Goal: Task Accomplishment & Management: Manage account settings

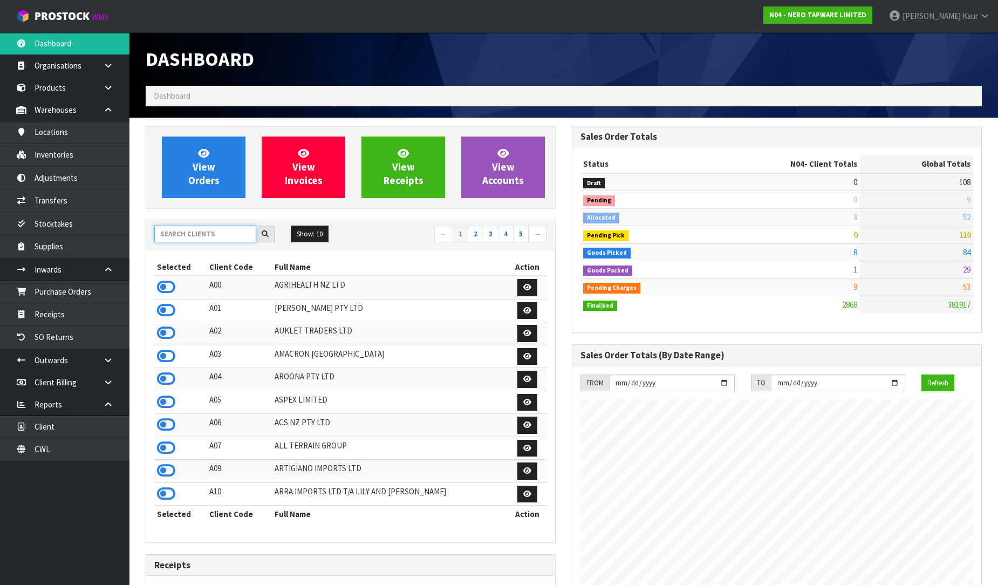
click at [179, 228] on input "text" at bounding box center [205, 234] width 102 height 17
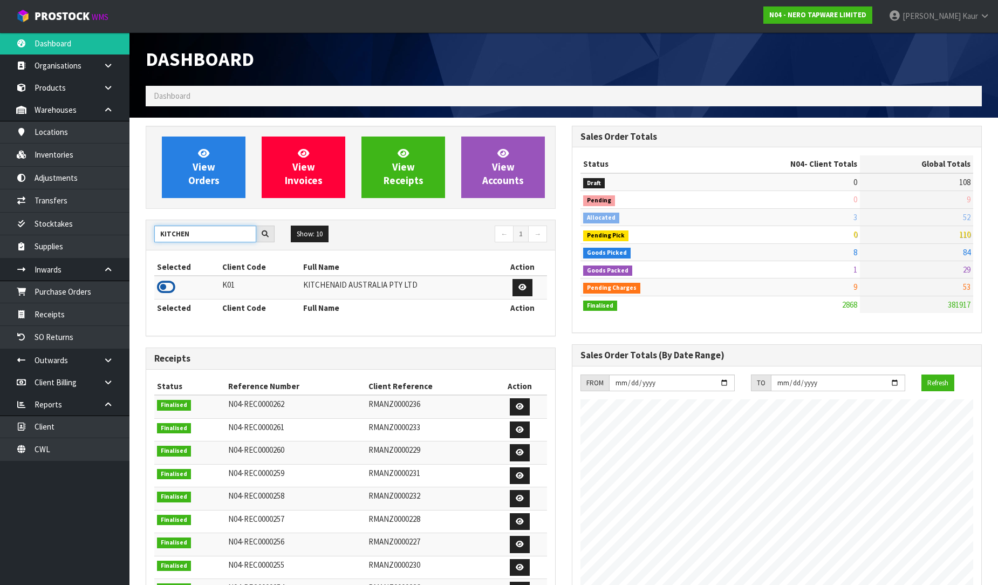
type input "KITCHEN"
click at [168, 287] on icon at bounding box center [166, 287] width 18 height 16
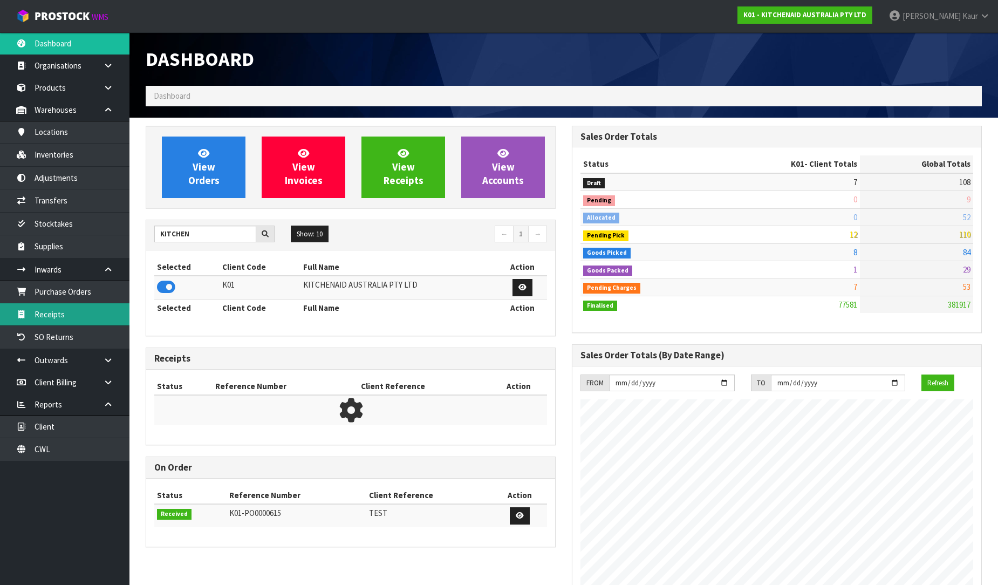
scroll to position [817, 426]
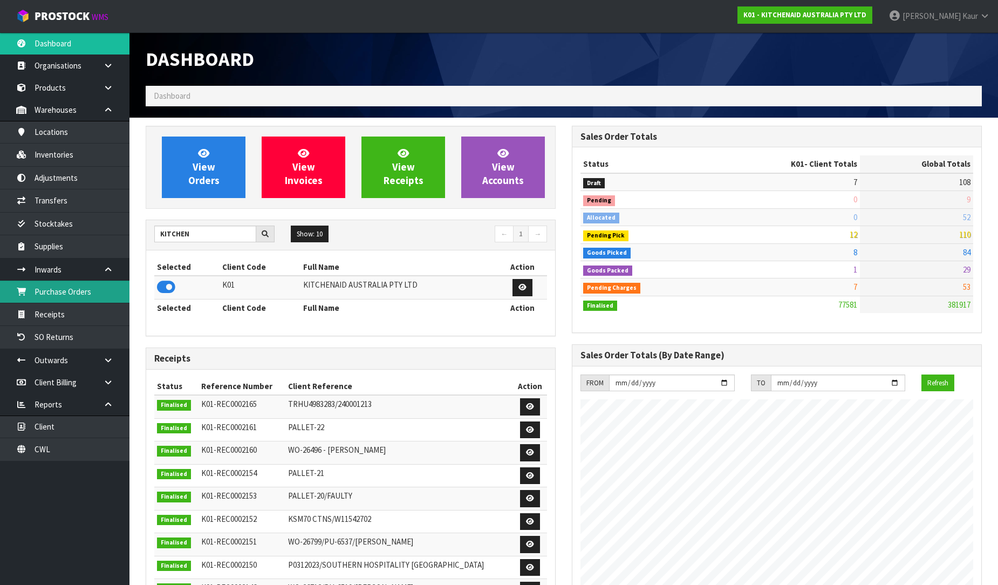
click at [93, 286] on link "Purchase Orders" at bounding box center [65, 292] width 130 height 22
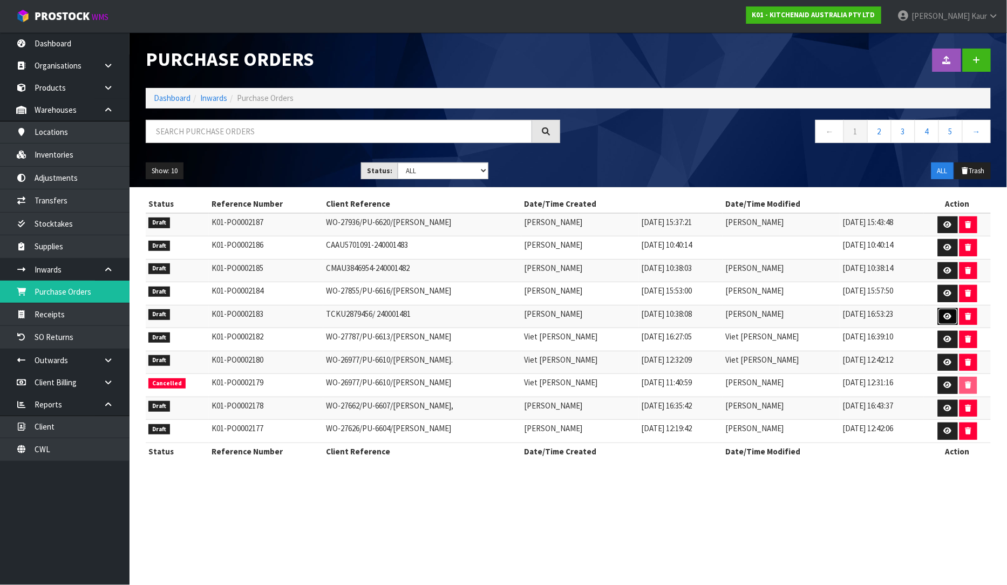
click at [943, 313] on link at bounding box center [948, 316] width 20 height 17
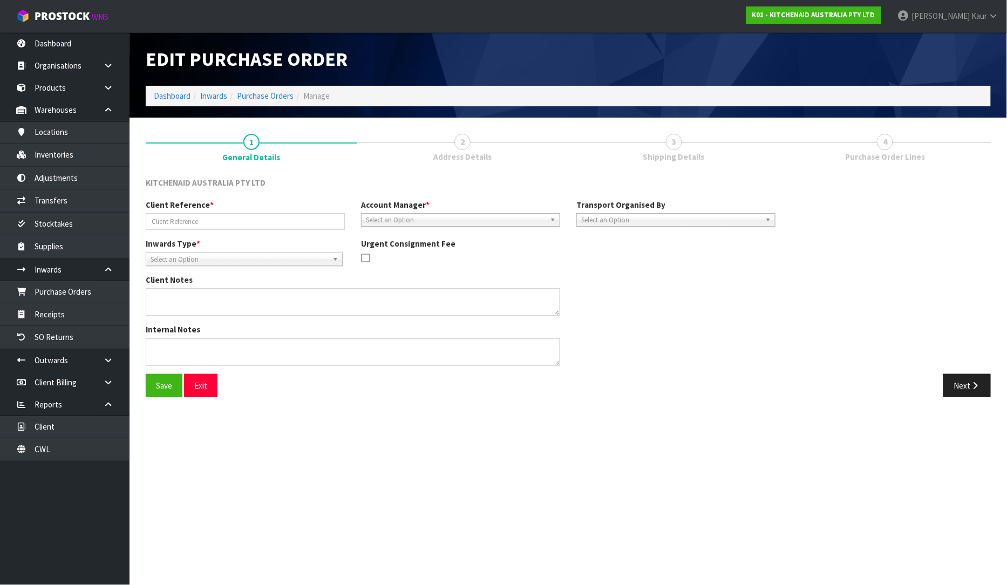
type input "TCKU2879456/ 240001481"
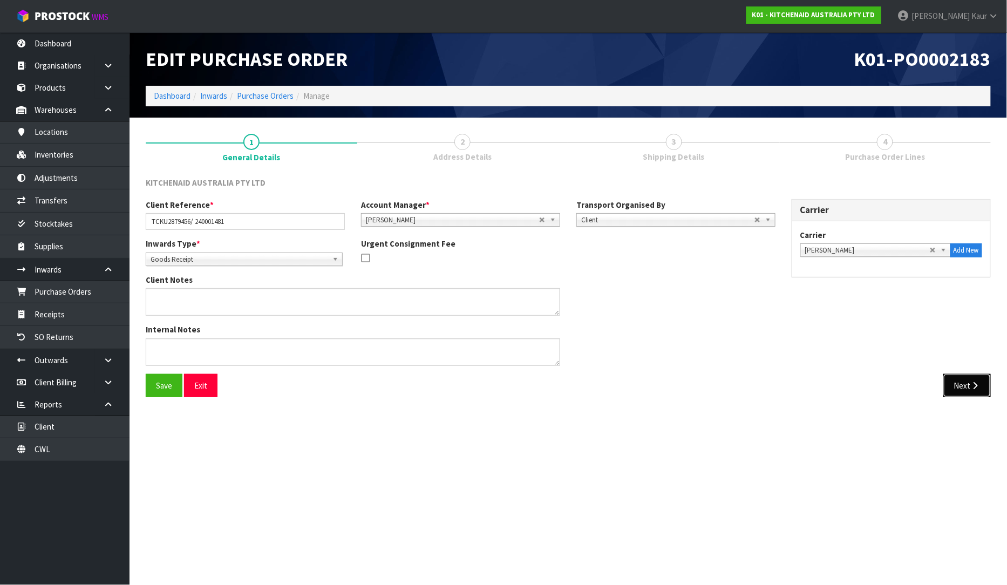
click at [962, 381] on button "Next" at bounding box center [966, 385] width 47 height 23
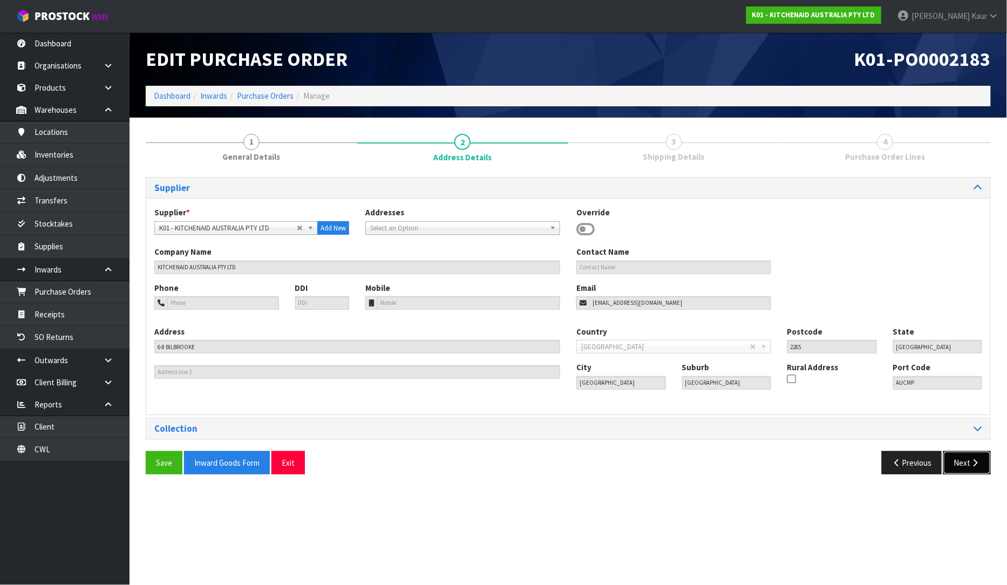
click at [970, 466] on icon "button" at bounding box center [975, 463] width 10 height 8
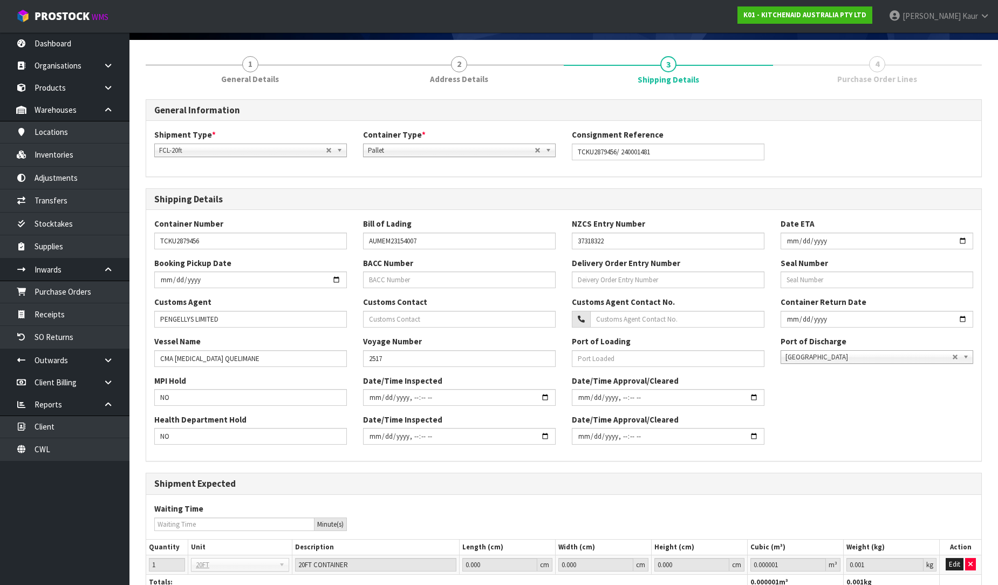
scroll to position [159, 0]
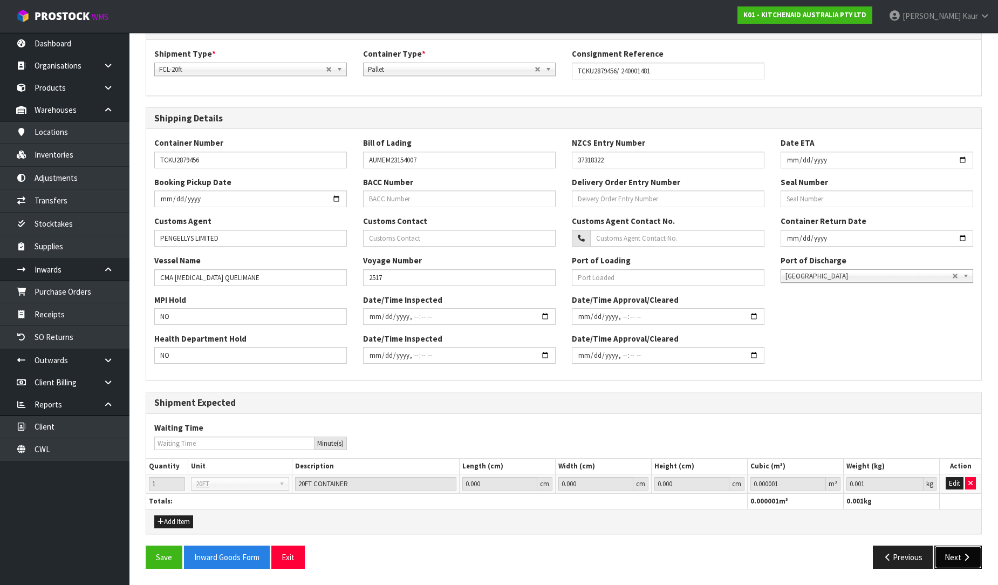
click at [951, 555] on button "Next" at bounding box center [958, 557] width 47 height 23
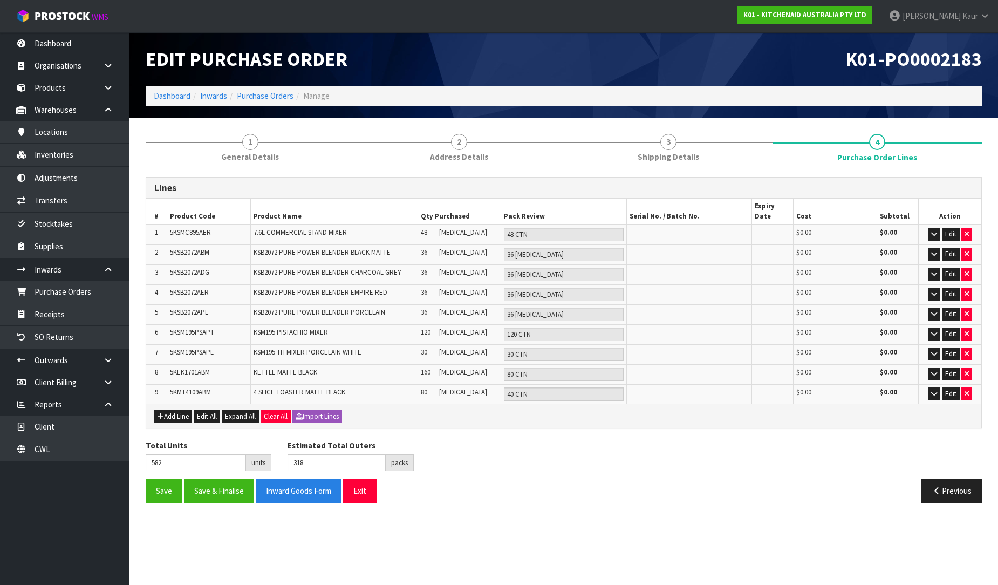
scroll to position [0, 0]
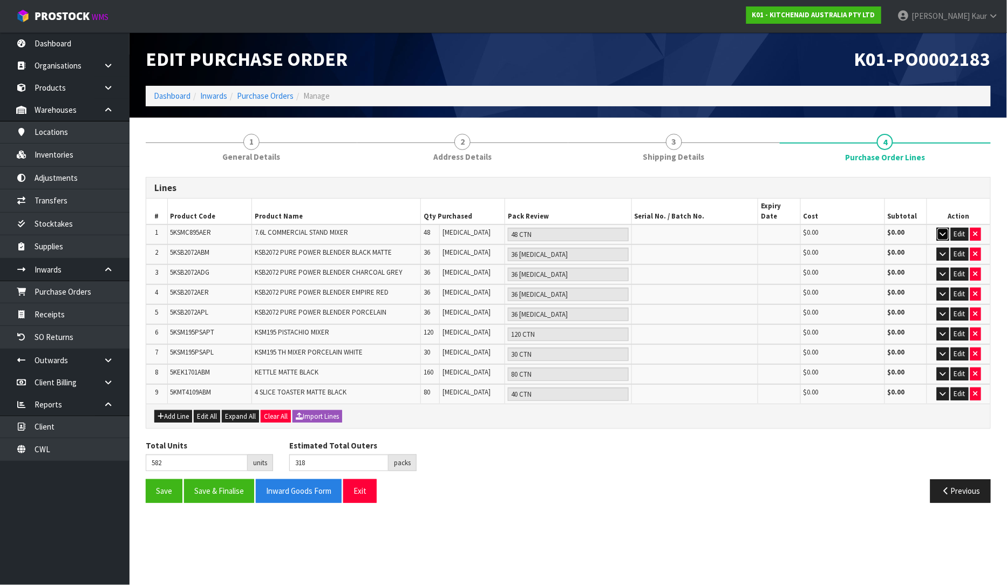
click at [943, 230] on icon "button" at bounding box center [943, 233] width 6 height 7
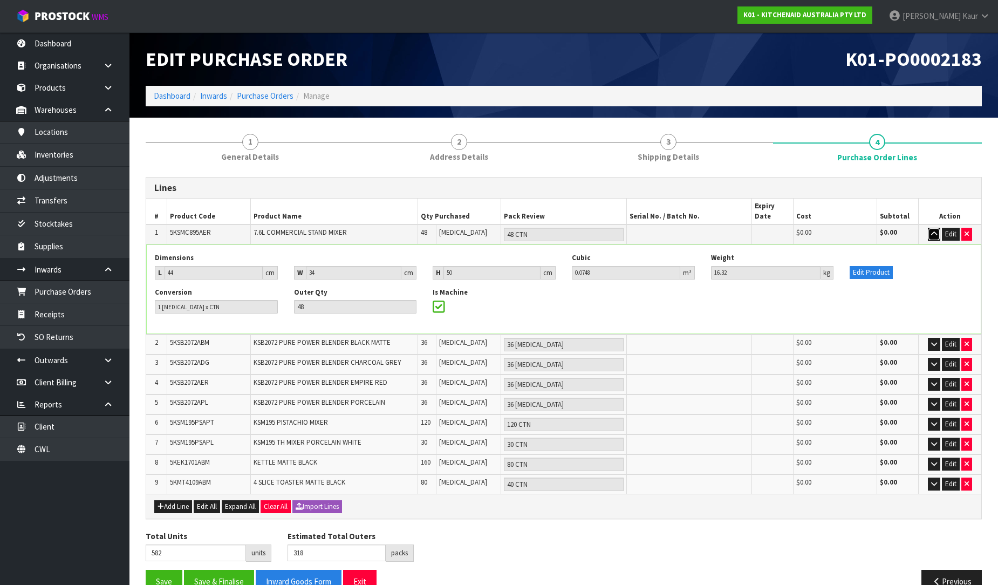
click at [936, 230] on icon "button" at bounding box center [934, 233] width 6 height 7
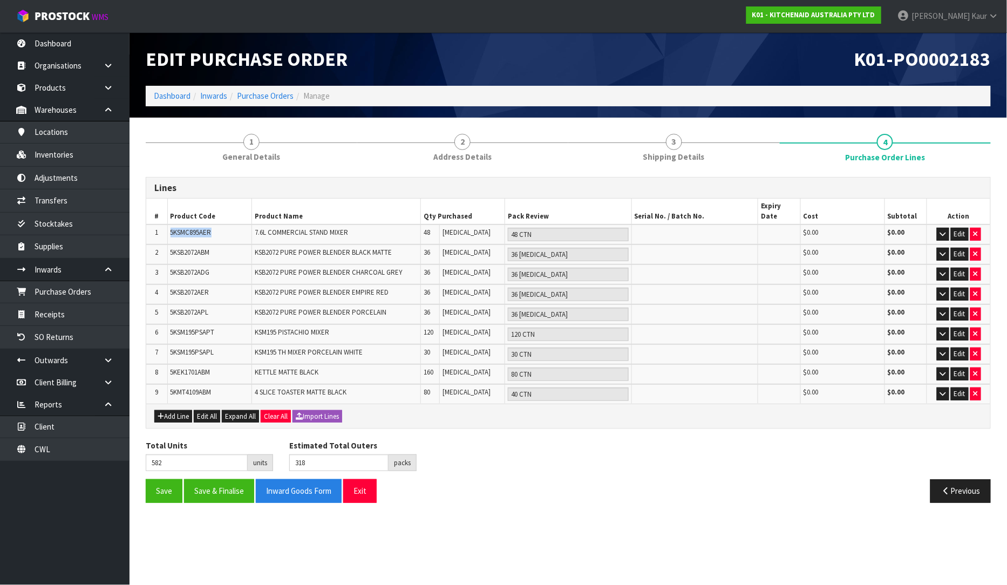
drag, startPoint x: 214, startPoint y: 222, endPoint x: 163, endPoint y: 222, distance: 50.7
click at [163, 224] on tr "1 5KSMC895AER 7.6L COMMERCIAL STAND MIXER 48 [MEDICAL_DATA] 48 CTN $0.00 $0.00 …" at bounding box center [568, 234] width 844 height 20
drag, startPoint x: 216, startPoint y: 363, endPoint x: 169, endPoint y: 363, distance: 47.5
click at [169, 364] on td "5KEK1701ABM" at bounding box center [209, 374] width 84 height 20
click at [258, 308] on span "KSB2072 PURE POWER BLENDER PORCELAIN" at bounding box center [321, 312] width 132 height 9
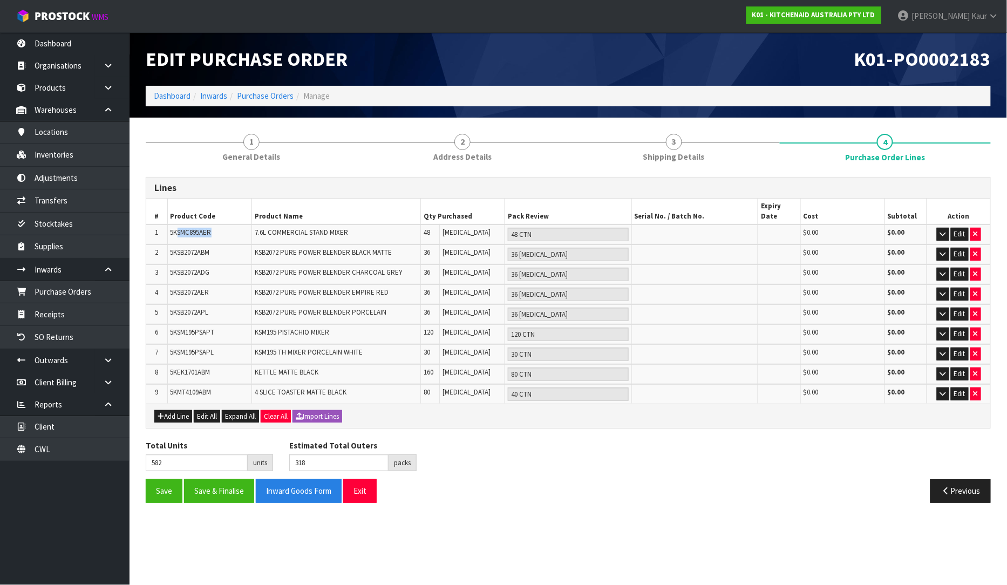
drag, startPoint x: 219, startPoint y: 225, endPoint x: 179, endPoint y: 229, distance: 40.7
click at [179, 229] on td "5KSMC895AER" at bounding box center [209, 234] width 84 height 20
drag, startPoint x: 169, startPoint y: 339, endPoint x: 486, endPoint y: 341, distance: 317.3
click at [486, 344] on tr "7 5KSM195PSAPL KSM195 TH MIXER PORCELAIN WHITE 30 [MEDICAL_DATA] 30 CTN $0.00 $…" at bounding box center [568, 354] width 844 height 20
click at [209, 486] on button "Save & Finalise" at bounding box center [219, 490] width 70 height 23
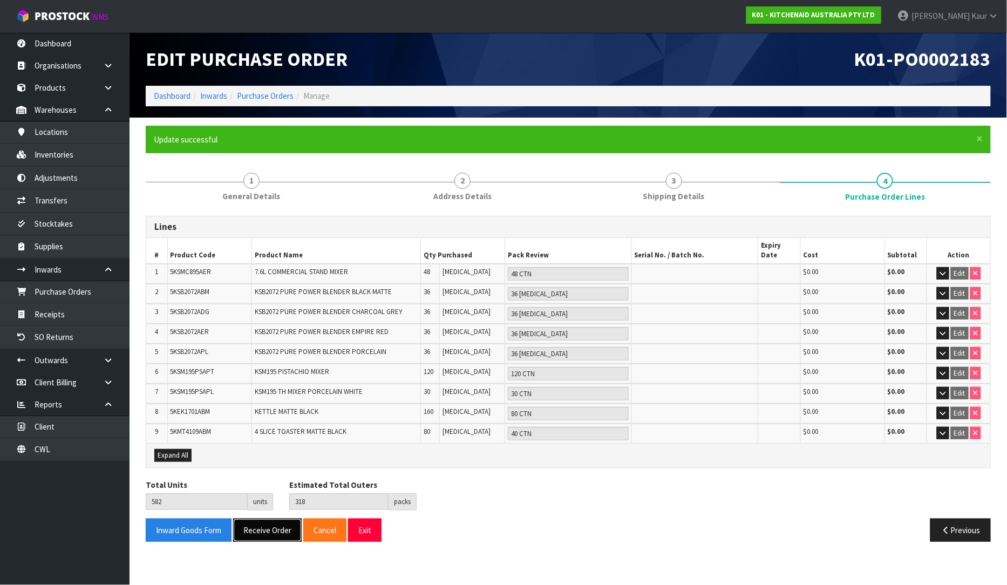
click at [268, 519] on button "Receive Order" at bounding box center [267, 530] width 69 height 23
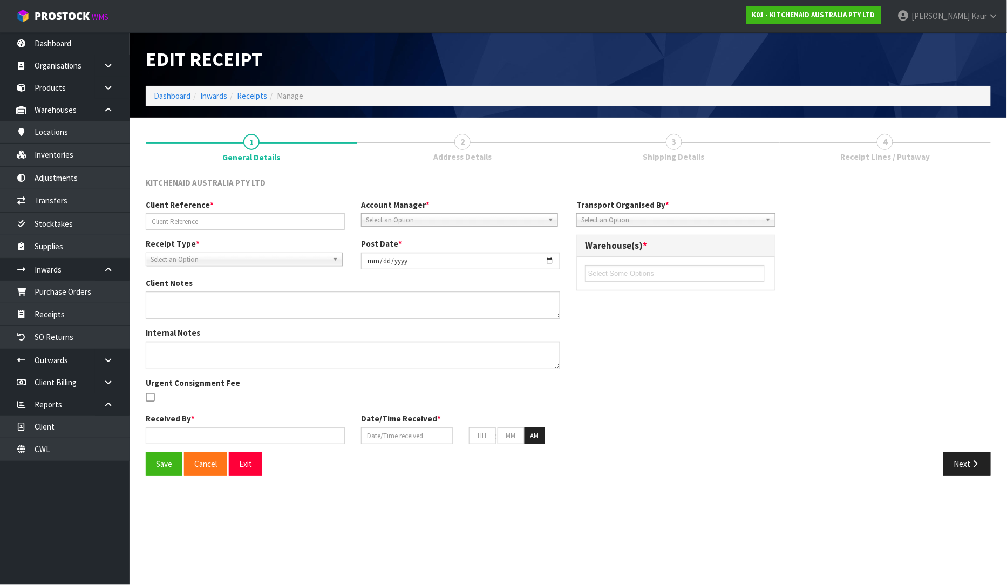
type input "TCKU2879456/ 240001481"
type input "[DATE]"
type input "[PERSON_NAME]"
type input "[DATE]"
type input "03"
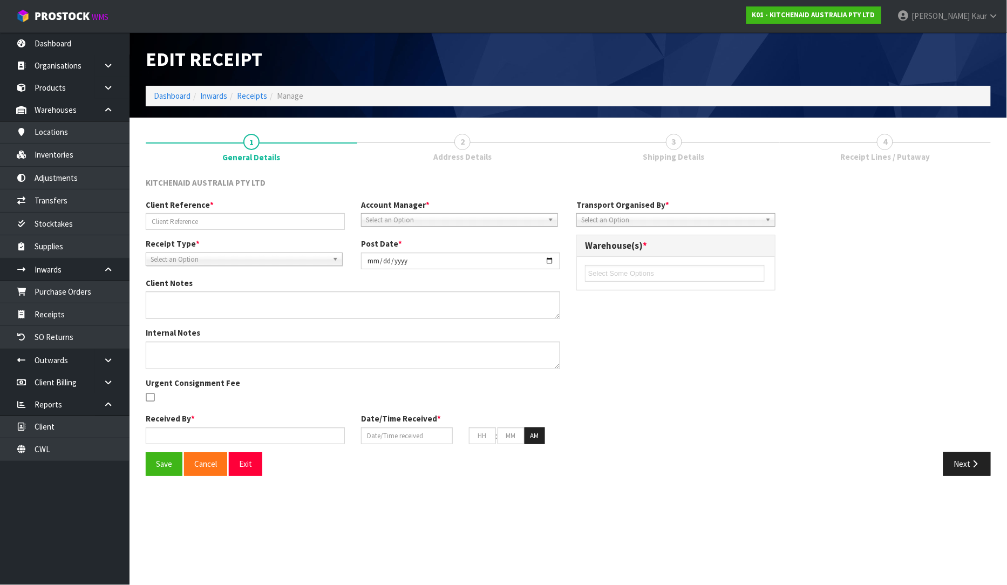
type input "35"
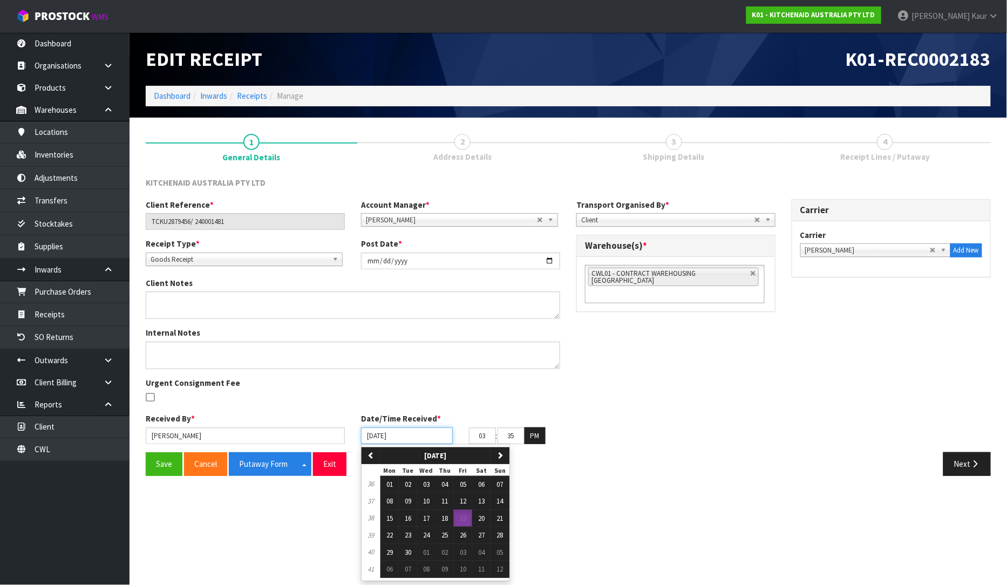
click at [398, 439] on input "[DATE]" at bounding box center [407, 435] width 92 height 17
click at [447, 513] on button "18" at bounding box center [444, 518] width 18 height 17
type input "[DATE]"
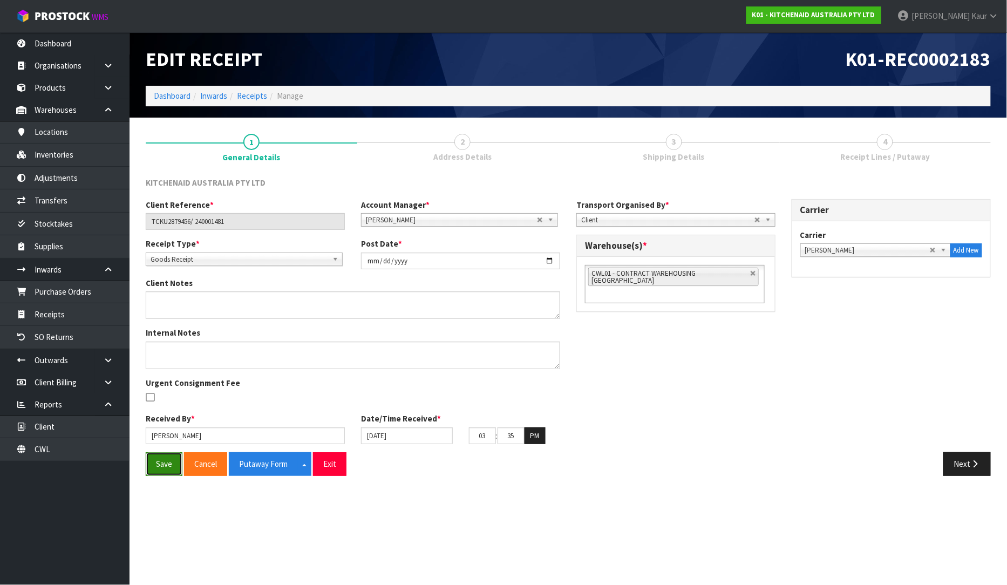
click at [149, 463] on button "Save" at bounding box center [164, 463] width 37 height 23
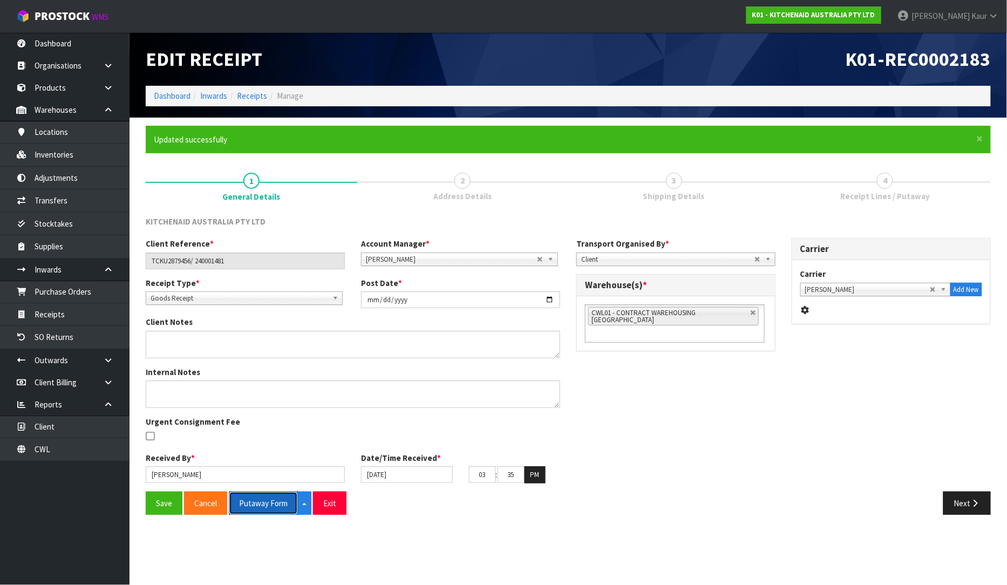
click at [263, 508] on button "Putaway Form" at bounding box center [263, 503] width 69 height 23
click at [74, 445] on link "CWL" at bounding box center [65, 449] width 130 height 22
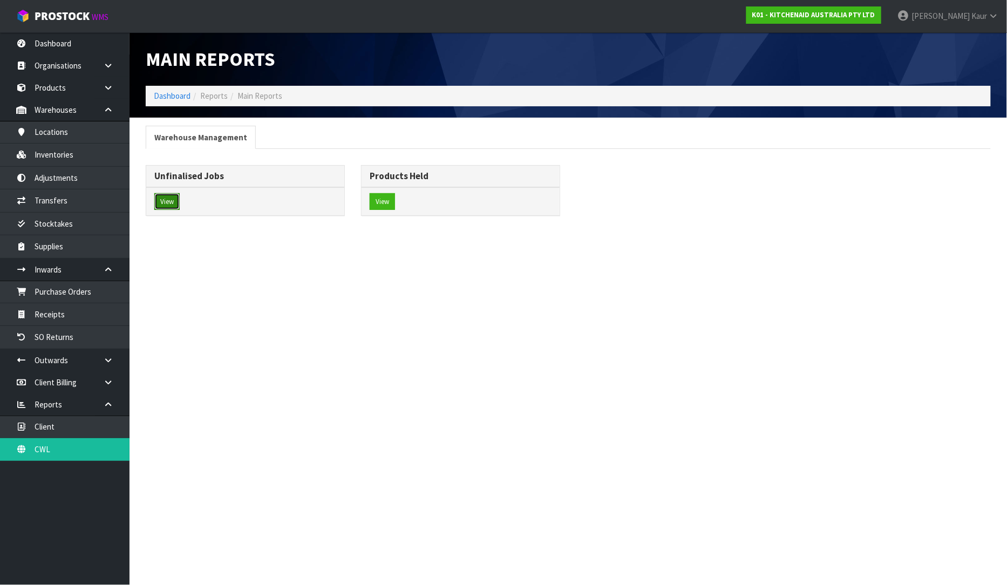
click at [160, 206] on button "View" at bounding box center [166, 201] width 25 height 17
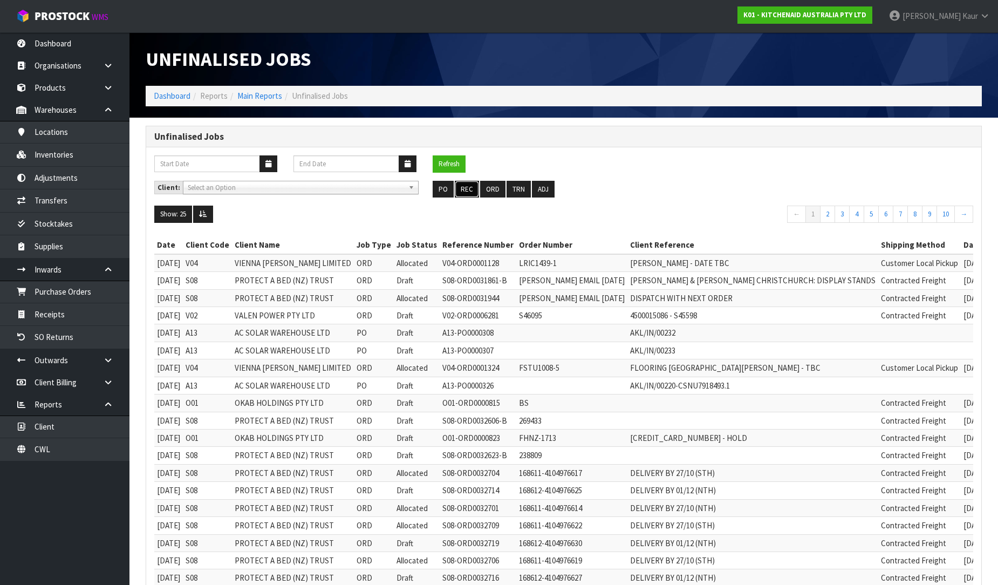
click at [468, 182] on button "REC" at bounding box center [467, 189] width 24 height 17
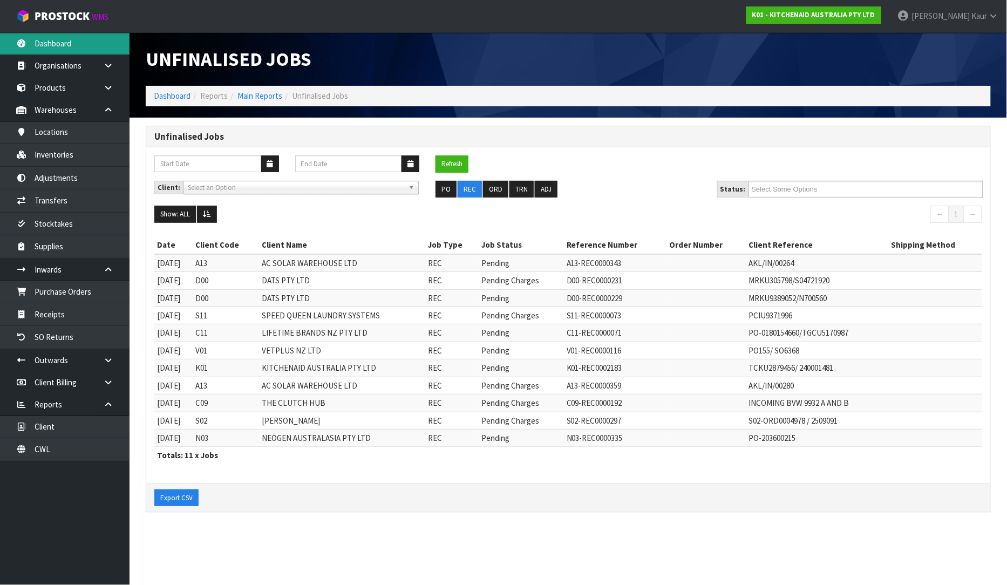
click at [86, 47] on link "Dashboard" at bounding box center [65, 43] width 130 height 22
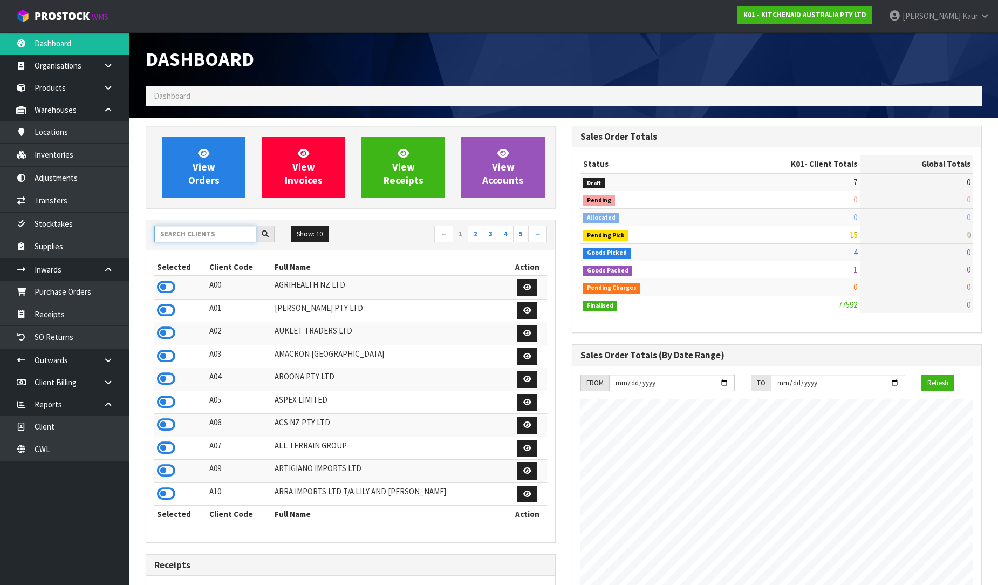
click at [174, 229] on input "text" at bounding box center [205, 234] width 102 height 17
type input "AC"
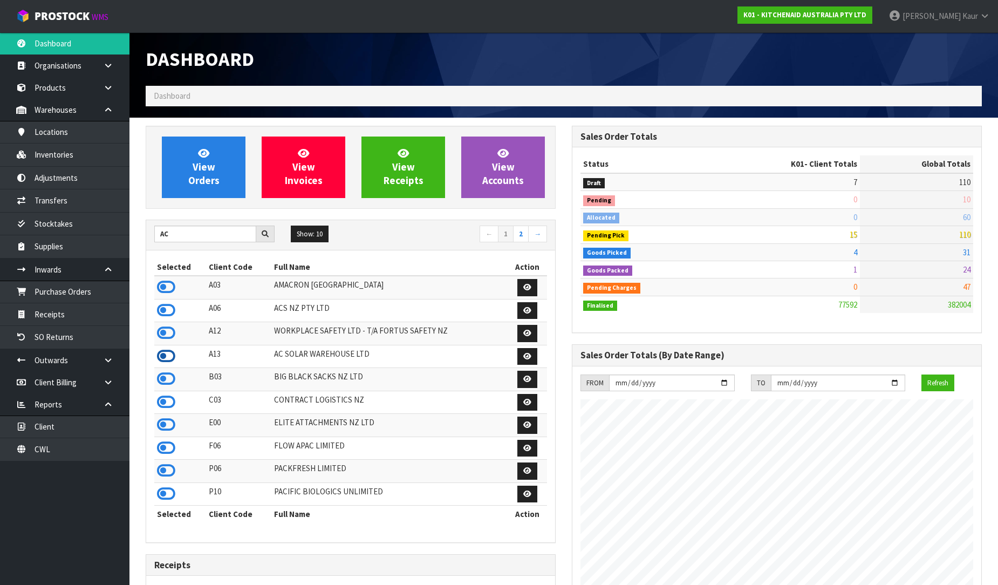
click at [168, 363] on icon at bounding box center [166, 356] width 18 height 16
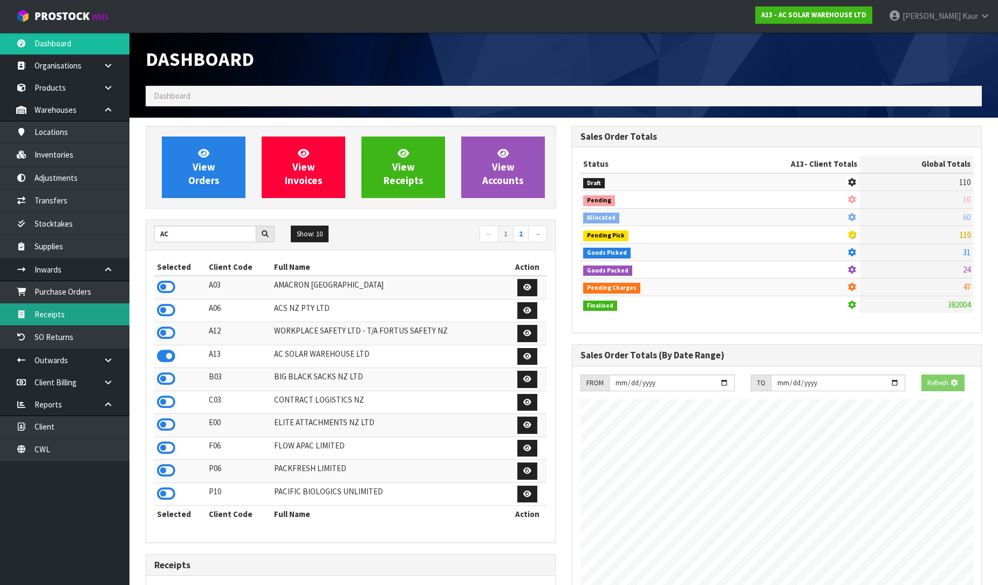
scroll to position [673, 426]
click at [96, 322] on link "Receipts" at bounding box center [65, 314] width 130 height 22
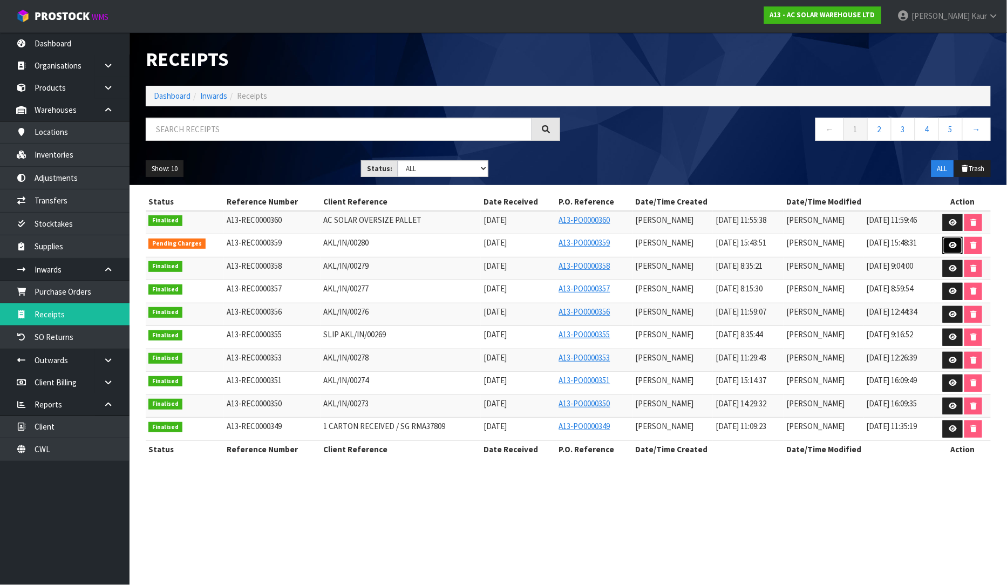
click at [952, 243] on icon at bounding box center [953, 245] width 8 height 7
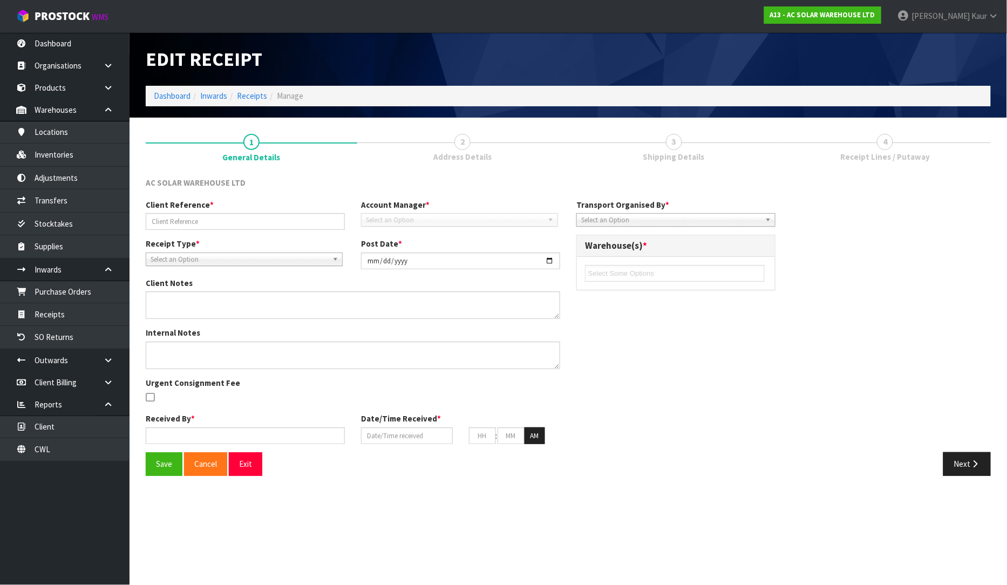
type input "AKL/IN/00280"
type input "[DATE]"
type input "[PERSON_NAME]"
type input "[DATE]"
type input "03"
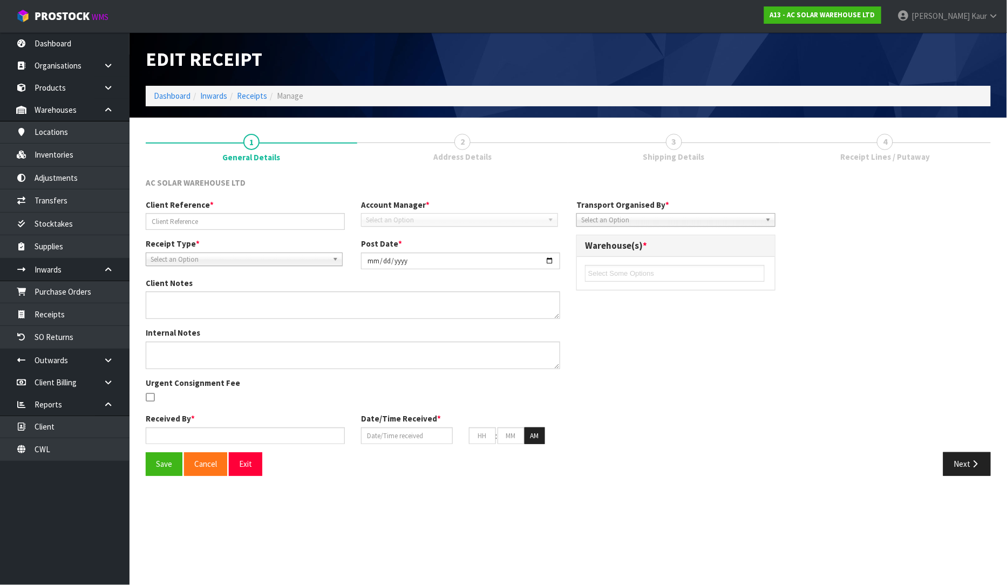
type input "43"
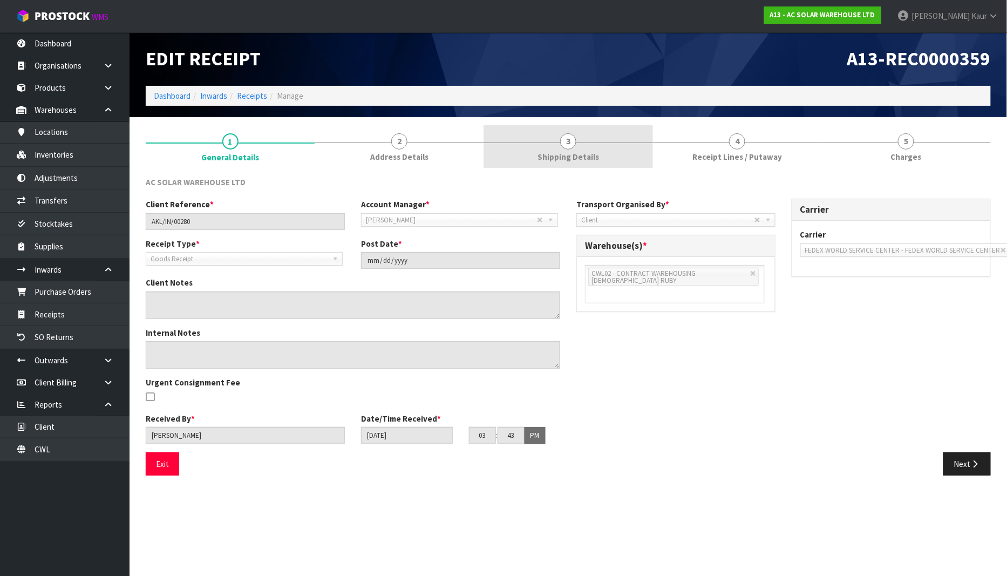
click at [595, 147] on link "3 Shipping Details" at bounding box center [567, 146] width 169 height 43
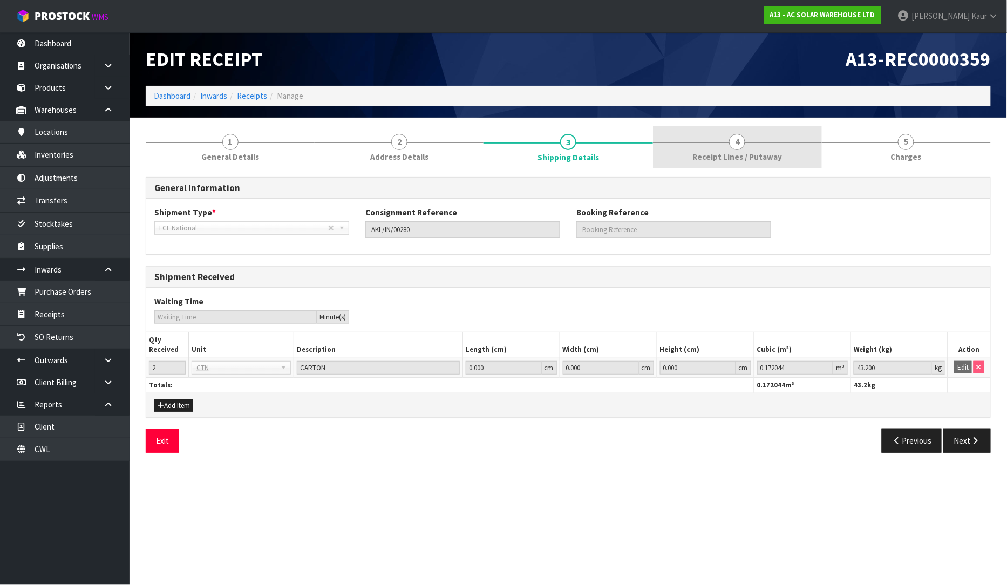
click at [754, 153] on span "Receipt Lines / Putaway" at bounding box center [737, 156] width 90 height 11
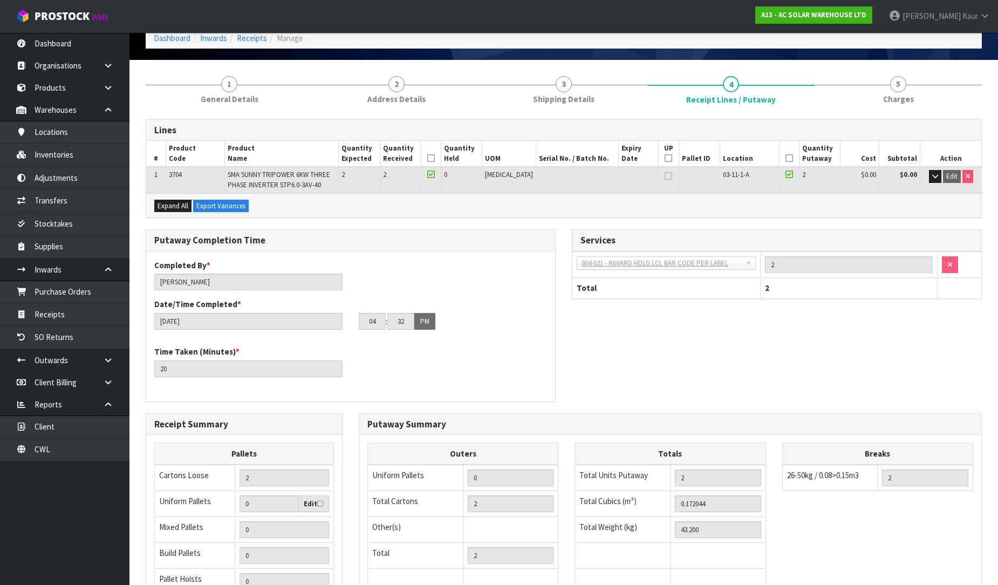
scroll to position [189, 0]
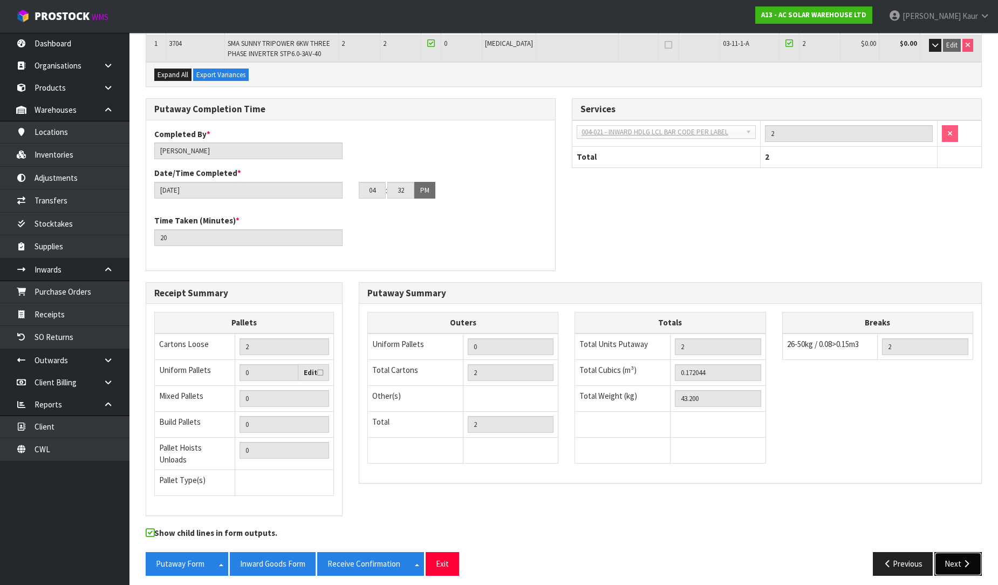
click at [952, 556] on button "Next" at bounding box center [958, 563] width 47 height 23
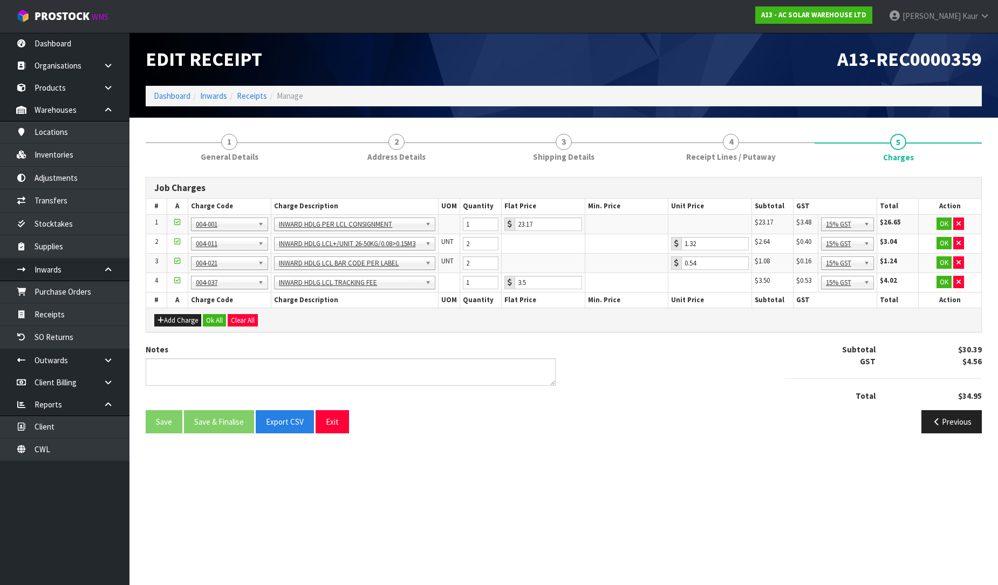
scroll to position [0, 0]
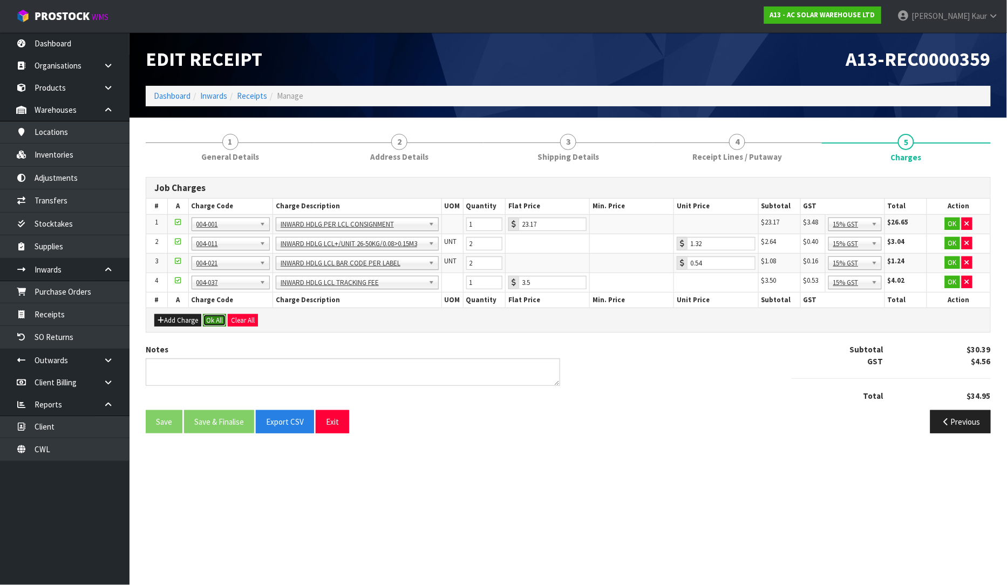
click at [213, 316] on button "Ok All" at bounding box center [214, 320] width 23 height 13
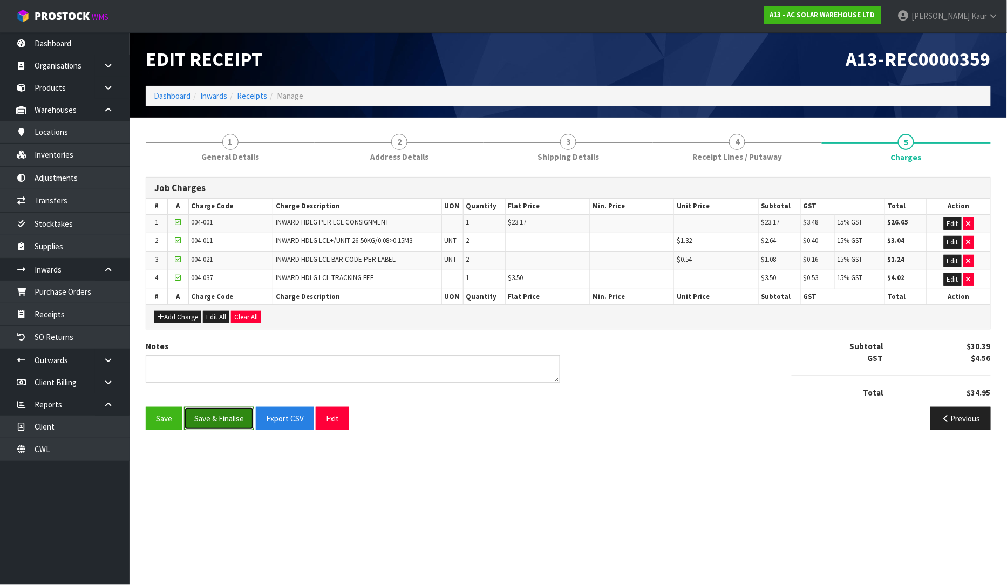
click at [208, 414] on button "Save & Finalise" at bounding box center [219, 418] width 70 height 23
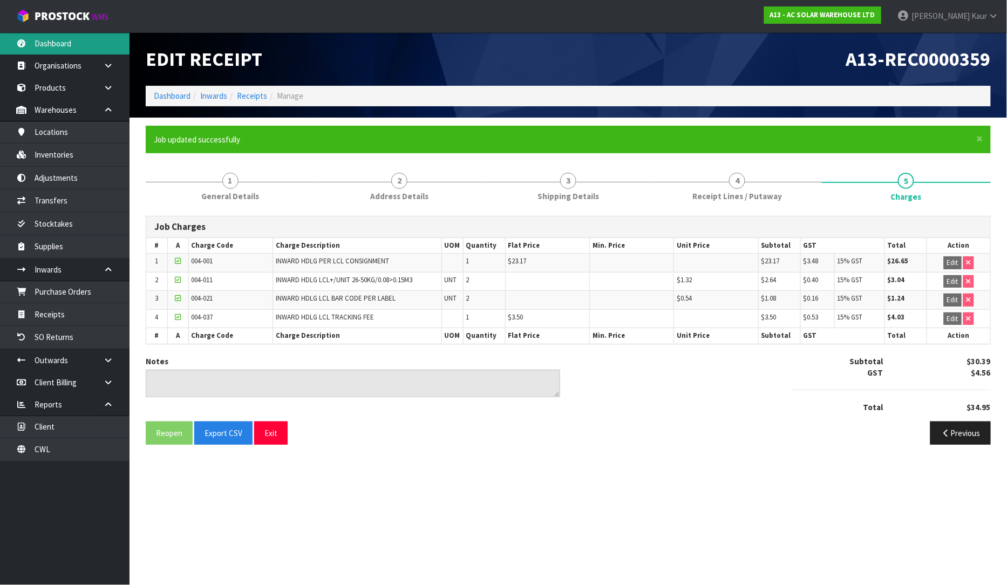
click at [50, 35] on link "Dashboard" at bounding box center [65, 43] width 130 height 22
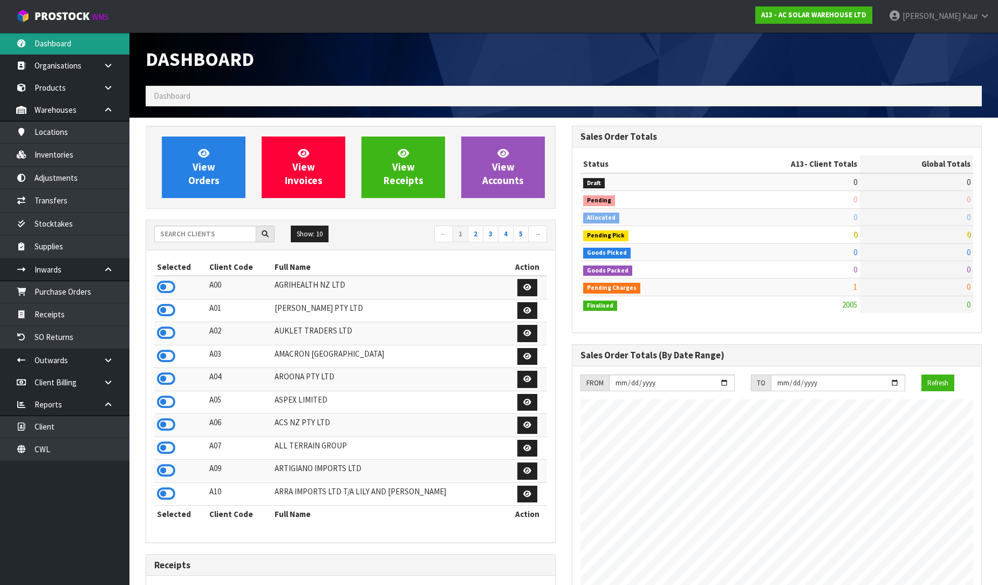
scroll to position [864, 426]
click at [173, 234] on input "text" at bounding box center [205, 234] width 102 height 17
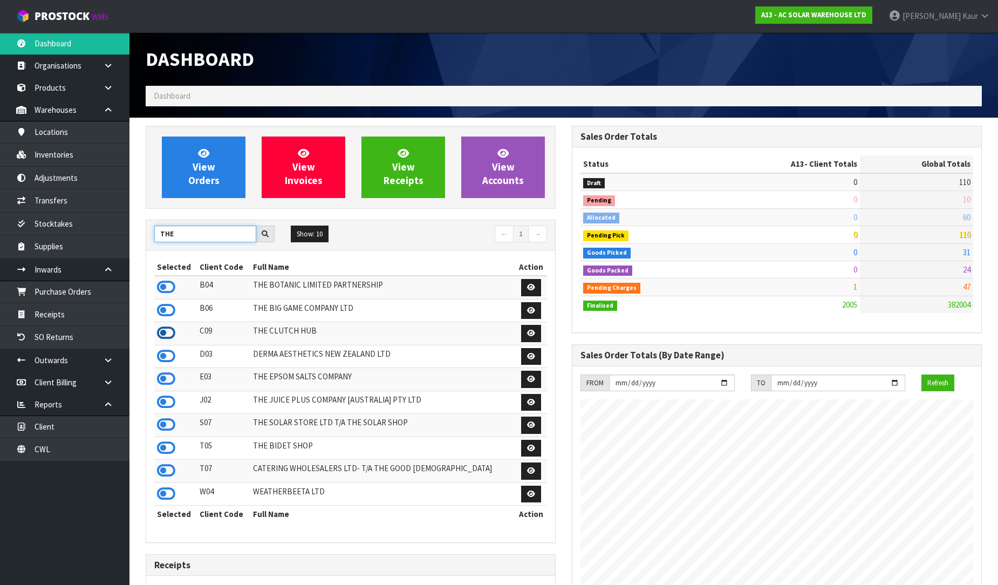
type input "THE"
click at [174, 332] on icon at bounding box center [166, 333] width 18 height 16
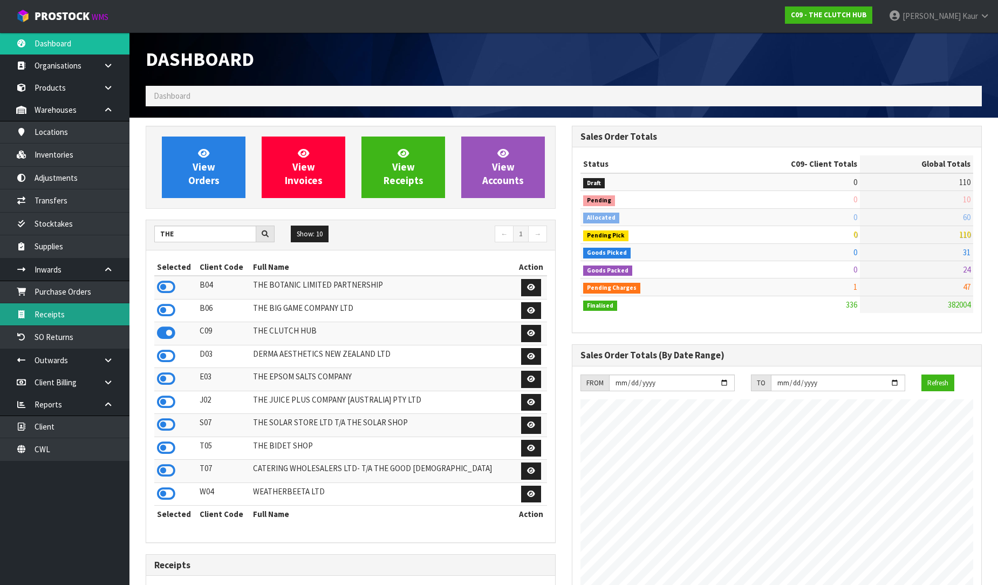
scroll to position [817, 426]
click at [104, 309] on link "Receipts" at bounding box center [65, 314] width 130 height 22
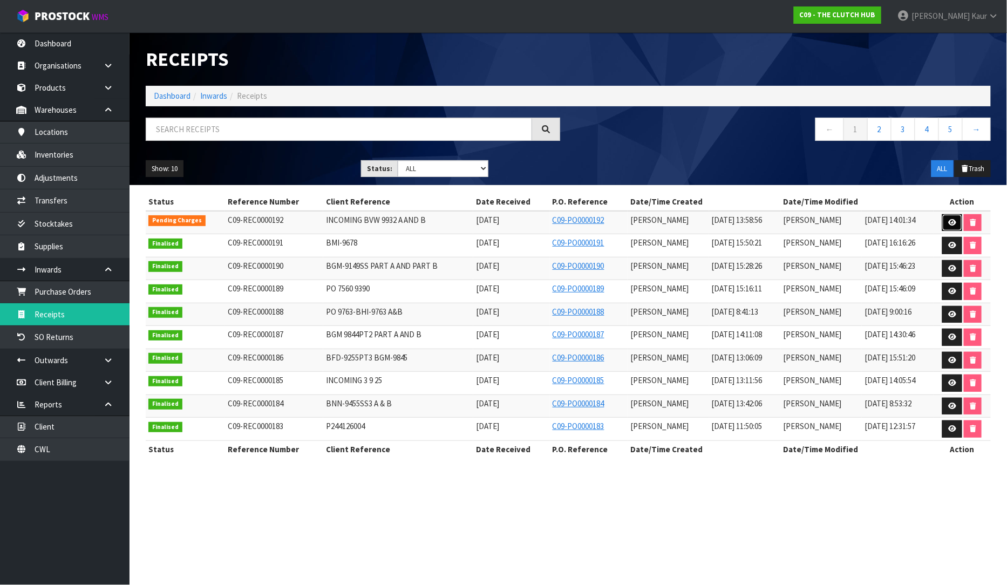
click at [958, 217] on link at bounding box center [952, 222] width 20 height 17
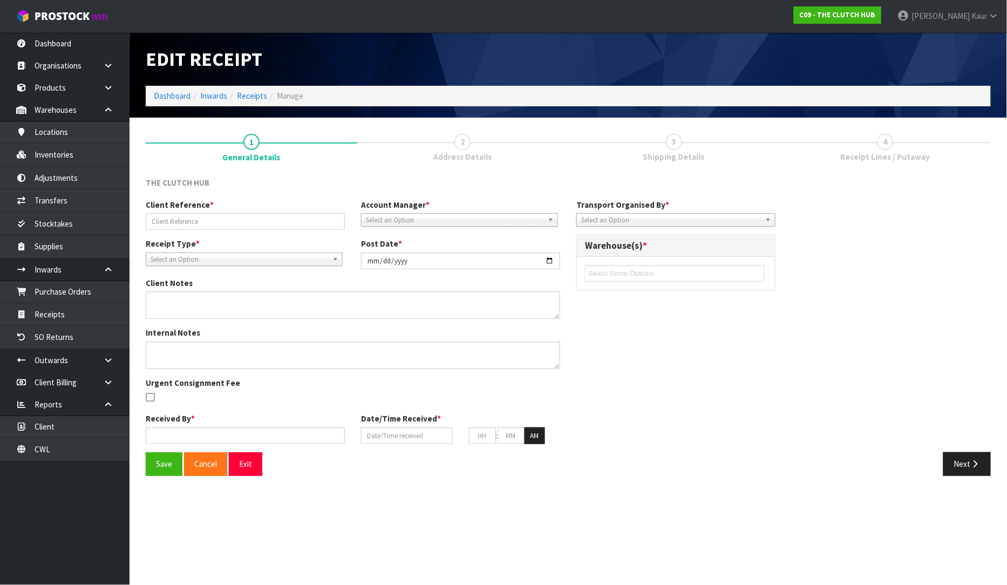
type input "INCOMING BVW 9932 A AND B"
type input "[DATE]"
type input "[PERSON_NAME]"
type input "[DATE]"
type input "01"
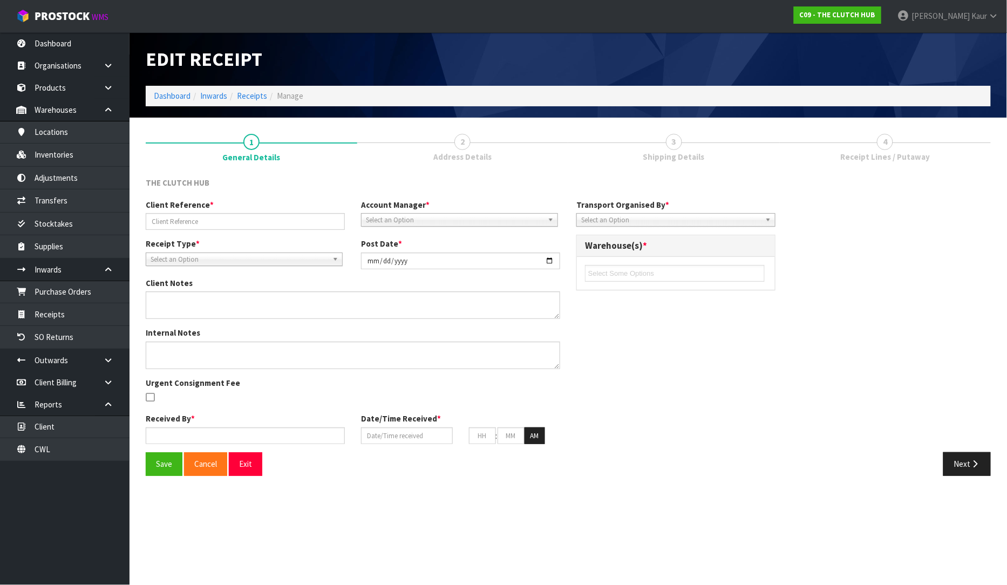
type input "58"
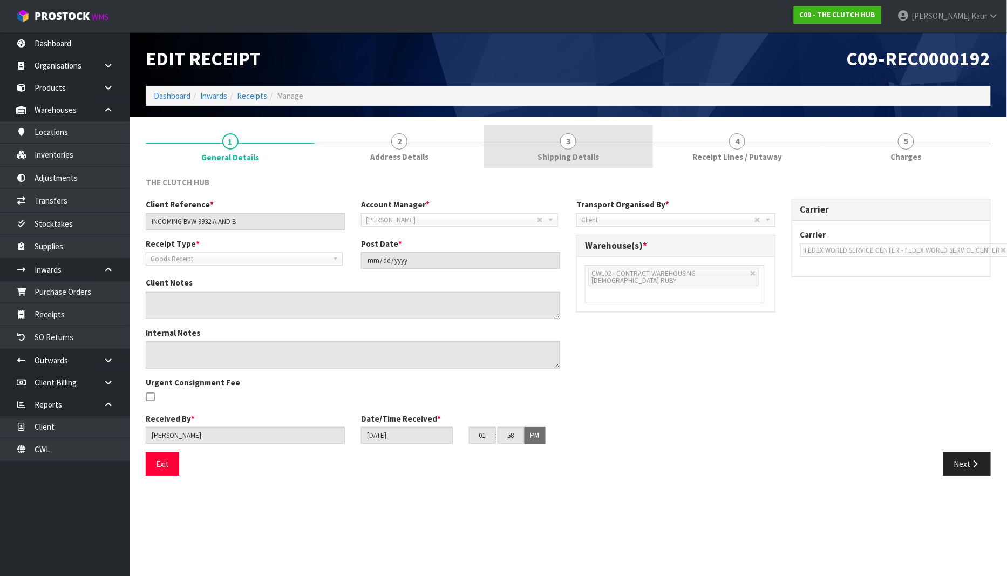
click at [586, 155] on span "Shipping Details" at bounding box center [568, 156] width 62 height 11
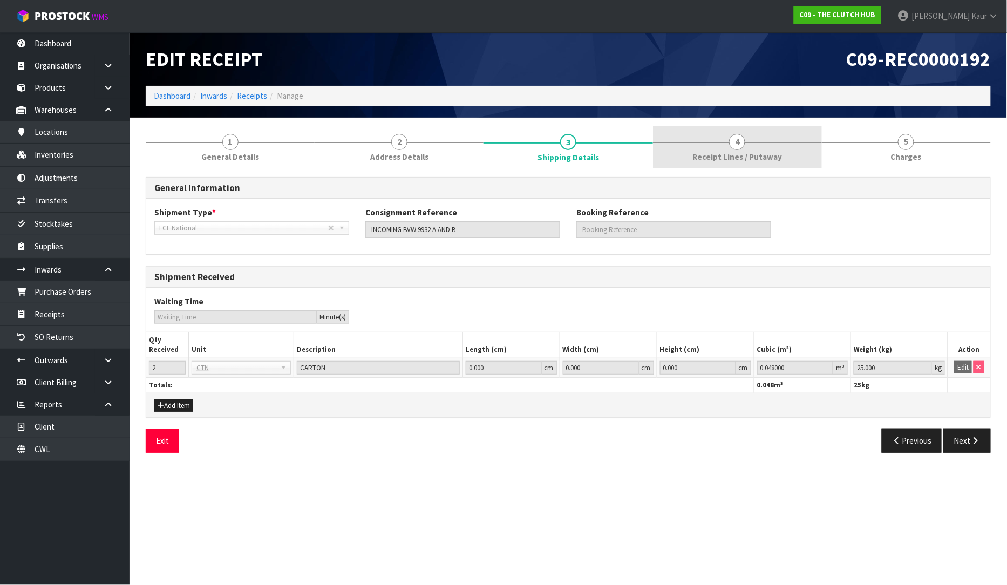
click at [752, 138] on link "4 Receipt Lines / Putaway" at bounding box center [737, 147] width 169 height 43
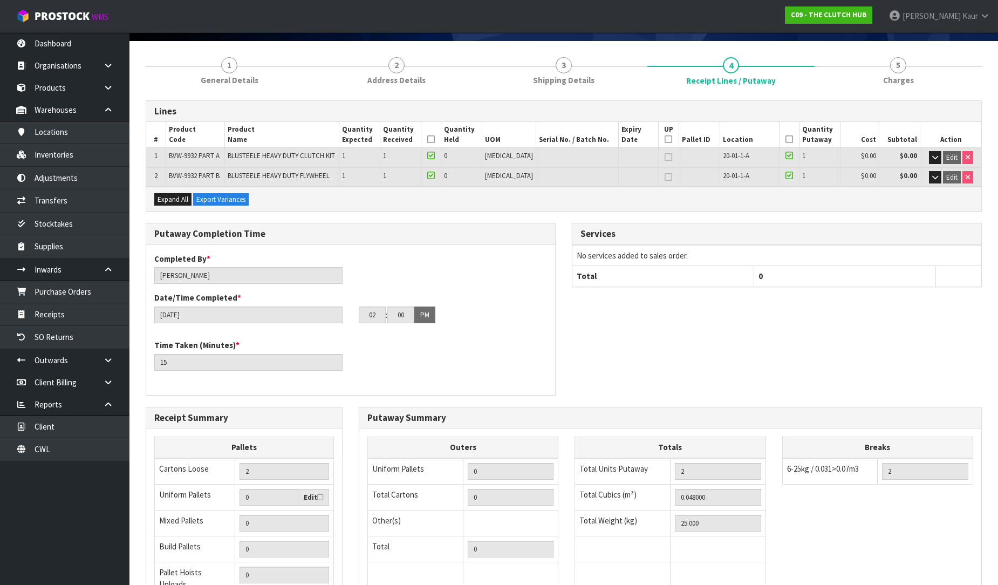
scroll to position [201, 0]
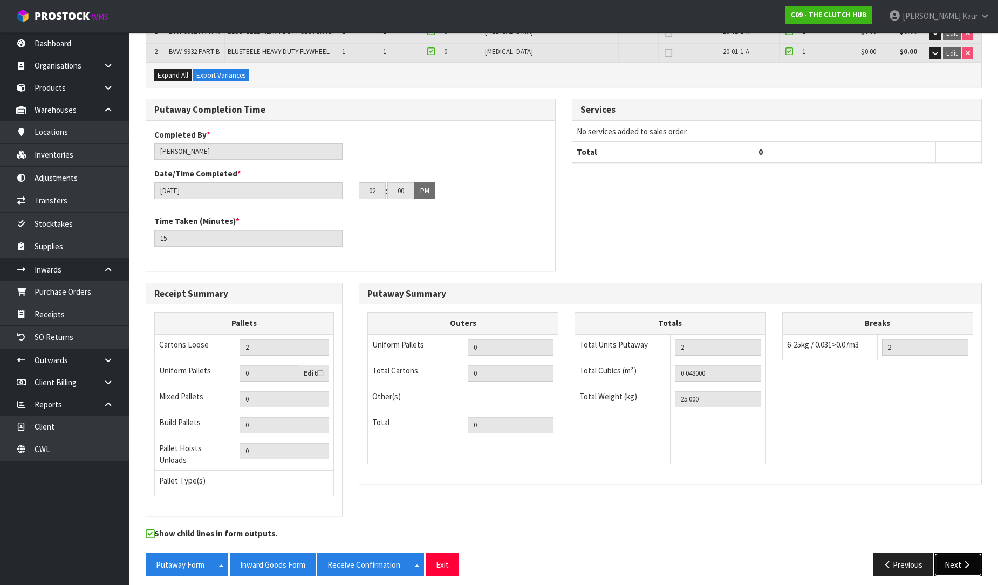
click at [951, 553] on button "Next" at bounding box center [958, 564] width 47 height 23
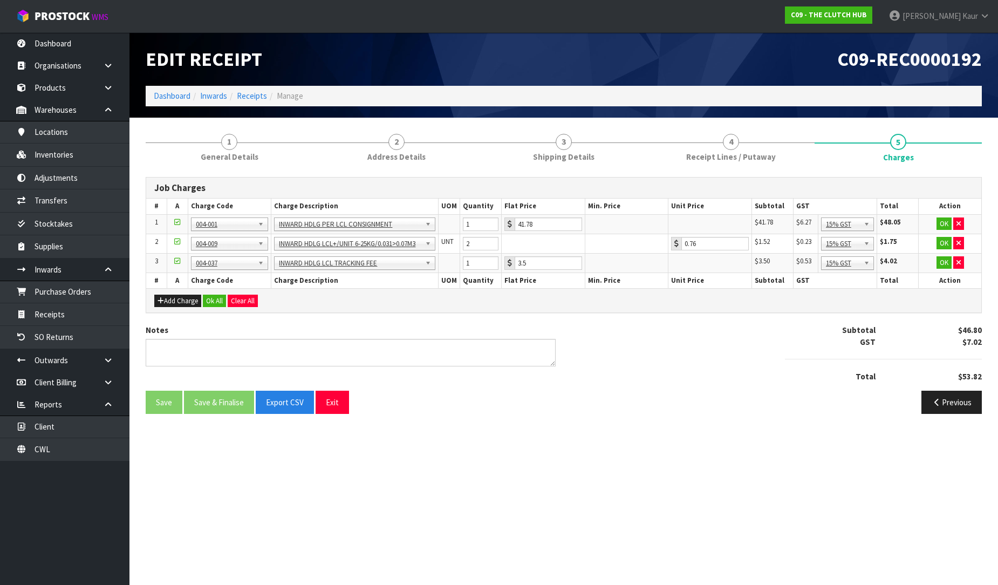
scroll to position [0, 0]
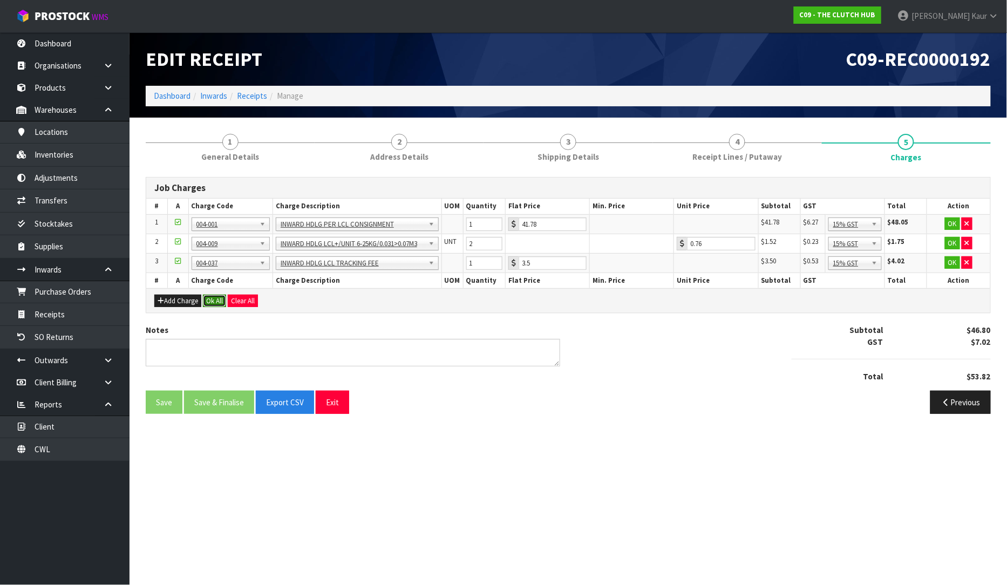
click at [216, 301] on button "Ok All" at bounding box center [214, 301] width 23 height 13
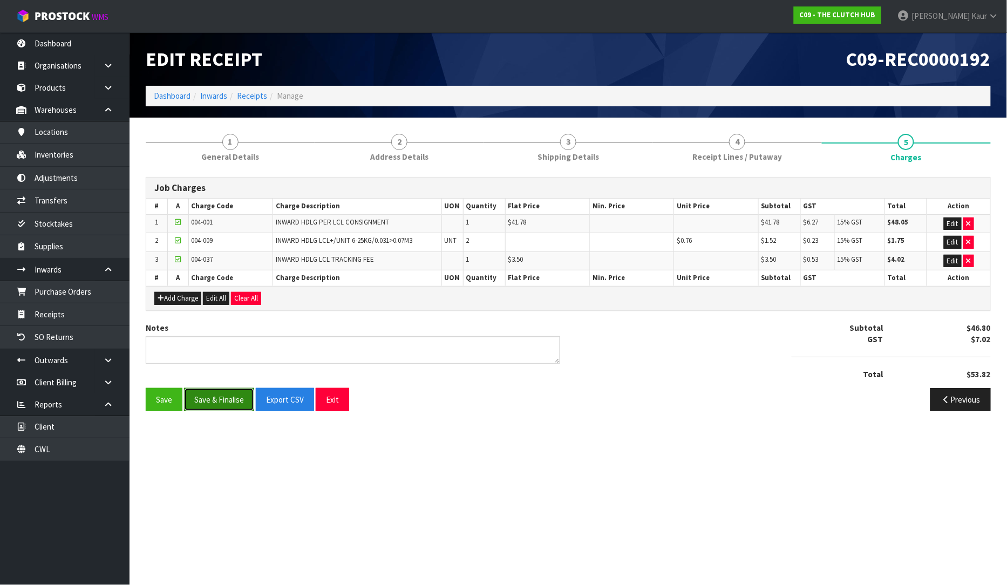
click at [225, 391] on button "Save & Finalise" at bounding box center [219, 399] width 70 height 23
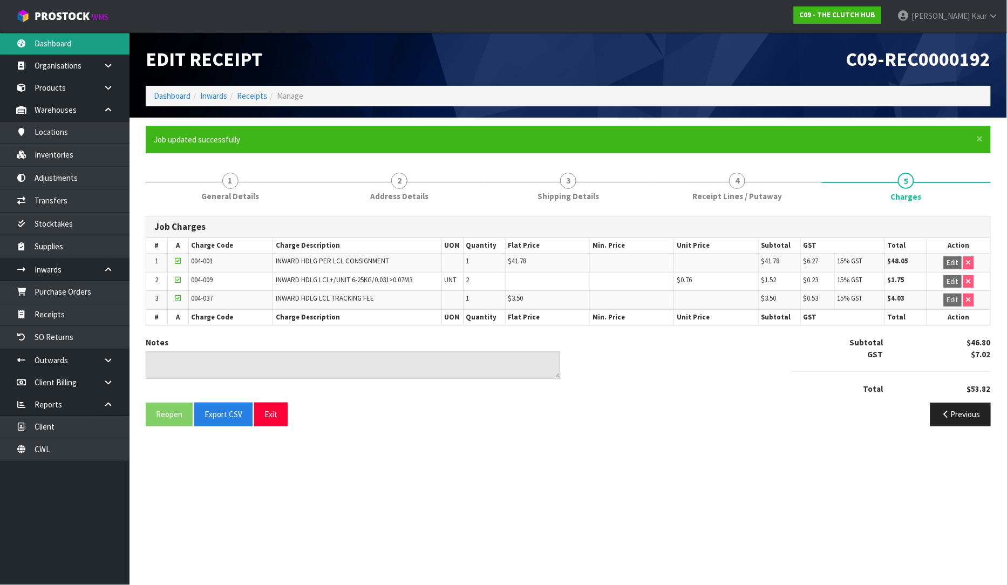
click at [50, 36] on link "Dashboard" at bounding box center [65, 43] width 130 height 22
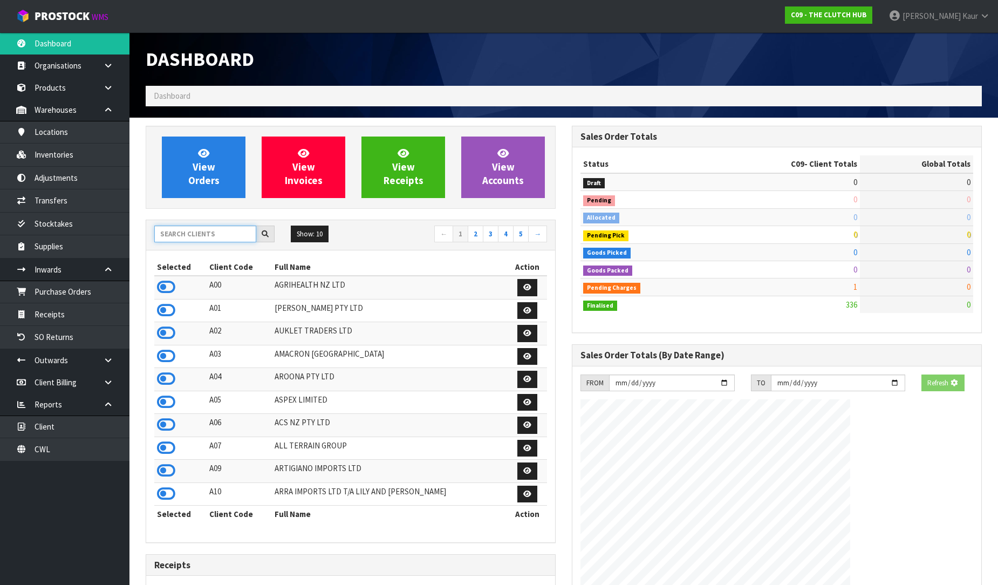
click at [194, 228] on input "text" at bounding box center [205, 234] width 102 height 17
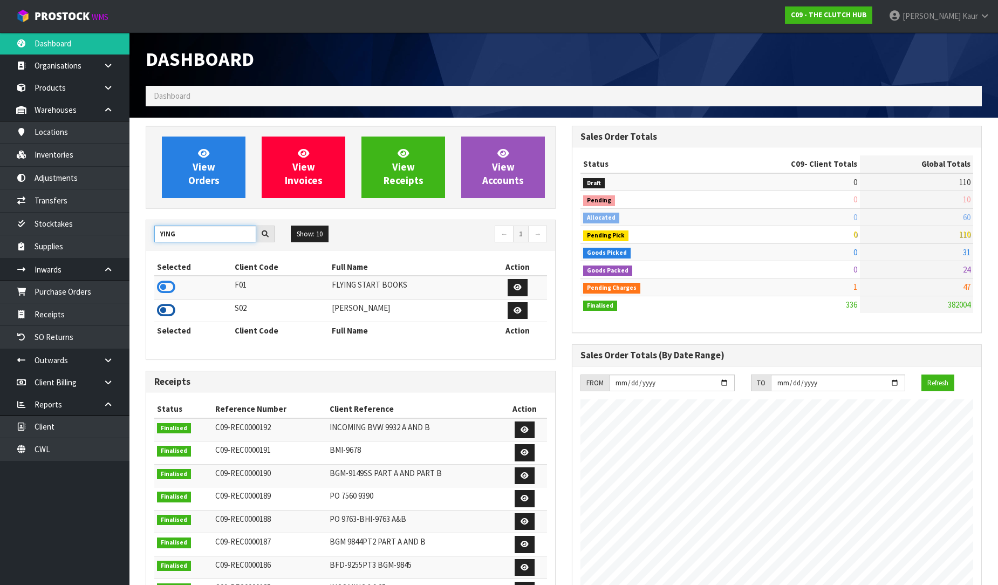
type input "YING"
click at [166, 308] on icon at bounding box center [166, 310] width 18 height 16
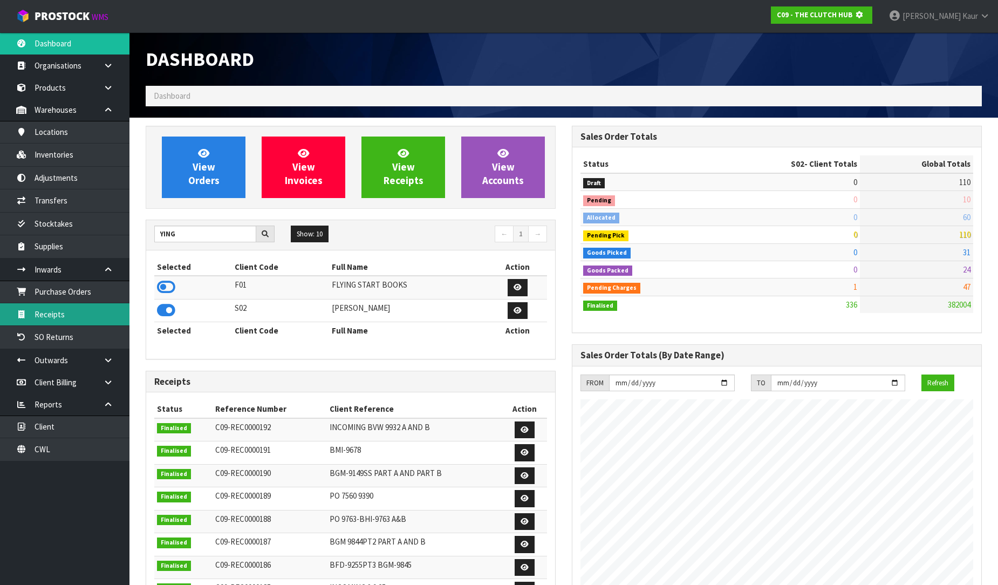
scroll to position [673, 426]
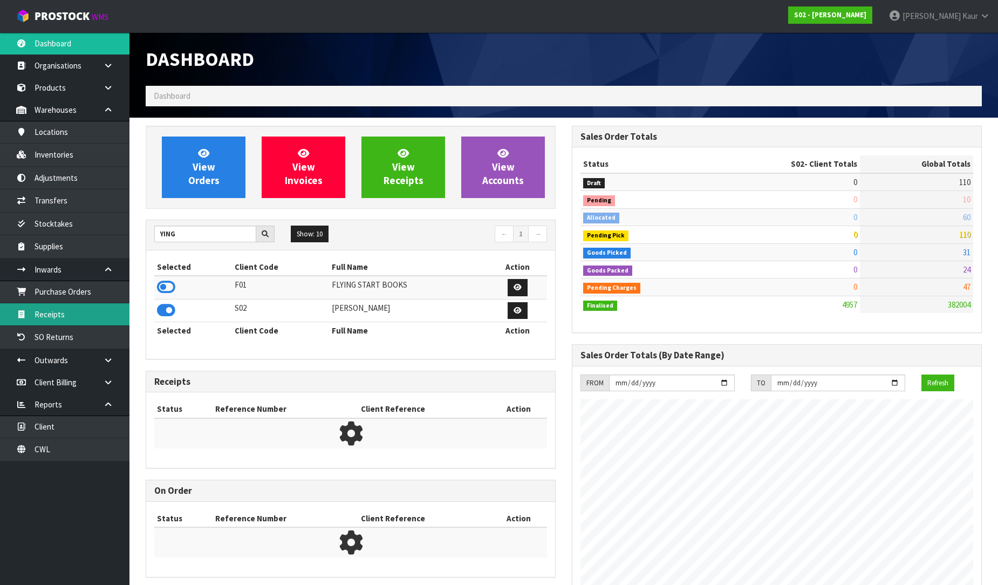
click at [104, 314] on link "Receipts" at bounding box center [65, 314] width 130 height 22
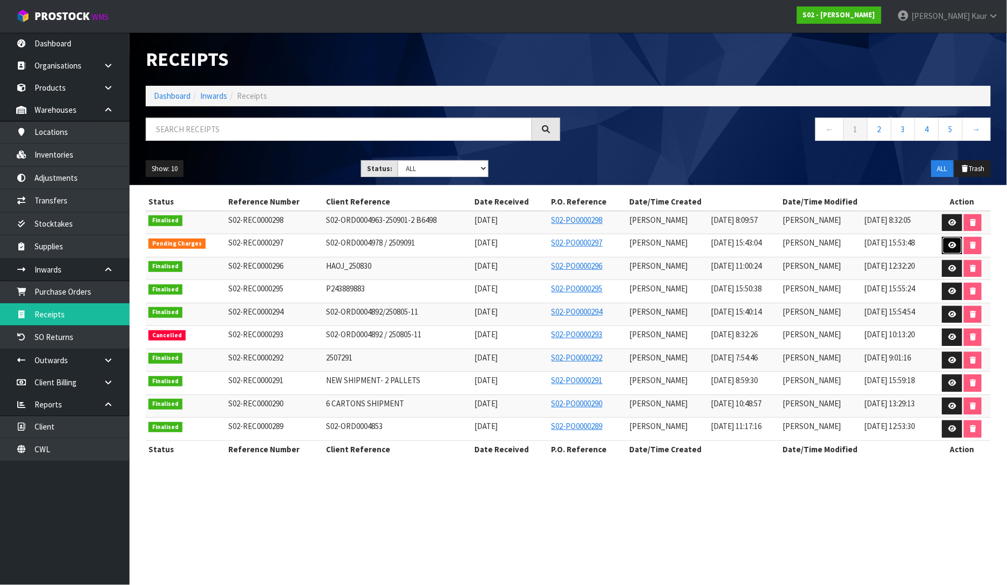
click at [953, 240] on link at bounding box center [952, 245] width 20 height 17
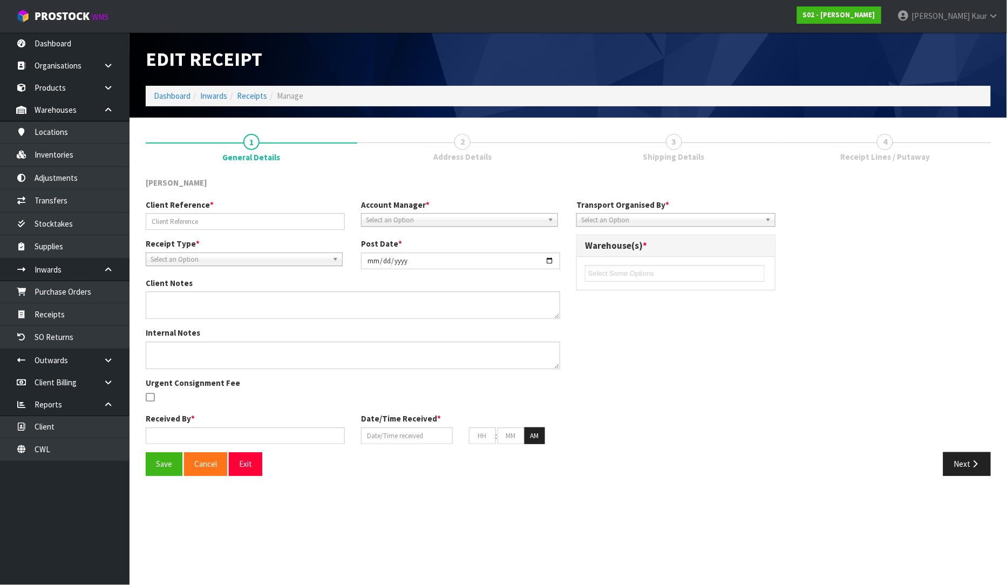
type input "S02-ORD0004978 / 2509091"
type input "[DATE]"
type textarea "[PHONE_NUMBER]"
type textarea "CWL ERROR NO CHARGE - PLEASE ENSURE SOH IS ADJUSTED BEFORE BOOKING THIS RETURN.…"
type input "[PERSON_NAME]"
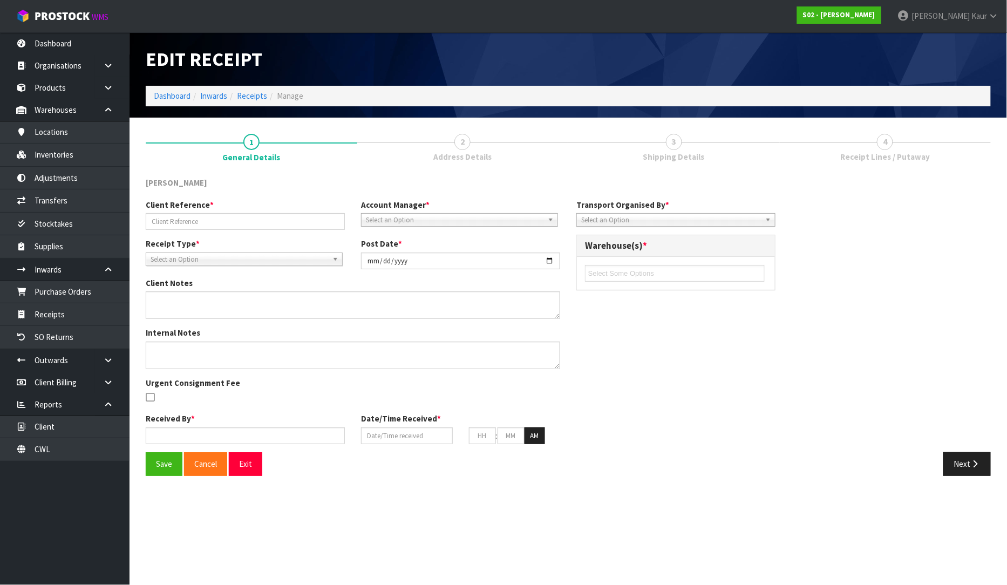
type input "[DATE]"
type input "03"
type input "43"
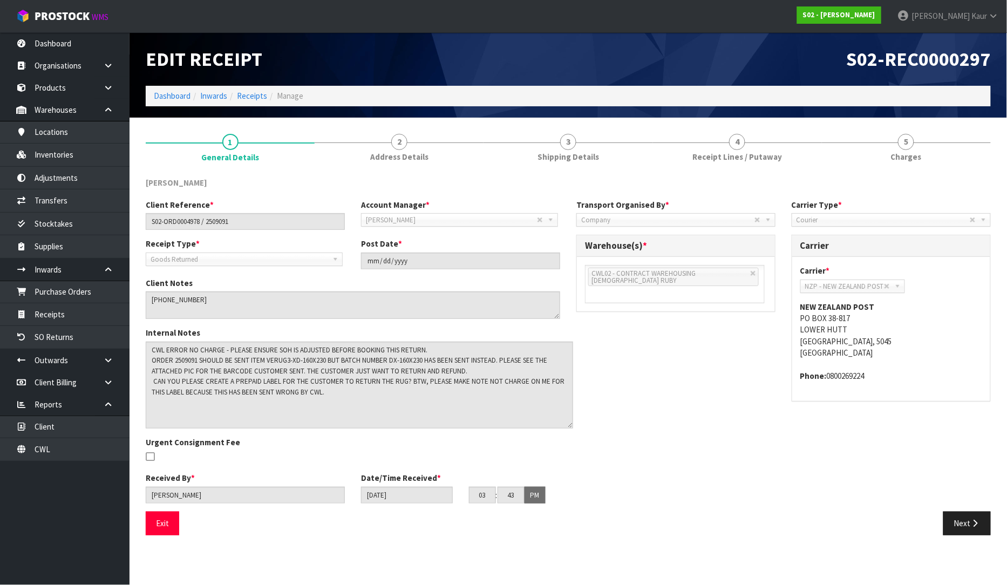
drag, startPoint x: 552, startPoint y: 363, endPoint x: 564, endPoint y: 422, distance: 60.6
click at [564, 422] on textarea at bounding box center [359, 385] width 427 height 87
click at [711, 170] on div "[PERSON_NAME] Client Reference * S02-ORD0004978 / 2509091 Account Manager * [PE…" at bounding box center [568, 356] width 845 height 374
click at [723, 151] on span "Receipt Lines / Putaway" at bounding box center [737, 156] width 90 height 11
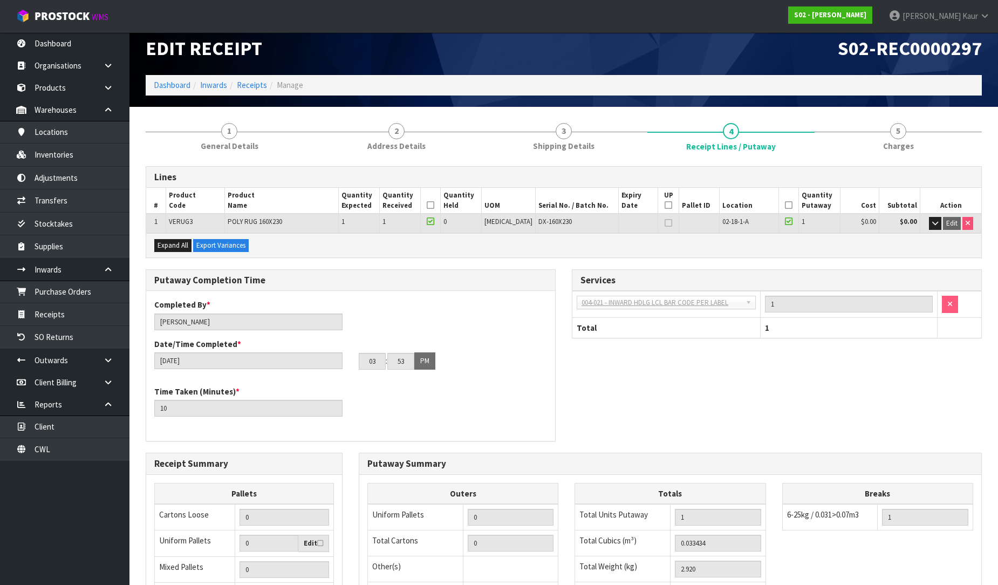
scroll to position [181, 0]
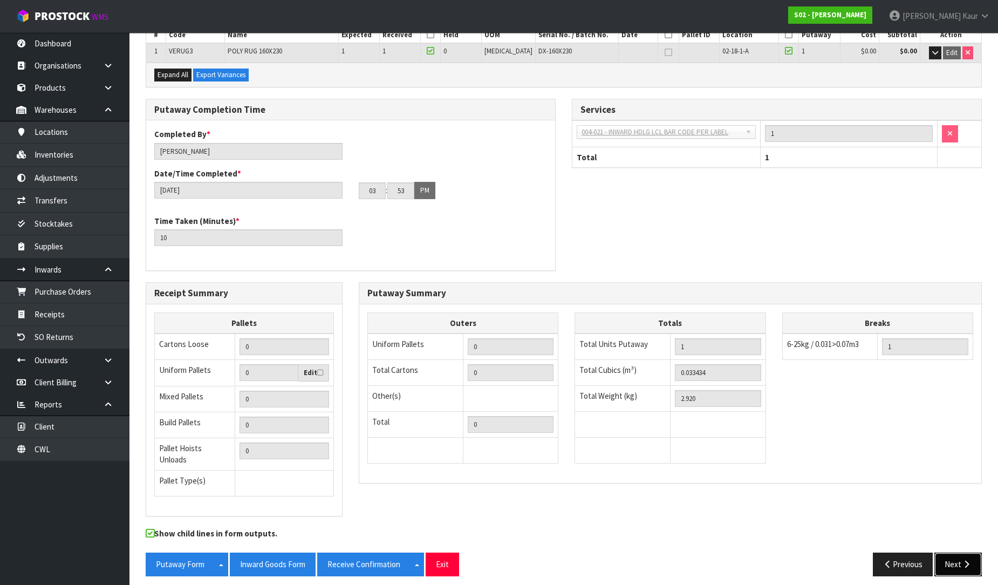
click at [966, 560] on icon "button" at bounding box center [967, 564] width 10 height 8
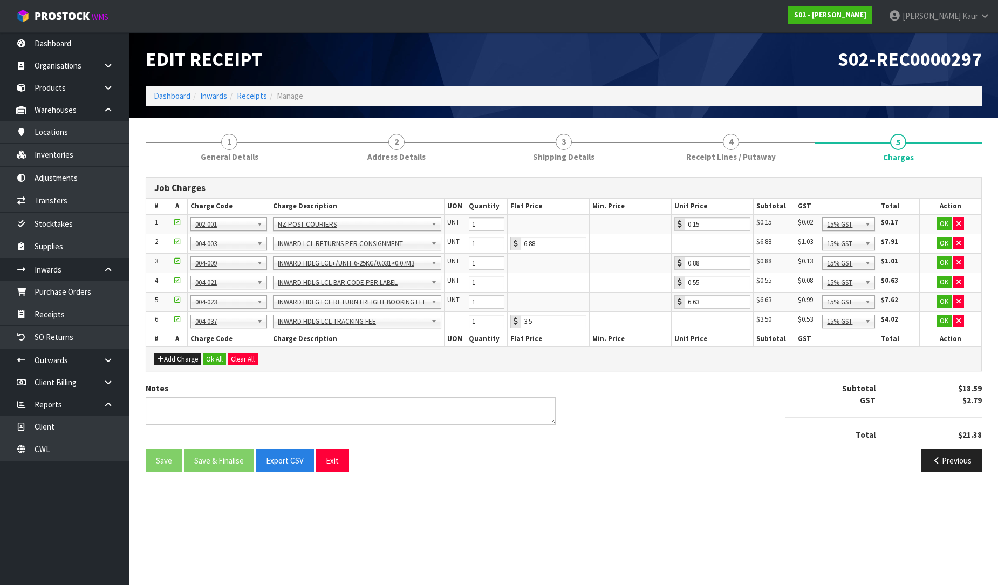
scroll to position [0, 0]
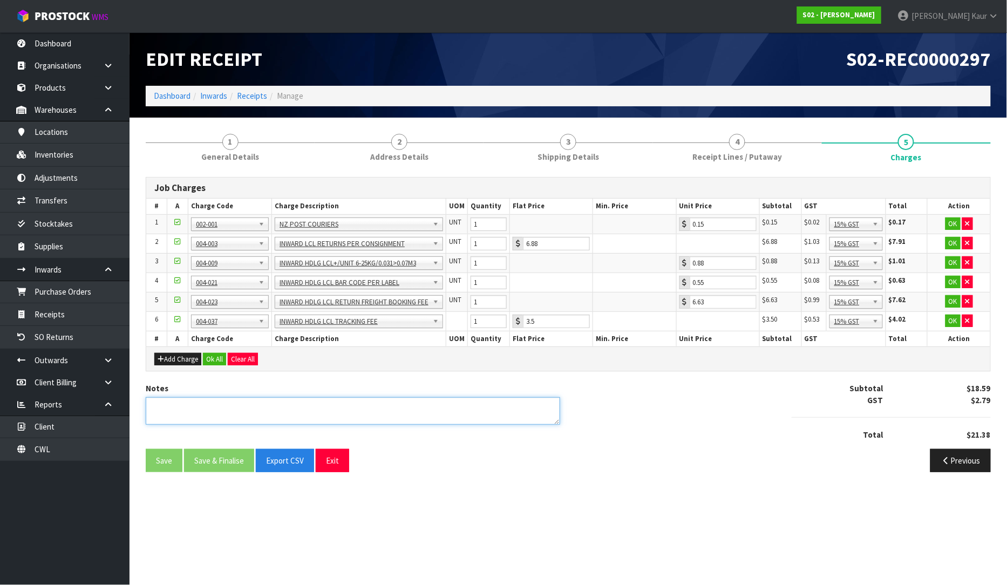
click at [330, 408] on textarea at bounding box center [353, 411] width 414 height 28
type textarea "CWL ERROR NO CHARGES"
click at [235, 357] on button "Clear All" at bounding box center [243, 359] width 30 height 13
click at [246, 362] on span "Confirm" at bounding box center [243, 359] width 24 height 9
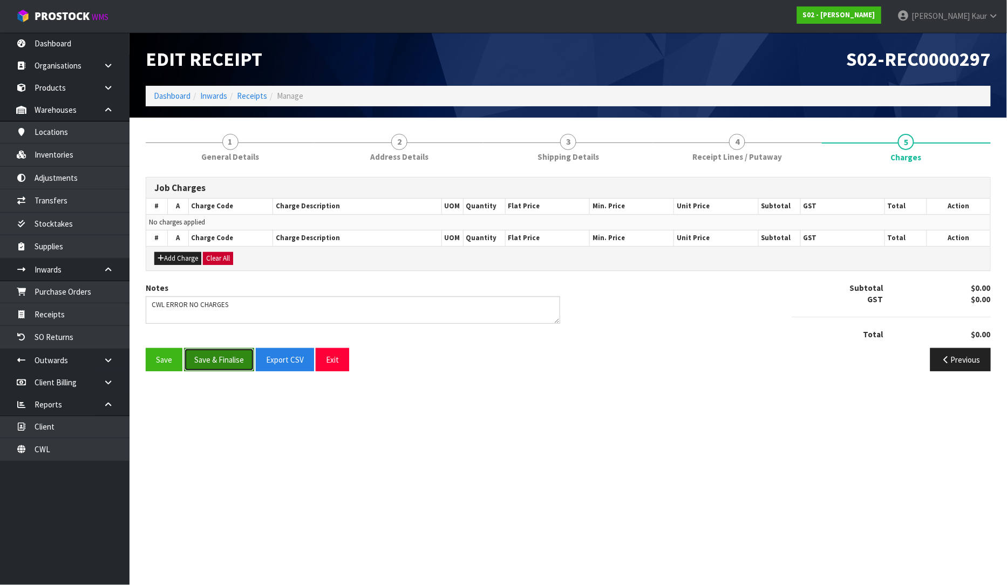
click at [225, 366] on button "Save & Finalise" at bounding box center [219, 359] width 70 height 23
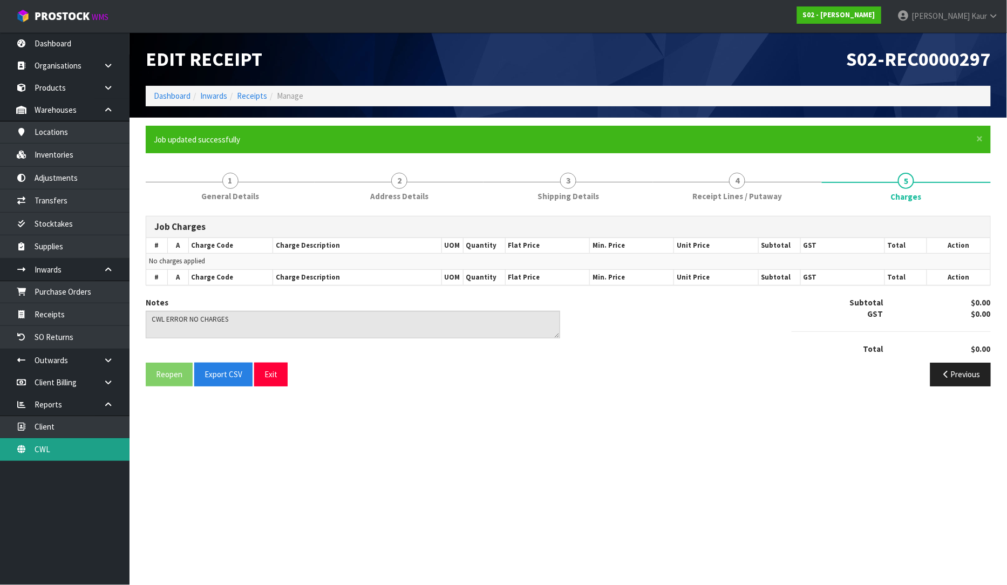
click at [58, 444] on link "CWL" at bounding box center [65, 449] width 130 height 22
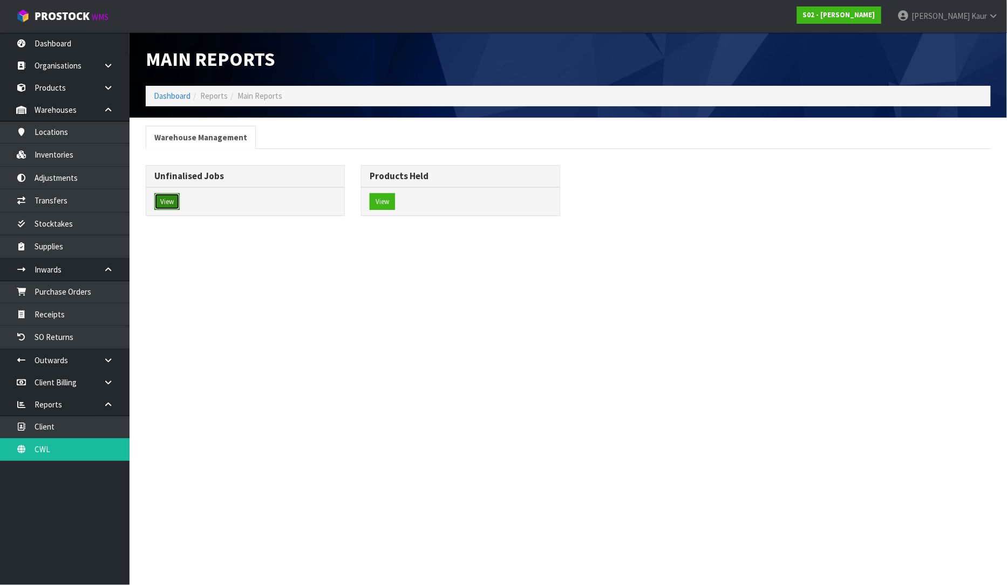
click at [170, 197] on button "View" at bounding box center [166, 201] width 25 height 17
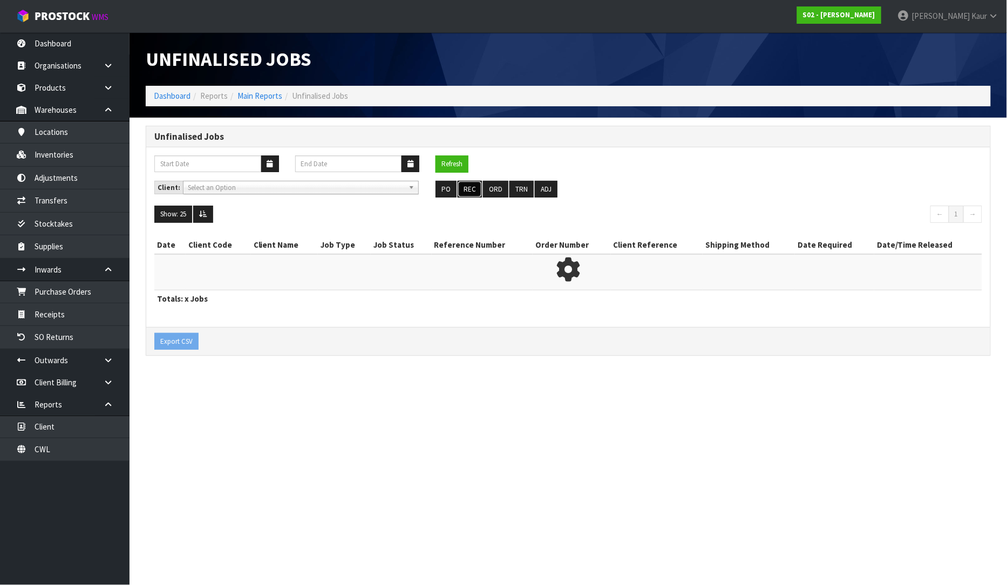
click at [470, 186] on button "REC" at bounding box center [470, 189] width 24 height 17
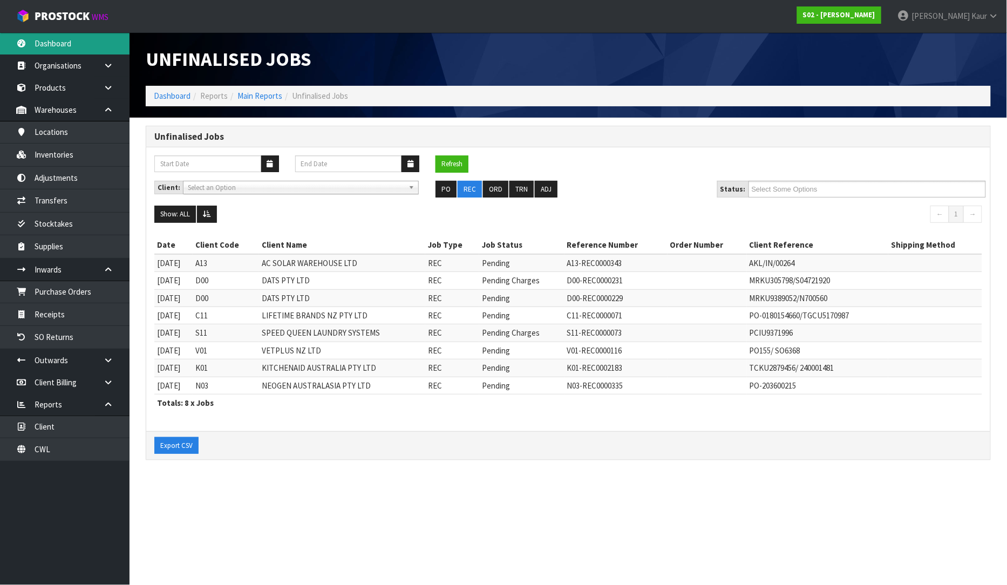
click at [71, 46] on link "Dashboard" at bounding box center [65, 43] width 130 height 22
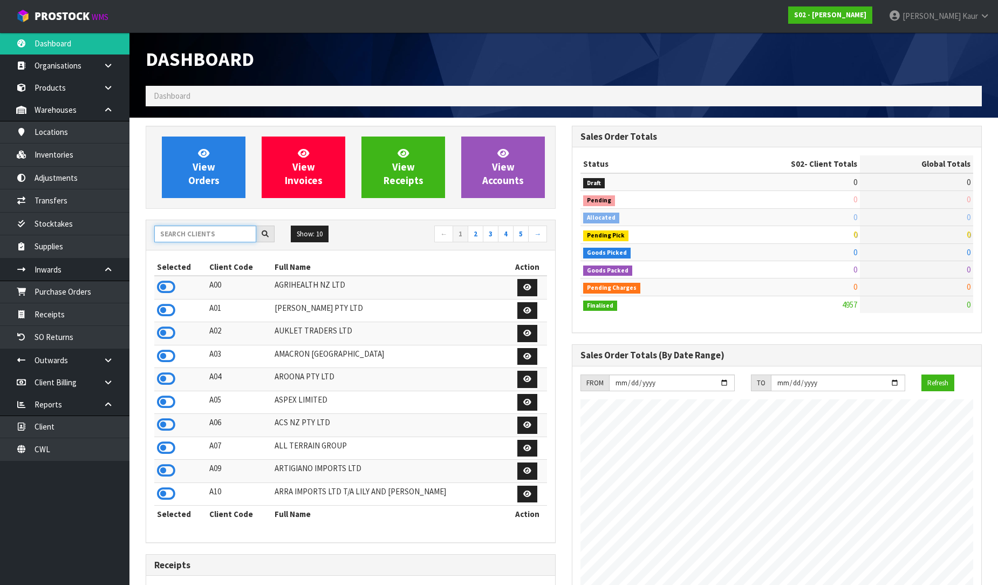
scroll to position [783, 426]
click at [186, 236] on input "text" at bounding box center [205, 234] width 102 height 17
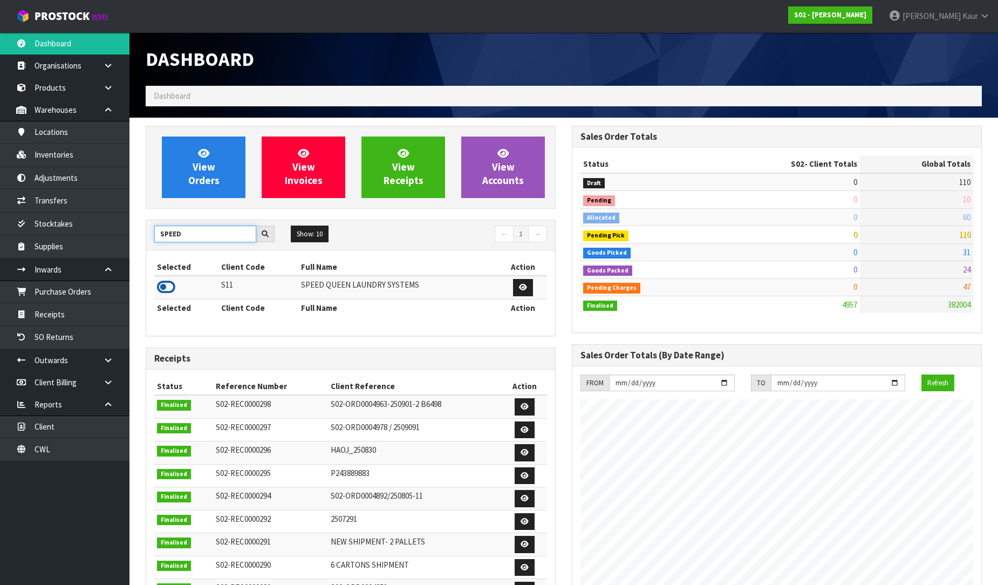
type input "SPEED"
click at [168, 288] on icon at bounding box center [166, 287] width 18 height 16
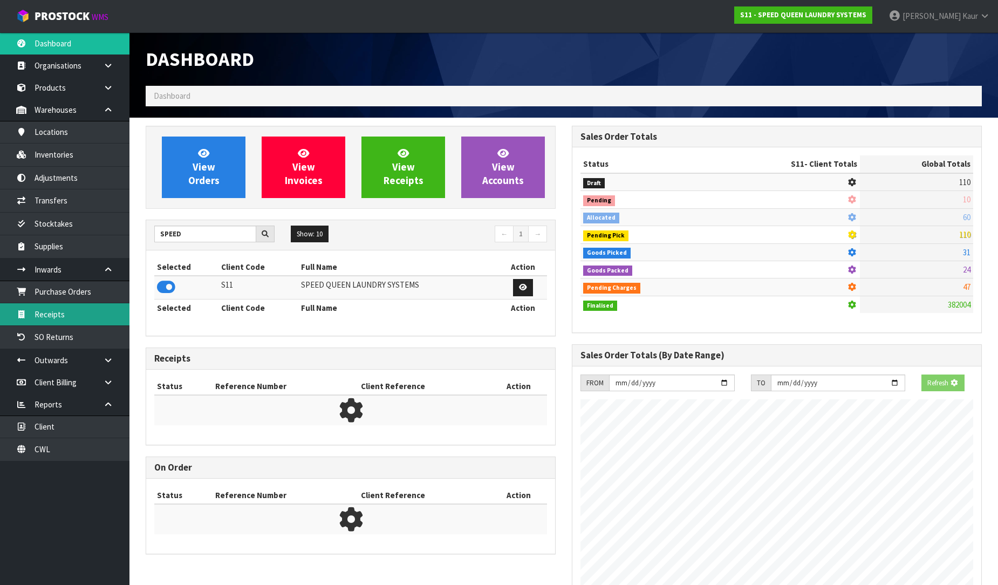
scroll to position [538922, 539168]
click at [85, 312] on link "Receipts" at bounding box center [65, 314] width 130 height 22
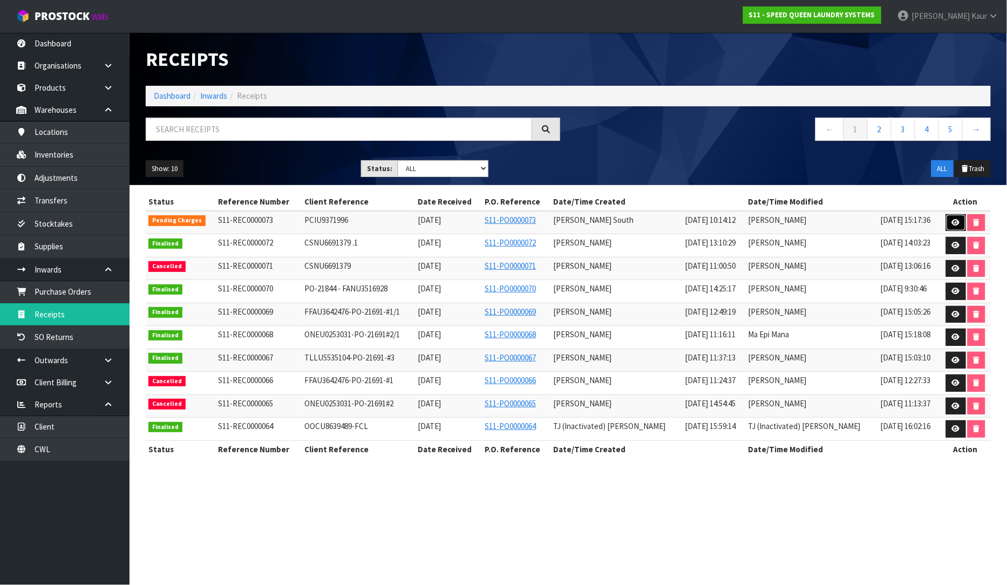
click at [955, 224] on icon at bounding box center [956, 222] width 8 height 7
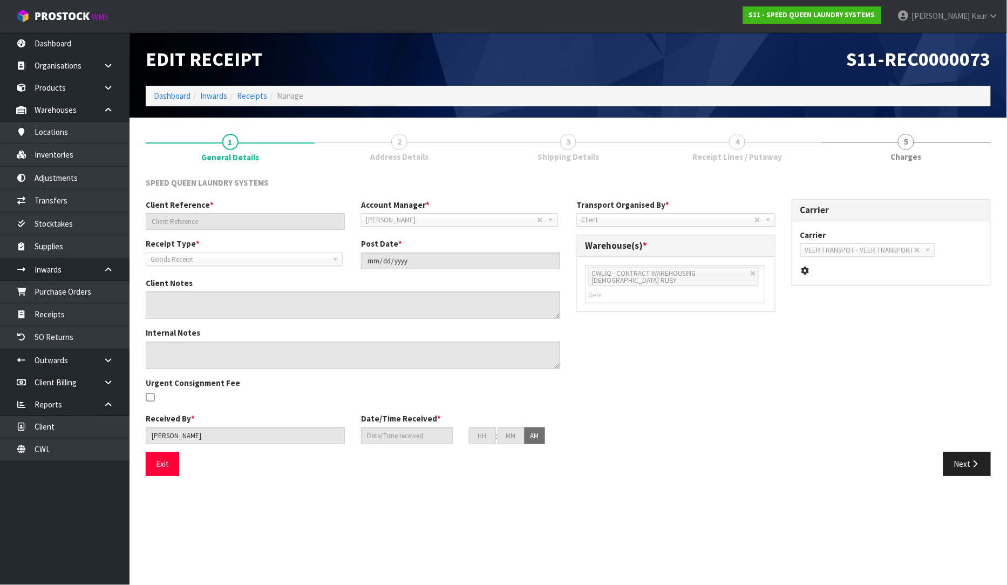
type input "PCIU9371996"
type input "[DATE]"
type input "[PERSON_NAME]"
type input "[DATE]"
type input "10"
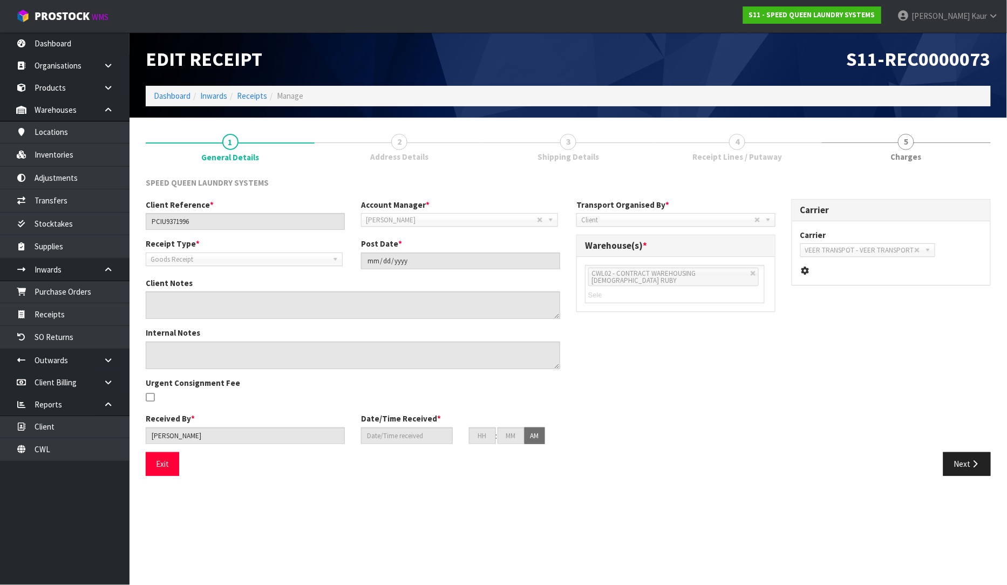
type input "14"
click at [594, 156] on span "Shipping Details" at bounding box center [568, 156] width 62 height 11
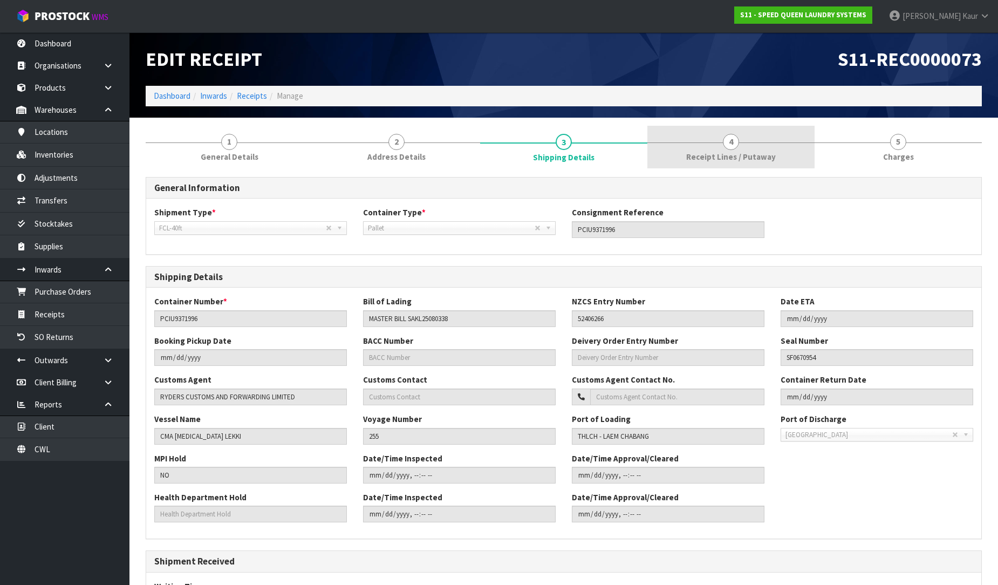
click at [708, 143] on link "4 Receipt Lines / Putaway" at bounding box center [731, 147] width 167 height 43
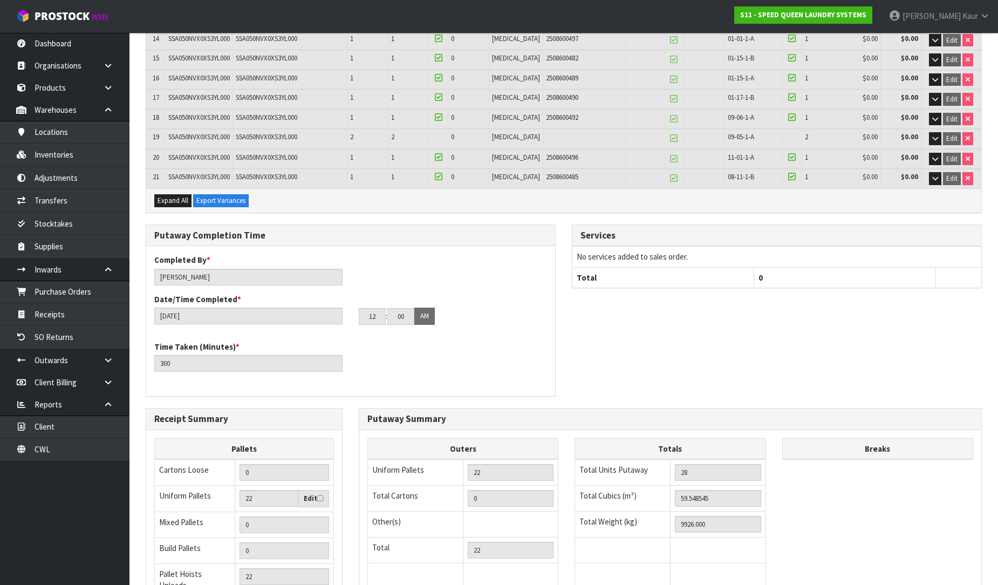
scroll to position [570, 0]
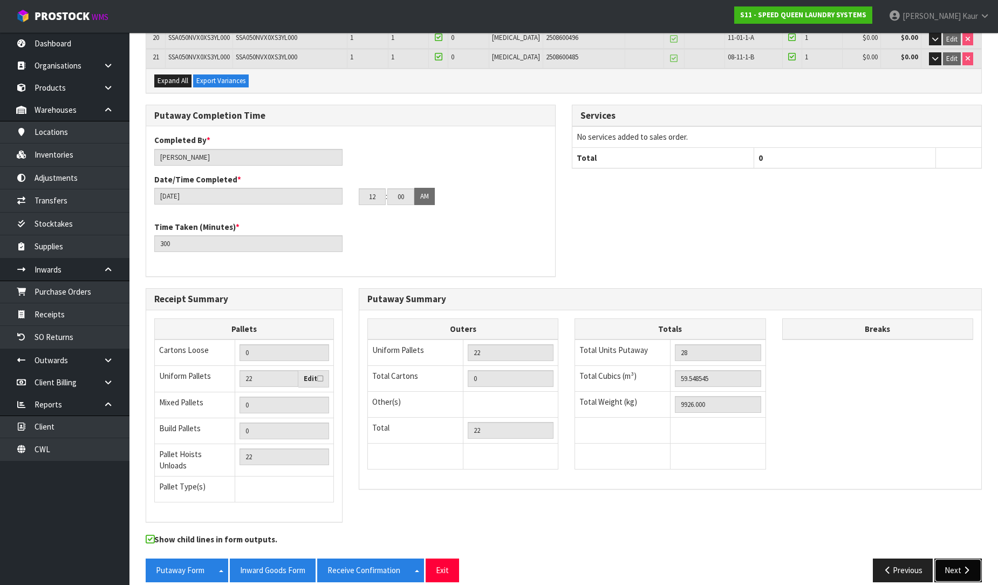
click at [948, 558] on button "Next" at bounding box center [958, 569] width 47 height 23
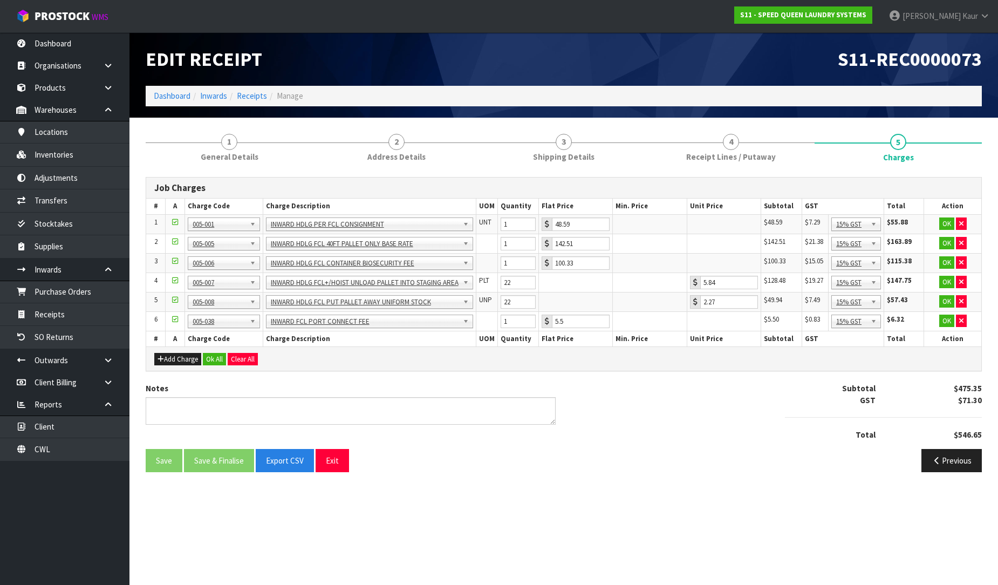
scroll to position [0, 0]
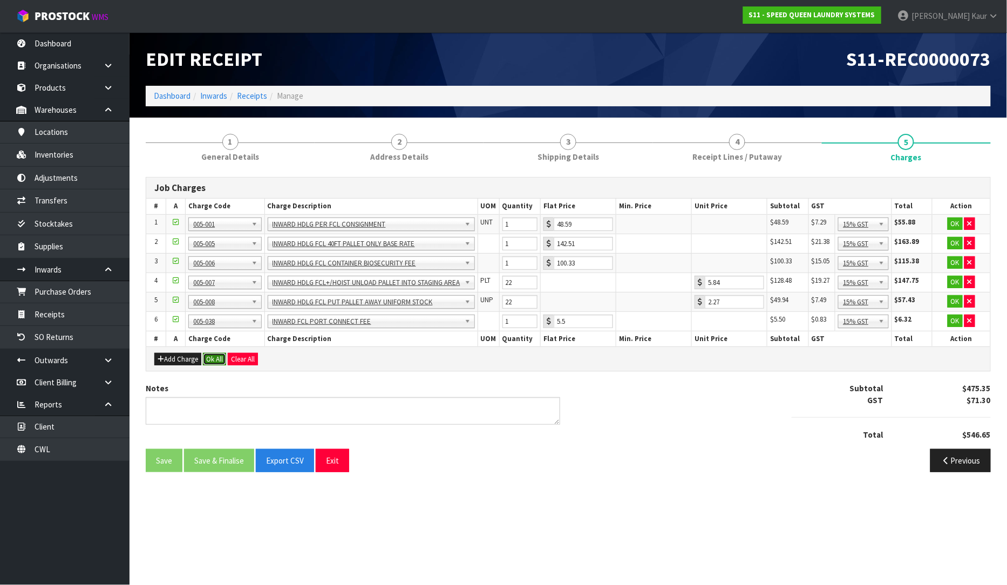
click at [212, 357] on button "Ok All" at bounding box center [214, 359] width 23 height 13
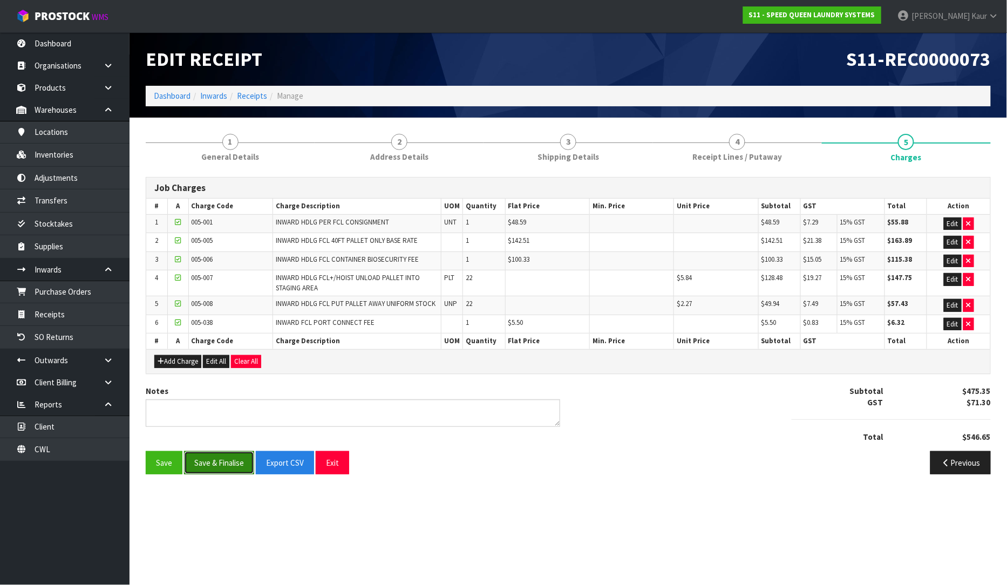
click at [207, 465] on button "Save & Finalise" at bounding box center [219, 462] width 70 height 23
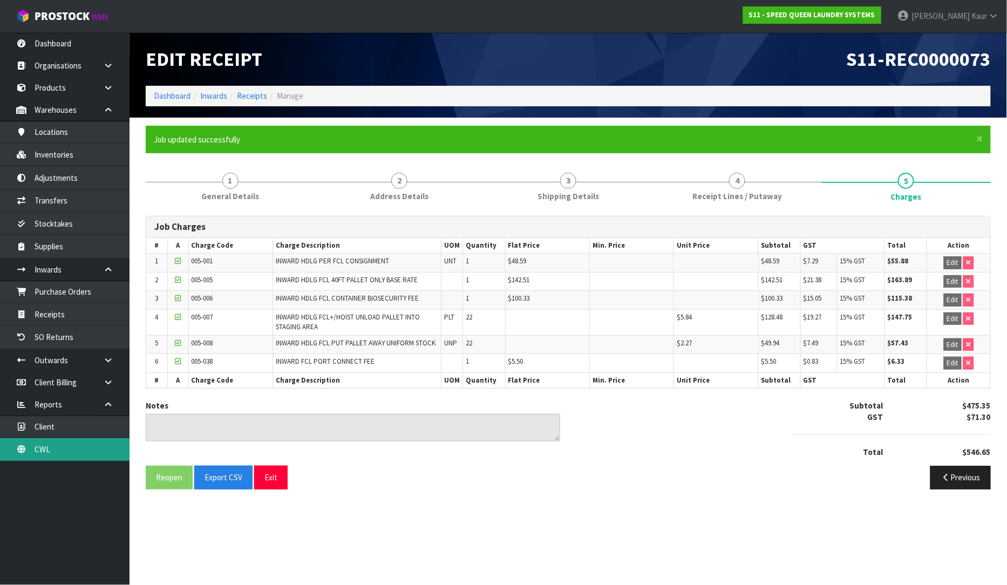
click at [97, 454] on link "CWL" at bounding box center [65, 449] width 130 height 22
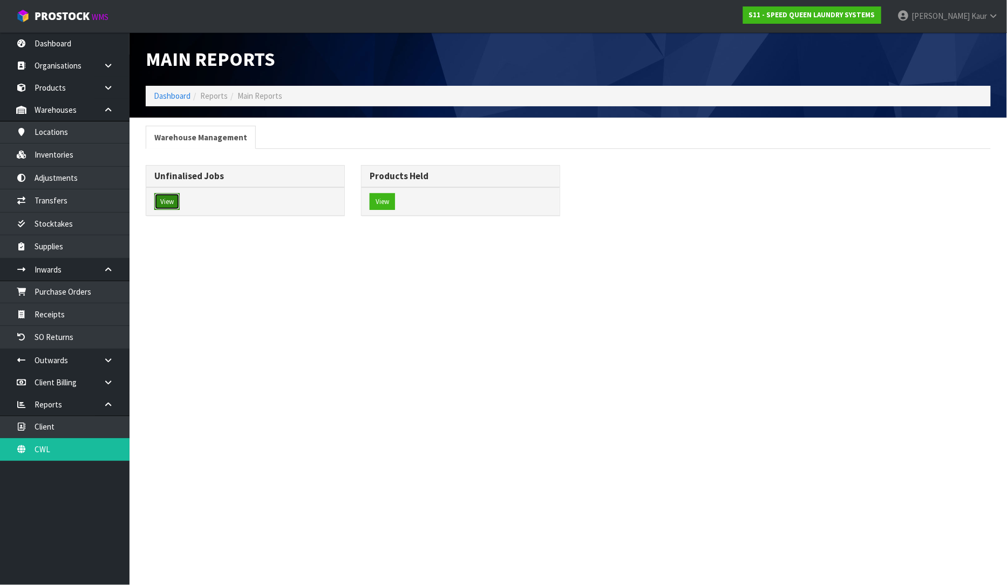
click at [173, 201] on button "View" at bounding box center [166, 201] width 25 height 17
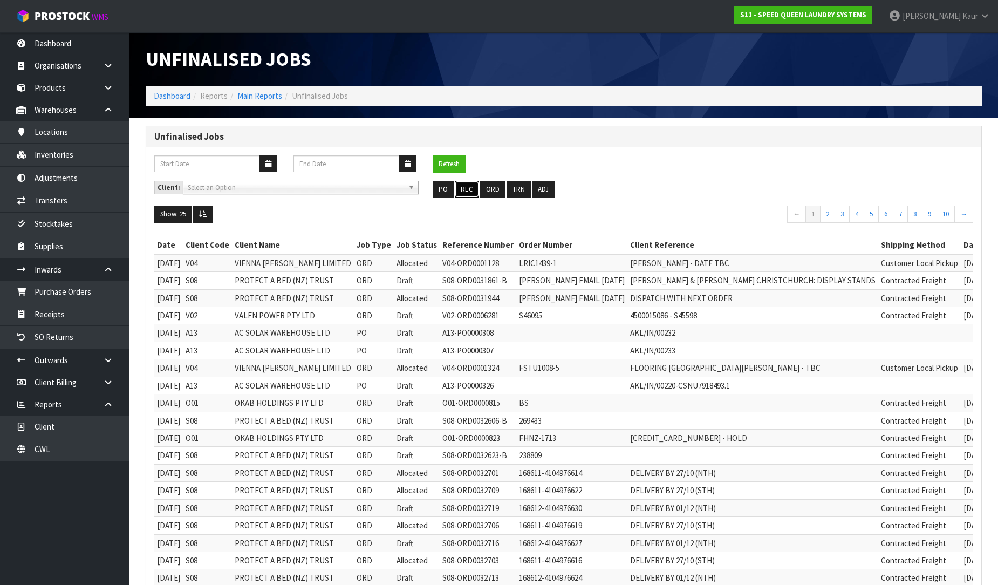
click at [468, 186] on button "REC" at bounding box center [467, 189] width 24 height 17
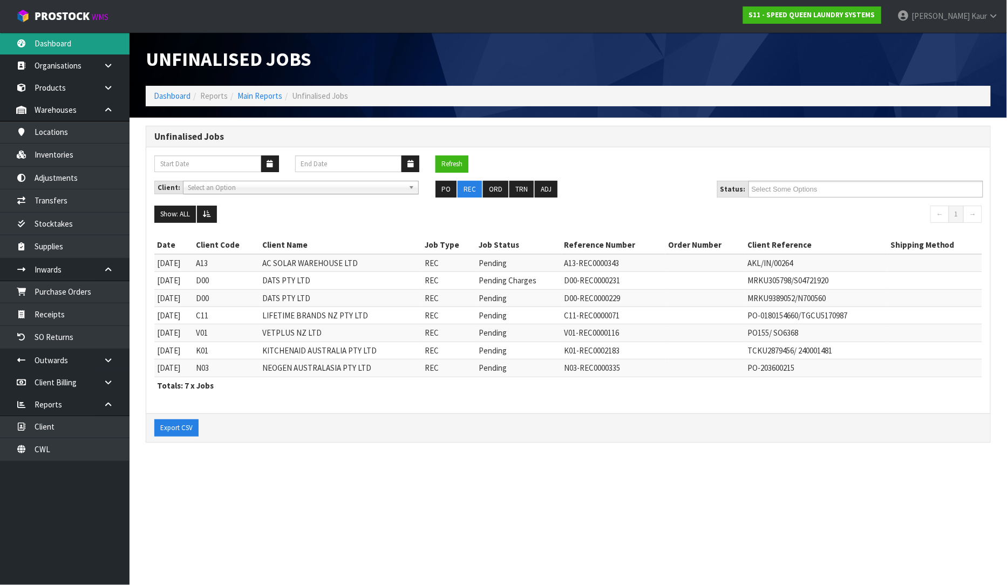
click at [63, 41] on link "Dashboard" at bounding box center [65, 43] width 130 height 22
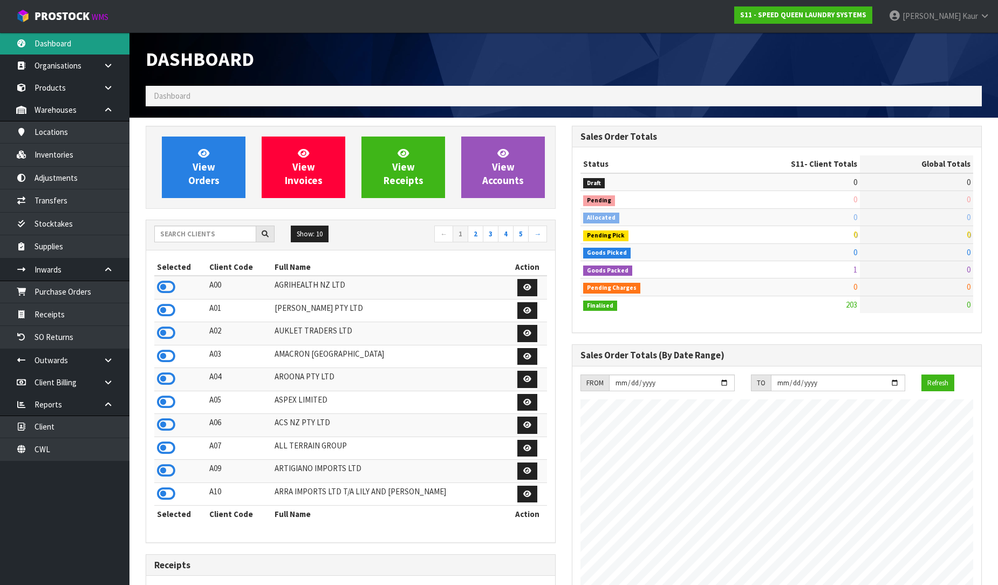
scroll to position [748, 426]
click at [182, 230] on input "text" at bounding box center [205, 234] width 102 height 17
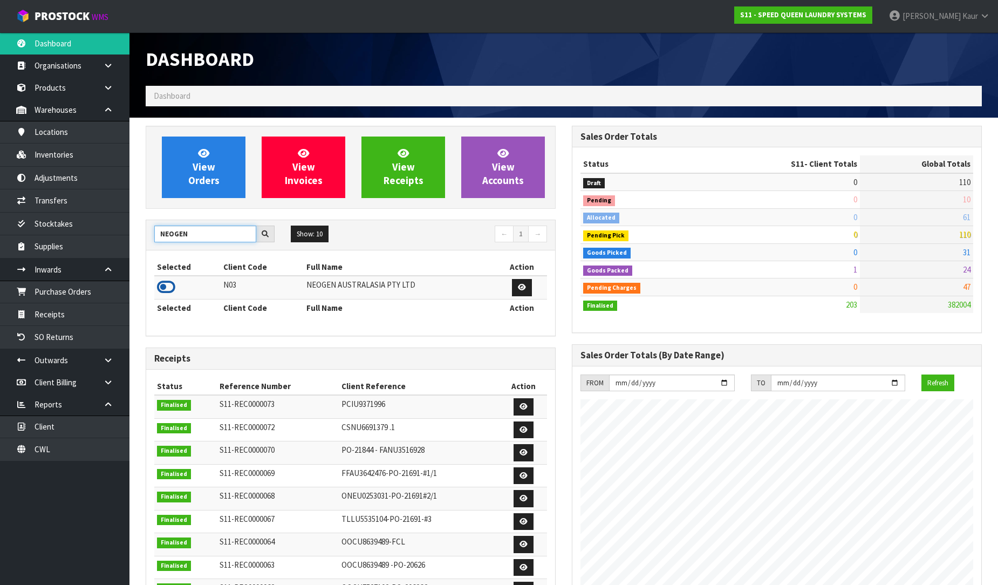
type input "NEOGEN"
click at [160, 288] on icon at bounding box center [166, 287] width 18 height 16
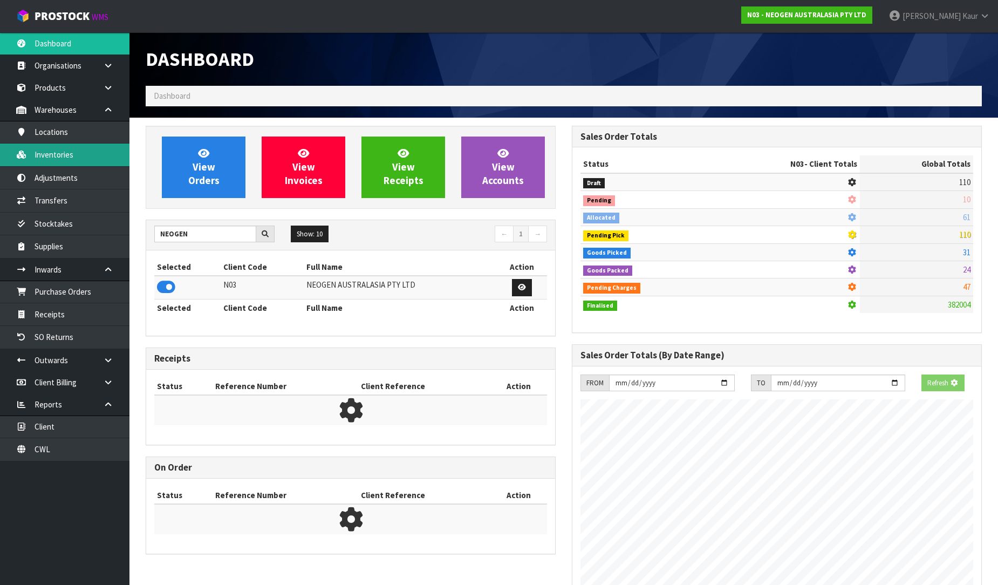
scroll to position [817, 426]
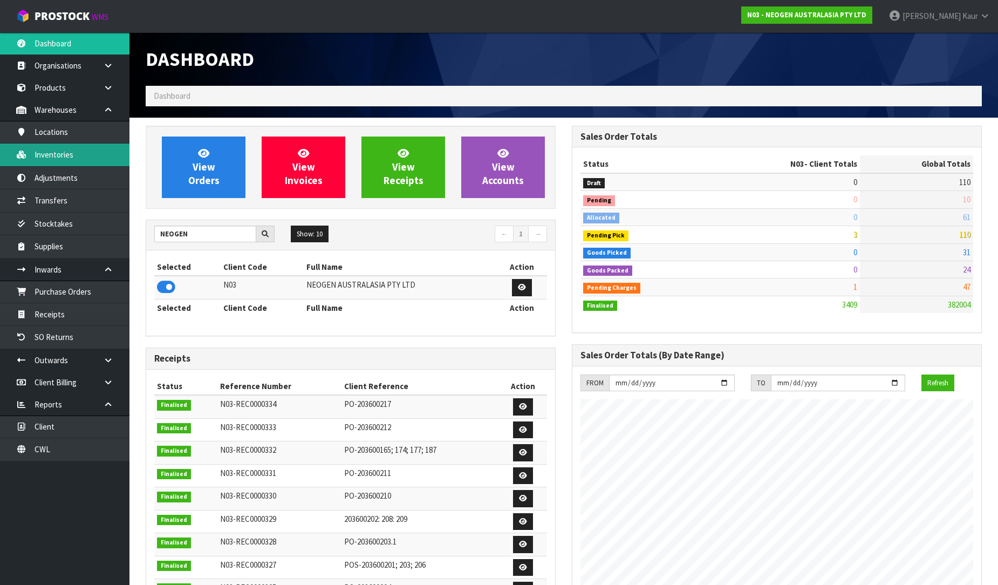
click at [83, 154] on link "Inventories" at bounding box center [65, 155] width 130 height 22
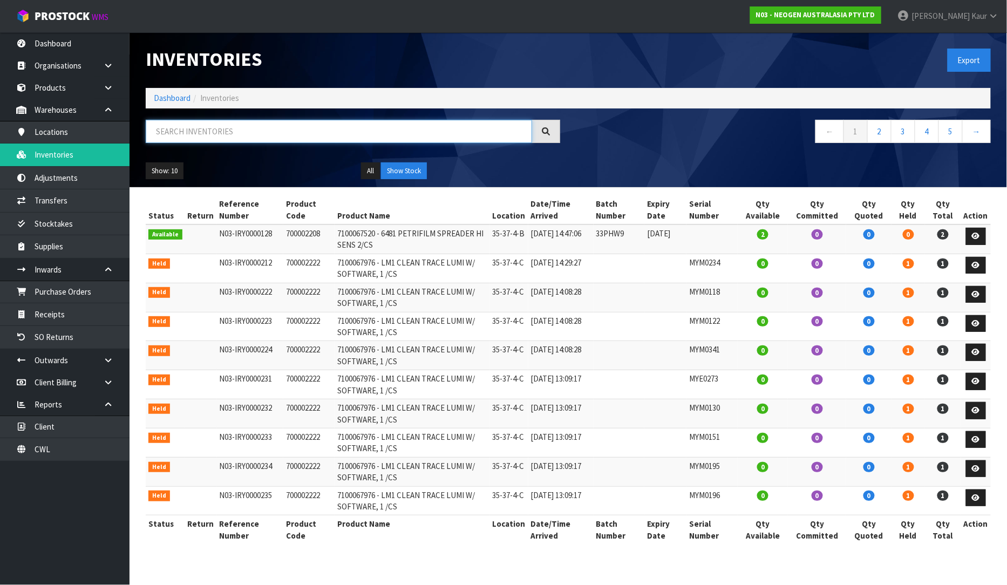
click at [167, 132] on input "text" at bounding box center [339, 131] width 386 height 23
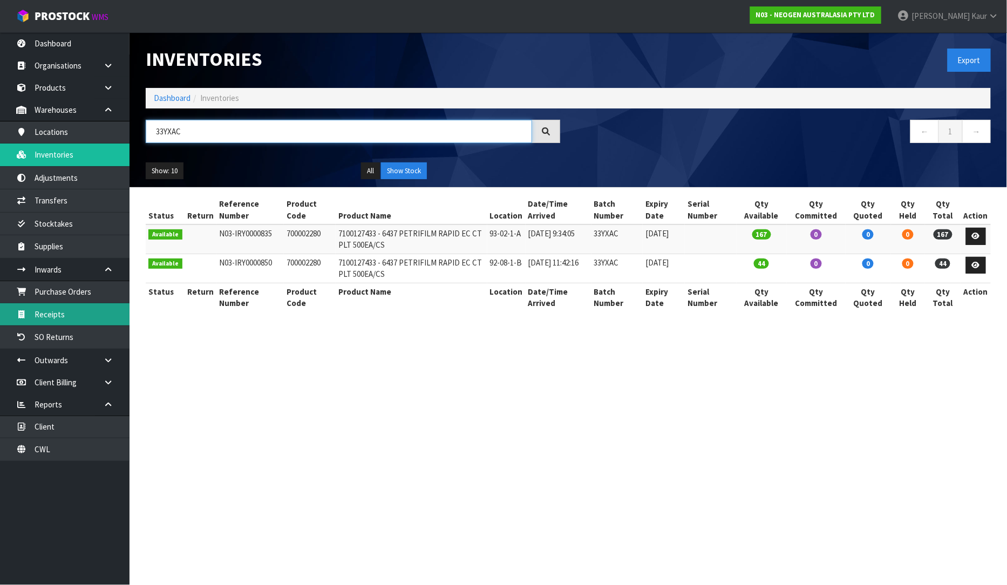
type input "33YXAC"
click at [68, 320] on link "Receipts" at bounding box center [65, 314] width 130 height 22
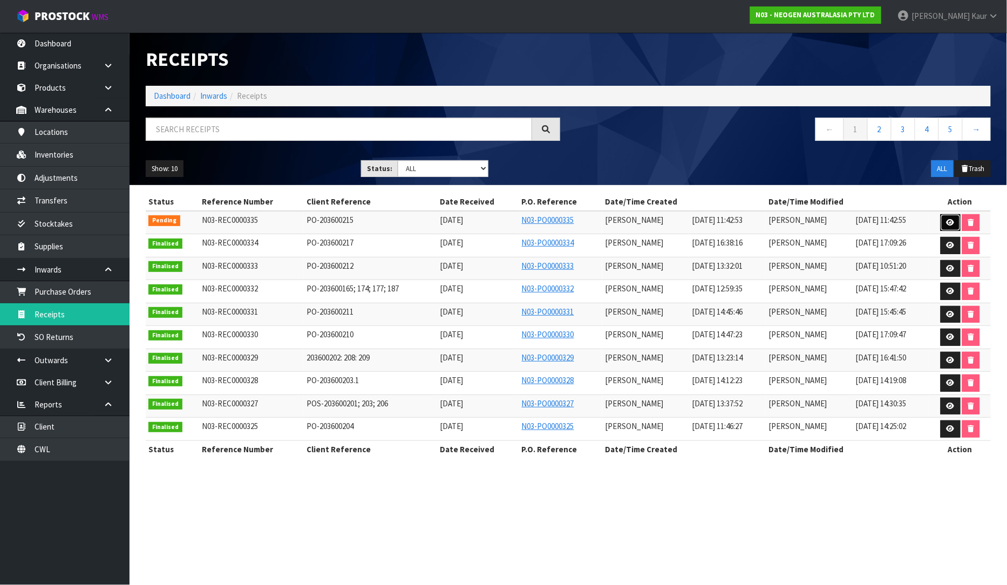
click at [954, 219] on icon at bounding box center [950, 222] width 8 height 7
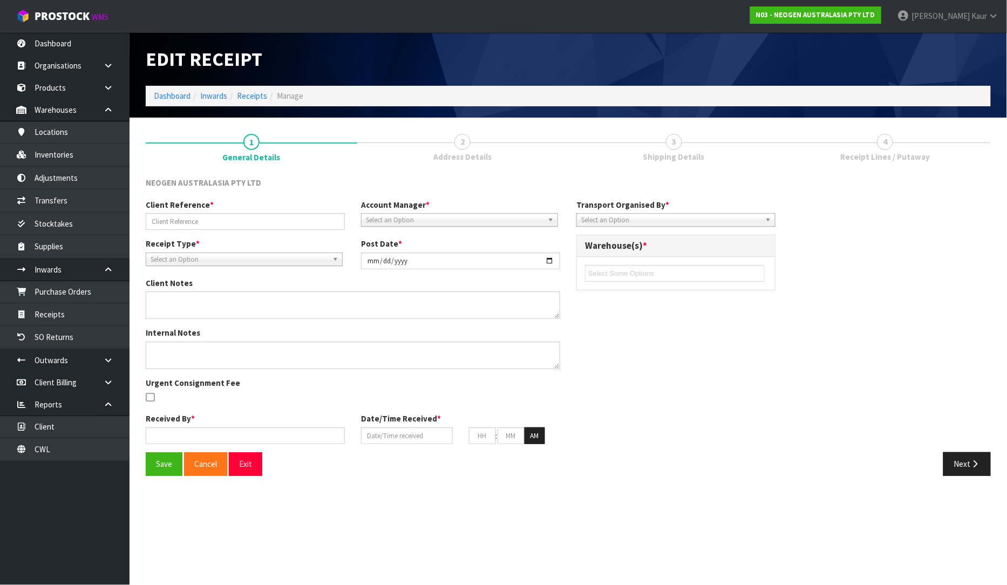
type input "PO-203600215"
type input "[DATE]"
type textarea "700002277 AND 700002230 PUT ON HELD QA UNTIL TESTING CLEARANCE"
type input "[PERSON_NAME]"
type input "[DATE]"
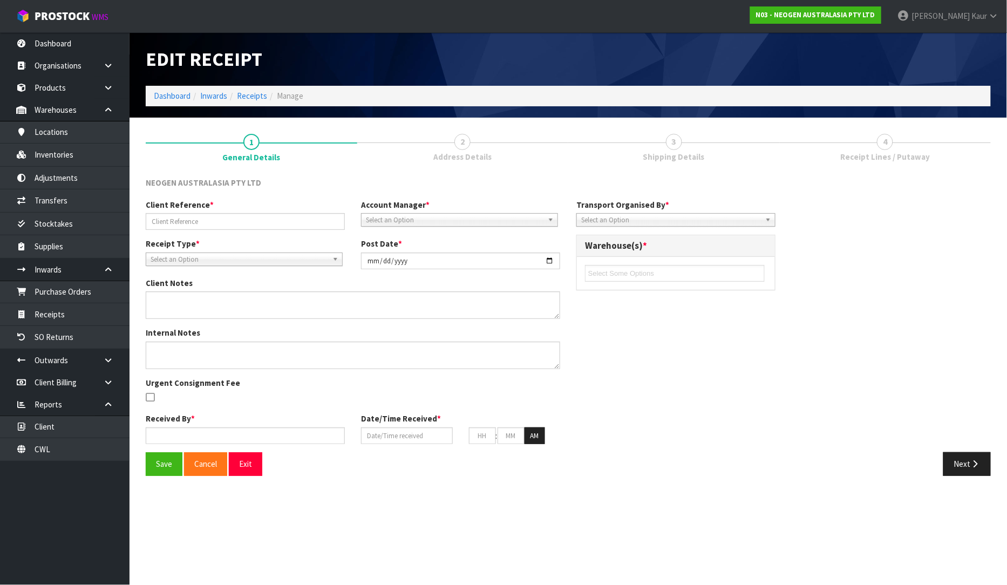
type input "11"
type input "42"
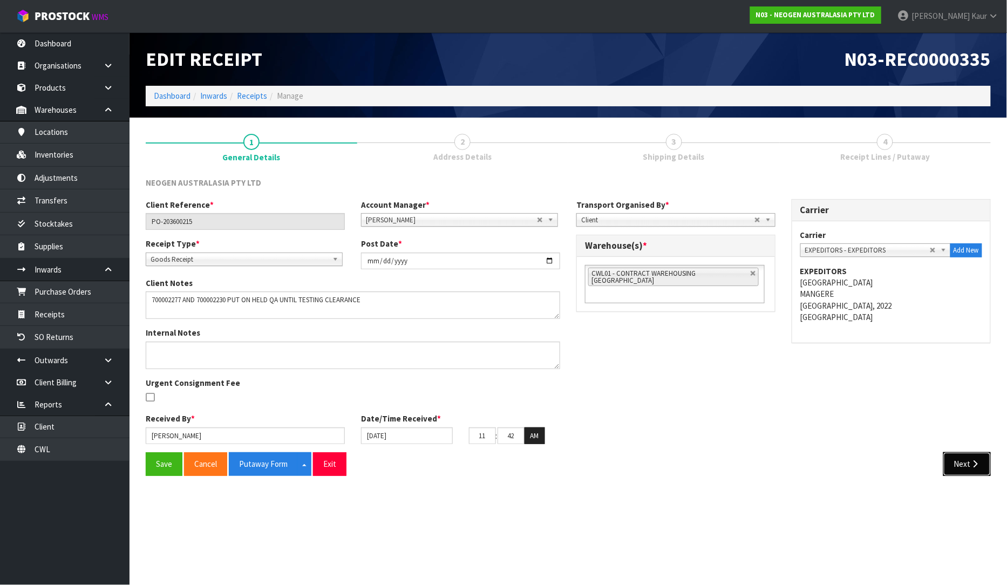
click at [966, 458] on button "Next" at bounding box center [966, 463] width 47 height 23
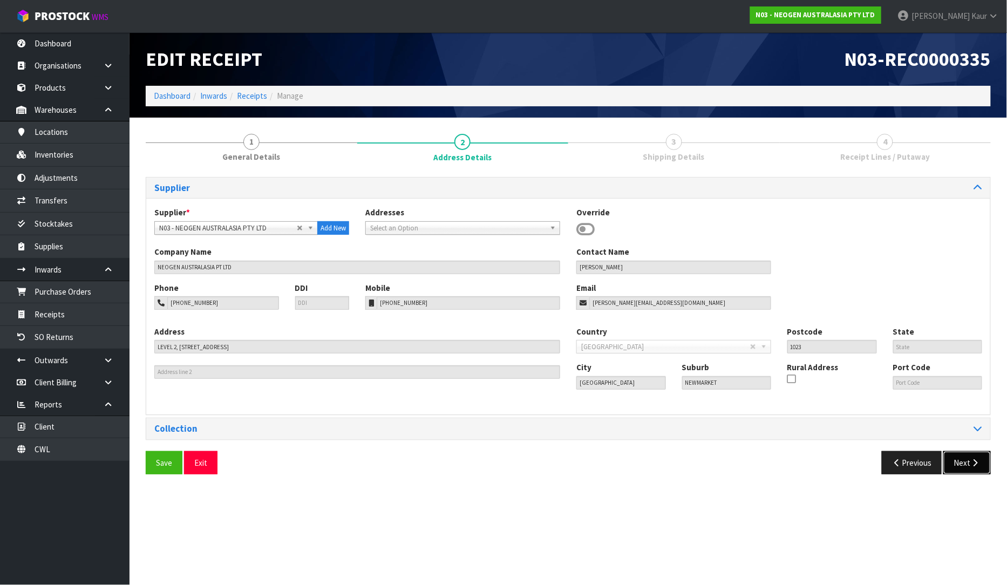
click at [966, 458] on button "Next" at bounding box center [966, 462] width 47 height 23
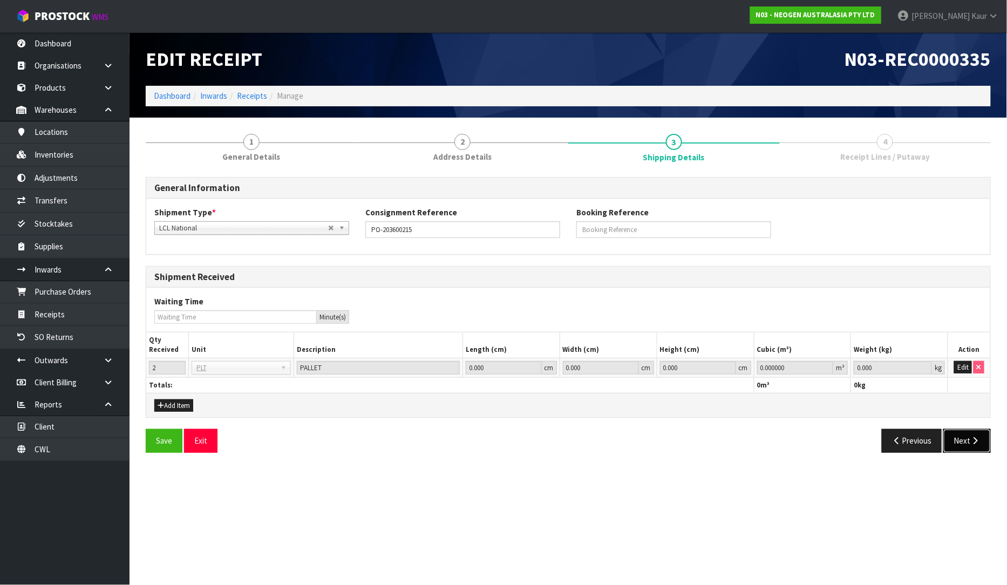
click at [975, 451] on button "Next" at bounding box center [966, 440] width 47 height 23
click at [975, 433] on button "Next" at bounding box center [966, 440] width 47 height 23
drag, startPoint x: 969, startPoint y: 369, endPoint x: 887, endPoint y: 364, distance: 81.6
click at [969, 369] on button "Edit" at bounding box center [963, 367] width 18 height 13
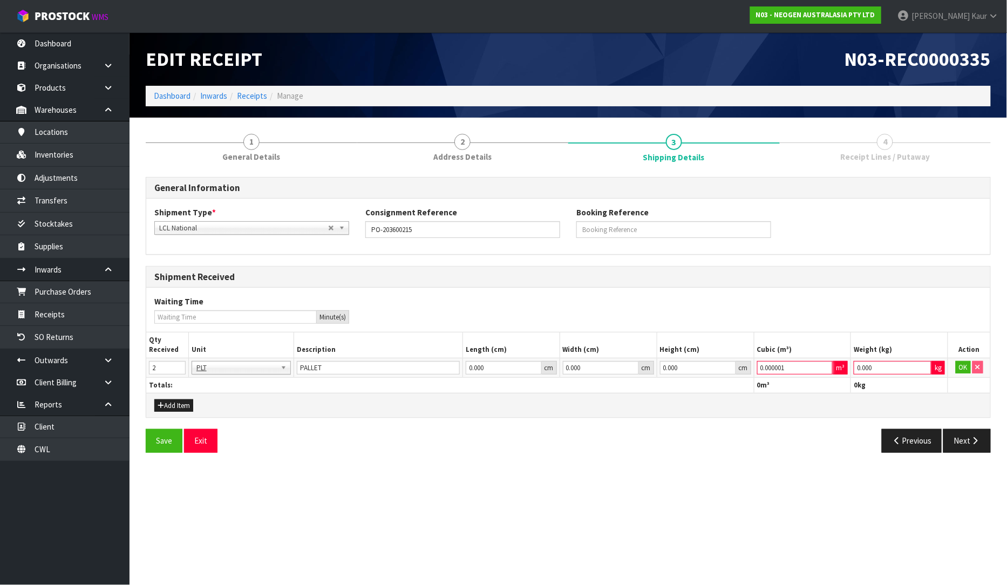
type input "0.000001"
click at [826, 364] on input "0.000001" at bounding box center [795, 367] width 76 height 13
type input "0.001"
click at [926, 363] on input "0.001" at bounding box center [893, 367] width 78 height 13
click at [958, 369] on button "OK" at bounding box center [963, 367] width 15 height 13
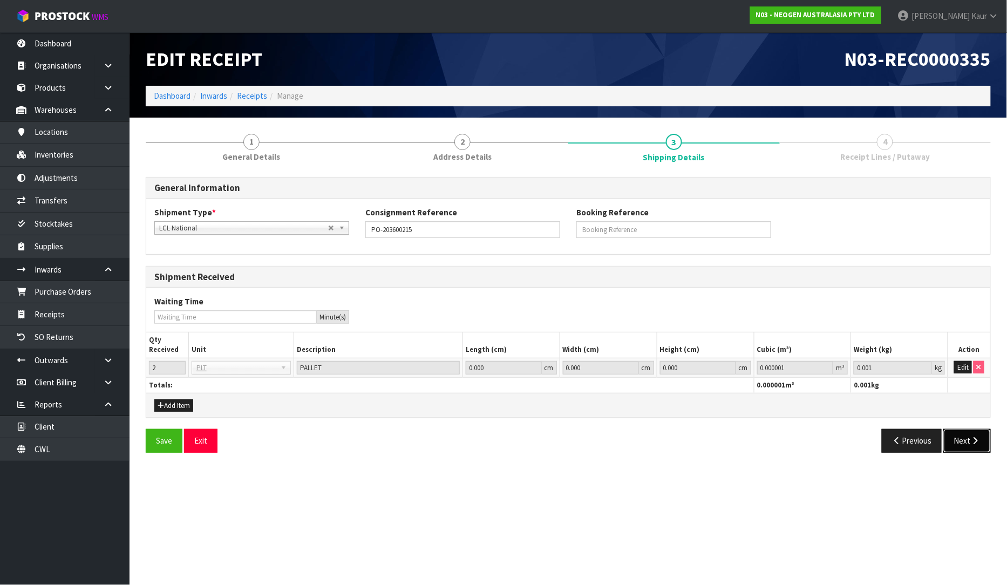
click at [959, 445] on button "Next" at bounding box center [966, 440] width 47 height 23
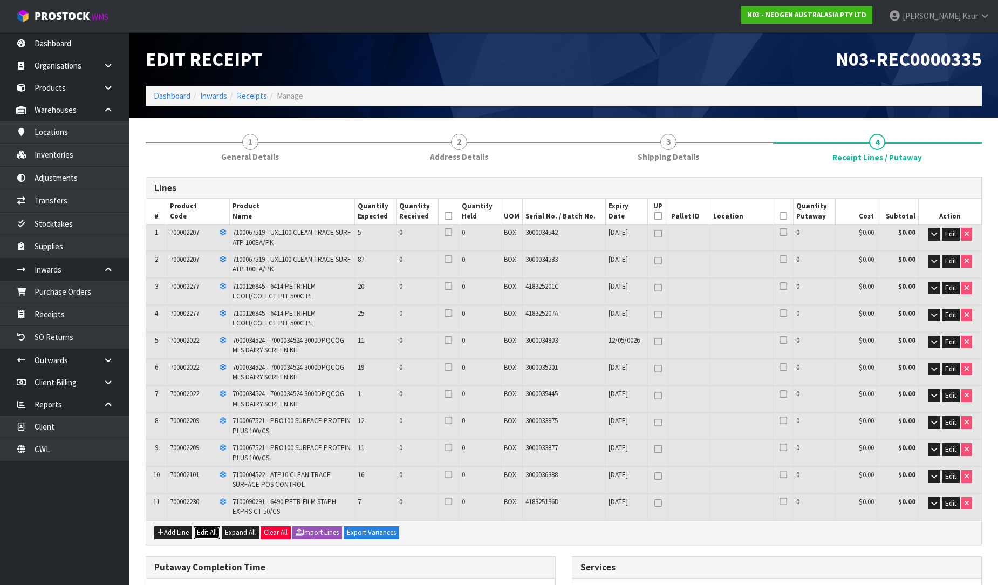
click at [203, 526] on button "Edit All" at bounding box center [207, 532] width 26 height 13
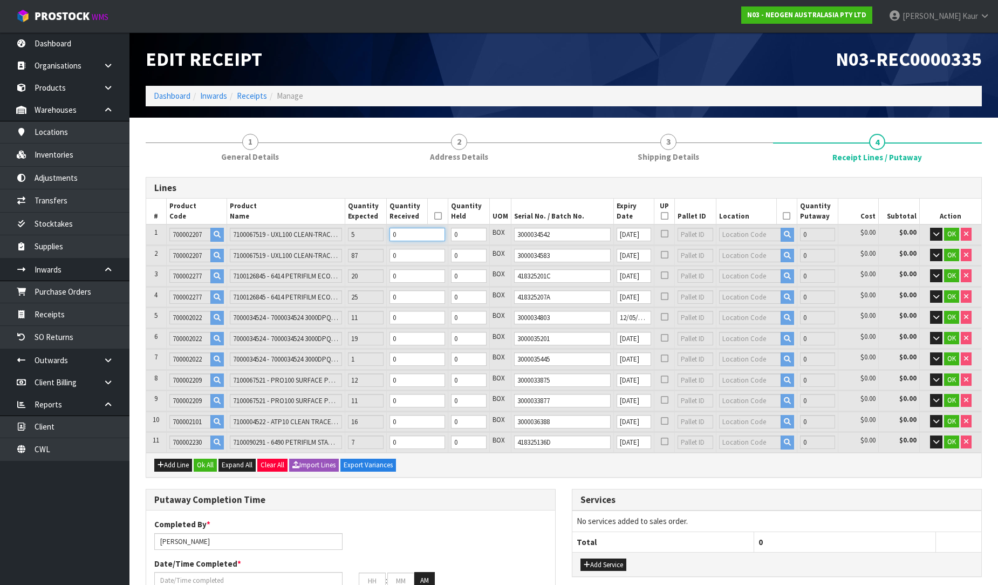
click at [413, 234] on input "0" at bounding box center [418, 234] width 56 height 13
type input "5"
type input "0.03248"
type input "4.8"
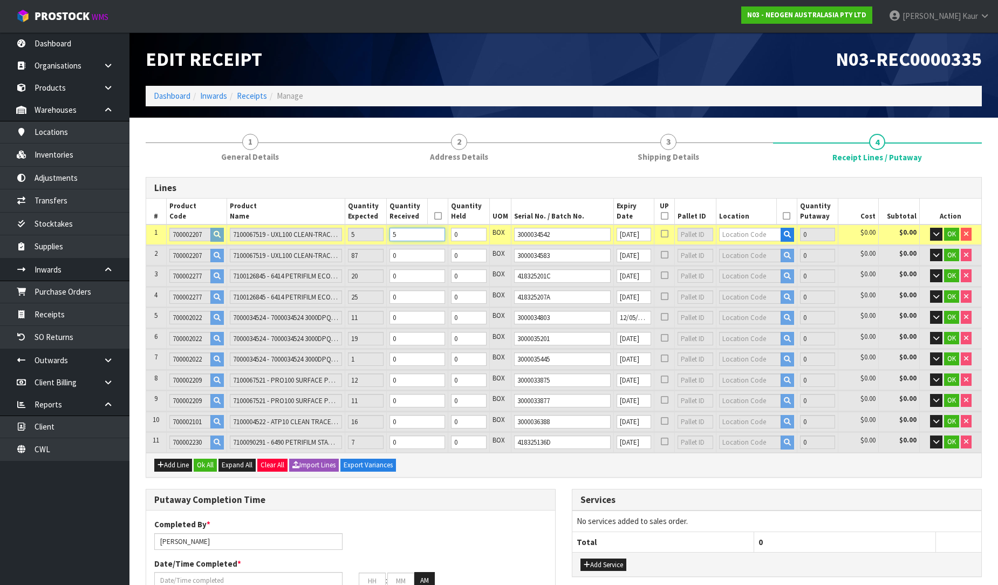
type input "5"
click at [408, 251] on input "0" at bounding box center [418, 255] width 56 height 13
type input "13"
type input "0.084448"
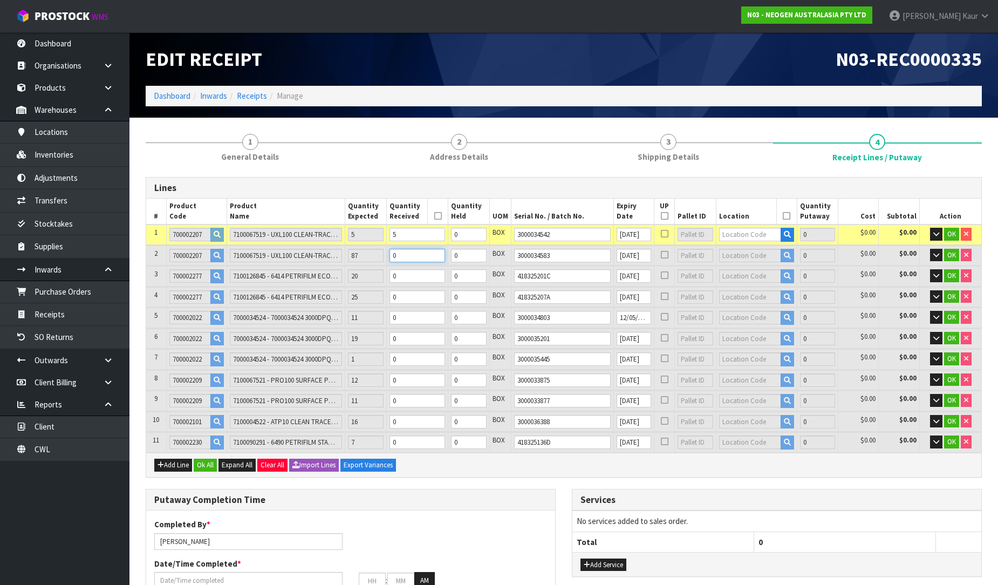
type input "12.48"
type input "8"
type input "92"
type input "0.597632"
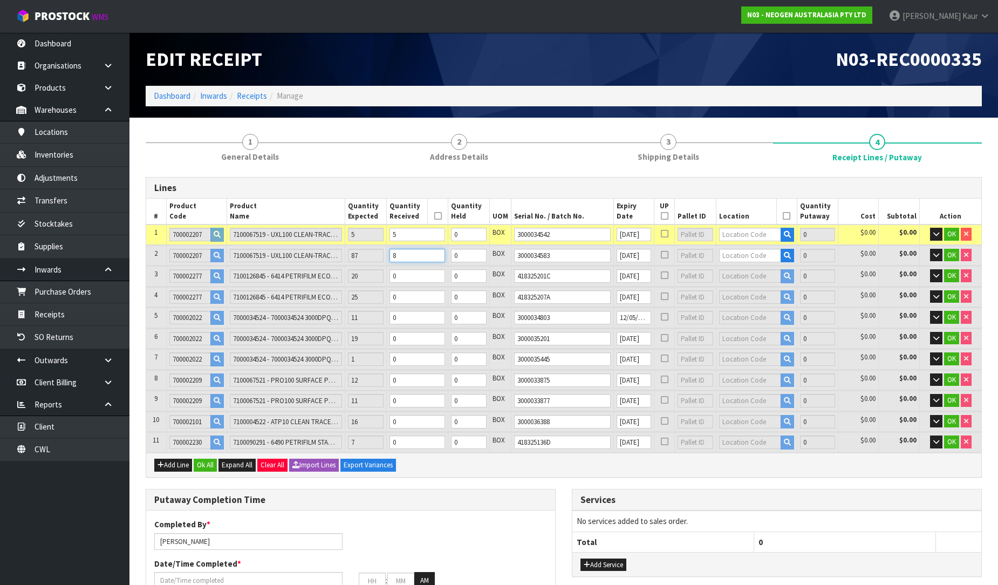
type input "88.32"
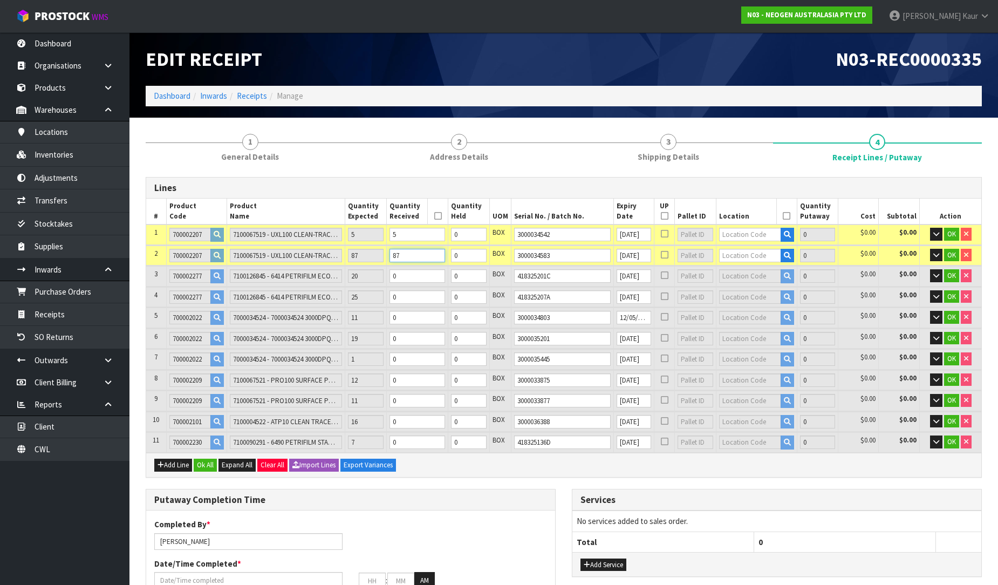
type input "87"
click at [407, 271] on input "0" at bounding box center [418, 275] width 56 height 13
type input "95"
type input "0.631832"
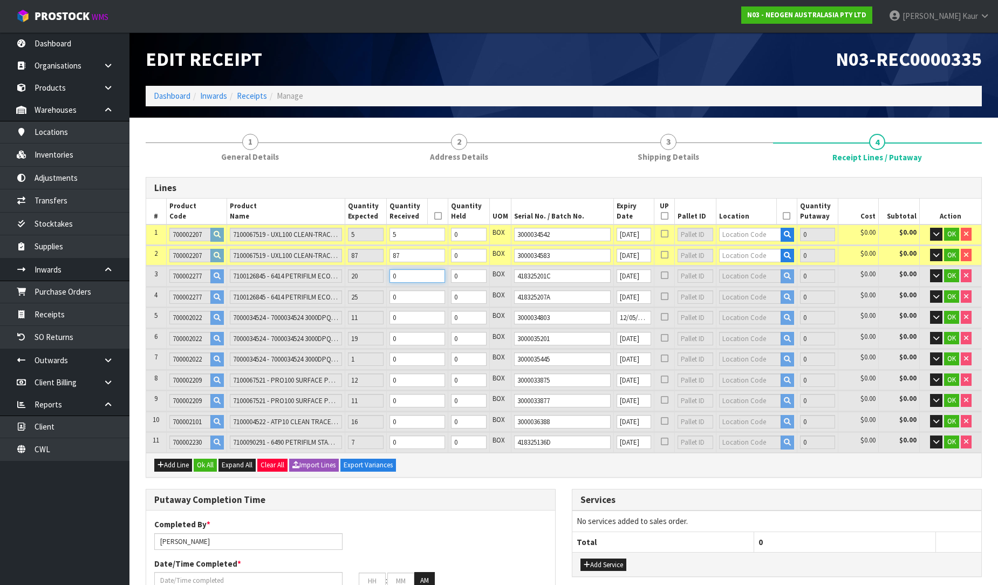
type input "93.42"
type input "3"
type input "0"
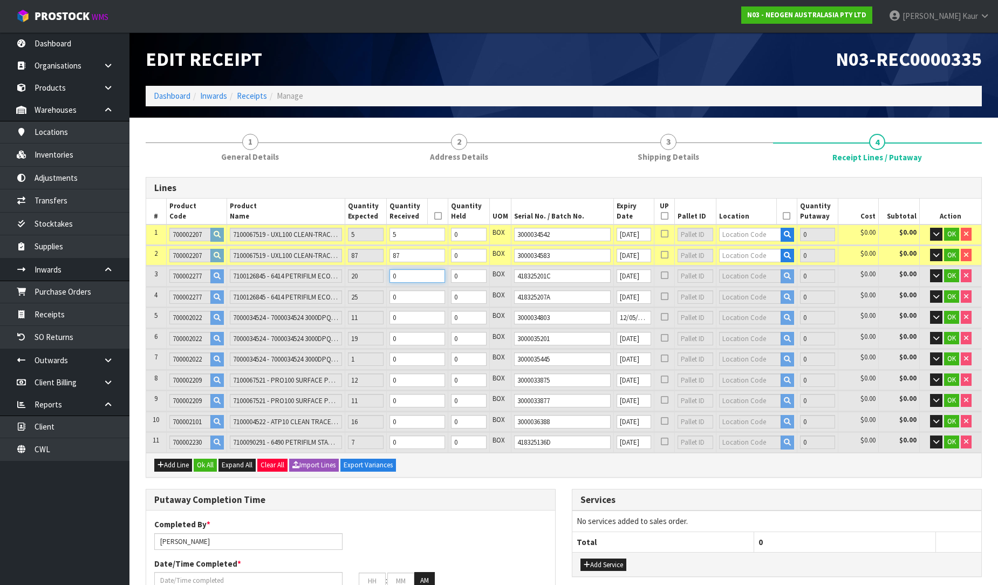
type input "94"
type input "0.620432"
type input "91.72"
type input "2"
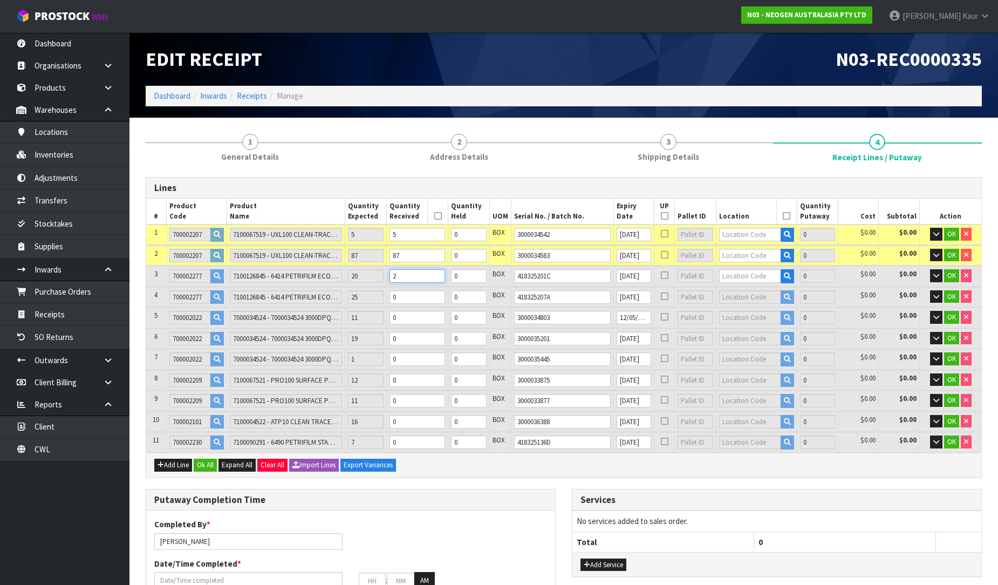
type input "112"
type input "0.825632"
type input "122.32"
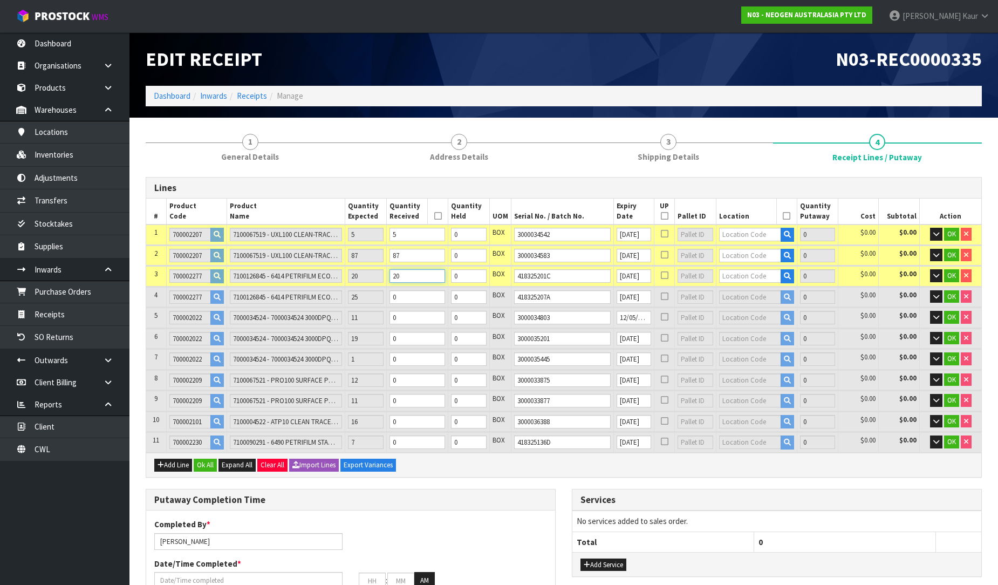
type input "20"
click at [412, 294] on input "0" at bounding box center [418, 296] width 56 height 13
type input "114"
type input "0.848432"
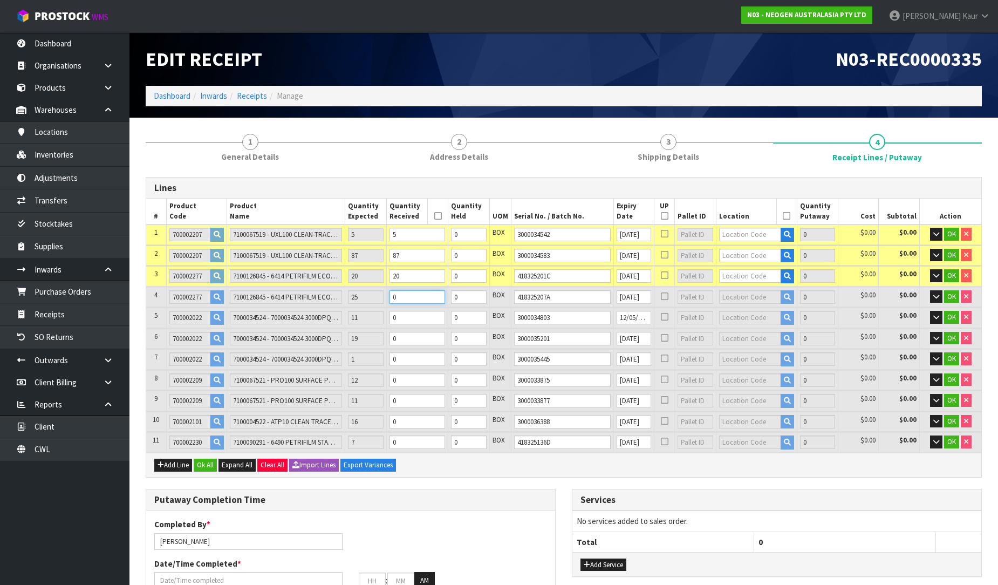
type input "125.72"
type input "2"
type input "137"
type input "1.110632"
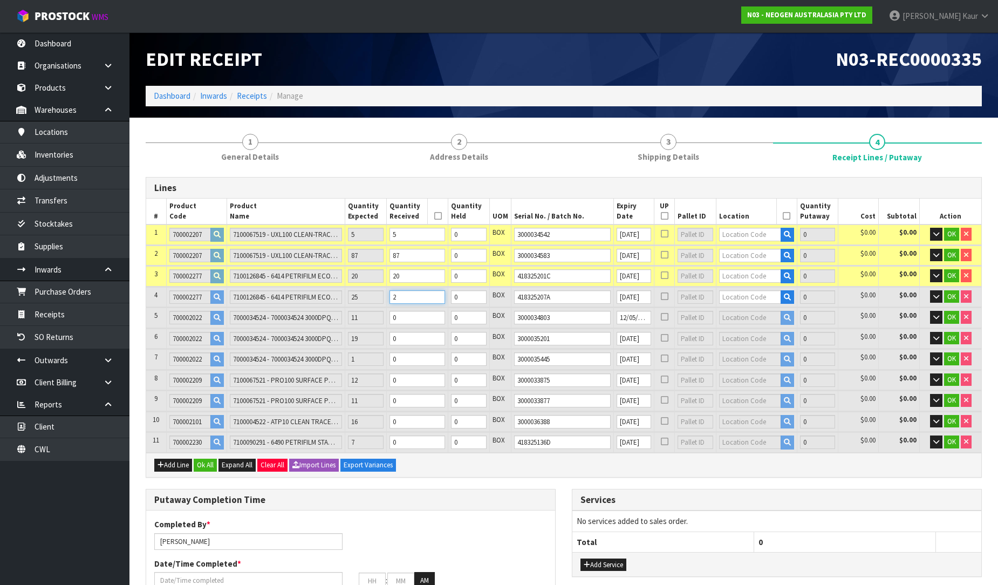
type input "164.82"
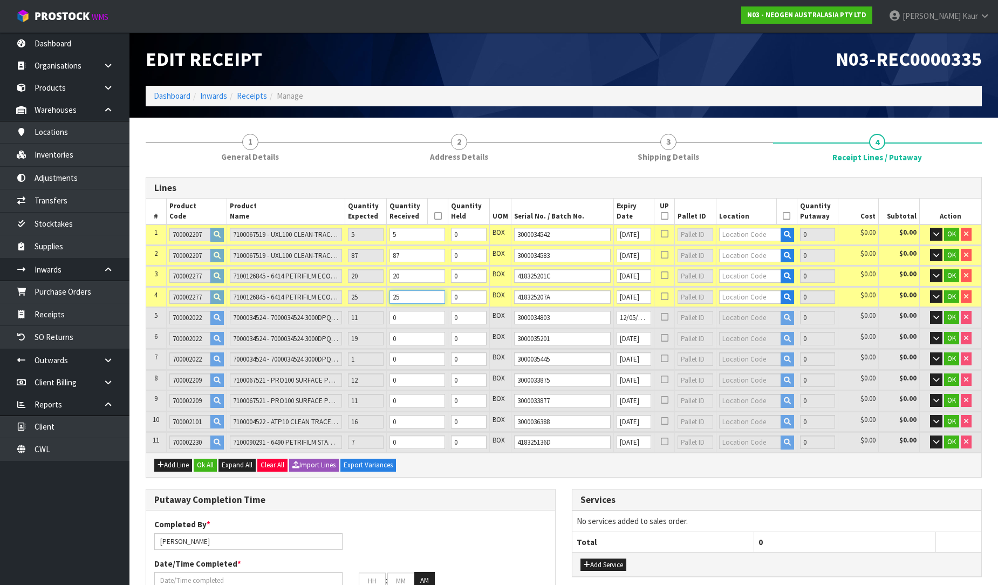
type input "25"
click at [405, 311] on input "0" at bounding box center [418, 317] width 56 height 13
type input "138"
type input "1.135256"
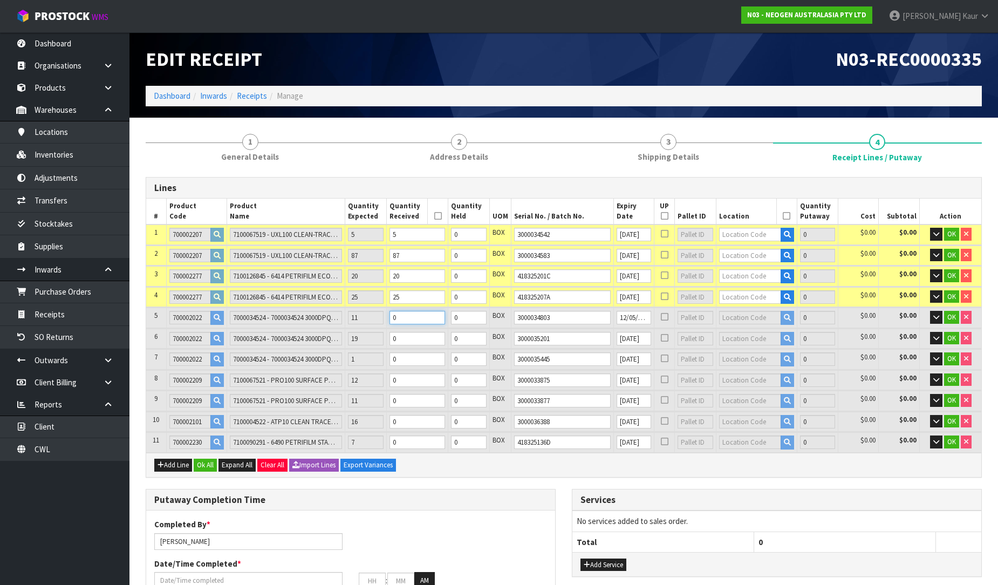
type input "168.4"
type input "1"
type input "148"
type input "1.381496"
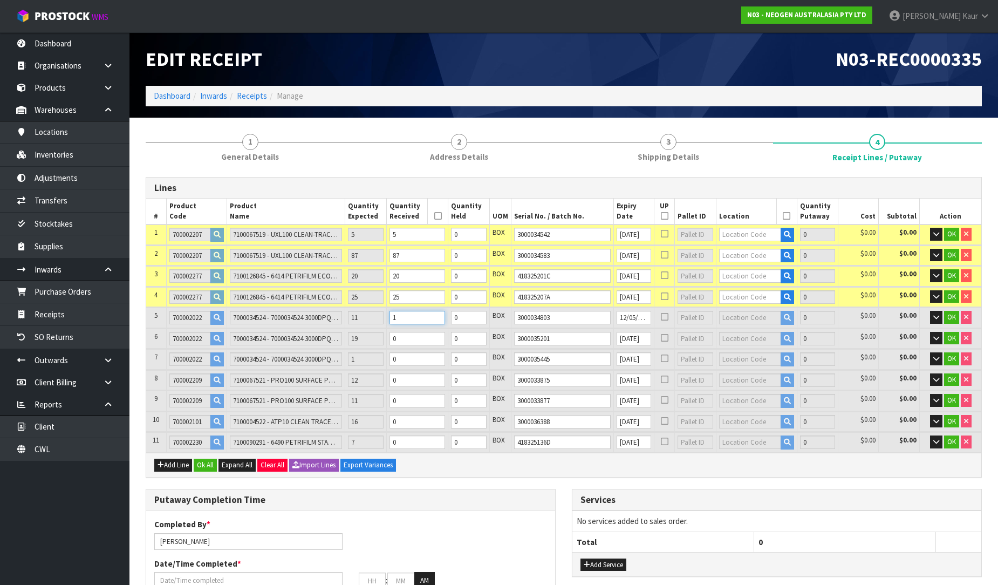
type input "204.2"
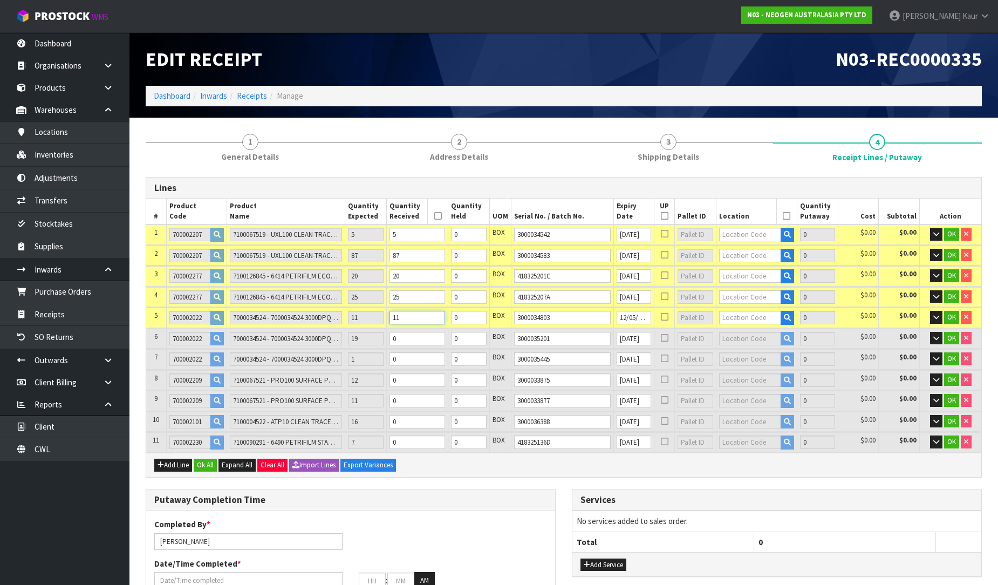
type input "11"
click at [410, 333] on input "0" at bounding box center [418, 338] width 56 height 13
type input "149"
type input "1.40612"
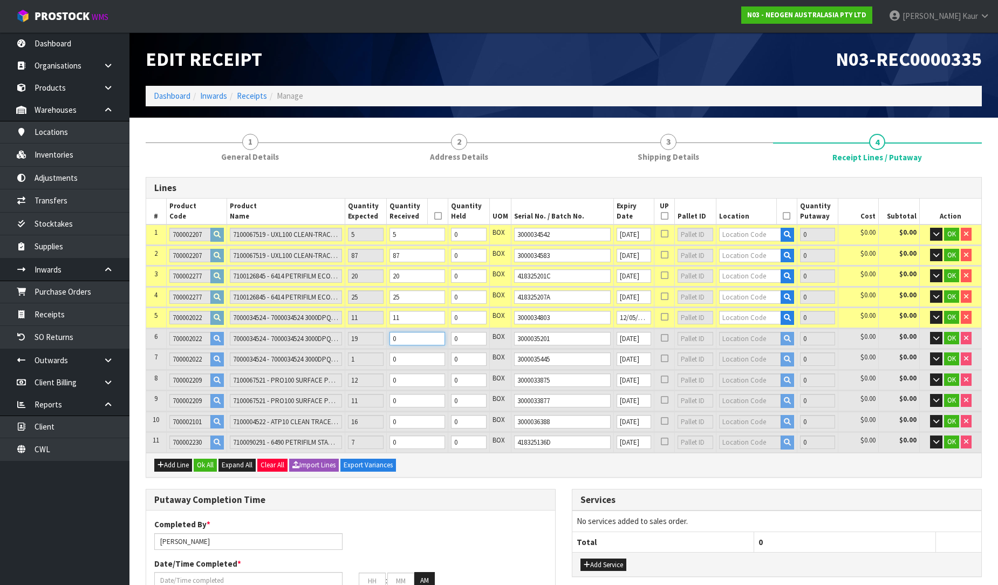
type input "207.78"
type input "1"
type input "167"
type input "1.849352"
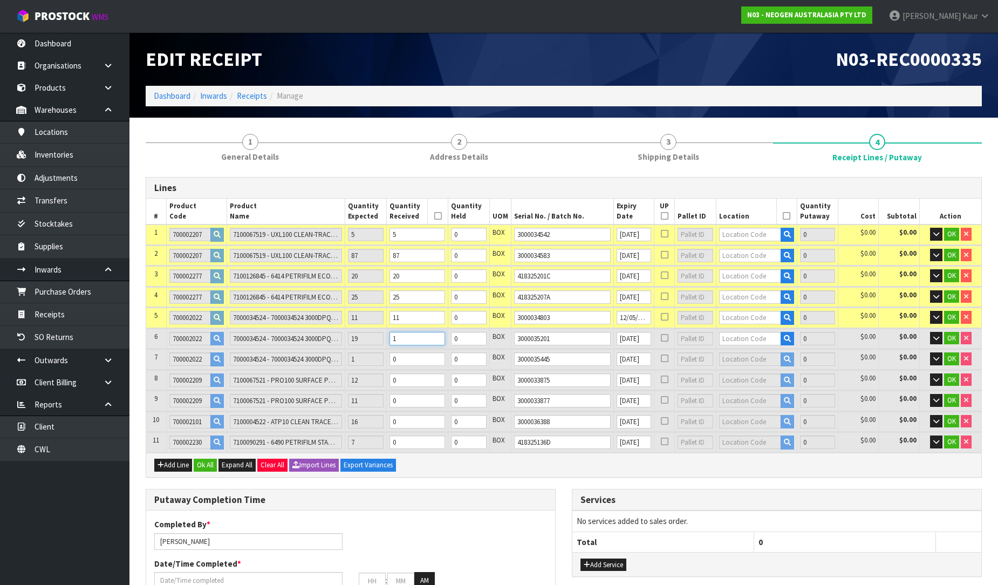
type input "272.22"
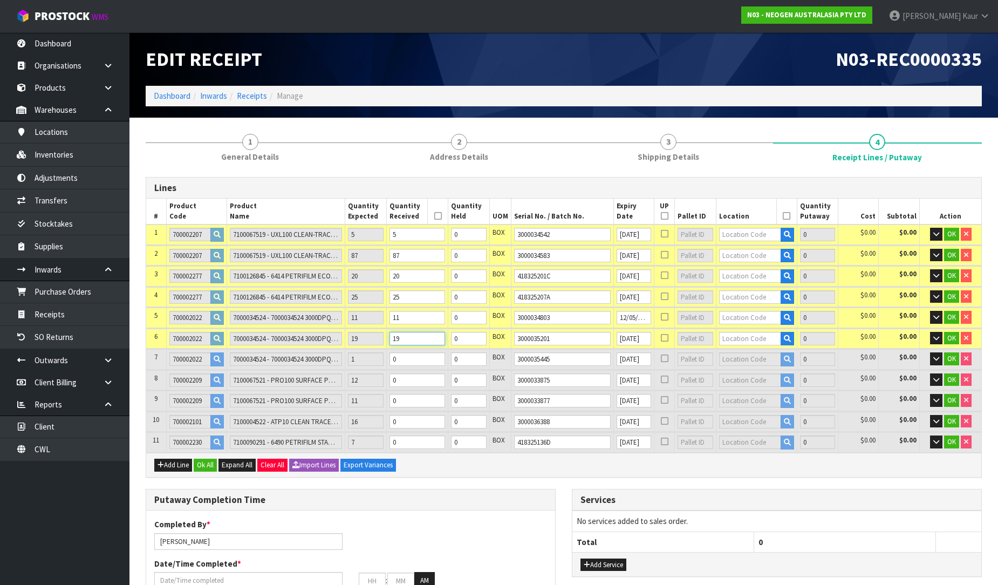
type input "19"
click at [408, 352] on input "0" at bounding box center [418, 358] width 56 height 13
type input "168"
type input "1.873976"
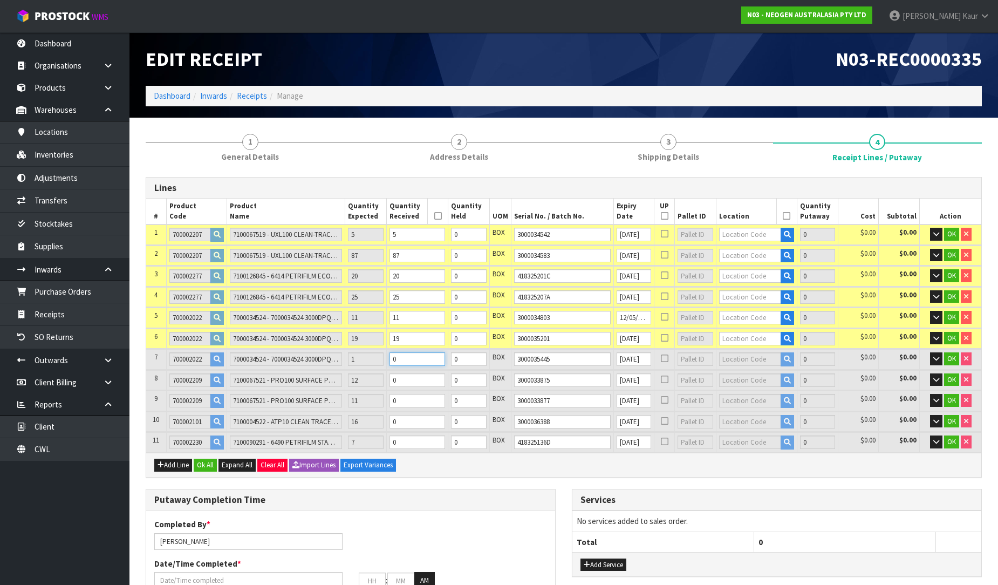
type input "275.8"
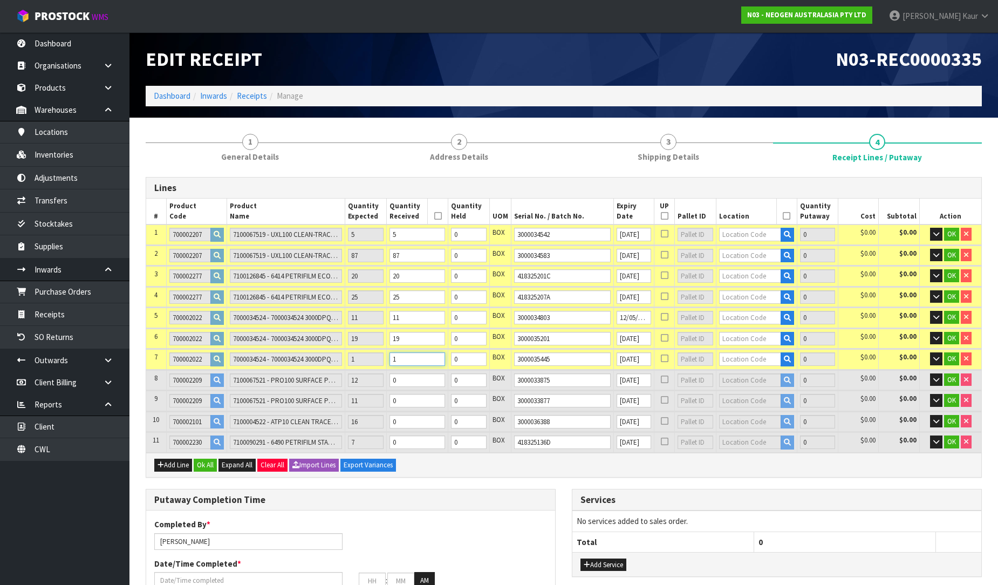
type input "1"
click at [411, 379] on input "0" at bounding box center [418, 379] width 56 height 13
type input "169"
type input "1.878656"
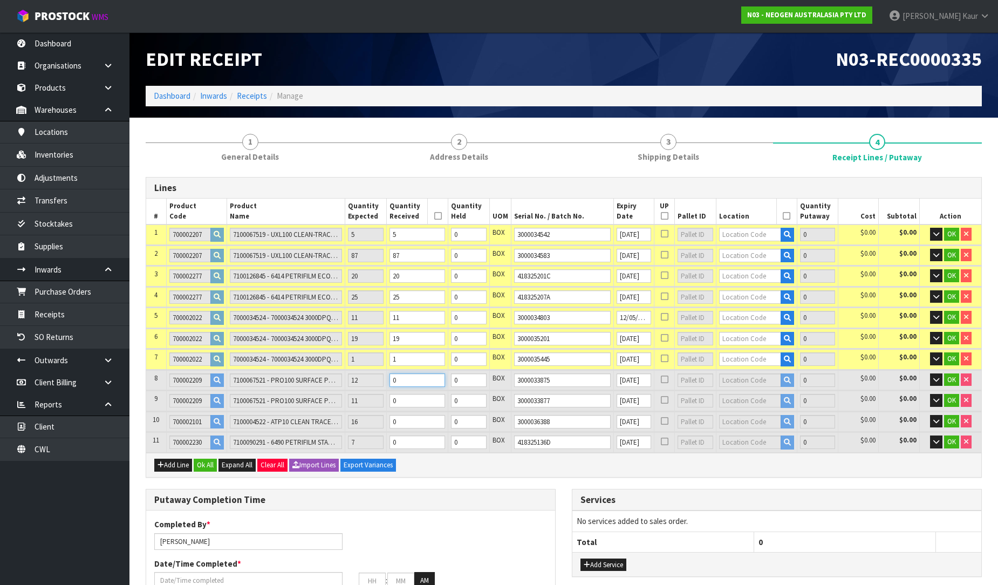
type input "276.65"
type input "1"
type input "180"
type input "1.930136"
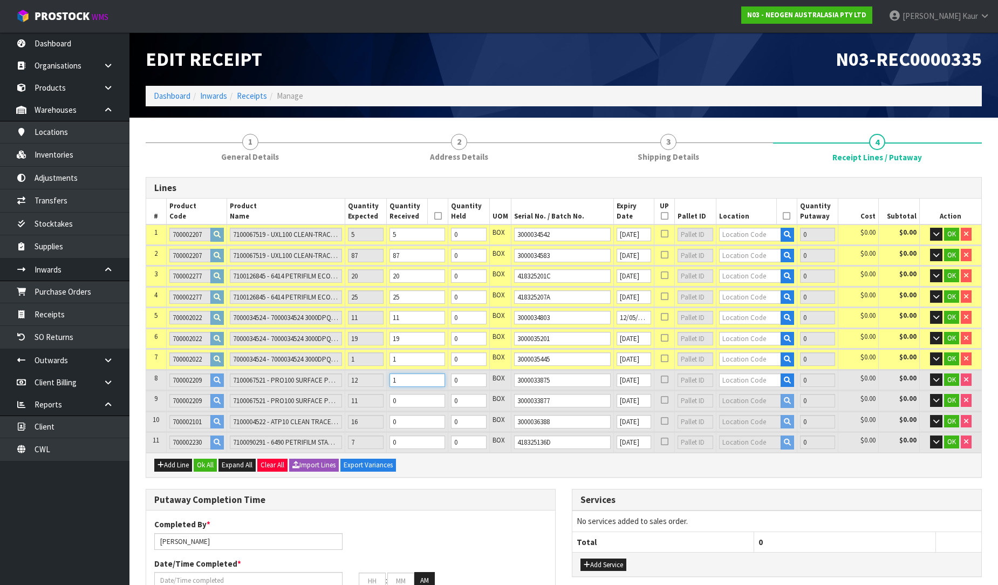
type input "286"
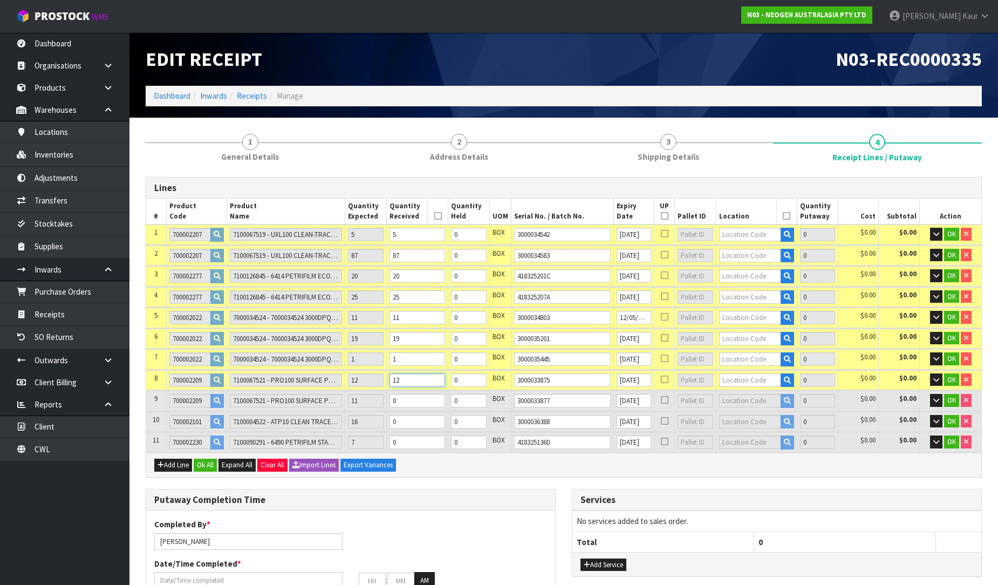
type input "12"
click at [411, 396] on input "0" at bounding box center [418, 400] width 56 height 13
type input "181"
type input "1.934816"
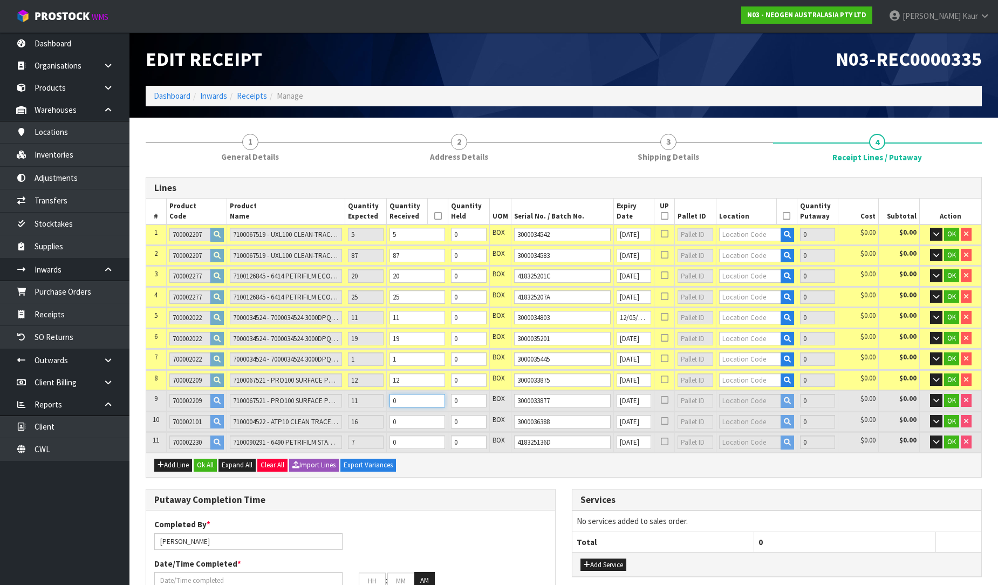
type input "286.85"
type input "1"
type input "191"
type input "1.981616"
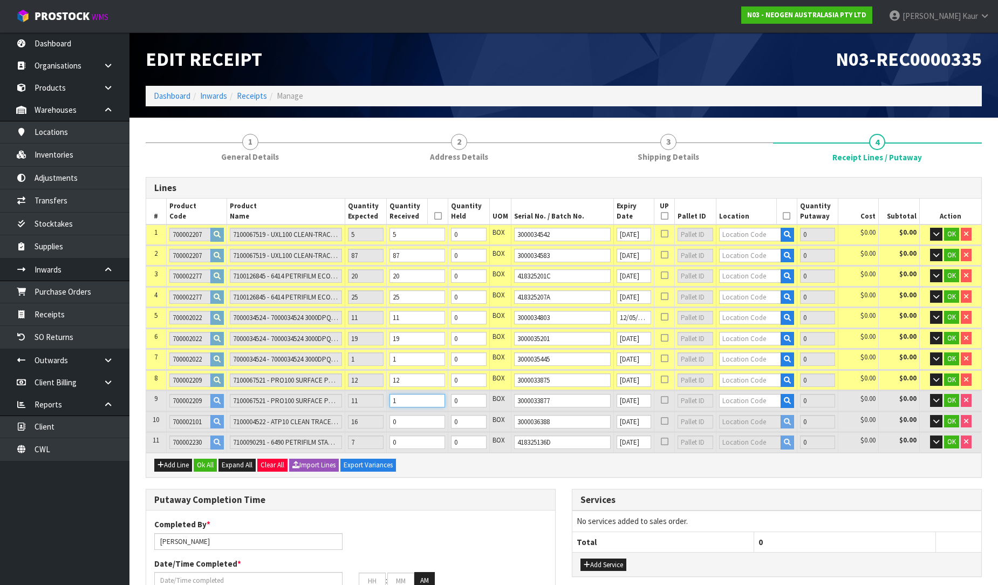
type input "295.35"
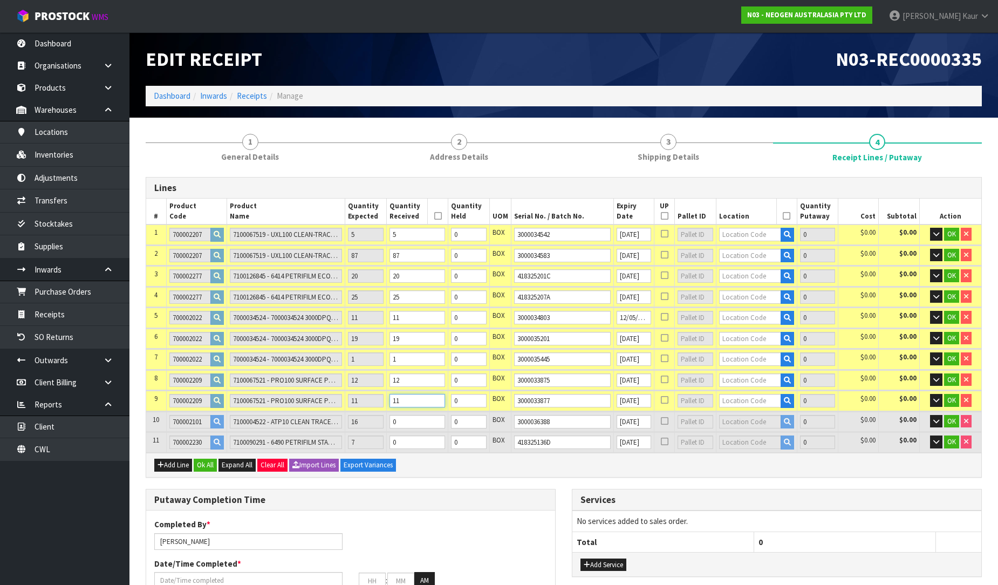
type input "11"
click at [412, 415] on input "0" at bounding box center [418, 421] width 56 height 13
type input "192"
type input "1.982512"
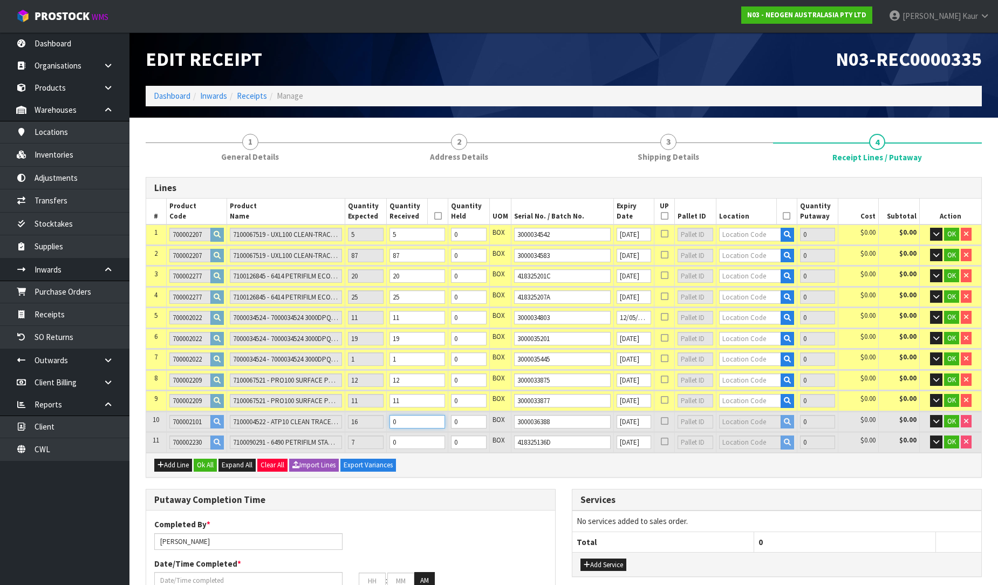
type input "295.45"
type input "1"
type input "207"
type input "1.995952"
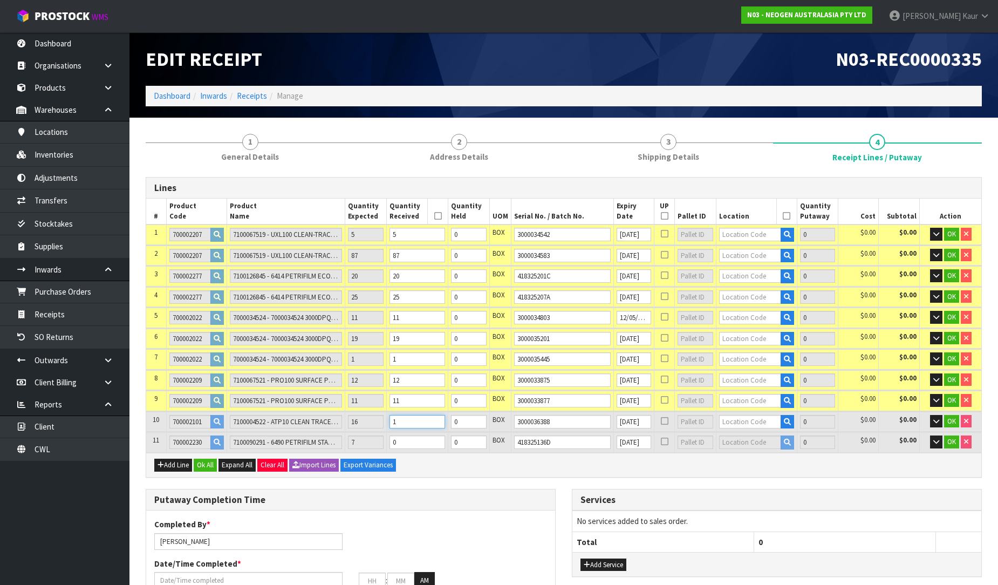
type input "296.95"
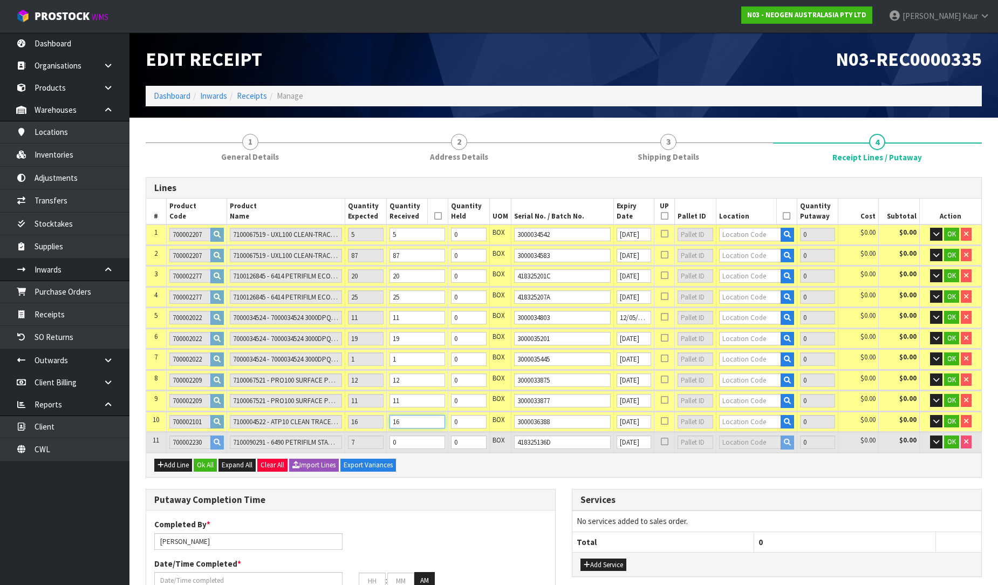
type input "16"
click at [412, 435] on input "0" at bounding box center [418, 441] width 56 height 13
type input "214"
type input "2.005472"
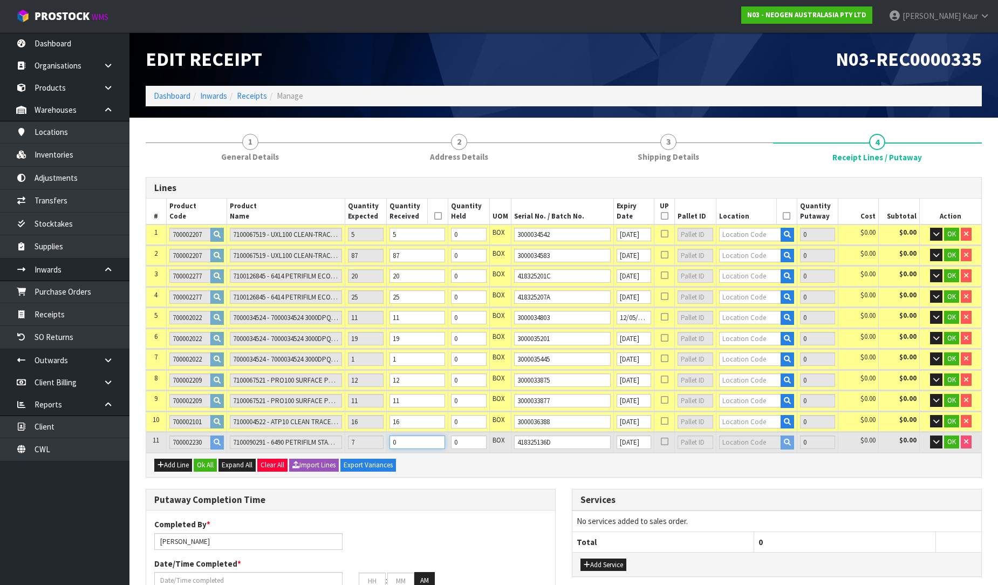
type input "298.35"
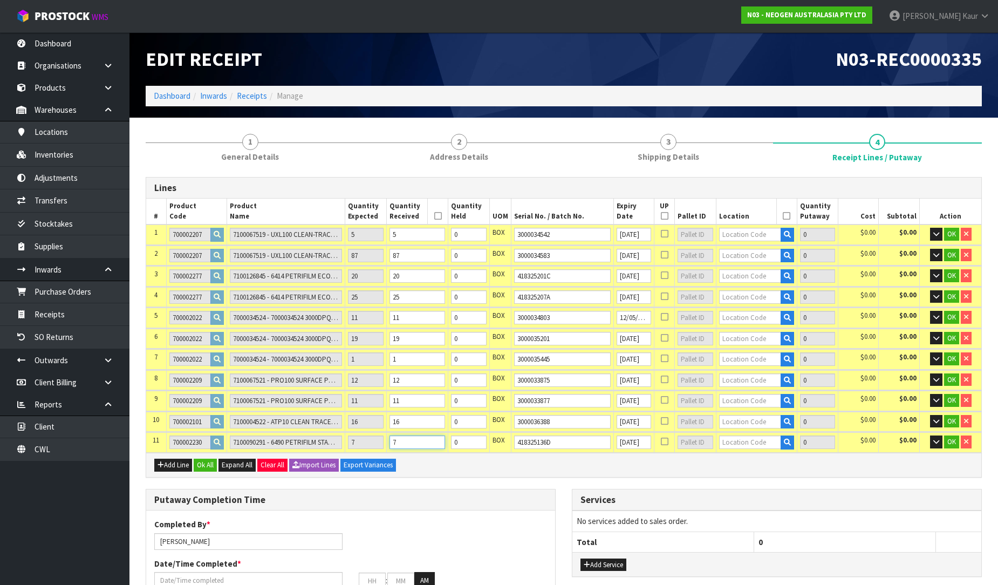
type input "7"
click at [472, 276] on input "0" at bounding box center [469, 275] width 36 height 13
type input "20"
click at [468, 301] on input "0" at bounding box center [469, 296] width 36 height 13
type input "25"
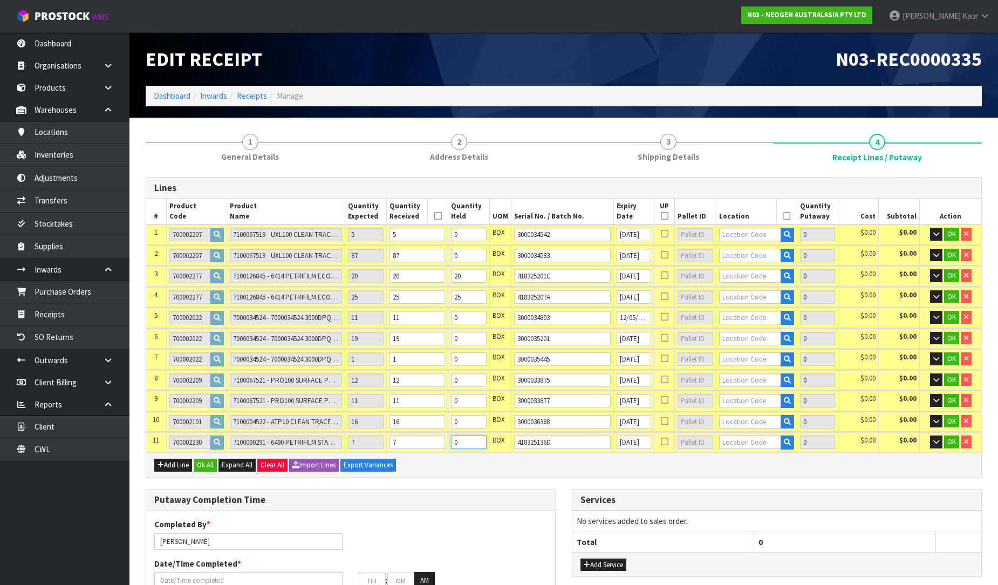
click at [475, 438] on input "0" at bounding box center [469, 441] width 36 height 13
type input "7"
click at [730, 233] on input "text" at bounding box center [750, 234] width 62 height 13
type input "93-08-2"
click at [730, 251] on strong "93-08-2" at bounding box center [741, 252] width 28 height 10
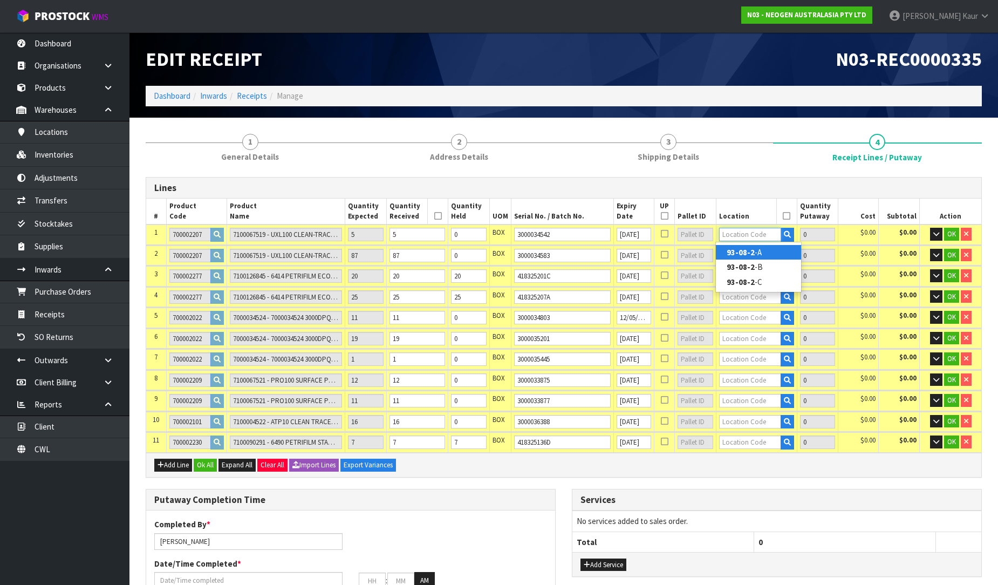
type input "5"
type input "93-08-2-A"
type input "5"
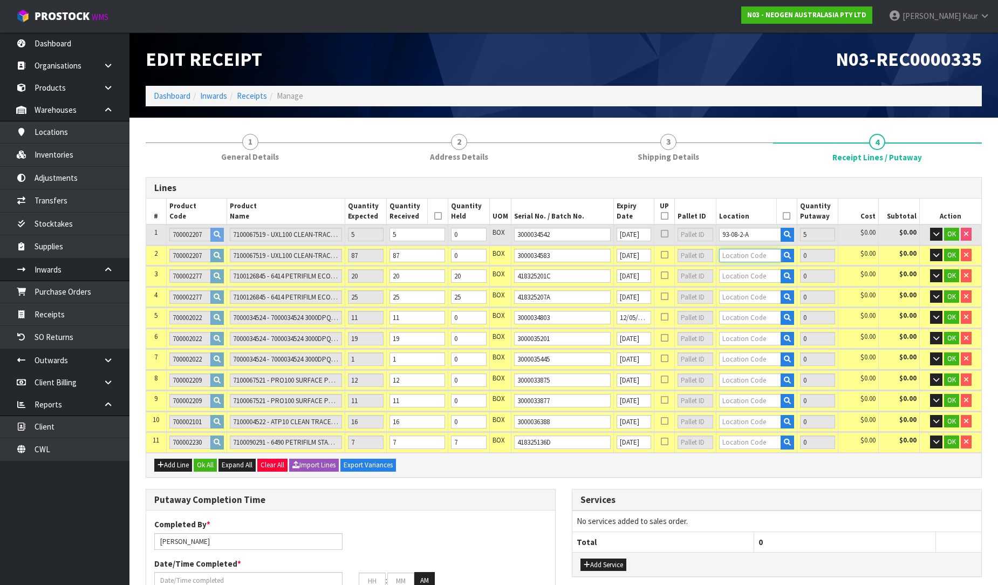
click at [730, 255] on input "text" at bounding box center [750, 255] width 62 height 13
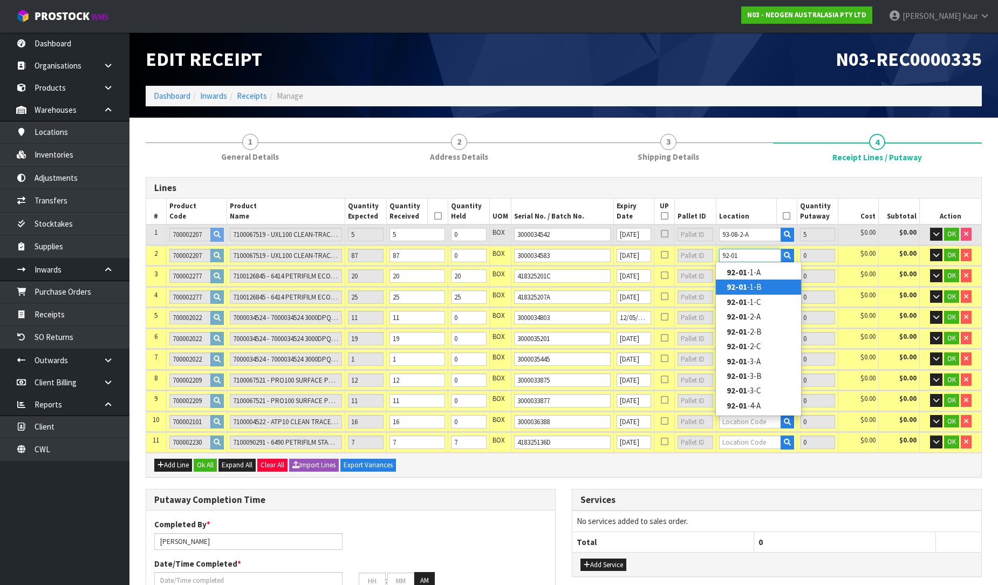
type input "92-01"
click at [738, 287] on strong "92-01" at bounding box center [737, 287] width 21 height 10
type input "92"
type input "92-01-1-B"
type input "87"
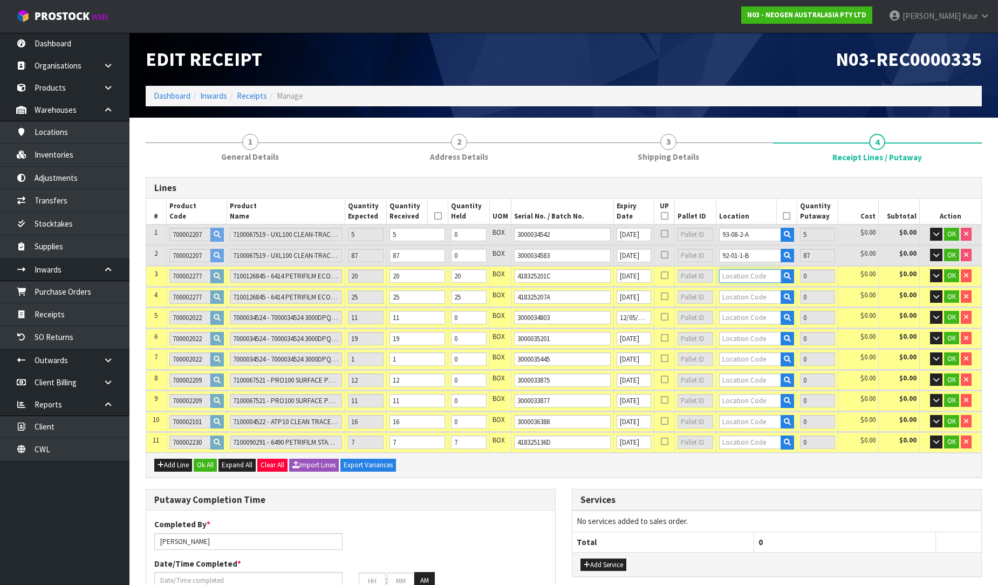
click at [747, 269] on input "text" at bounding box center [750, 275] width 62 height 13
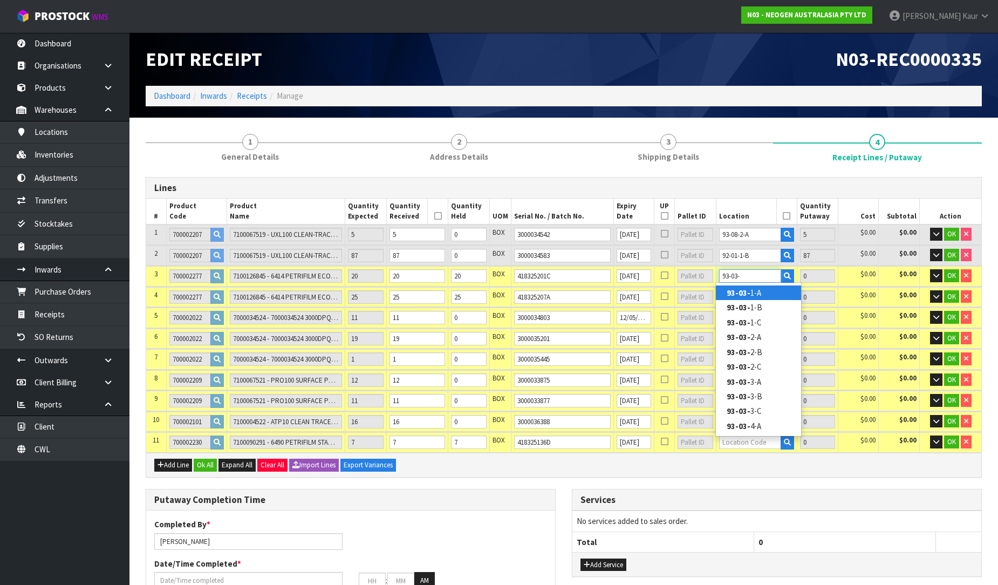
type input "93-03-"
click at [746, 290] on strong "93-03-" at bounding box center [739, 293] width 24 height 10
type input "112"
type input "93-03-1-A"
type input "20"
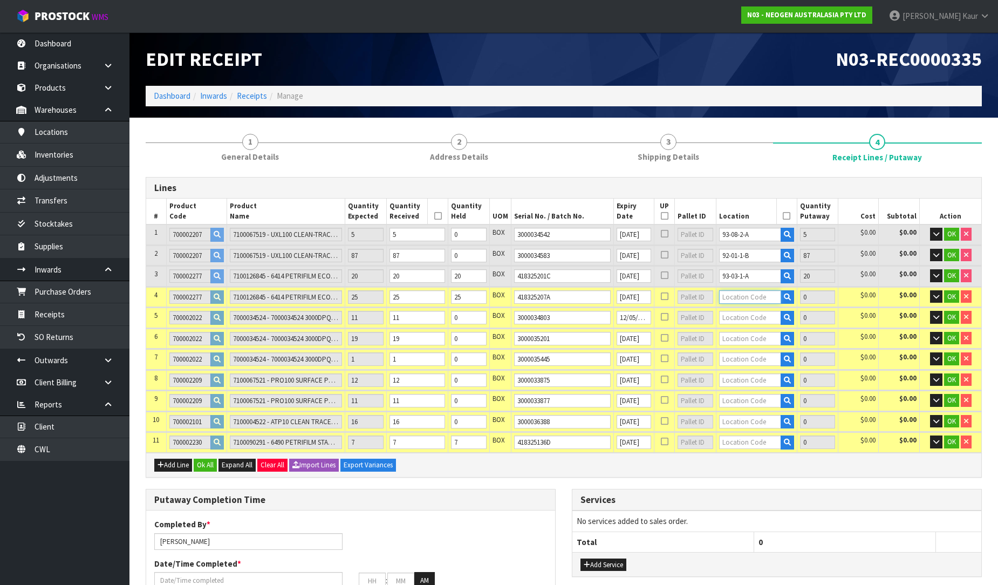
click at [746, 292] on input "text" at bounding box center [750, 296] width 62 height 13
type input "93-01-1"
click at [732, 330] on strong "93-01-1" at bounding box center [741, 328] width 28 height 10
type input "137"
type input "93-01-1-B"
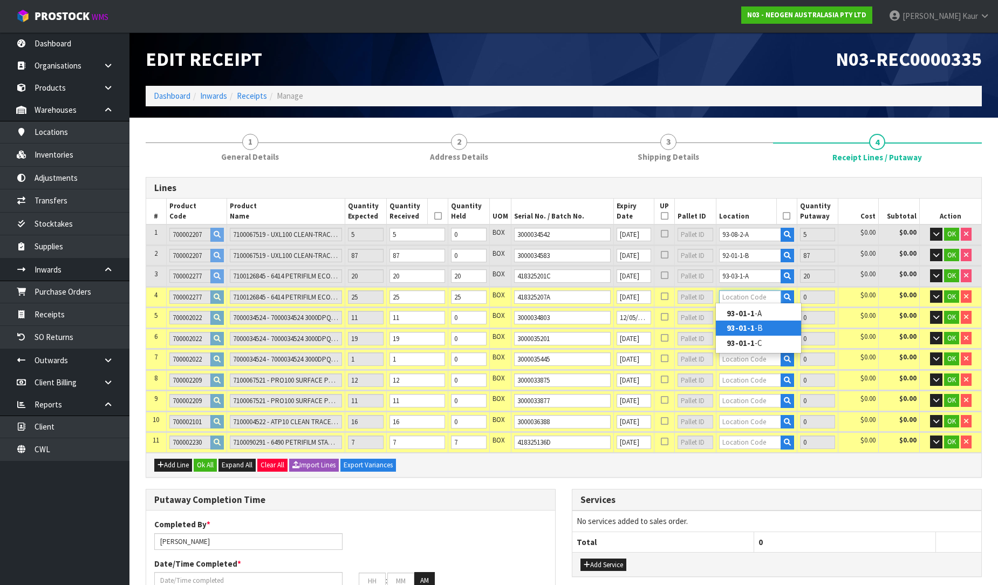
type input "25"
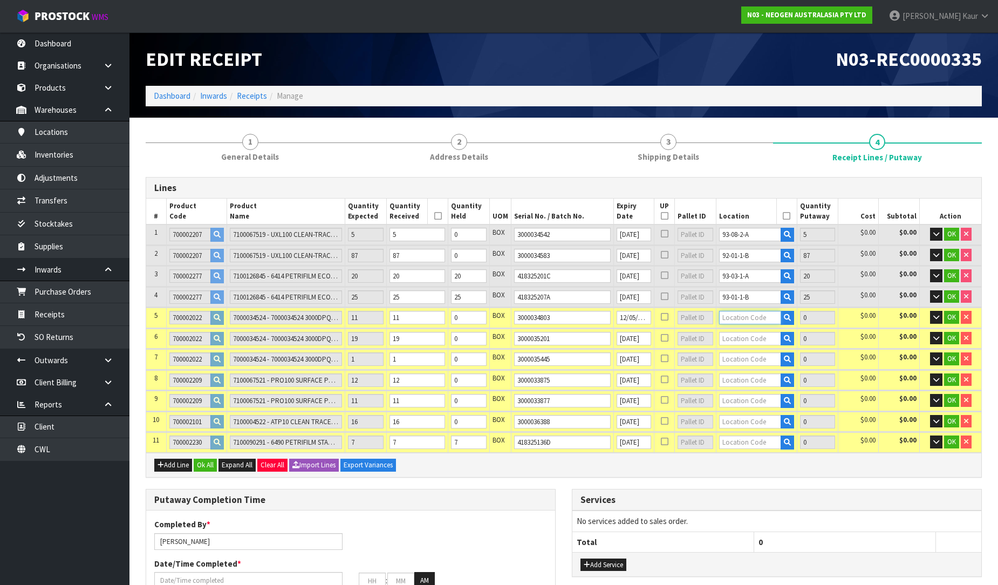
click at [735, 318] on input "text" at bounding box center [750, 317] width 62 height 13
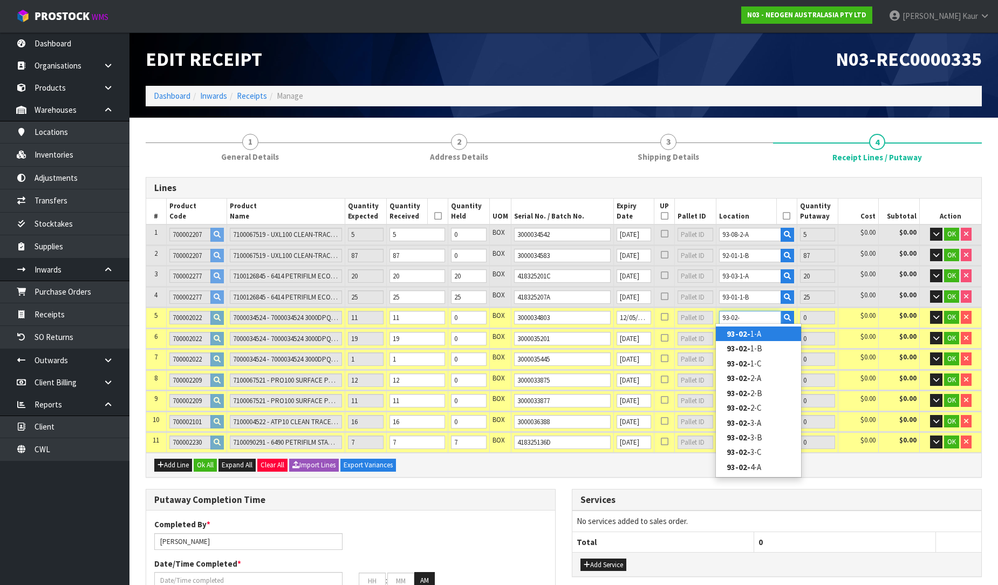
type input "93-02-"
click at [736, 335] on strong "93-02-" at bounding box center [739, 334] width 24 height 10
type input "148"
type input "93-02-1-A"
type input "11"
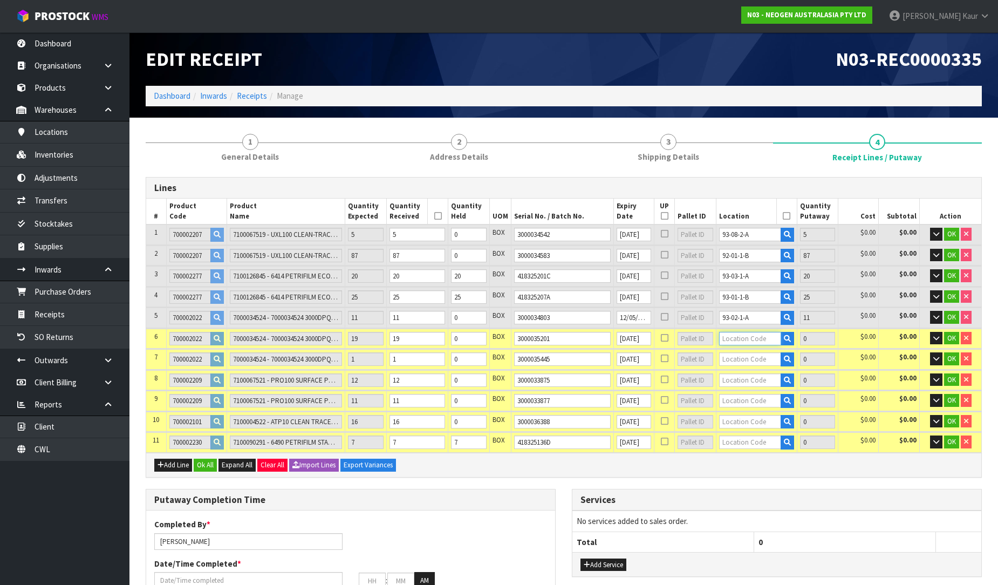
click at [741, 332] on input "text" at bounding box center [750, 338] width 62 height 13
type input "93-03-1"
click at [751, 355] on strong "93-03-1" at bounding box center [741, 354] width 28 height 10
type input "167"
type input "93-03-1-A"
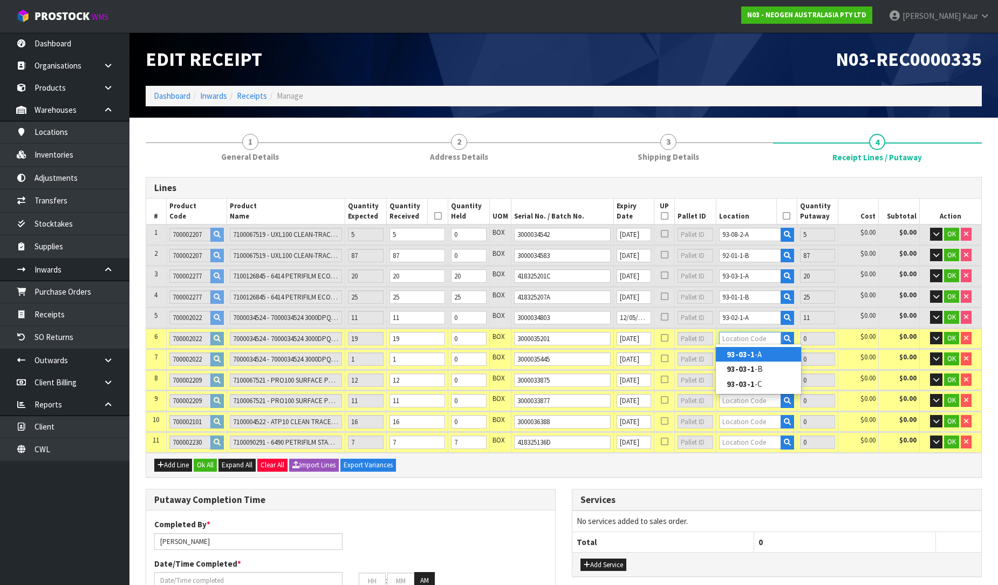
type input "19"
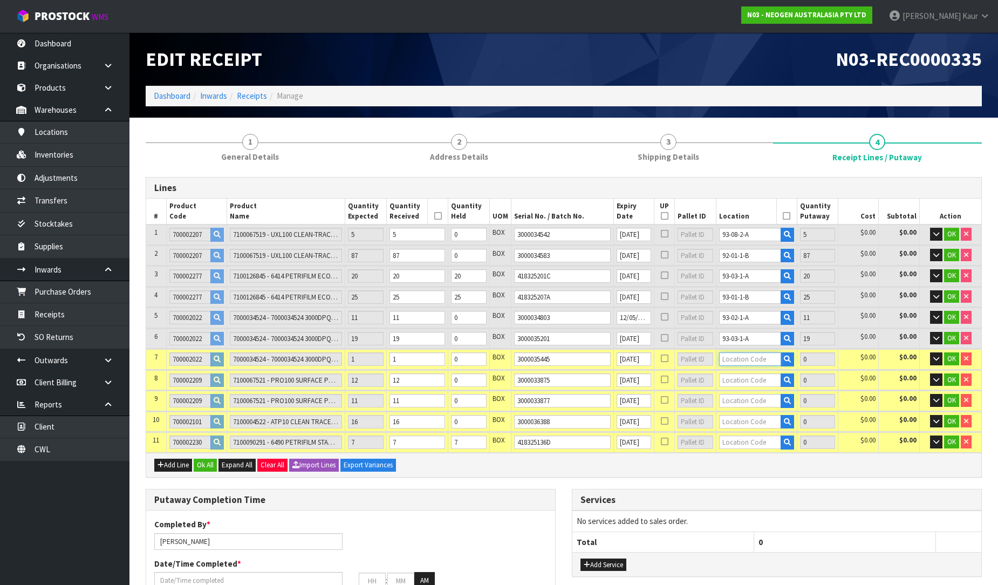
click at [751, 355] on input "text" at bounding box center [750, 358] width 62 height 13
type input "93-06-3"
click at [753, 408] on link "93-06-3 -C" at bounding box center [758, 404] width 85 height 15
type input "168"
type input "93-06-3-C"
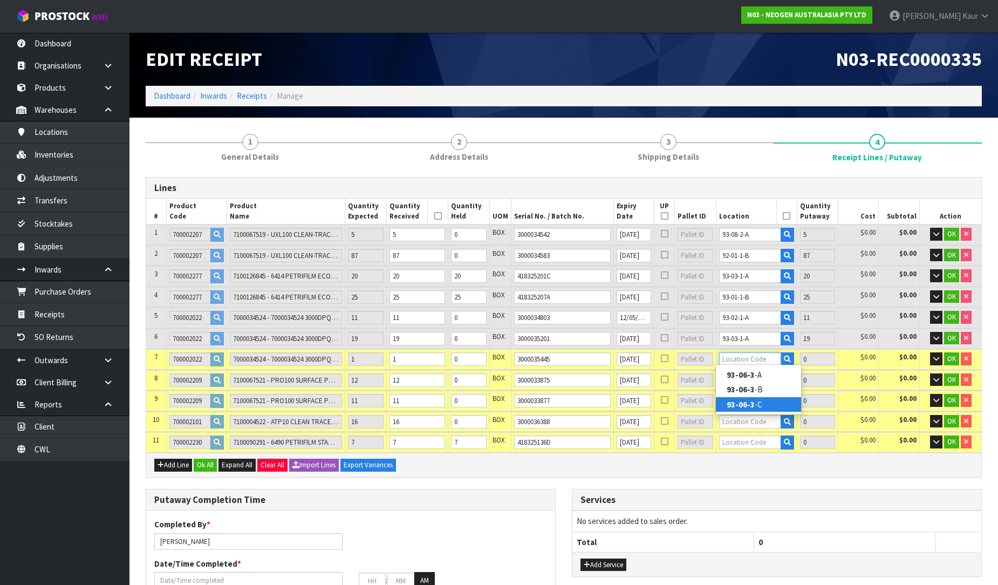
type input "1"
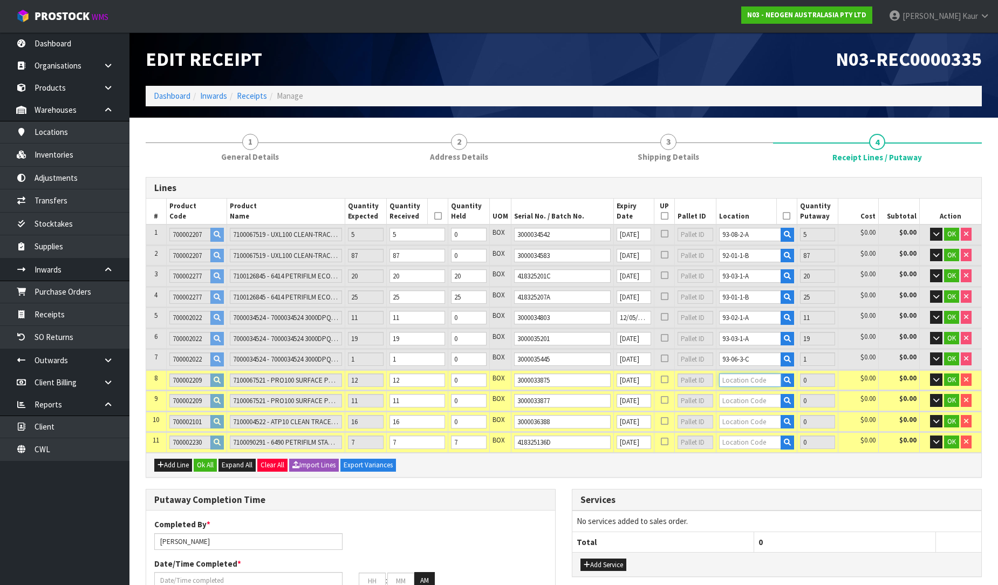
click at [760, 382] on input "text" at bounding box center [750, 379] width 62 height 13
click at [771, 407] on link "93-04-2 -B" at bounding box center [758, 410] width 85 height 15
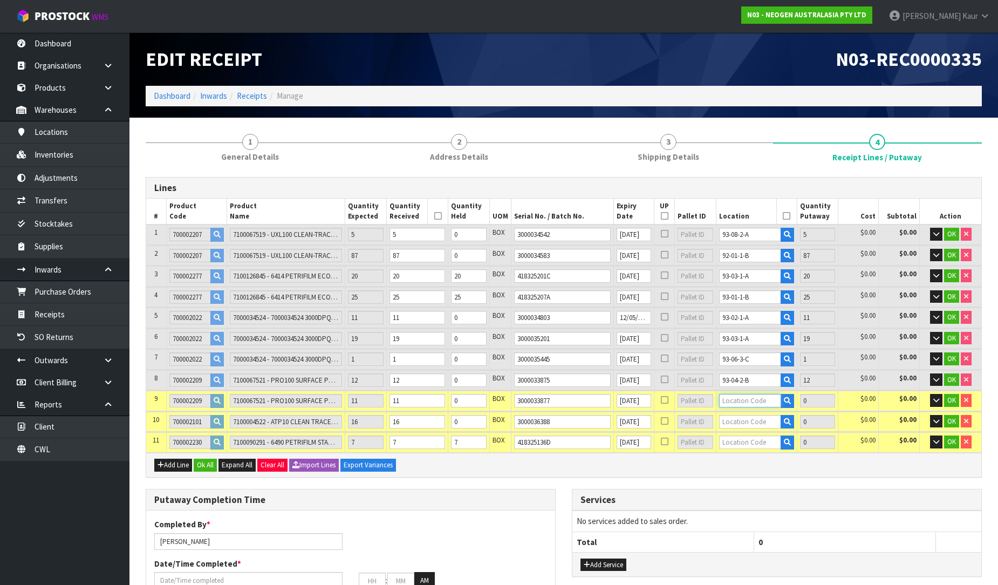
click at [765, 394] on input "text" at bounding box center [750, 400] width 62 height 13
click at [755, 419] on link "93-04-3 -A" at bounding box center [758, 415] width 85 height 15
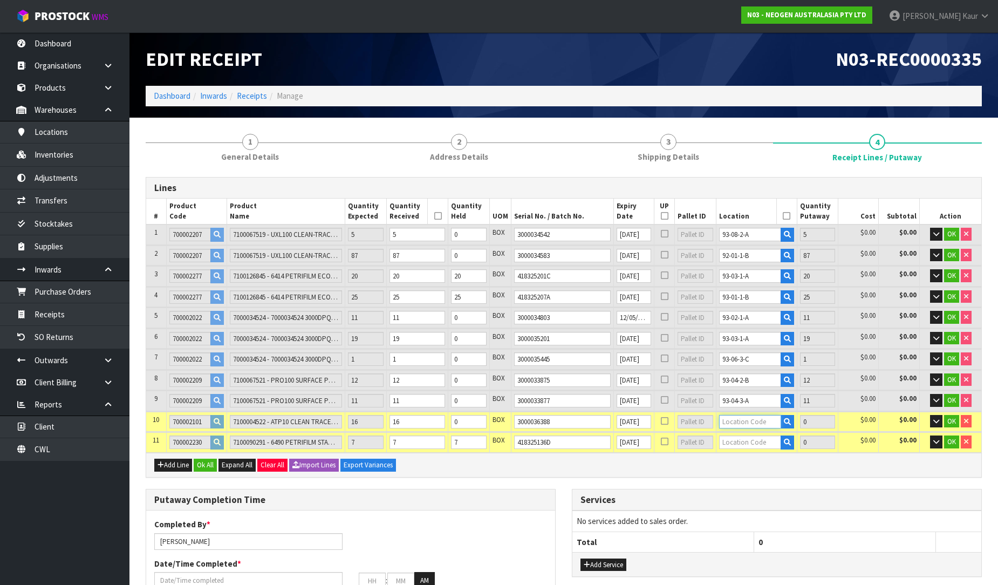
click at [755, 417] on input "text" at bounding box center [750, 421] width 62 height 13
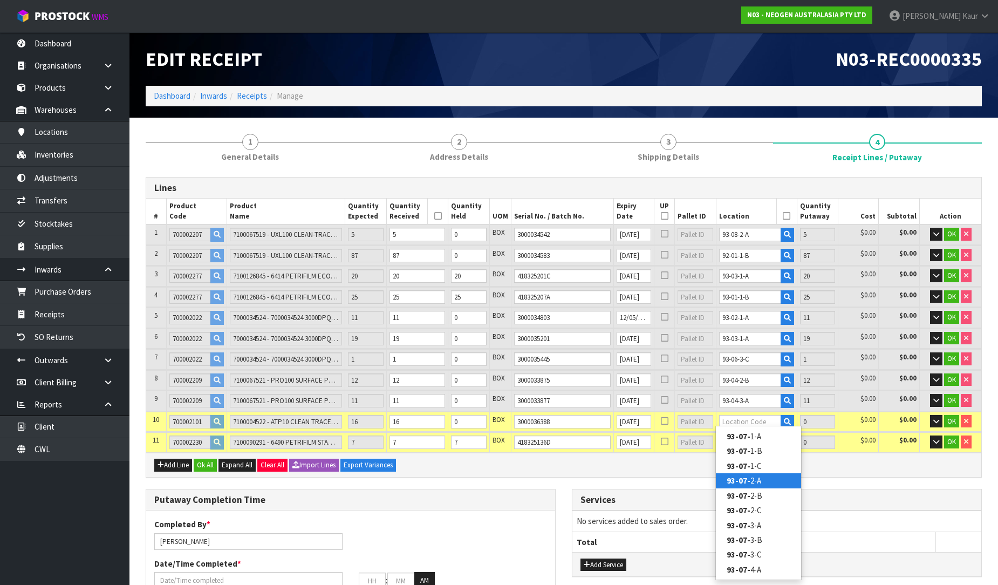
click at [759, 478] on link "93-07- 2-A" at bounding box center [758, 480] width 85 height 15
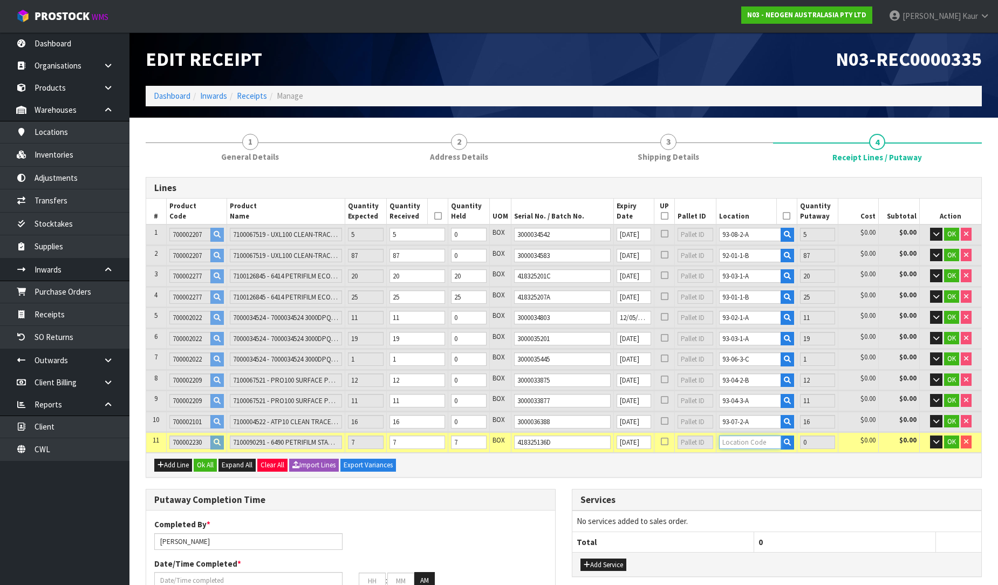
click at [753, 444] on input "text" at bounding box center [750, 441] width 62 height 13
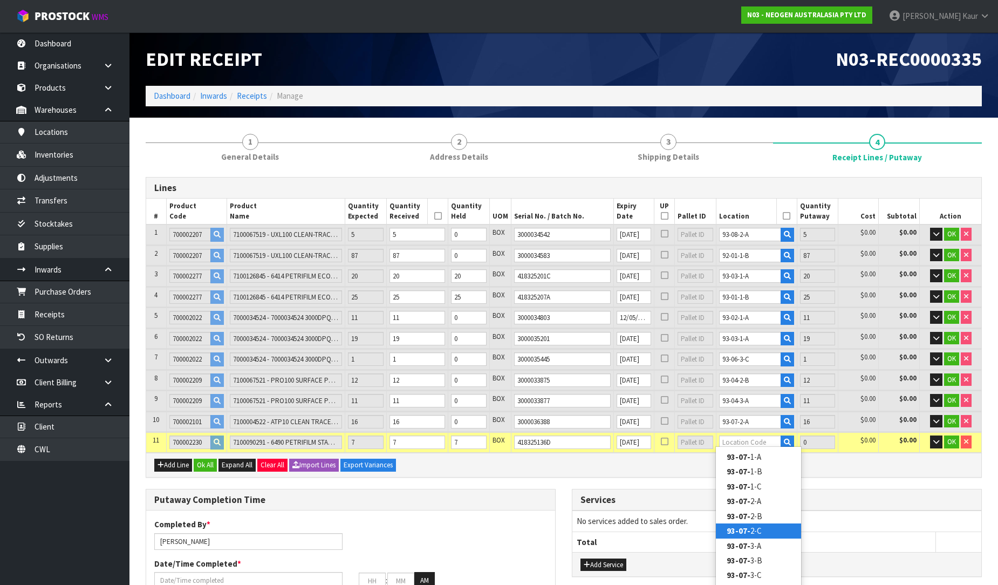
click at [753, 526] on link "93-07- 2-C" at bounding box center [758, 530] width 85 height 15
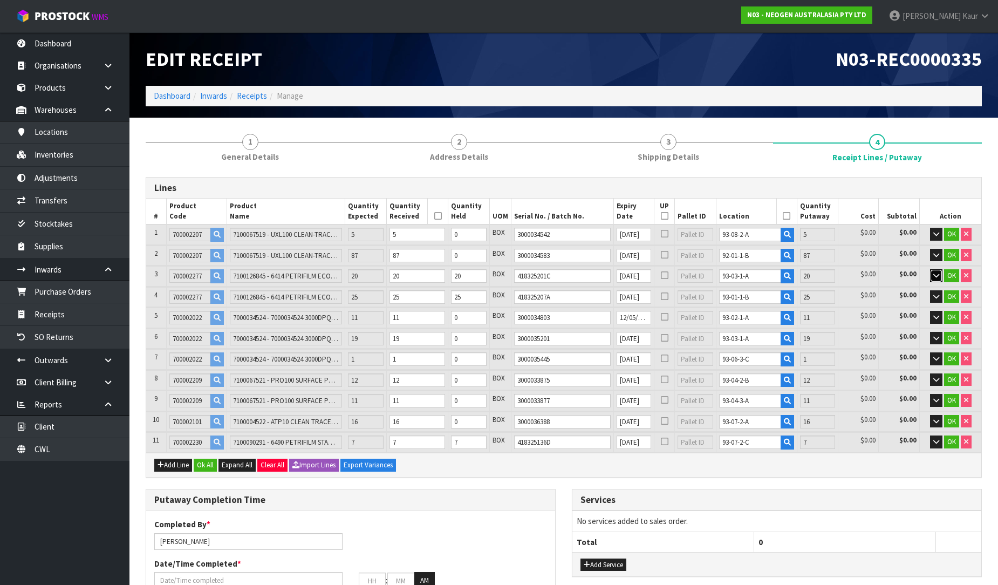
click at [940, 278] on button "button" at bounding box center [936, 275] width 12 height 13
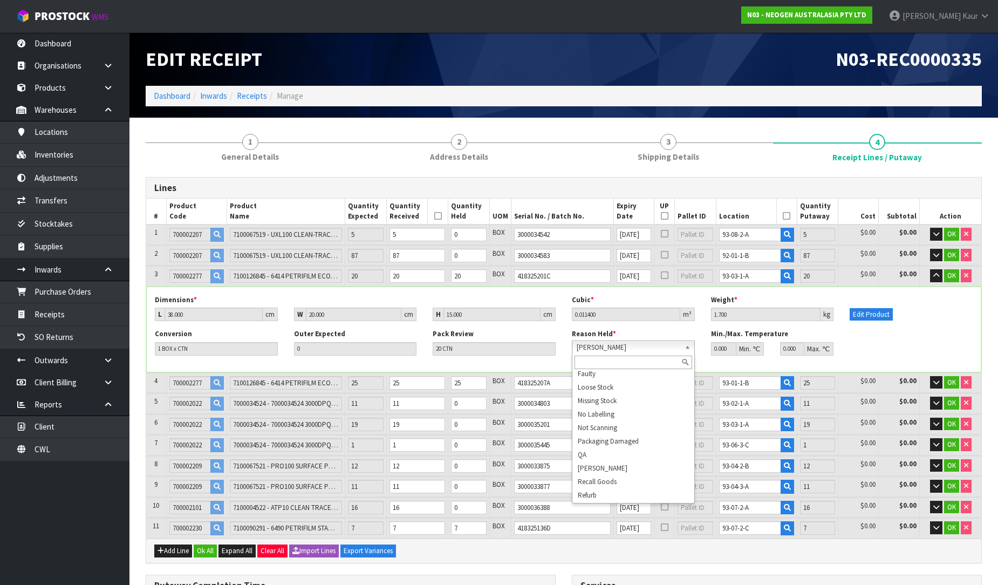
scroll to position [72, 0]
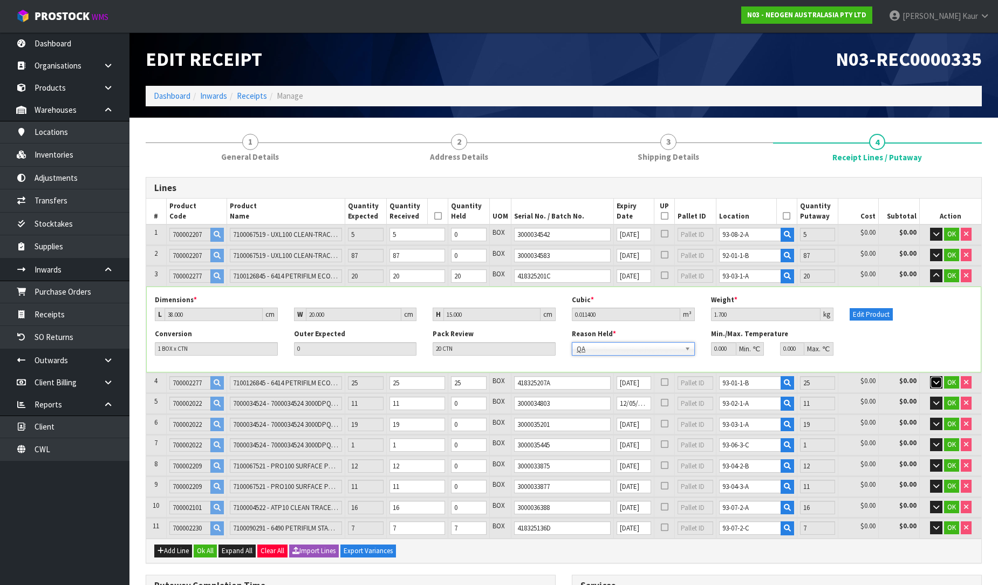
click at [938, 381] on icon "button" at bounding box center [936, 382] width 6 height 7
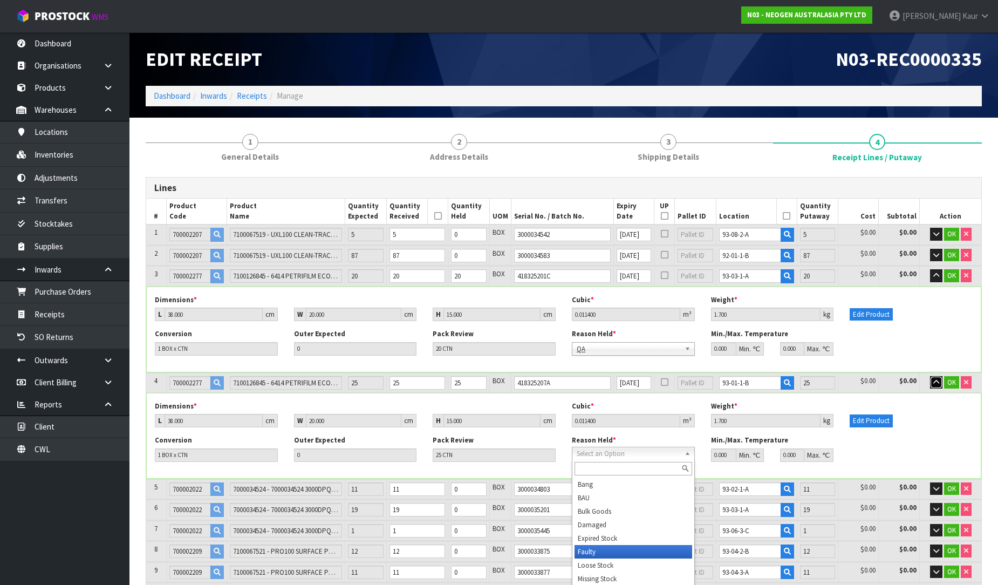
scroll to position [60, 0]
drag, startPoint x: 645, startPoint y: 572, endPoint x: 796, endPoint y: 511, distance: 162.9
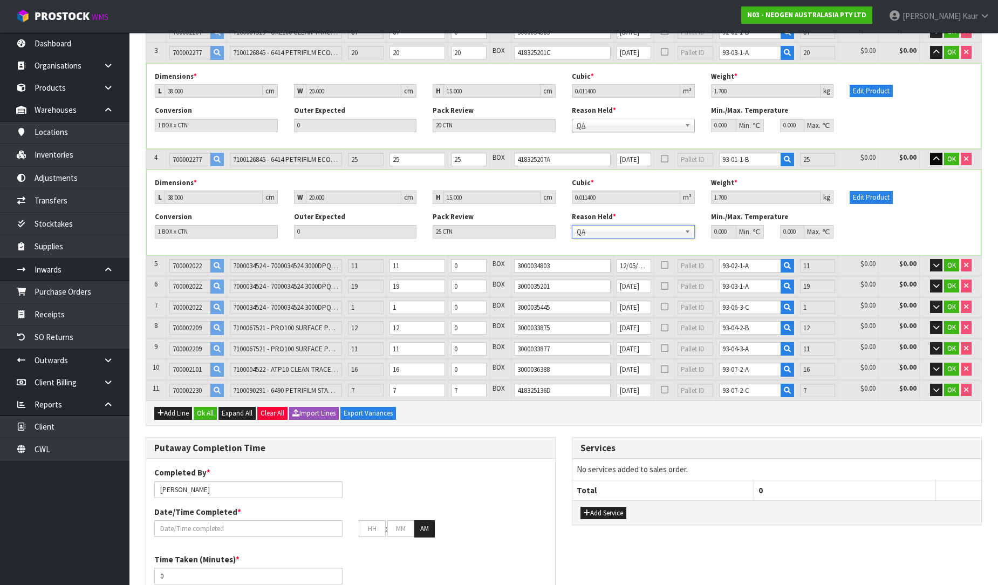
scroll to position [240, 0]
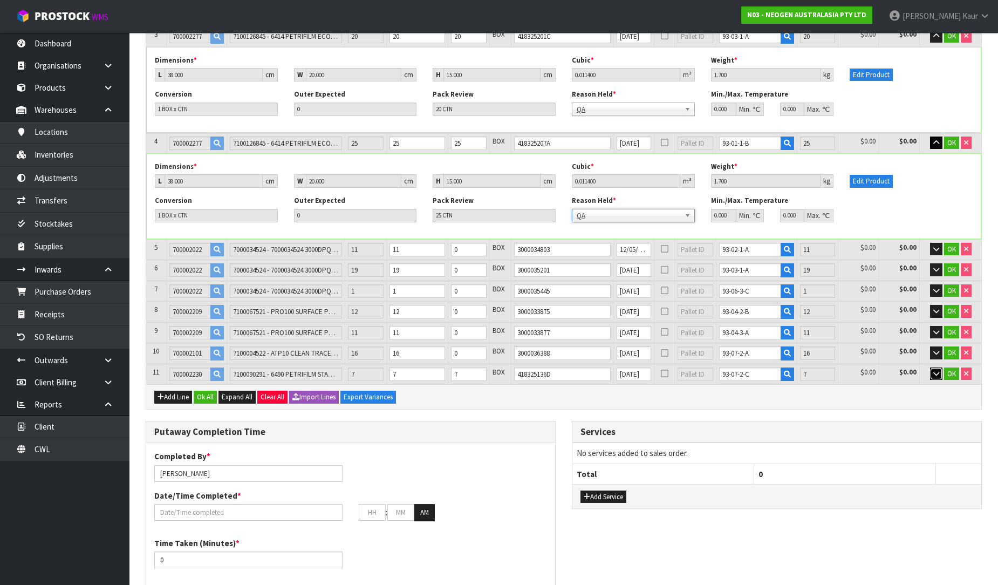
click at [935, 373] on icon "button" at bounding box center [936, 373] width 6 height 7
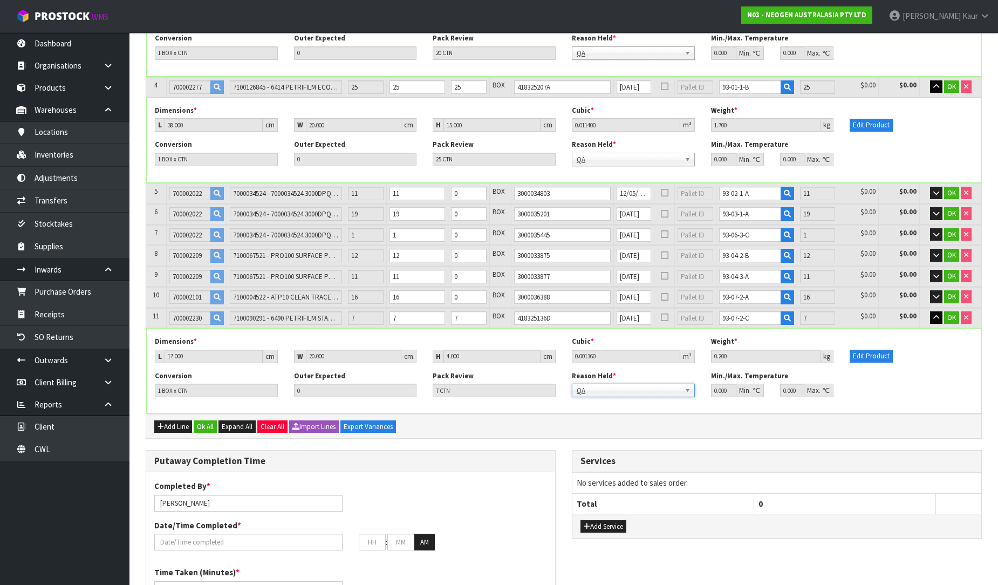
scroll to position [299, 0]
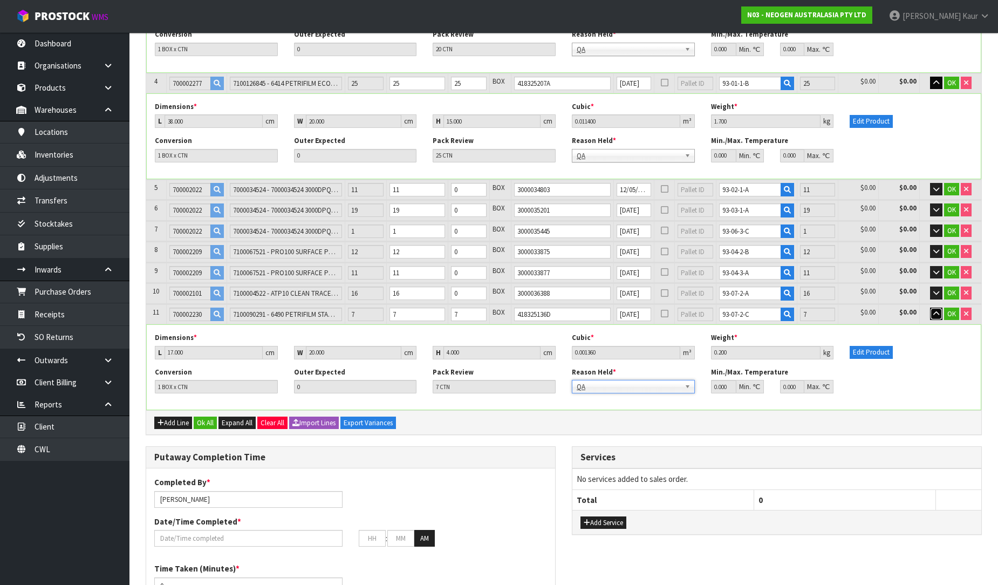
click at [933, 312] on icon "button" at bounding box center [936, 313] width 6 height 7
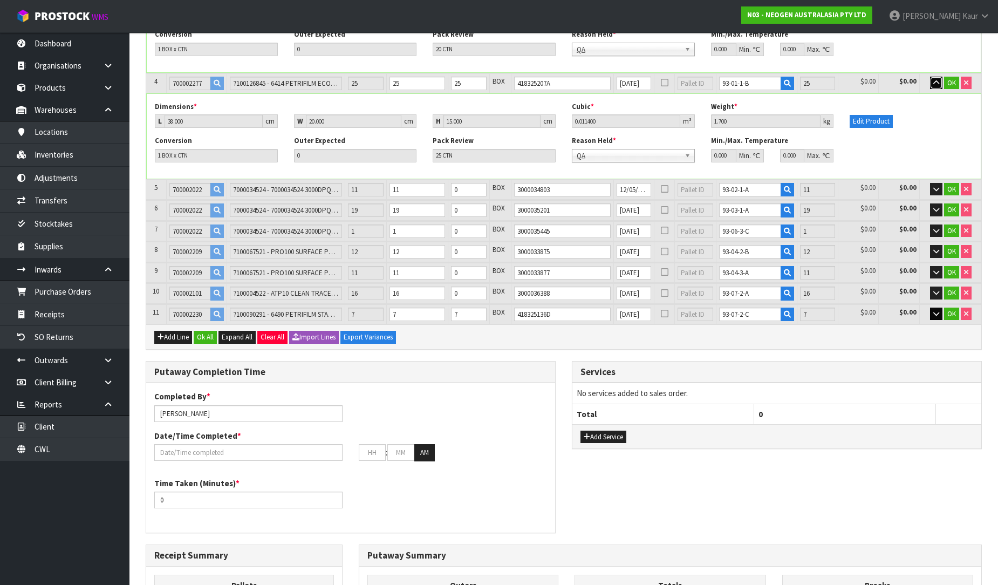
click at [939, 86] on button "button" at bounding box center [936, 83] width 12 height 13
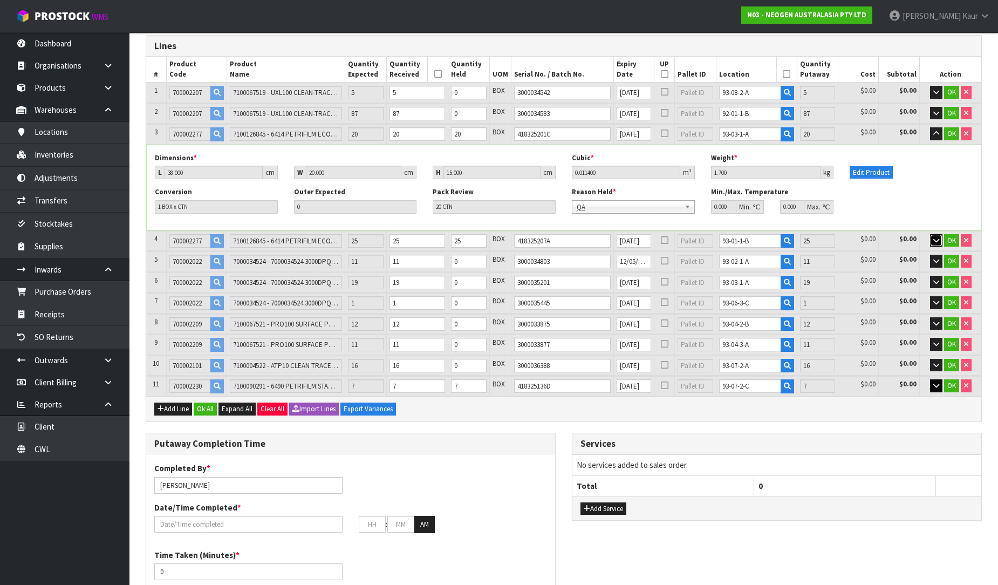
scroll to position [120, 0]
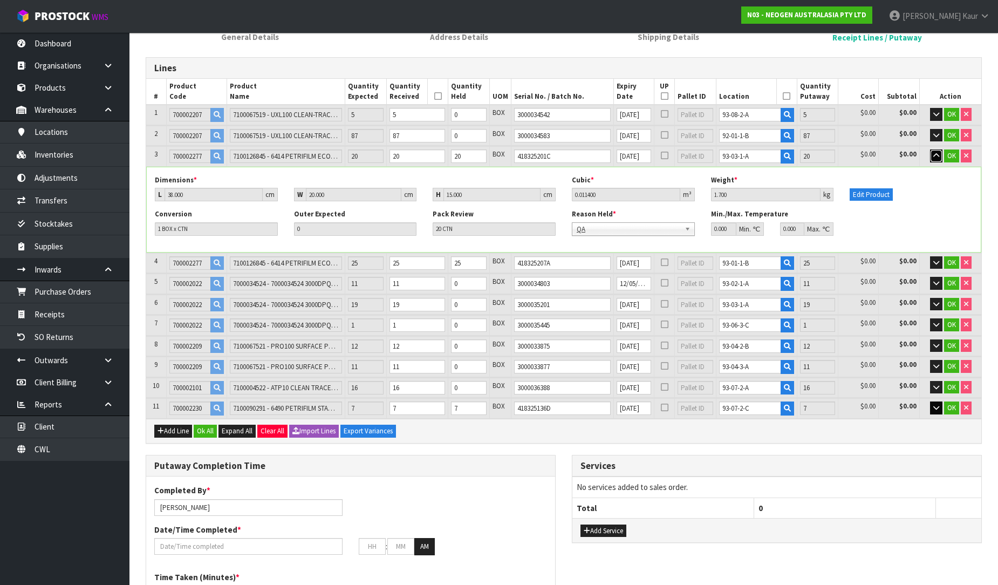
click at [935, 152] on icon "button" at bounding box center [936, 155] width 6 height 7
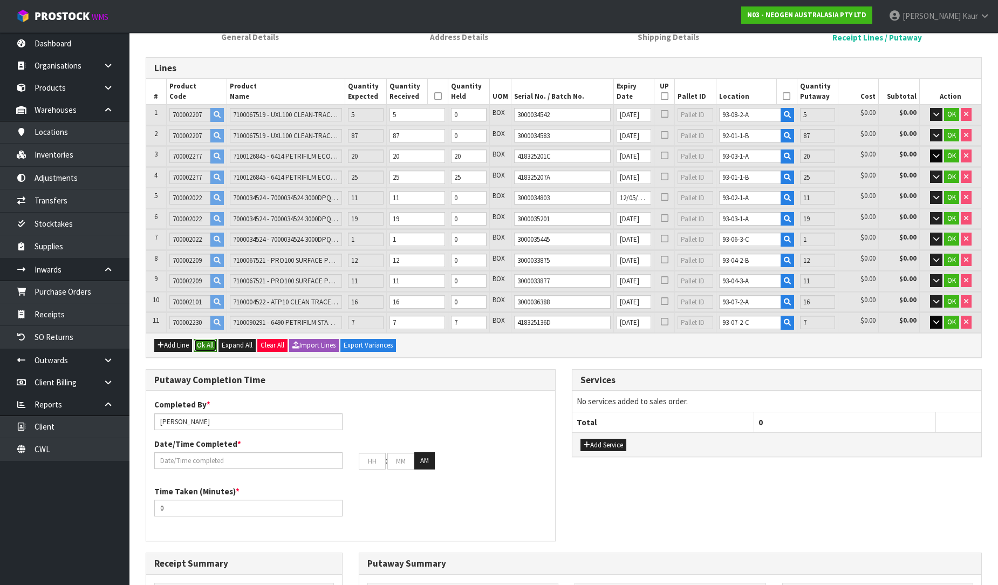
click at [212, 344] on button "Ok All" at bounding box center [205, 345] width 23 height 13
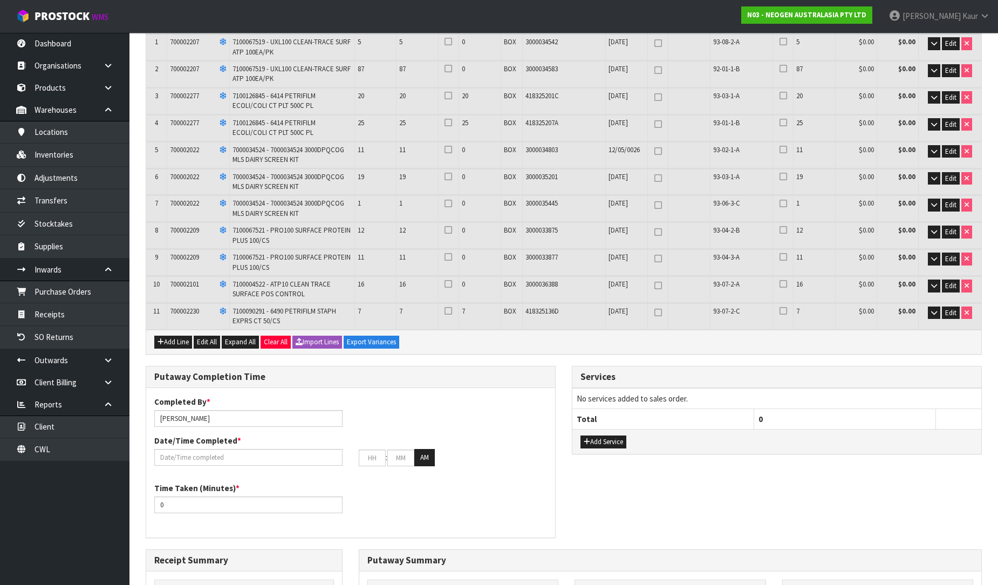
scroll to position [419, 0]
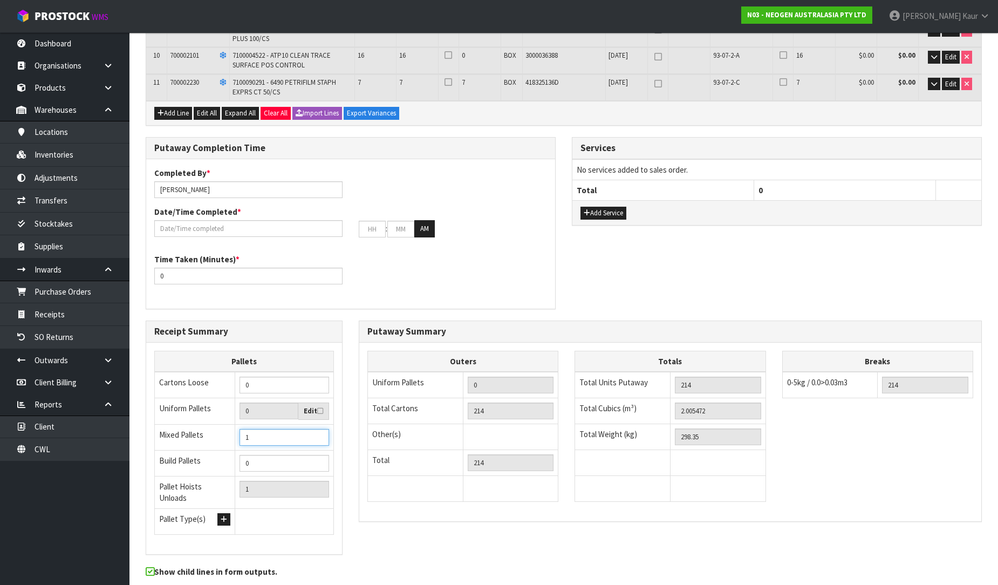
click at [320, 429] on input "1" at bounding box center [285, 437] width 90 height 17
click at [320, 429] on input "2" at bounding box center [285, 437] width 90 height 17
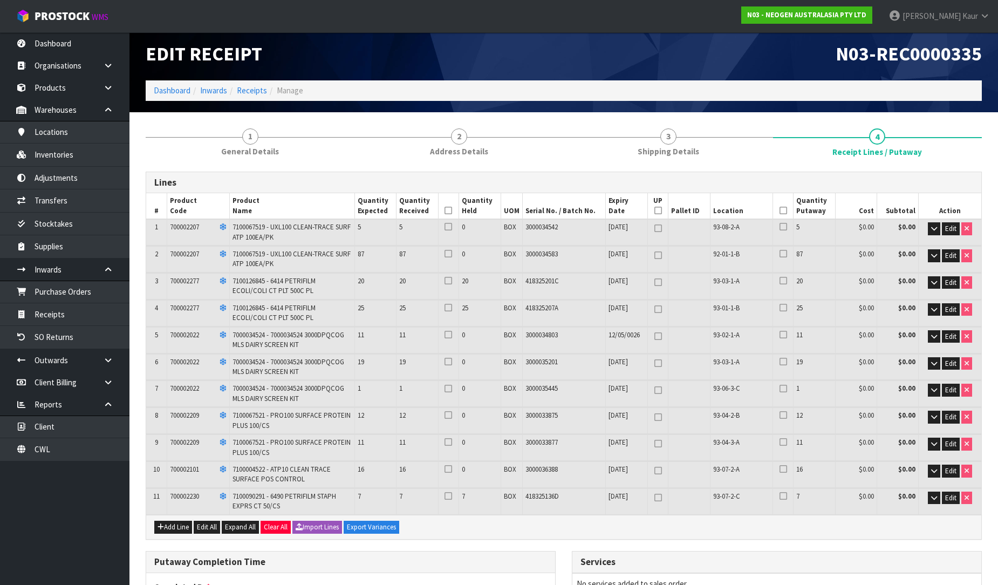
scroll to position [0, 0]
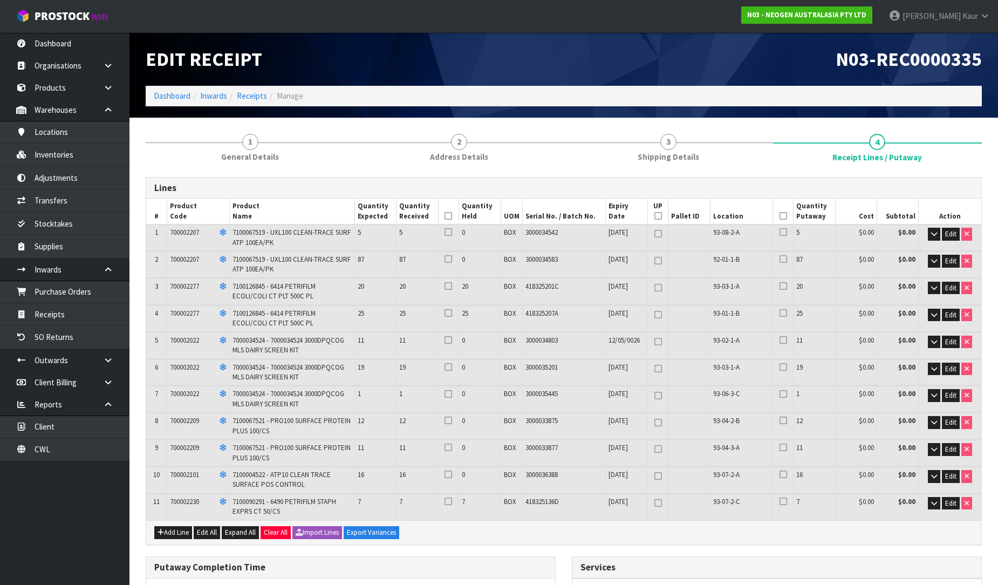
click at [447, 216] on icon at bounding box center [449, 216] width 8 height 1
click at [785, 216] on icon at bounding box center [784, 216] width 8 height 1
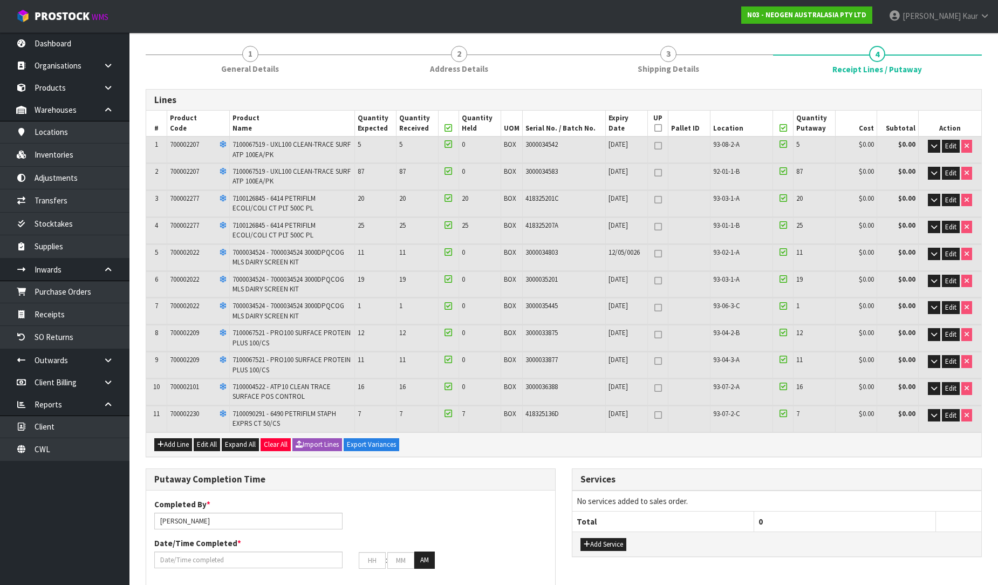
scroll to position [240, 0]
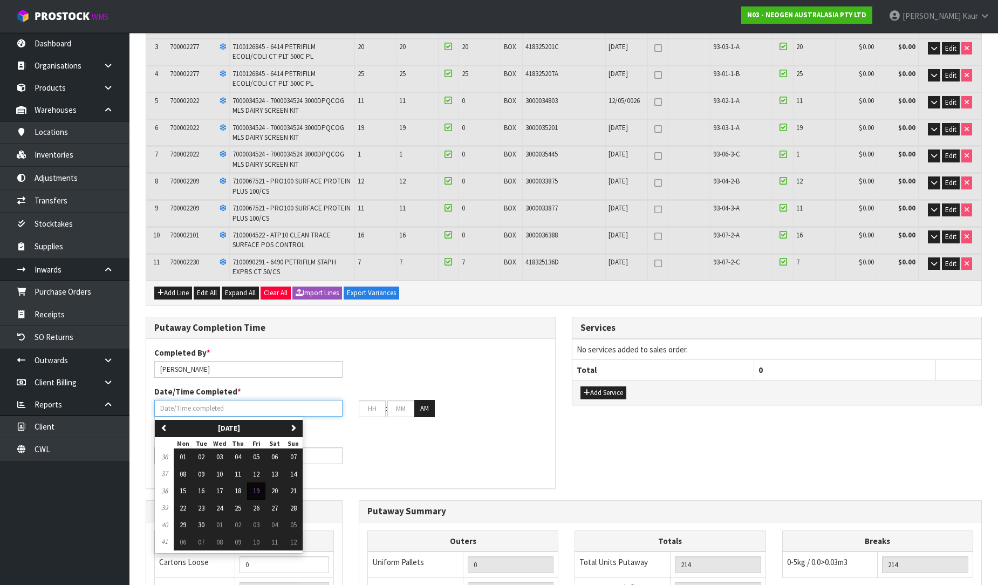
drag, startPoint x: 170, startPoint y: 398, endPoint x: 192, endPoint y: 419, distance: 30.1
click at [170, 400] on input "text" at bounding box center [248, 408] width 188 height 17
click at [256, 489] on span "19" at bounding box center [256, 490] width 6 height 9
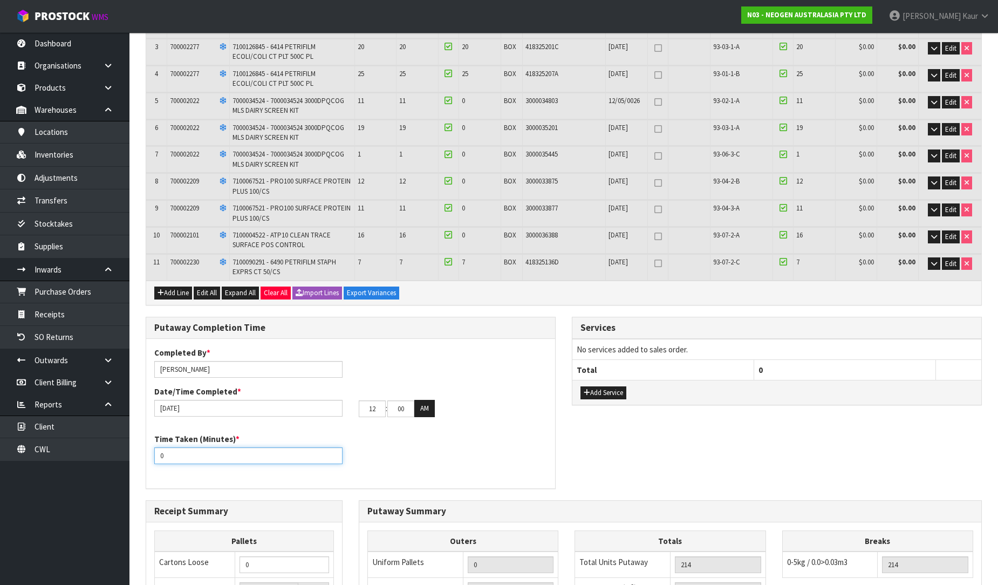
drag, startPoint x: 166, startPoint y: 453, endPoint x: 153, endPoint y: 454, distance: 13.0
click at [153, 454] on div "Time Taken (Minutes) * 0" at bounding box center [248, 448] width 205 height 31
drag, startPoint x: 379, startPoint y: 407, endPoint x: 359, endPoint y: 406, distance: 20.0
click at [359, 406] on input "12" at bounding box center [372, 408] width 27 height 17
drag, startPoint x: 413, startPoint y: 405, endPoint x: 395, endPoint y: 402, distance: 18.0
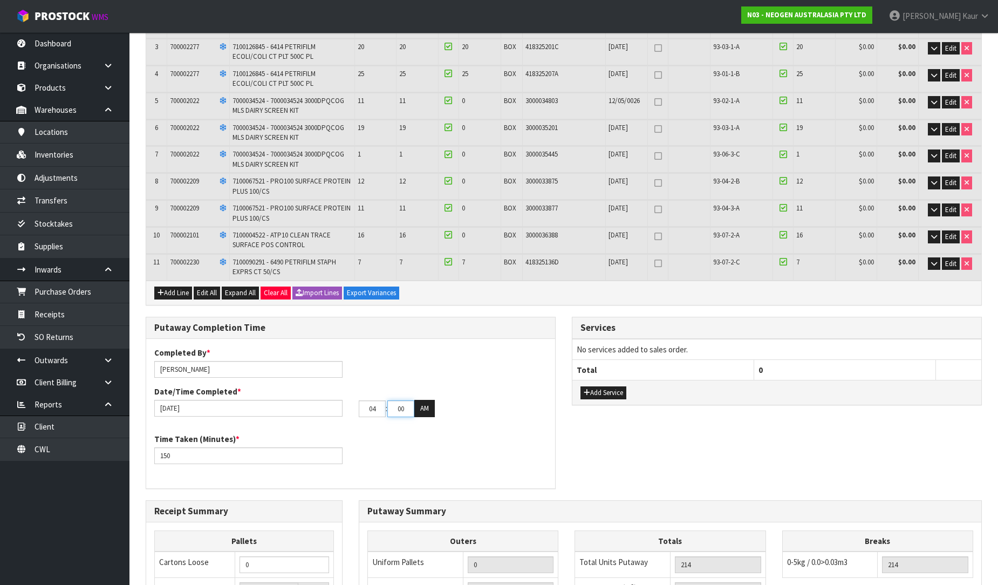
click at [395, 402] on input "00" at bounding box center [400, 408] width 27 height 17
click at [418, 404] on button "AM" at bounding box center [424, 408] width 21 height 17
click at [422, 433] on div "Time Taken (Minutes) * 150" at bounding box center [350, 452] width 409 height 39
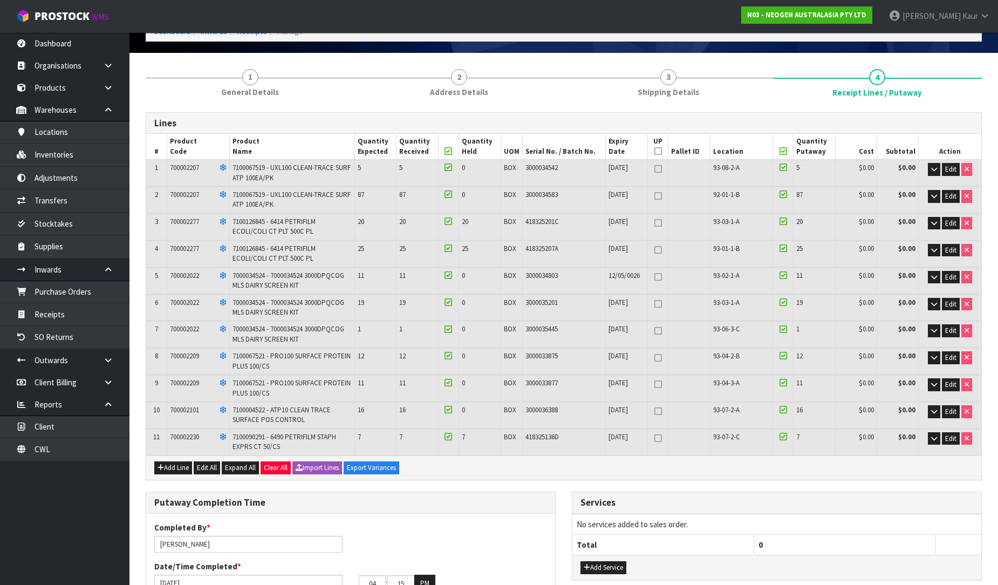
scroll to position [0, 0]
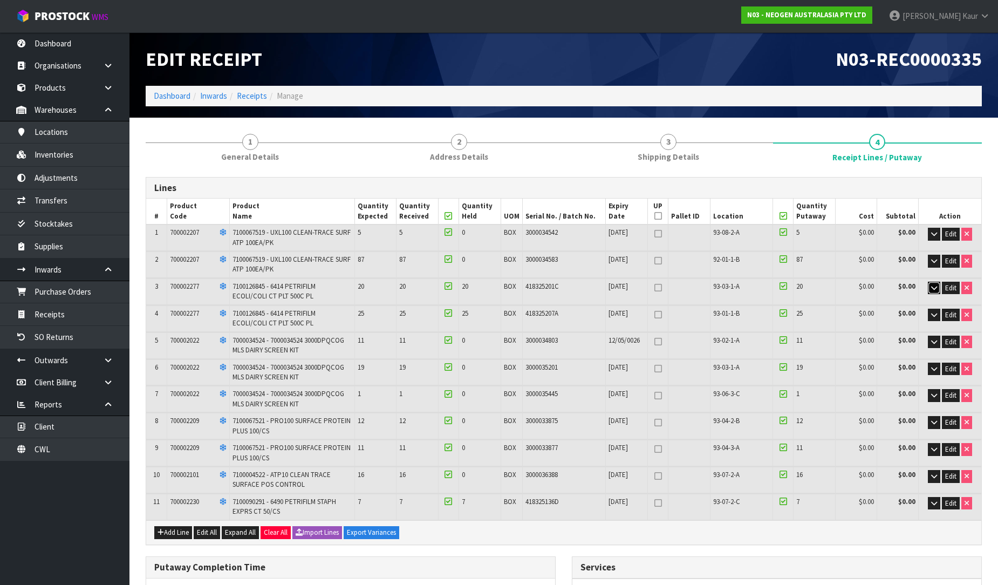
click at [938, 285] on button "button" at bounding box center [934, 288] width 12 height 13
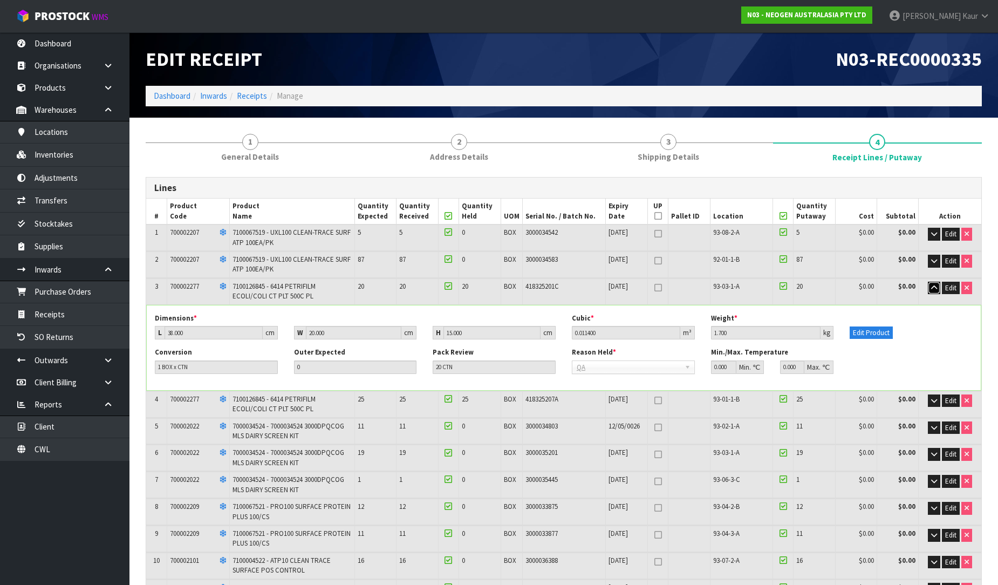
click at [938, 285] on button "button" at bounding box center [934, 288] width 12 height 13
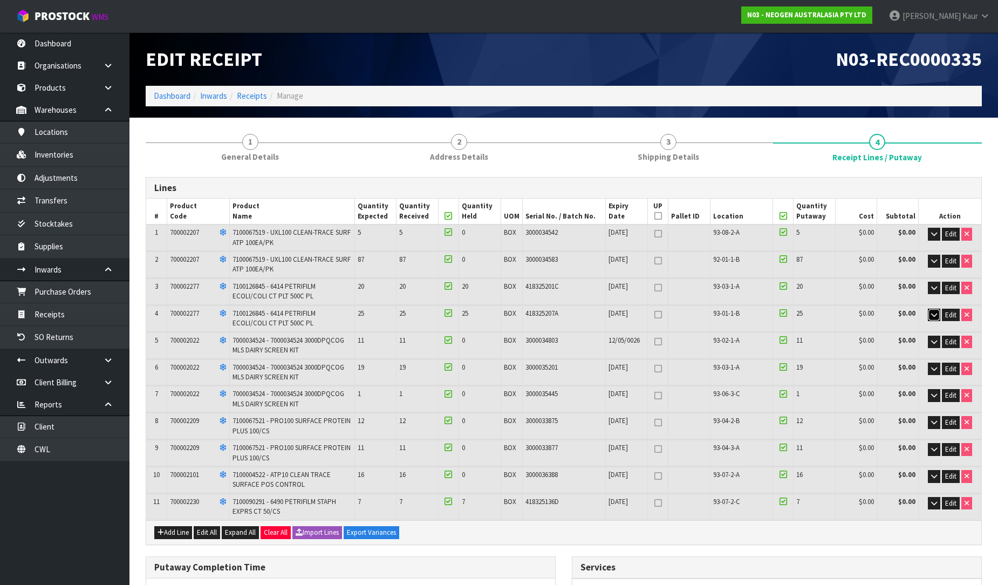
click at [935, 313] on icon "button" at bounding box center [934, 314] width 6 height 7
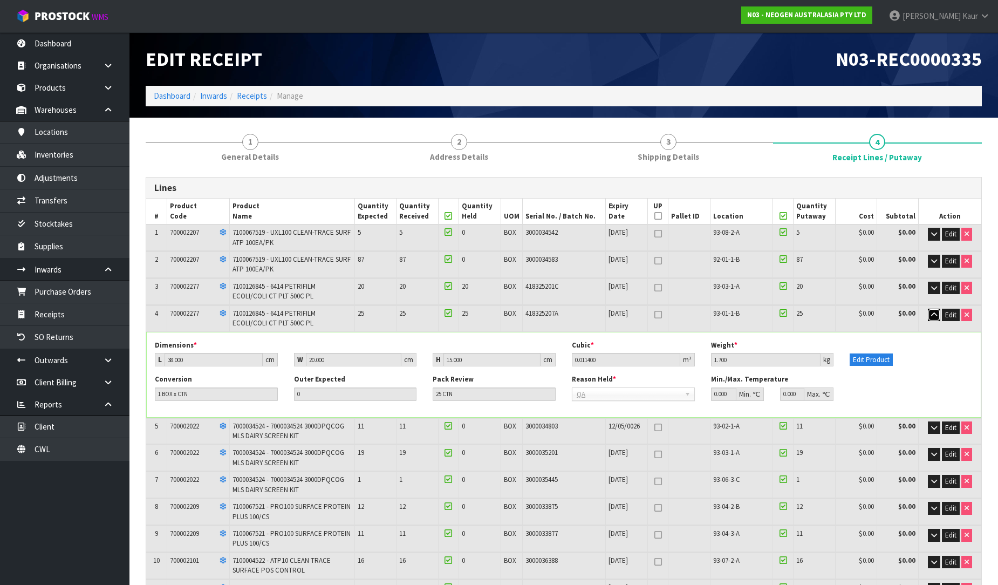
click at [935, 313] on icon "button" at bounding box center [934, 314] width 6 height 7
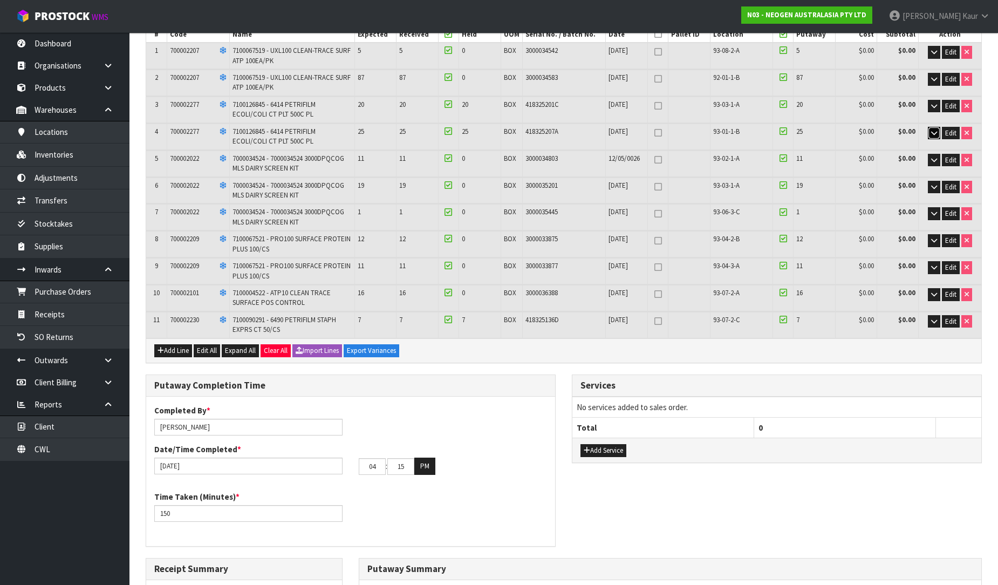
scroll to position [299, 0]
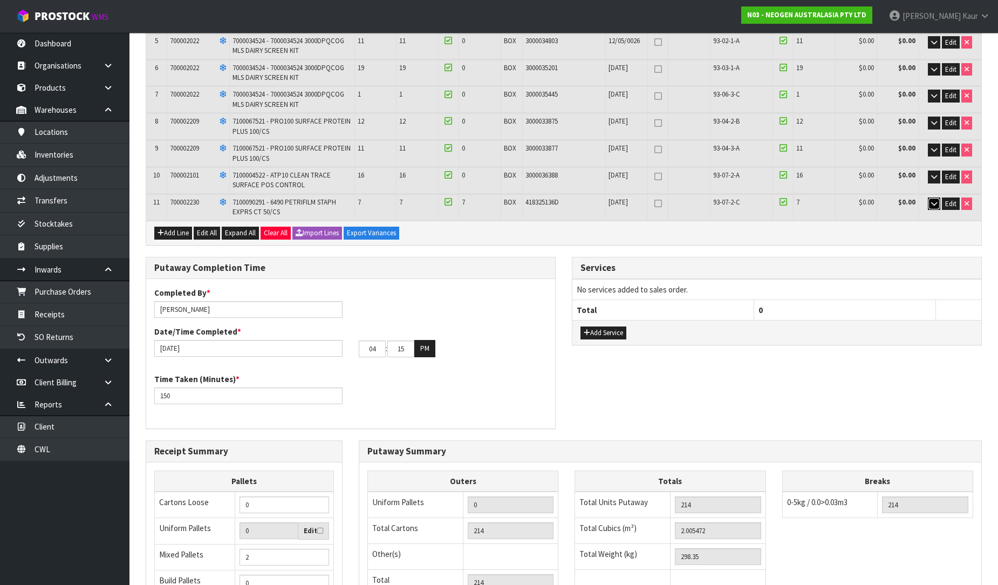
click at [939, 200] on button "button" at bounding box center [934, 203] width 12 height 13
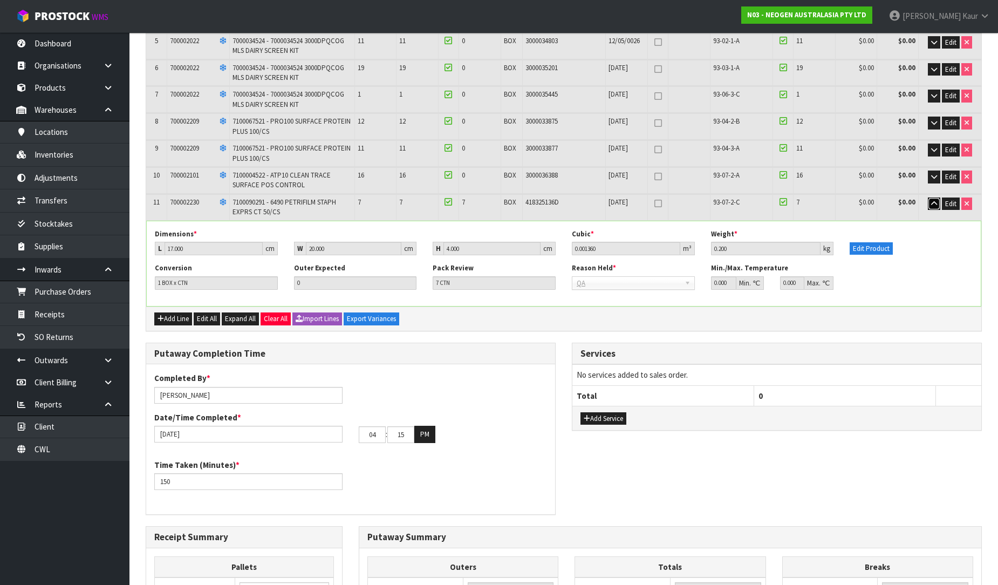
click at [939, 200] on button "button" at bounding box center [934, 203] width 12 height 13
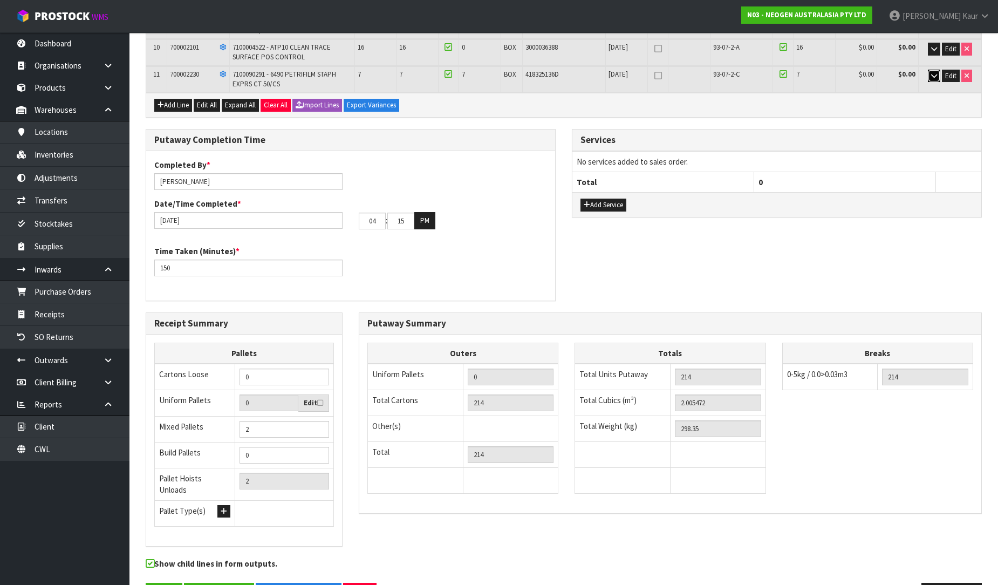
scroll to position [453, 0]
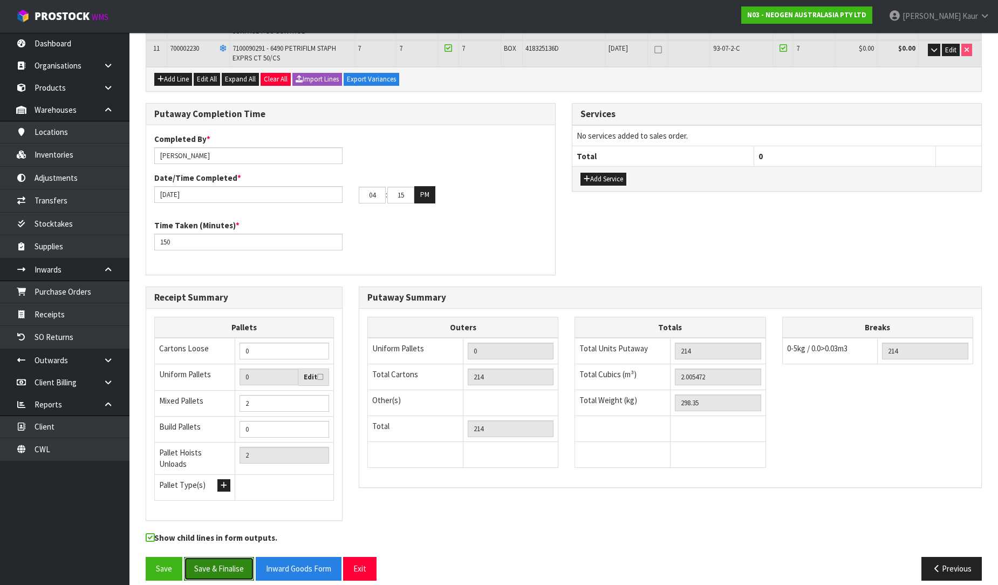
click at [228, 564] on button "Save & Finalise" at bounding box center [219, 568] width 70 height 23
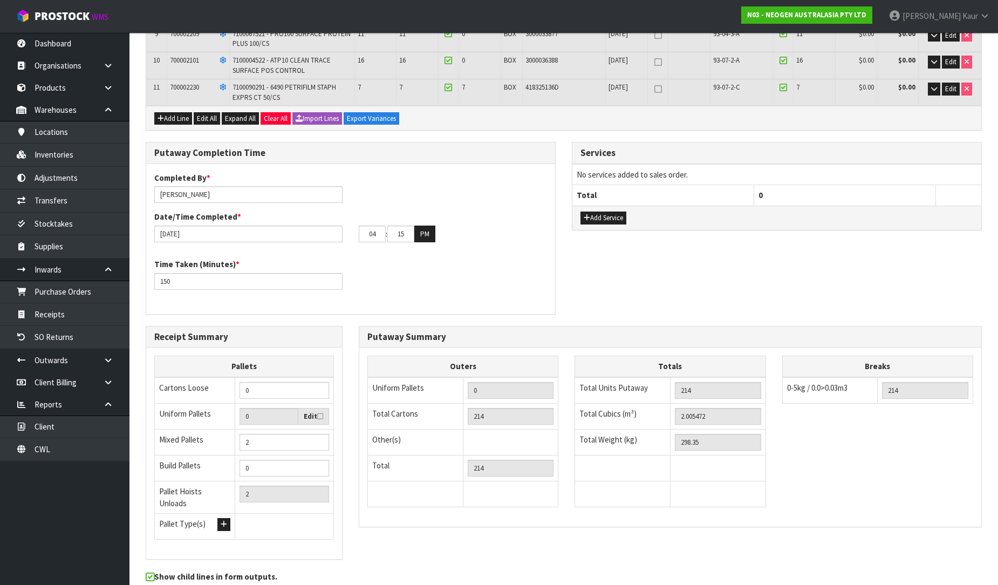
scroll to position [0, 0]
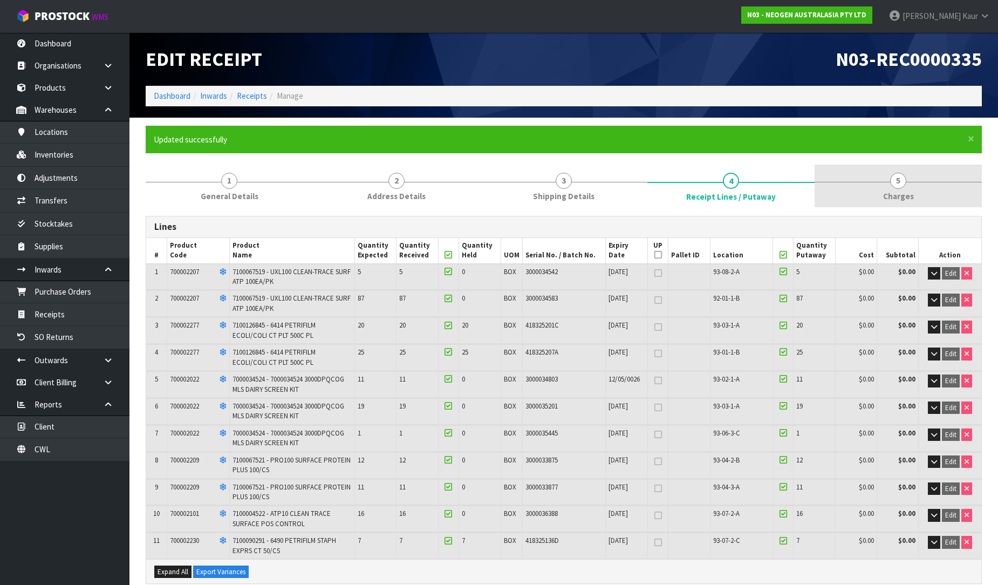
click at [892, 189] on link "5 [GEOGRAPHIC_DATA]" at bounding box center [898, 186] width 167 height 43
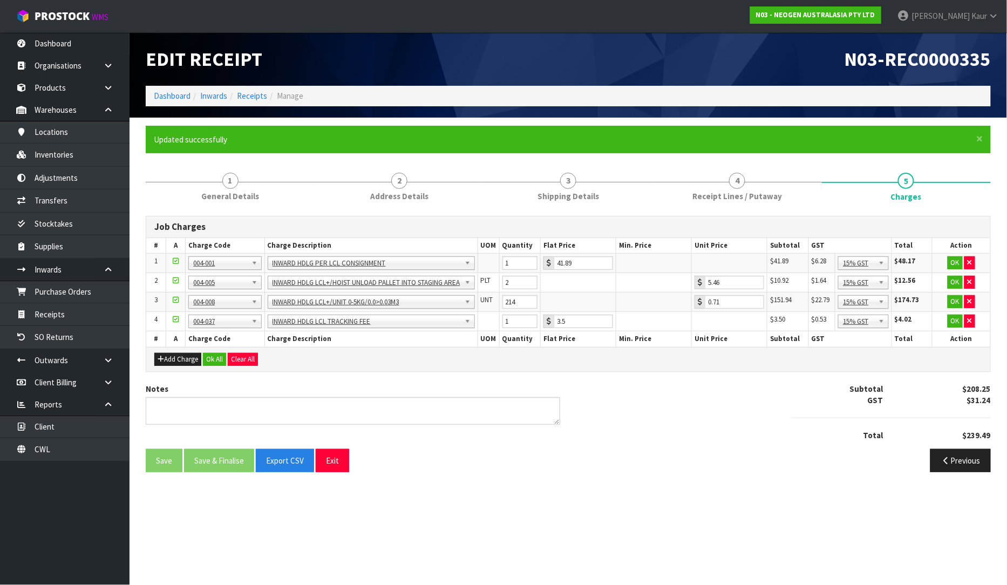
click at [209, 366] on div "Add Charge Ok All Clear All" at bounding box center [568, 359] width 844 height 24
click at [211, 357] on button "Ok All" at bounding box center [214, 359] width 23 height 13
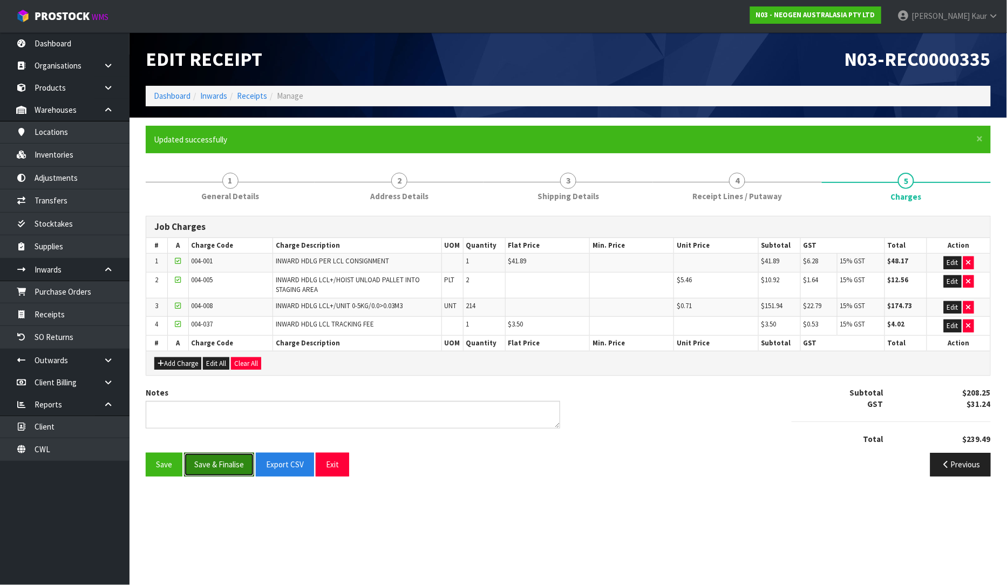
drag, startPoint x: 206, startPoint y: 465, endPoint x: 207, endPoint y: 447, distance: 17.8
click at [205, 465] on button "Save & Finalise" at bounding box center [219, 464] width 70 height 23
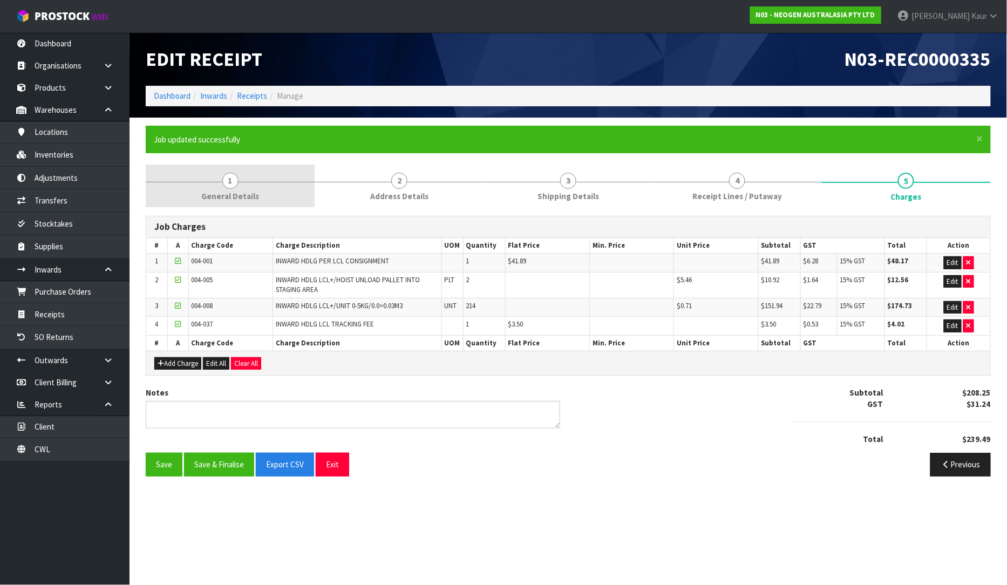
click at [236, 197] on span "General Details" at bounding box center [230, 195] width 58 height 11
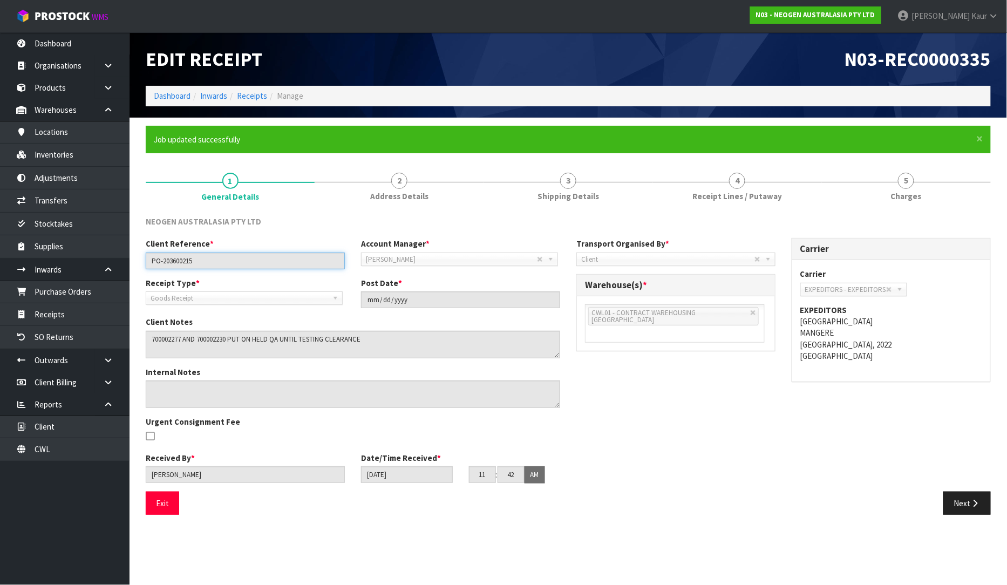
drag, startPoint x: 239, startPoint y: 262, endPoint x: 141, endPoint y: 267, distance: 97.8
click at [141, 267] on div "Client Reference * PO-203600215" at bounding box center [245, 253] width 215 height 31
click at [694, 195] on link "4 Receipt Lines / Putaway" at bounding box center [737, 186] width 169 height 43
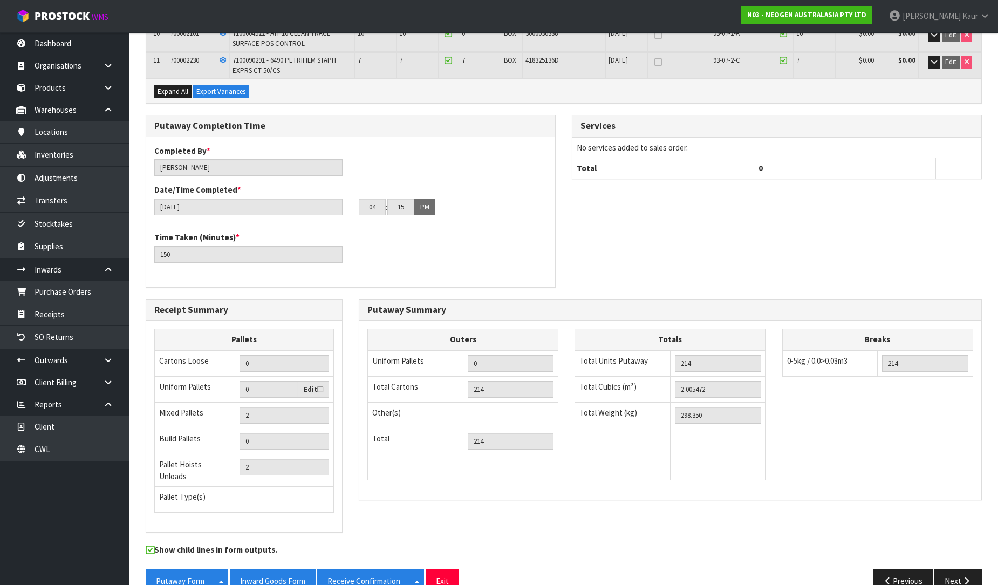
scroll to position [493, 0]
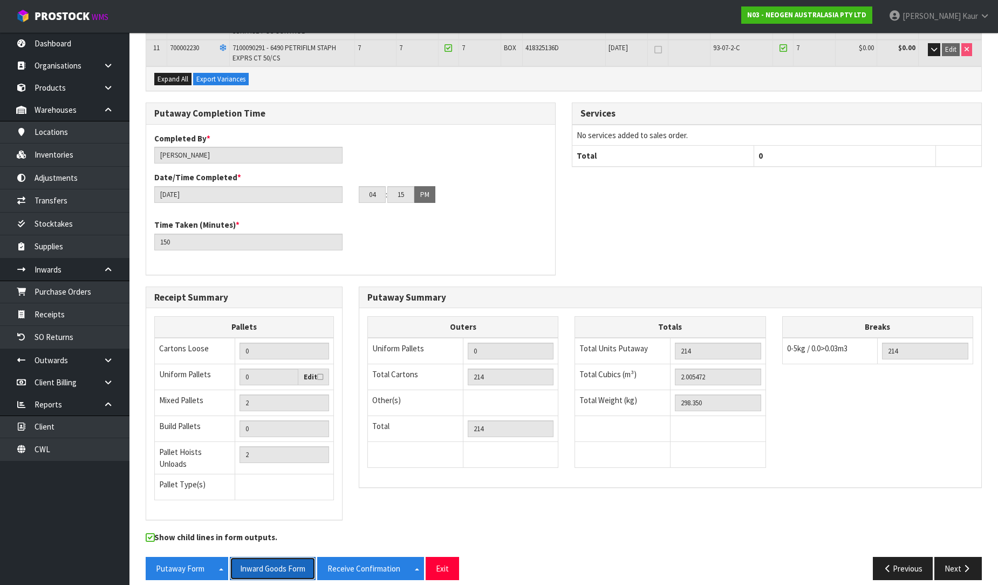
click at [270, 557] on button "Inward Goods Form" at bounding box center [273, 568] width 86 height 23
click at [76, 451] on link "CWL" at bounding box center [65, 449] width 130 height 22
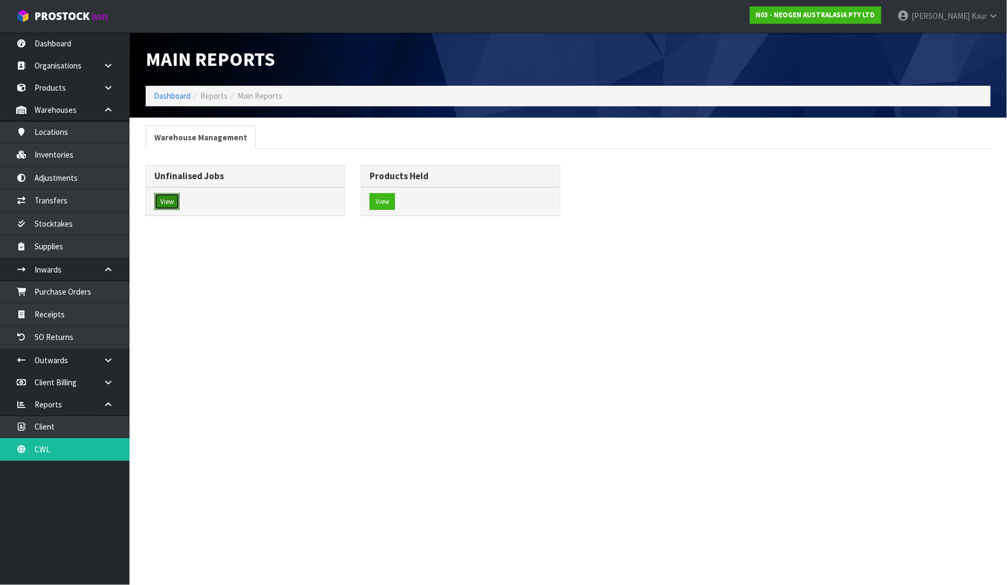
click at [168, 203] on button "View" at bounding box center [166, 201] width 25 height 17
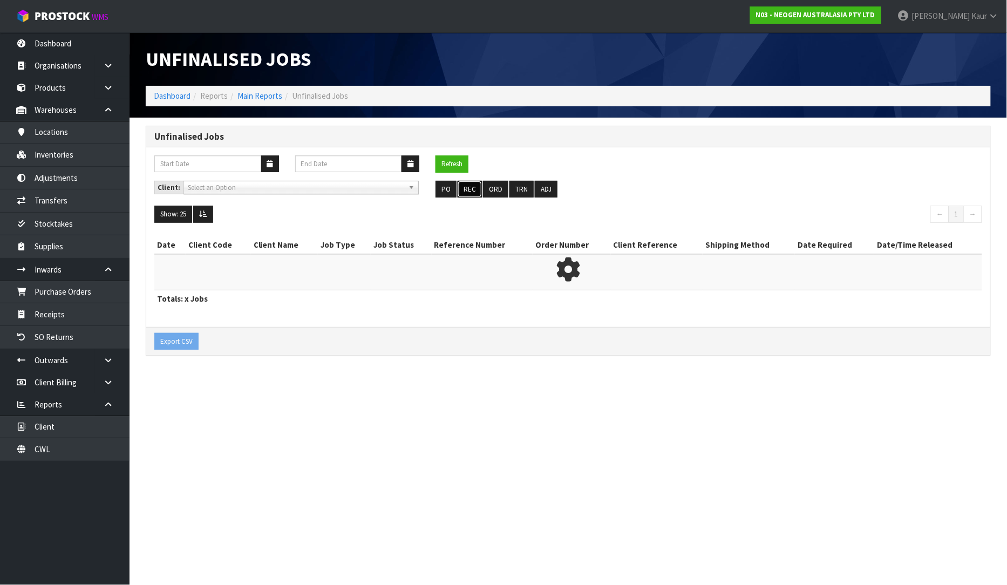
click at [468, 187] on button "REC" at bounding box center [470, 189] width 24 height 17
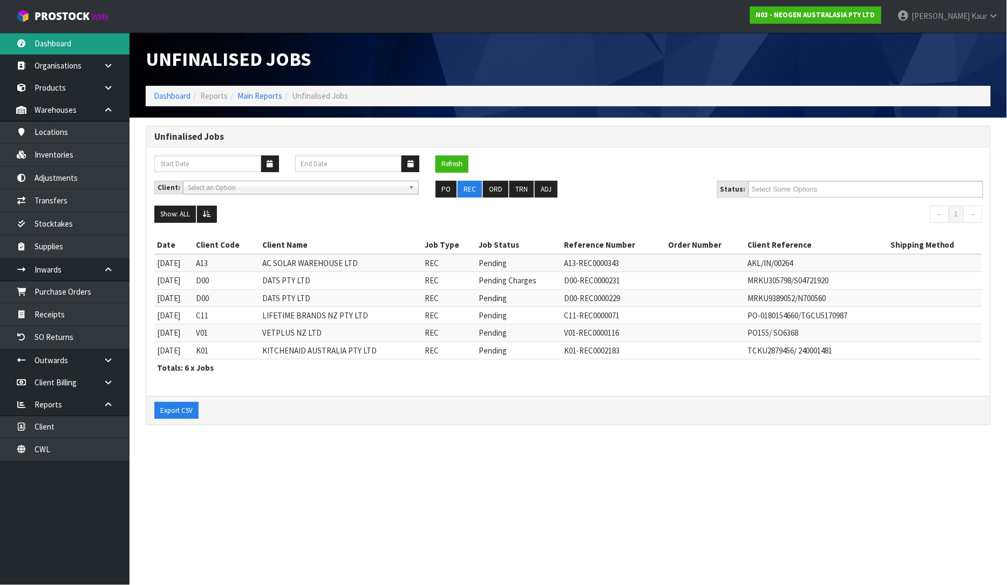
click at [57, 36] on link "Dashboard" at bounding box center [65, 43] width 130 height 22
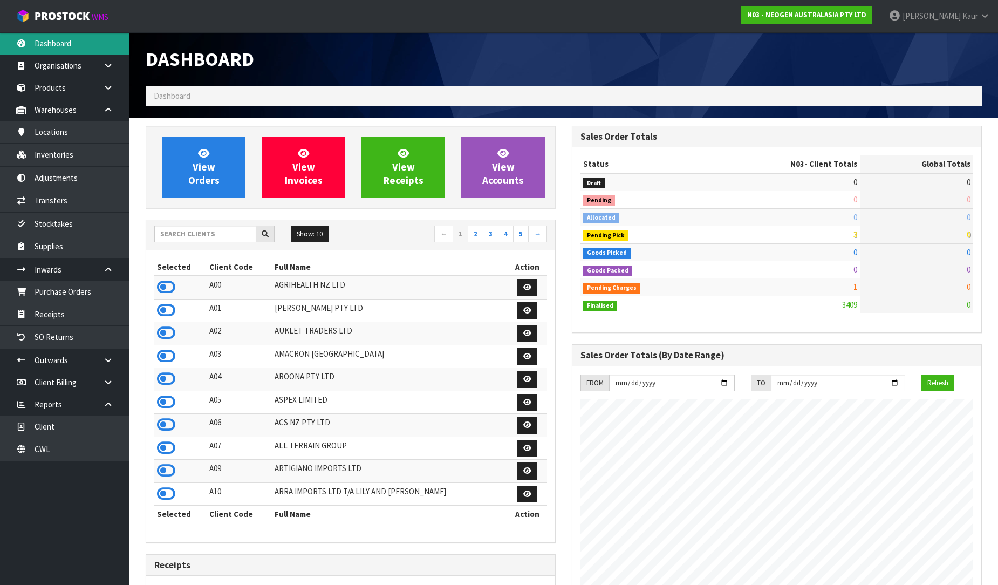
scroll to position [817, 426]
click at [195, 233] on input "text" at bounding box center [205, 234] width 102 height 17
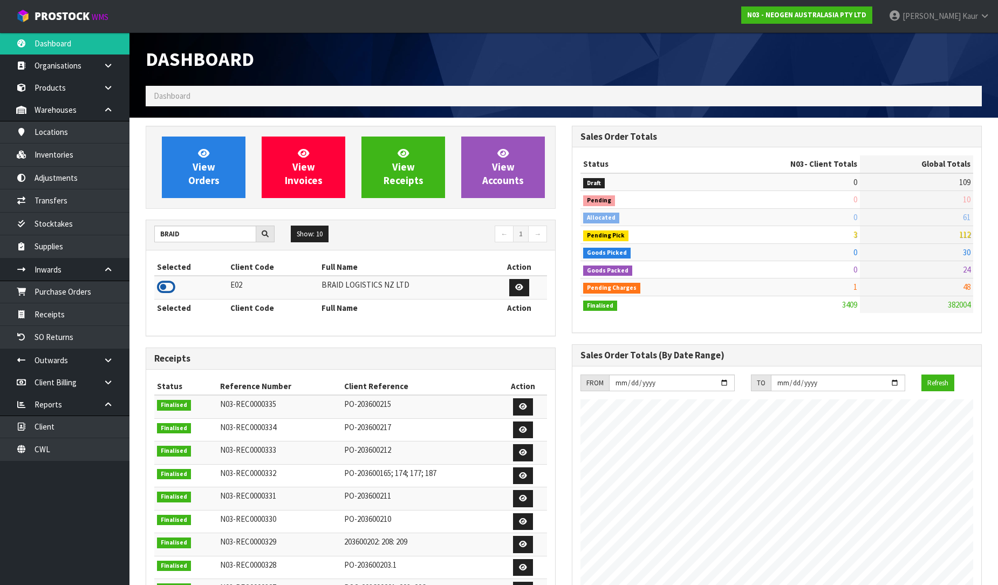
click at [173, 288] on icon at bounding box center [166, 287] width 18 height 16
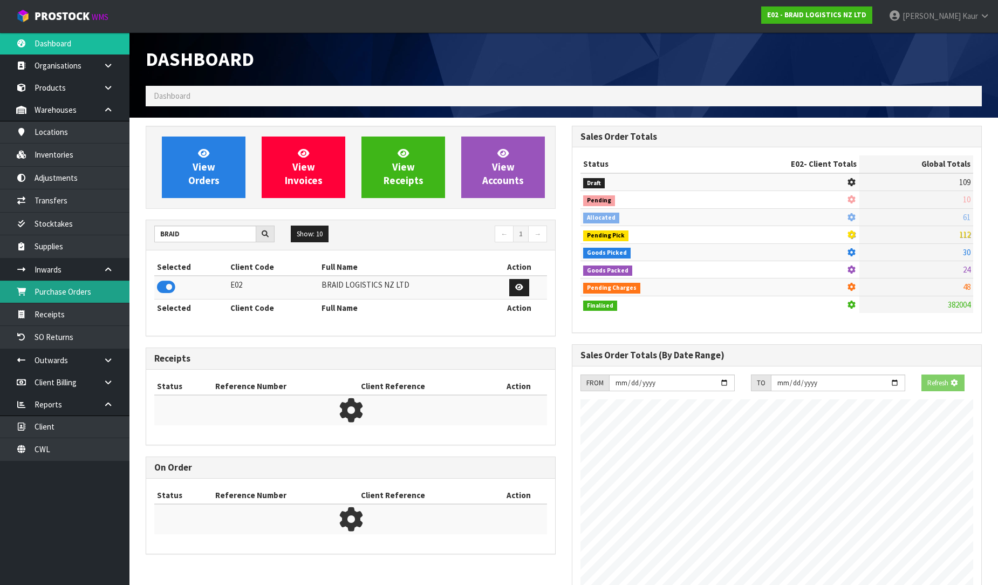
click at [104, 290] on link "Purchase Orders" at bounding box center [65, 292] width 130 height 22
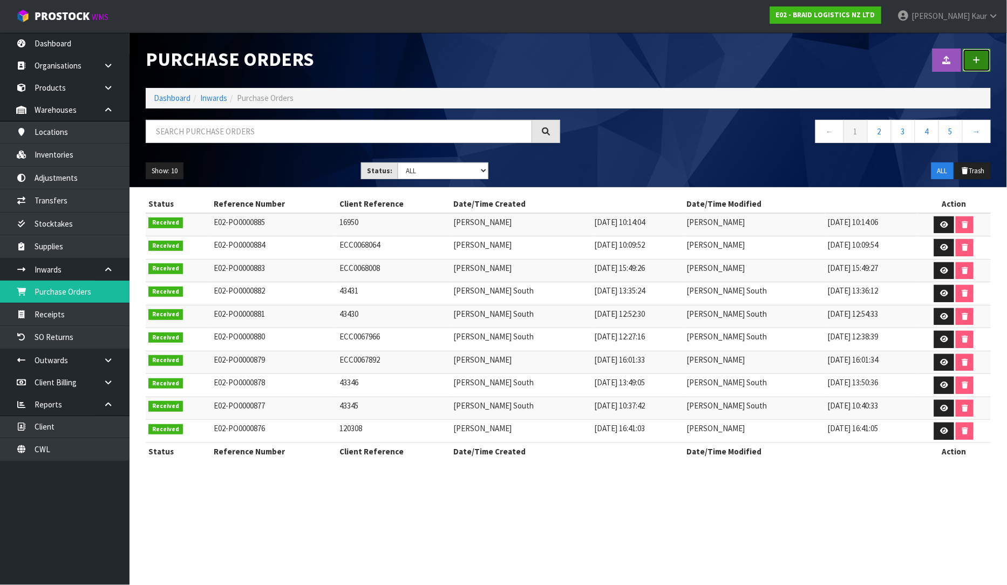
click at [986, 58] on link at bounding box center [977, 60] width 28 height 23
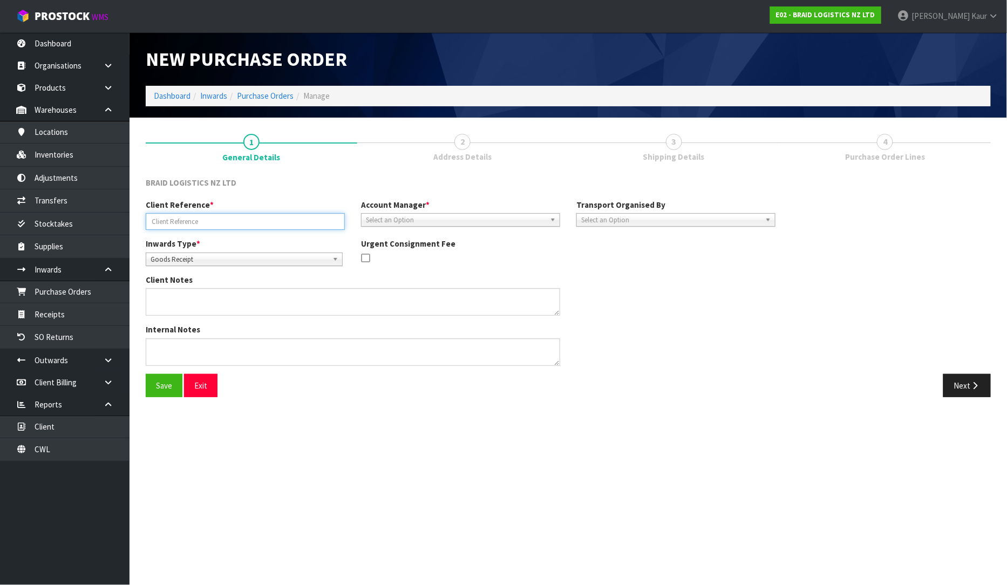
click at [207, 228] on input "text" at bounding box center [245, 221] width 199 height 17
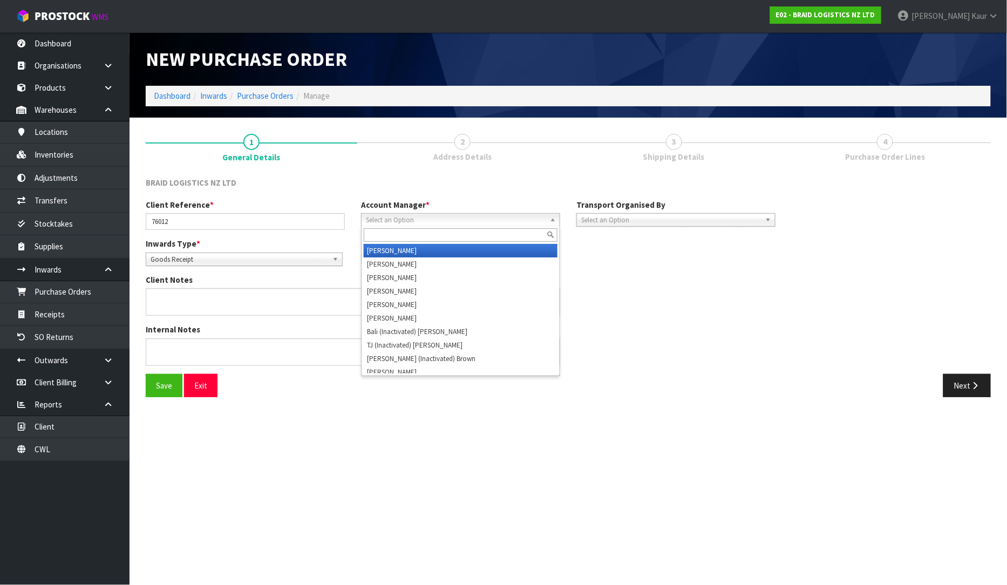
click at [414, 223] on span "Select an Option" at bounding box center [456, 220] width 180 height 13
drag, startPoint x: 407, startPoint y: 242, endPoint x: 549, endPoint y: 246, distance: 142.0
click at [400, 253] on li "D [PERSON_NAME]" at bounding box center [461, 250] width 194 height 13
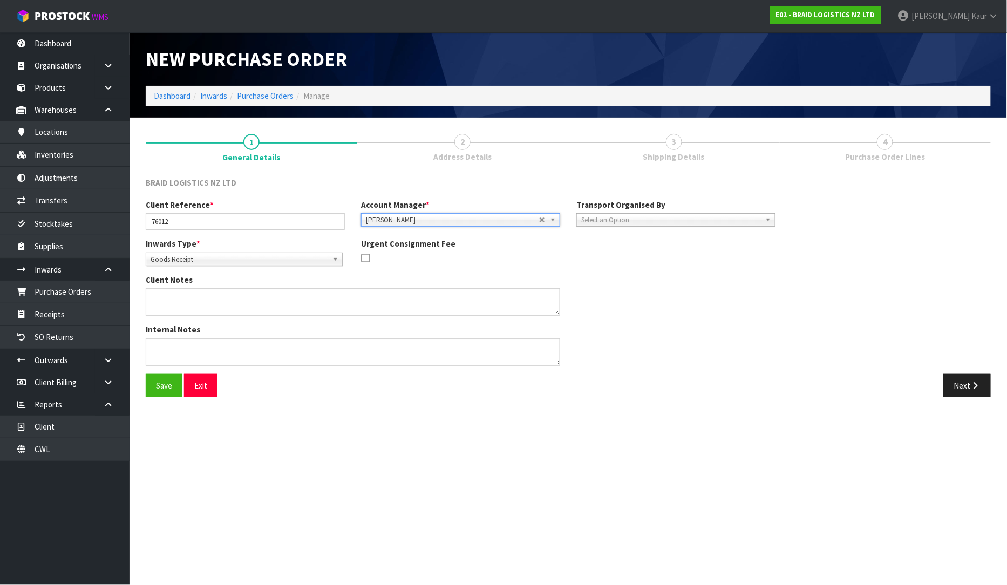
click at [601, 221] on span "Select an Option" at bounding box center [671, 220] width 180 height 13
click at [607, 273] on li "Client" at bounding box center [676, 277] width 194 height 13
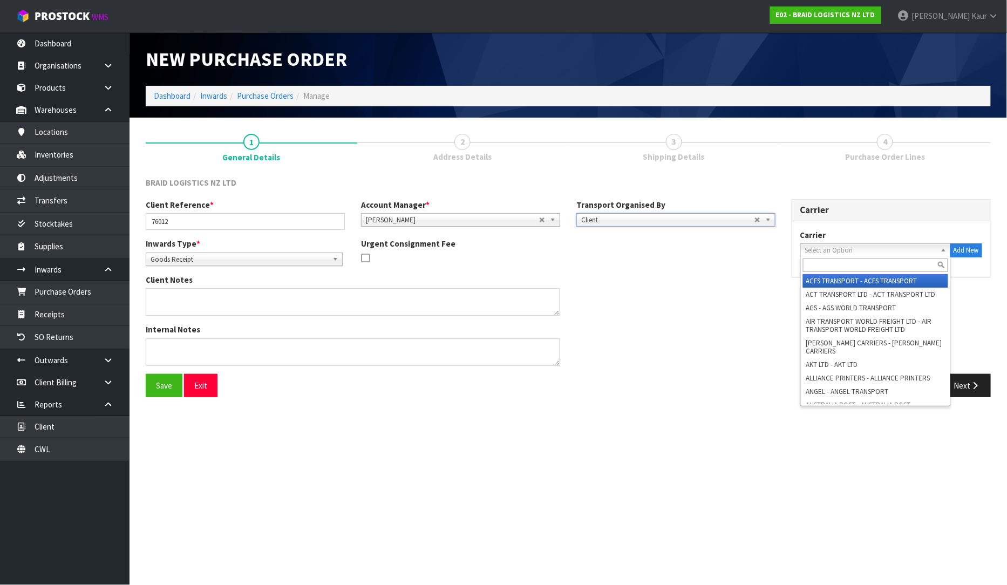
click at [924, 254] on span "Select an Option" at bounding box center [870, 250] width 131 height 13
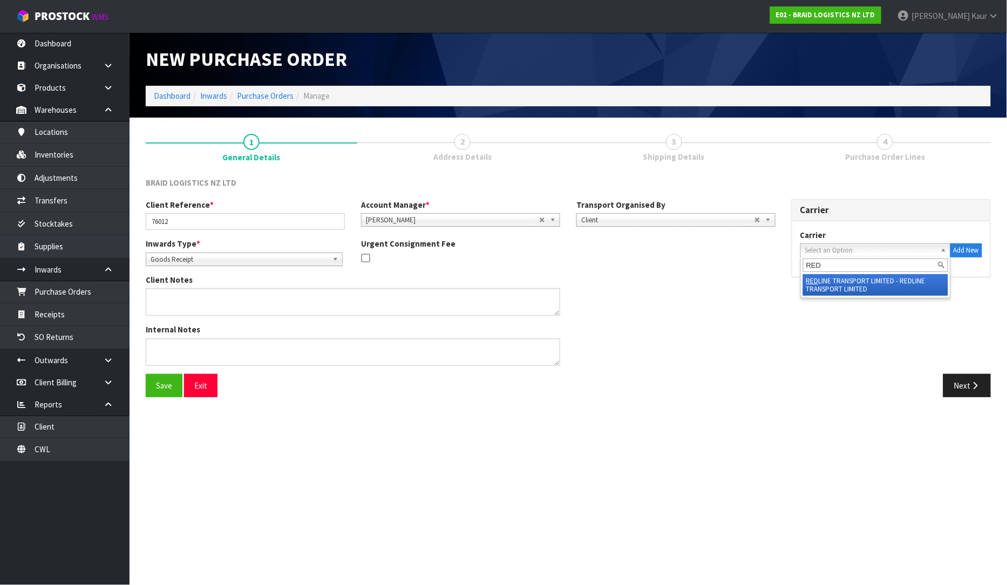
click at [901, 286] on li "RED LINE TRANSPORT LIMITED - REDLINE TRANSPORT LIMITED" at bounding box center [875, 285] width 145 height 22
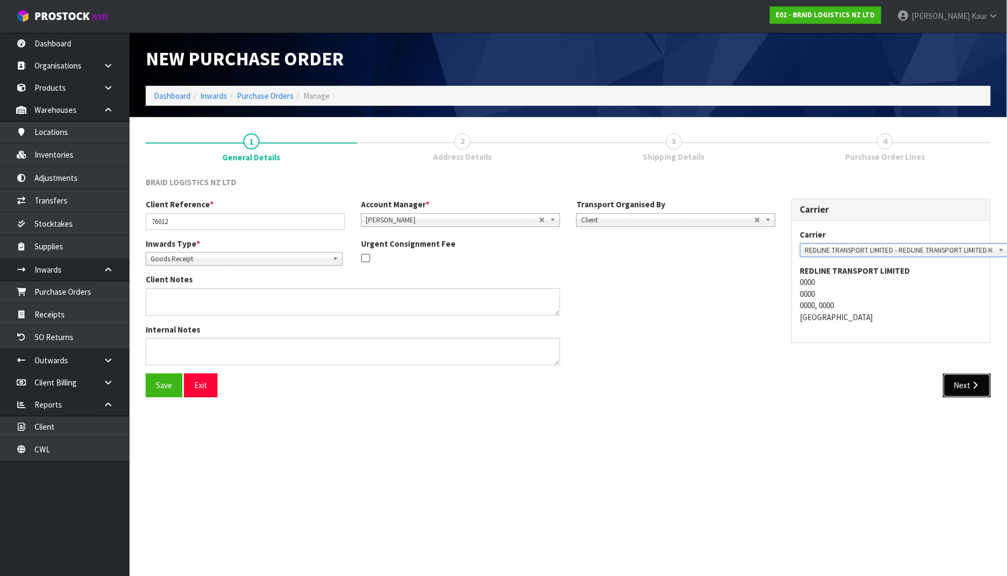
click at [959, 386] on button "Next" at bounding box center [966, 384] width 47 height 23
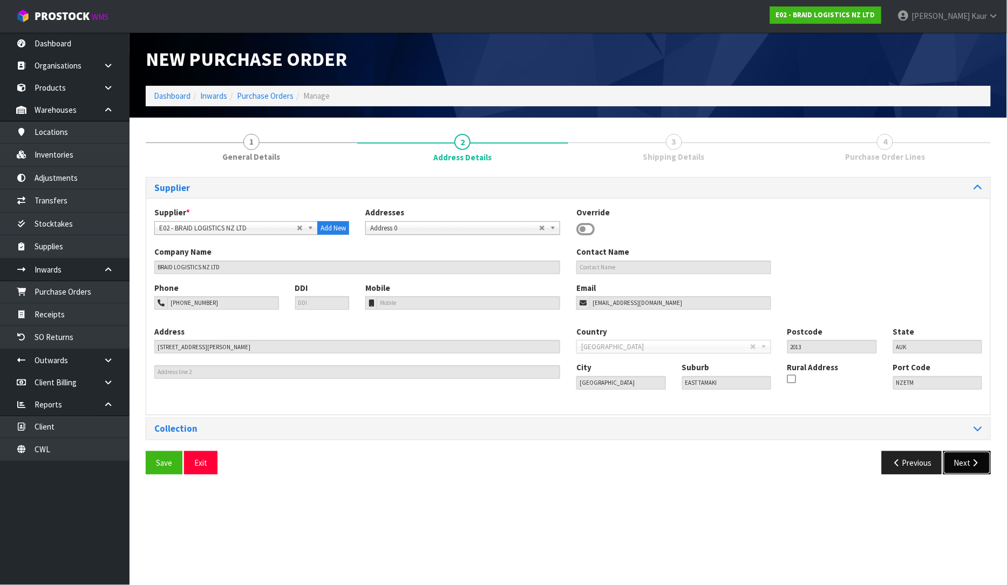
click at [968, 465] on button "Next" at bounding box center [966, 462] width 47 height 23
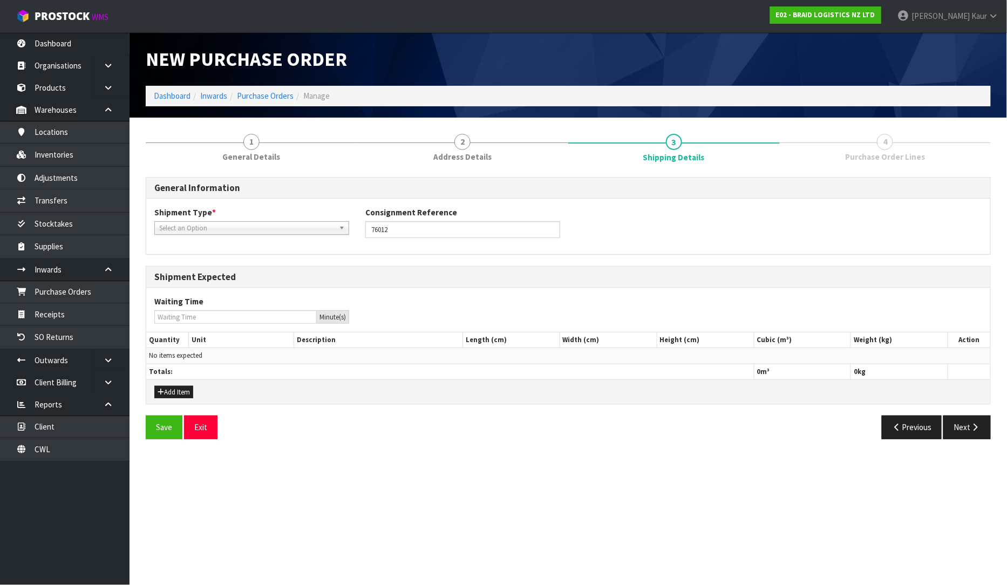
click at [311, 227] on span "Select an Option" at bounding box center [246, 228] width 175 height 13
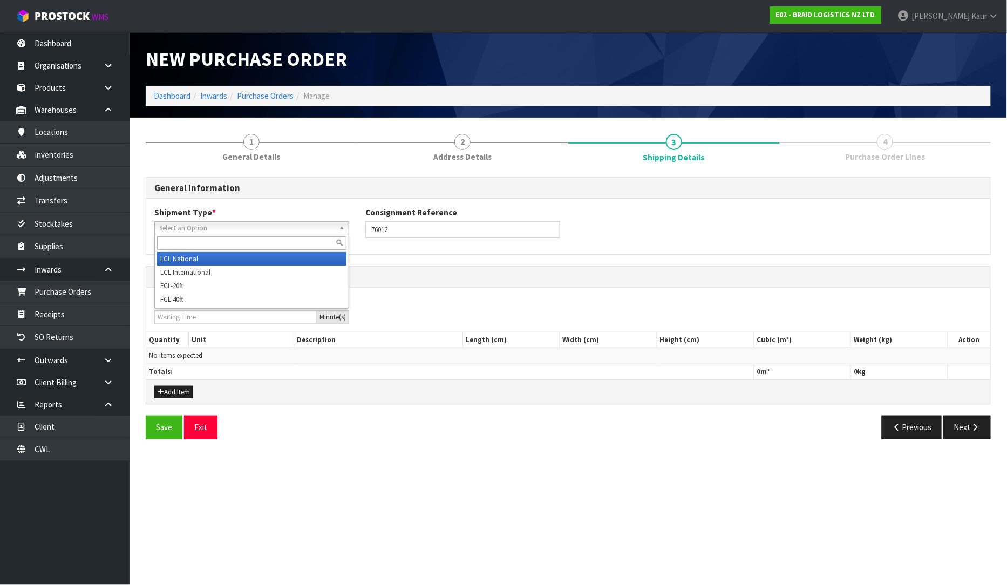
click at [287, 255] on li "LCL National" at bounding box center [251, 258] width 189 height 13
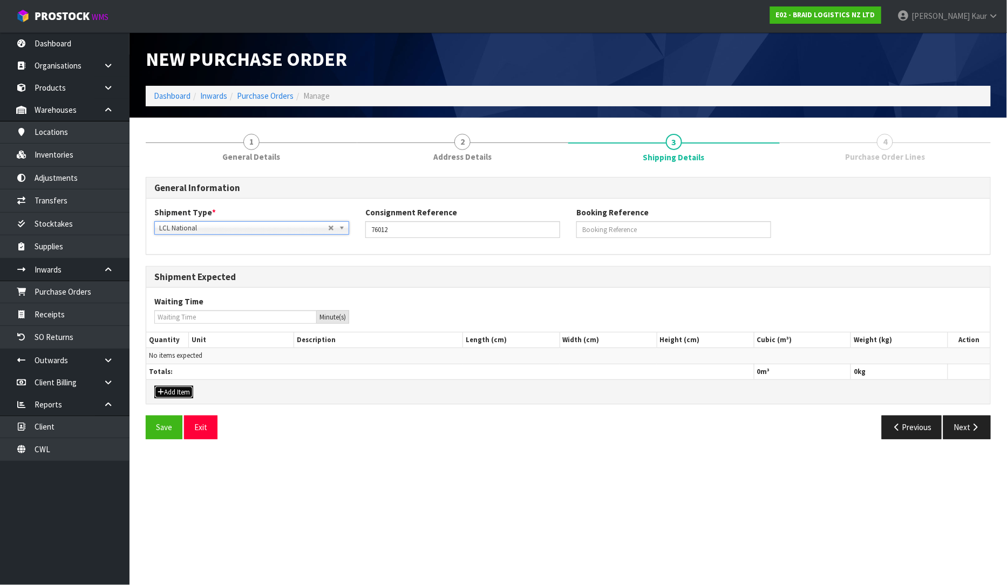
click at [166, 389] on button "Add Item" at bounding box center [173, 392] width 39 height 13
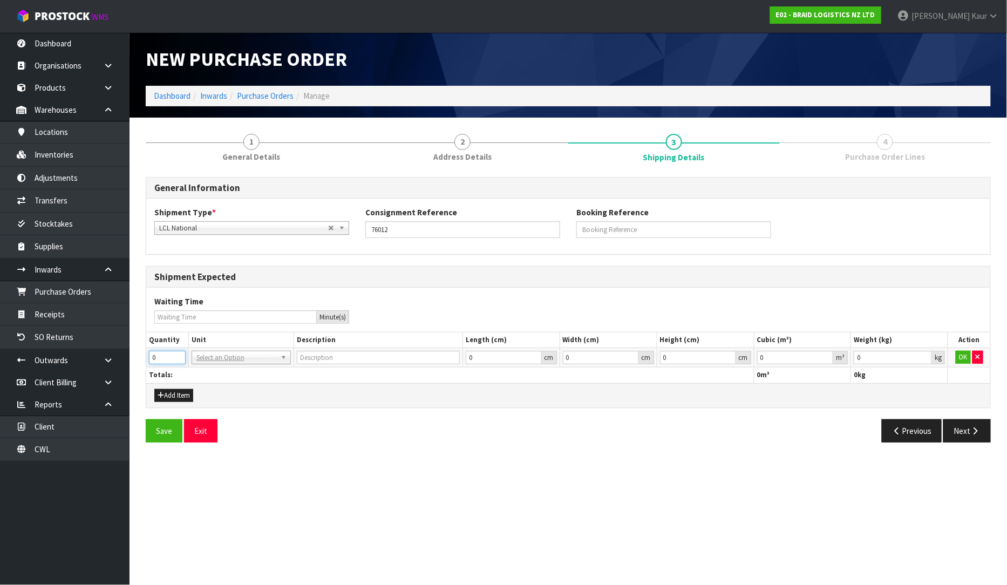
click at [146, 362] on div "Shipment Expected Waiting Time Minute(s) Quantity Unit Description Length (cm) …" at bounding box center [568, 337] width 845 height 142
click at [828, 354] on input "0.000001" at bounding box center [795, 357] width 77 height 13
click at [923, 352] on input "0.001" at bounding box center [893, 357] width 78 height 13
click at [961, 353] on button "OK" at bounding box center [963, 357] width 15 height 13
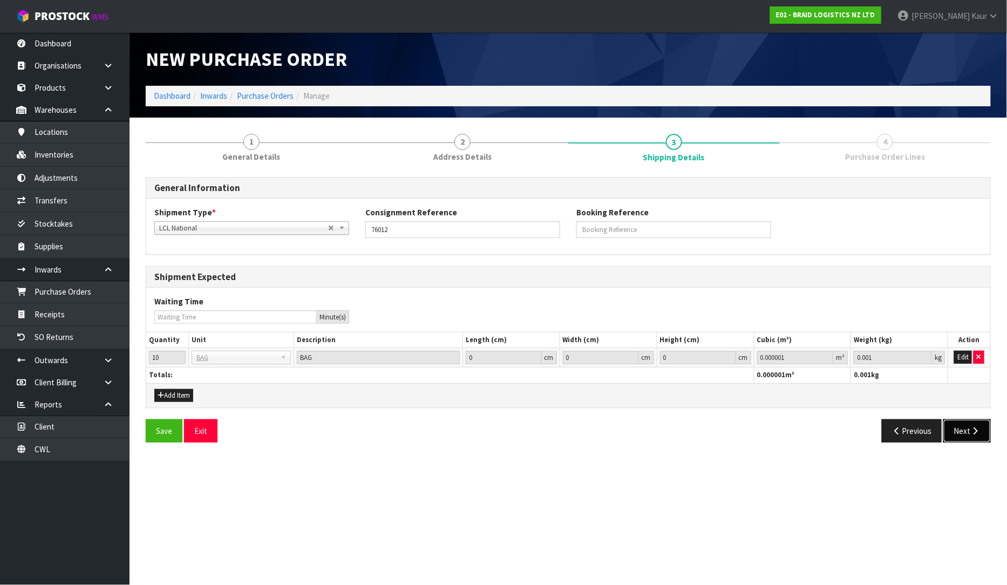
click at [963, 433] on button "Next" at bounding box center [966, 430] width 47 height 23
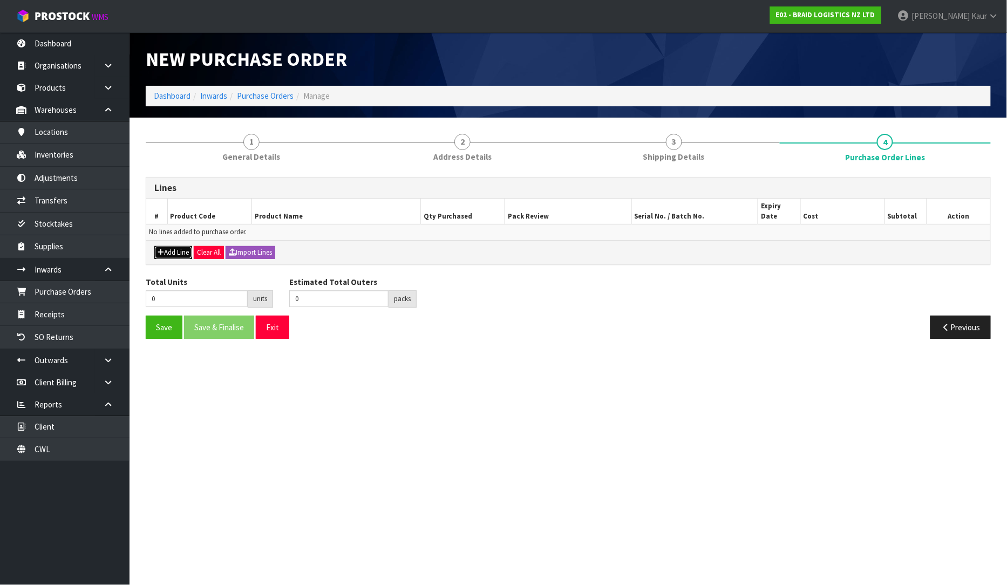
click at [175, 246] on button "Add Line" at bounding box center [173, 252] width 38 height 13
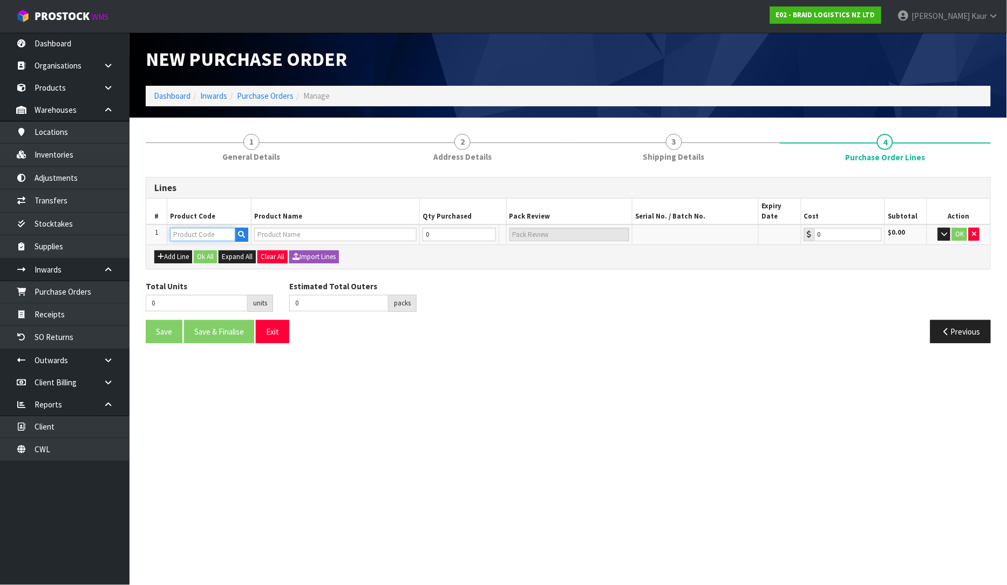
click at [190, 228] on input "text" at bounding box center [202, 234] width 65 height 13
drag, startPoint x: 196, startPoint y: 250, endPoint x: 202, endPoint y: 249, distance: 5.5
click at [196, 251] on ul "CAR T-ET-BG" at bounding box center [214, 241] width 86 height 21
click at [211, 228] on input "text" at bounding box center [202, 234] width 65 height 13
click at [223, 242] on link "CART -ET-BG" at bounding box center [213, 242] width 85 height 15
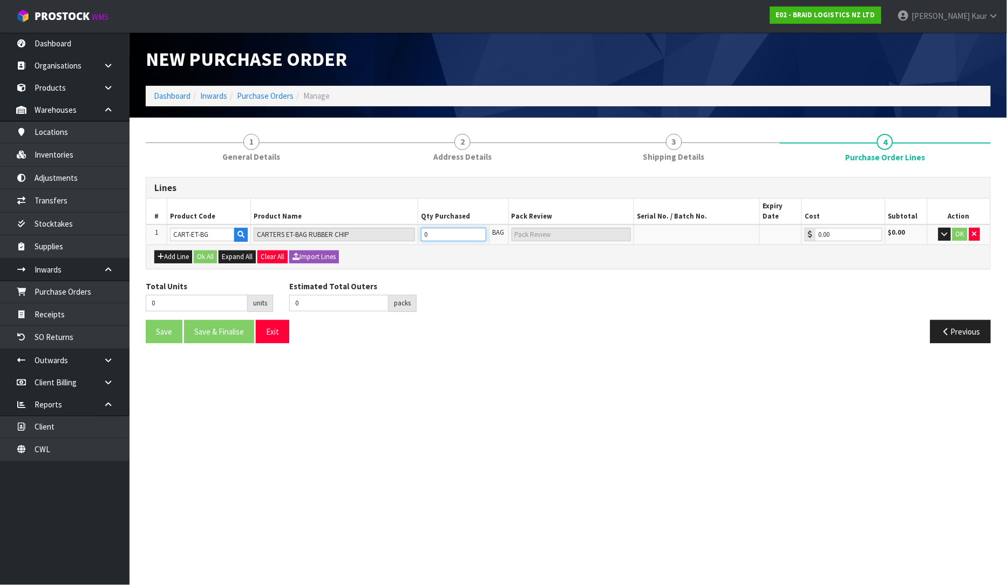
click at [448, 230] on input "0" at bounding box center [453, 234] width 65 height 13
click at [960, 228] on button "OK" at bounding box center [959, 234] width 15 height 13
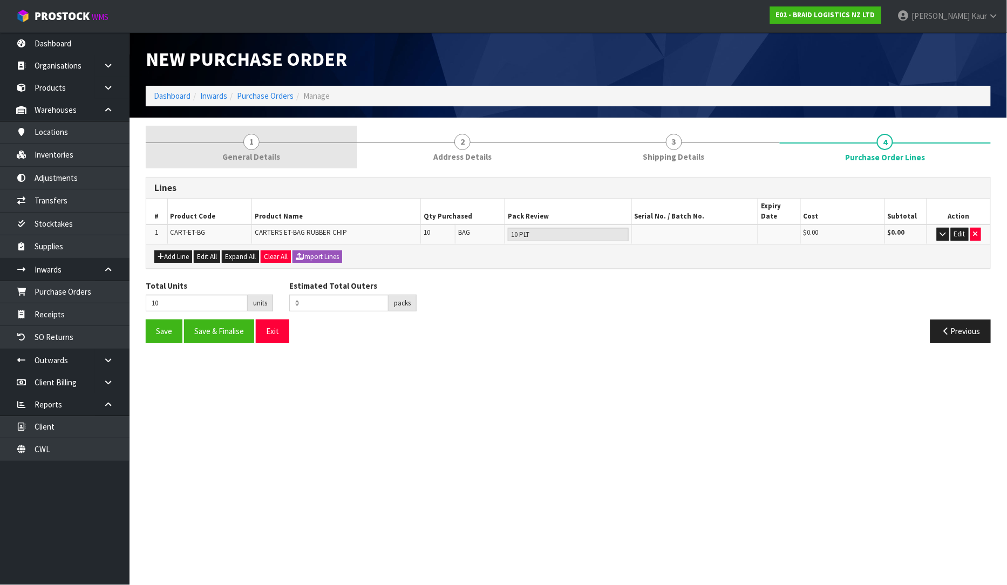
click at [217, 133] on link "1 General Details" at bounding box center [252, 147] width 212 height 43
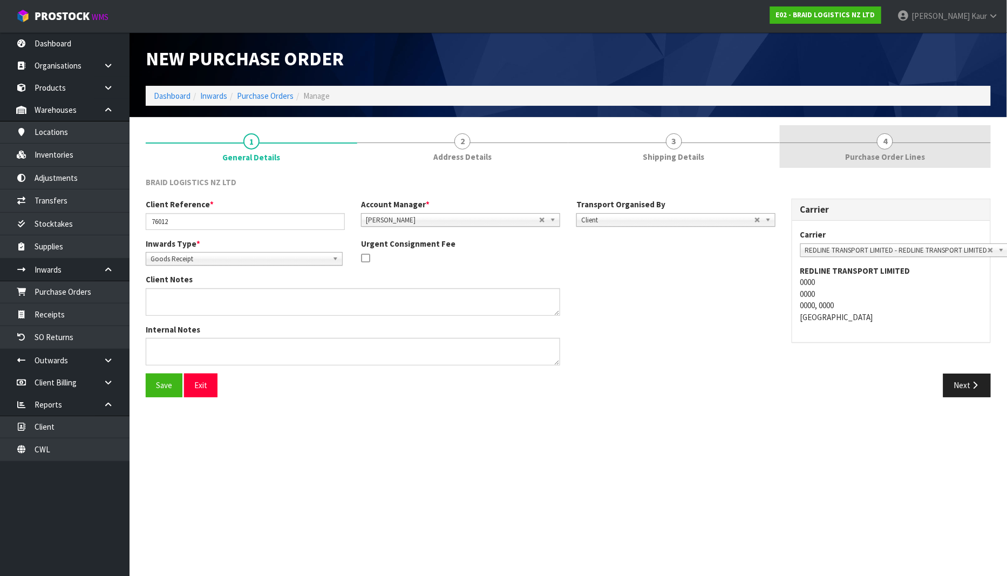
click at [902, 159] on span "Purchase Order Lines" at bounding box center [885, 156] width 80 height 11
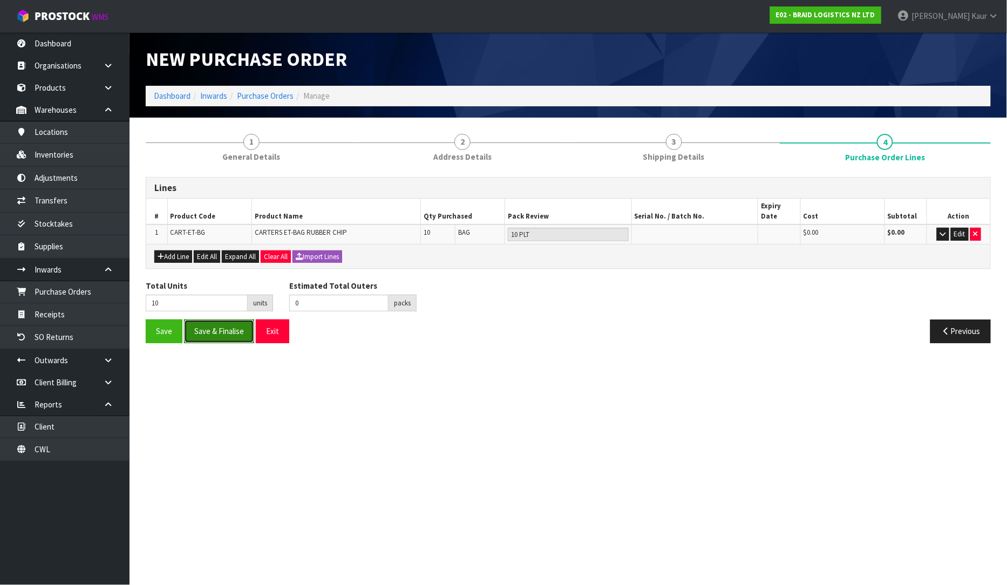
click at [209, 322] on button "Save & Finalise" at bounding box center [219, 330] width 70 height 23
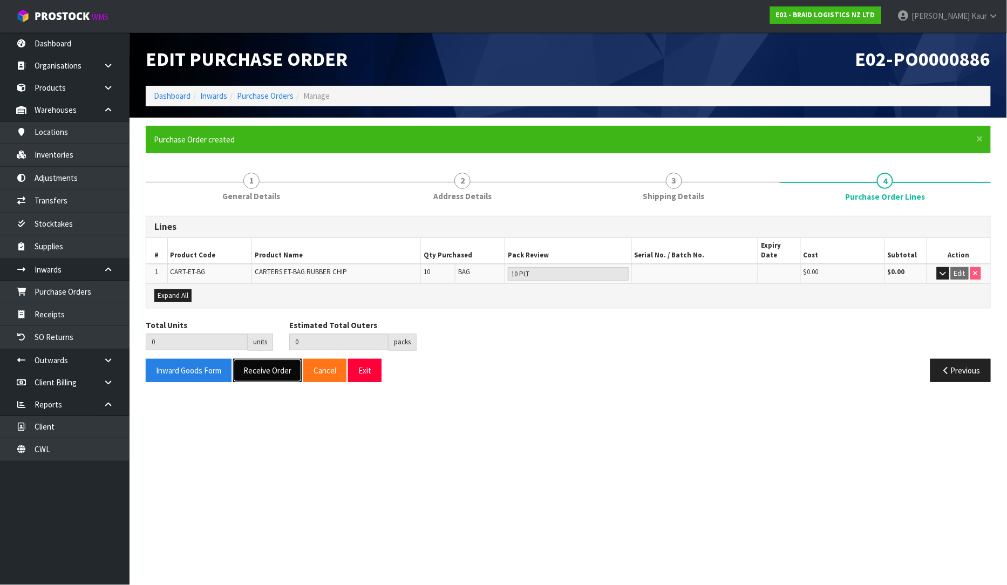
click at [265, 359] on button "Receive Order" at bounding box center [267, 370] width 69 height 23
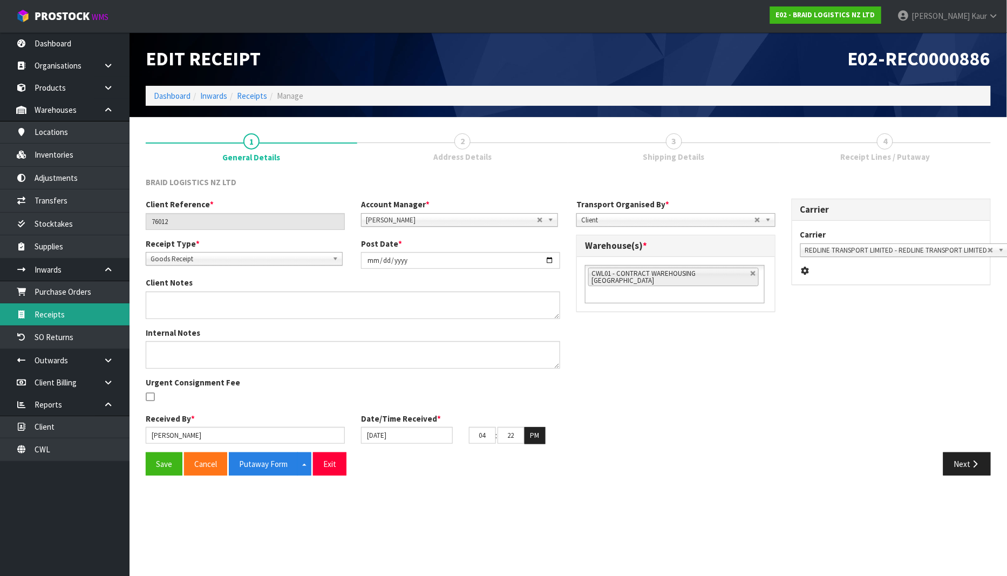
click at [51, 314] on link "Receipts" at bounding box center [65, 314] width 130 height 22
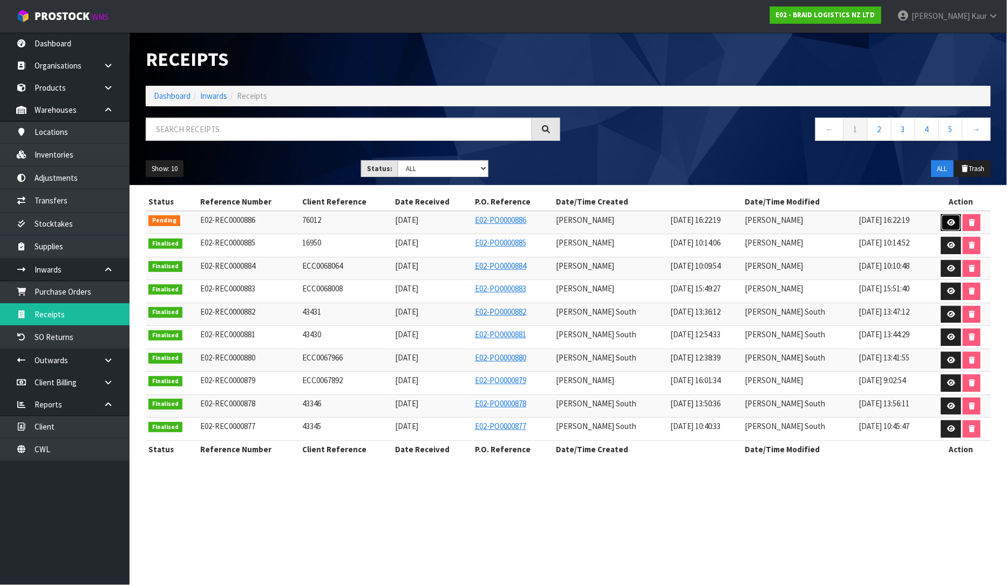
click at [952, 227] on link at bounding box center [951, 222] width 20 height 17
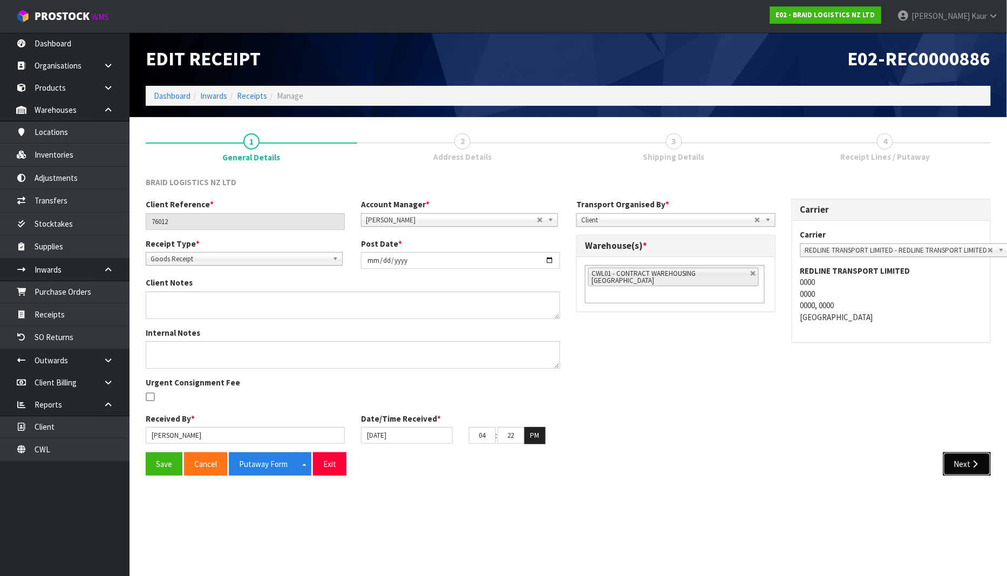
click at [966, 470] on button "Next" at bounding box center [966, 463] width 47 height 23
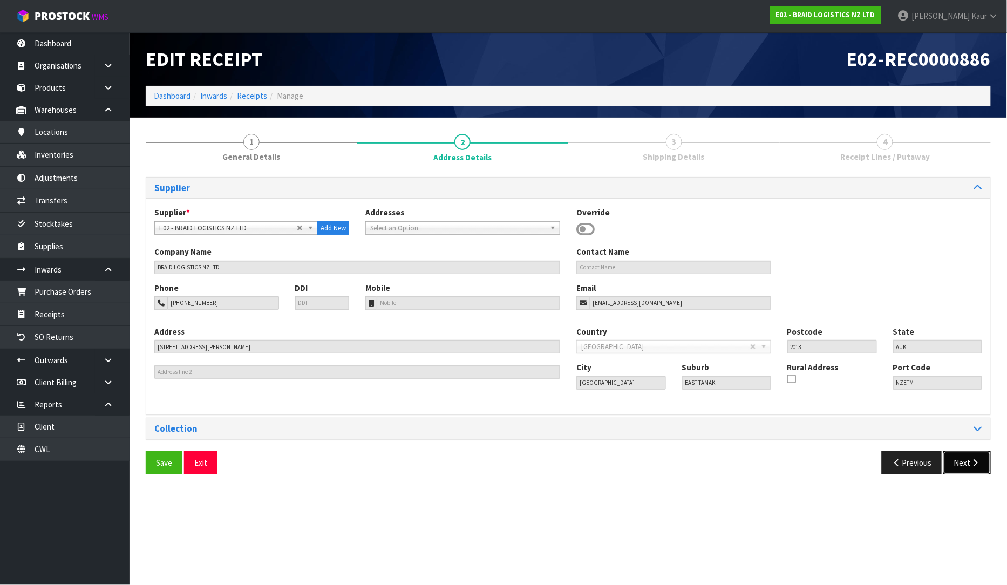
click at [975, 461] on icon "button" at bounding box center [975, 463] width 10 height 8
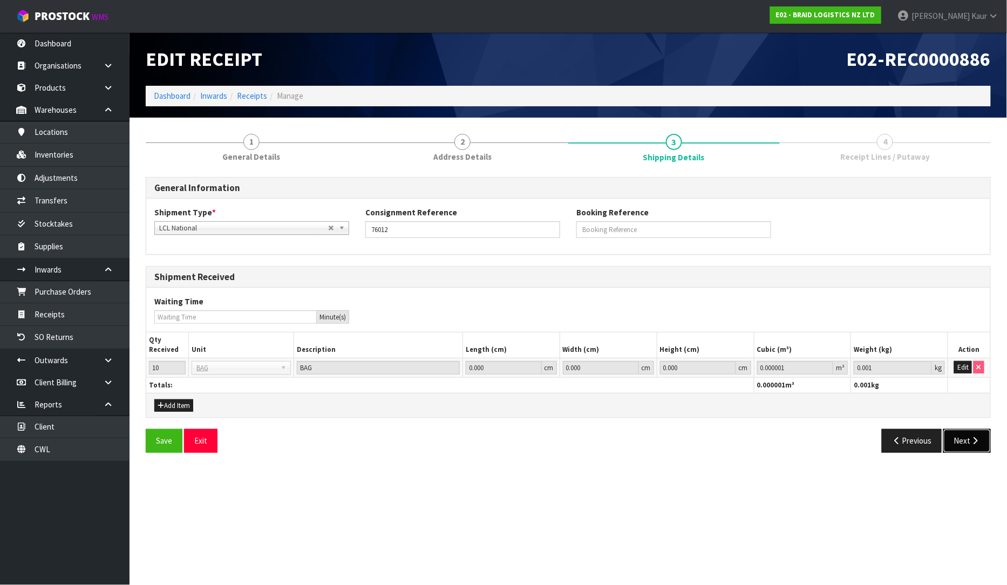
click at [953, 436] on button "Next" at bounding box center [966, 440] width 47 height 23
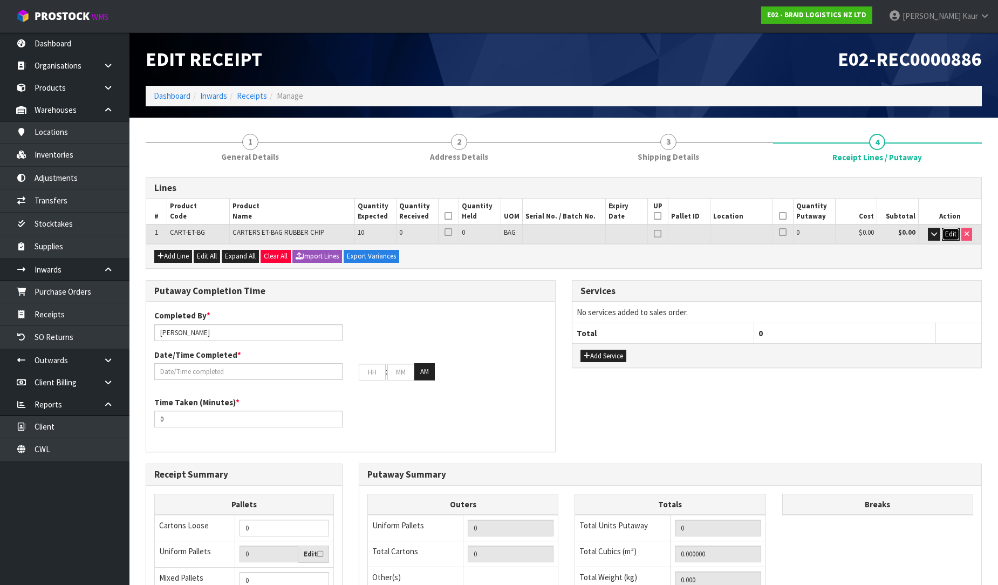
click at [943, 233] on button "Edit" at bounding box center [951, 234] width 18 height 13
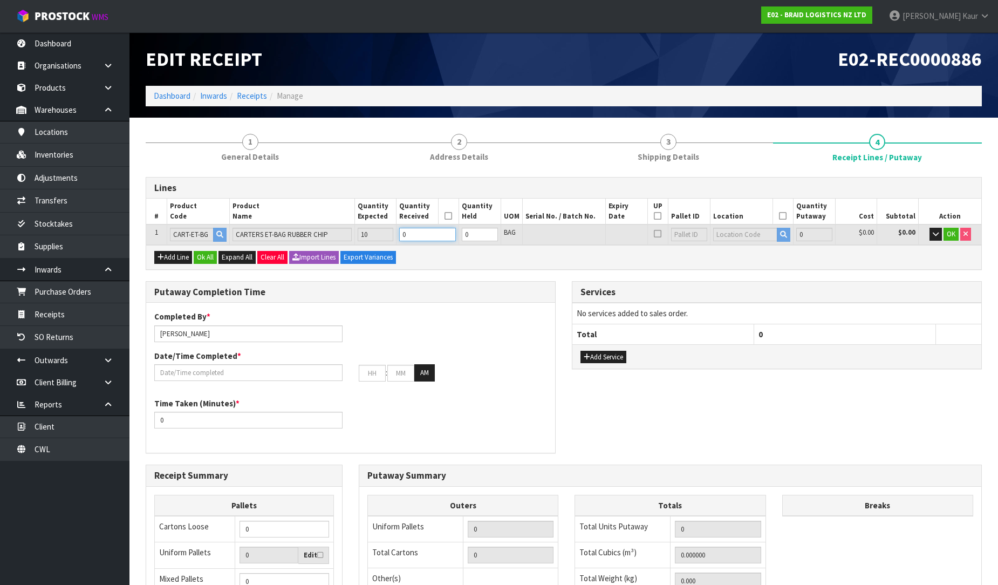
click at [439, 233] on input "0" at bounding box center [427, 234] width 57 height 13
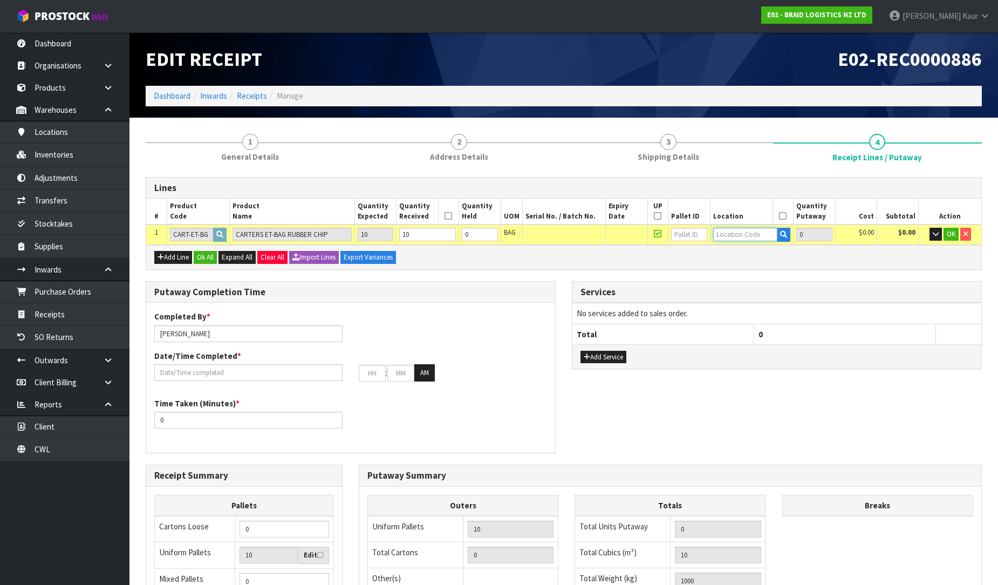
click at [738, 234] on input "text" at bounding box center [745, 234] width 65 height 13
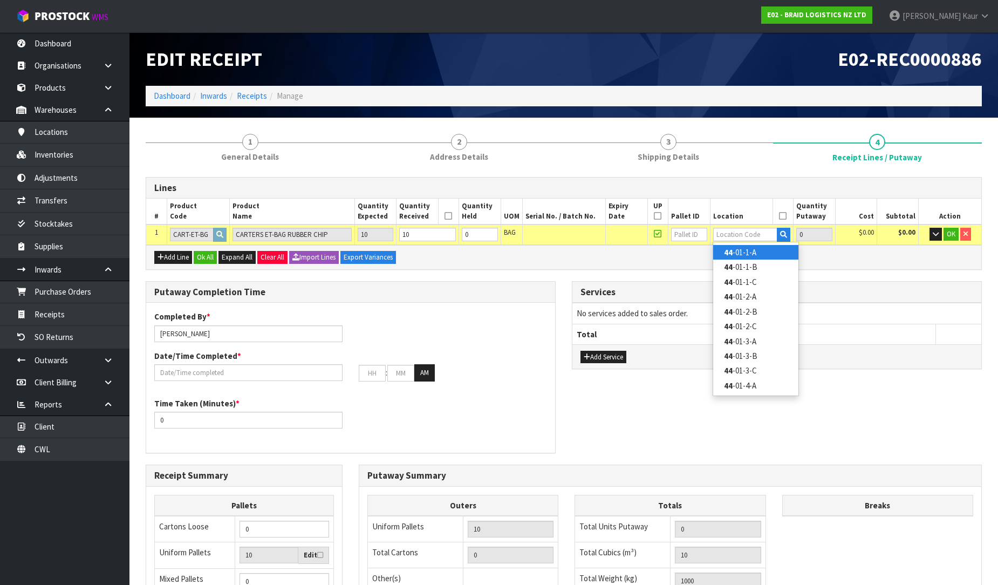
click at [740, 250] on link "44 -01-1-A" at bounding box center [755, 252] width 85 height 15
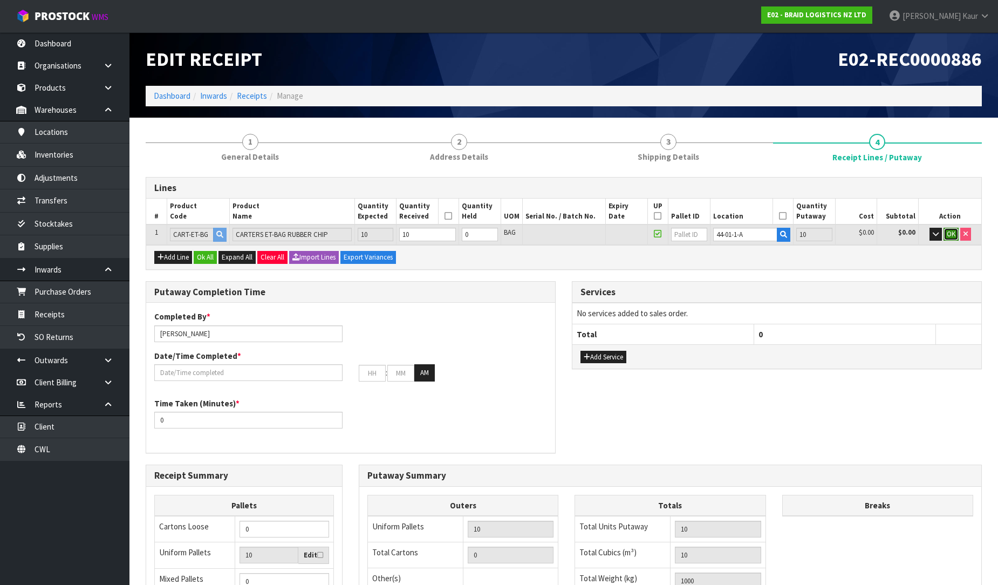
click at [953, 228] on button "OK" at bounding box center [951, 234] width 15 height 13
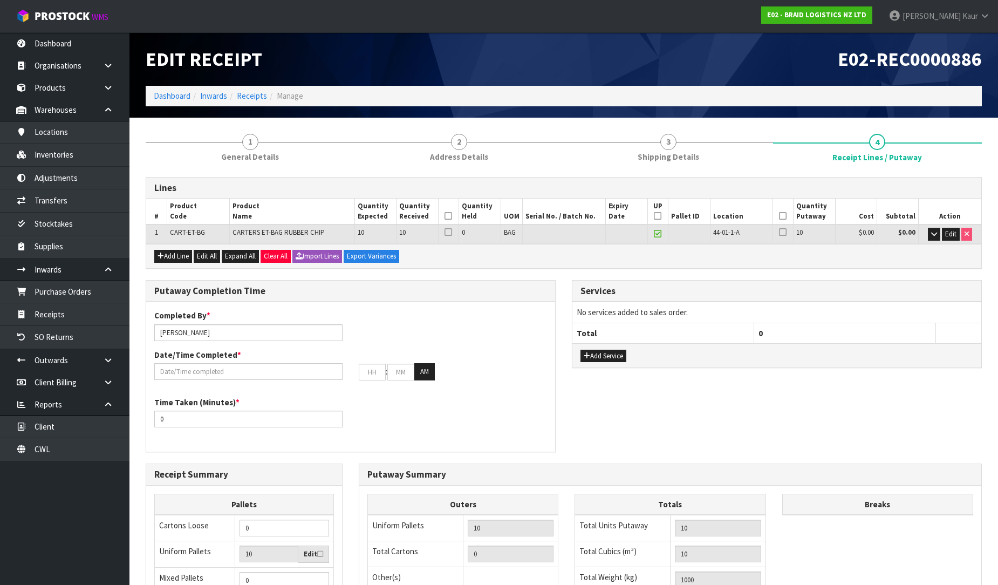
click at [446, 216] on icon at bounding box center [449, 216] width 8 height 1
click at [784, 216] on icon at bounding box center [783, 216] width 8 height 1
click at [655, 234] on icon at bounding box center [658, 234] width 8 height 1
click at [196, 370] on input "text" at bounding box center [248, 371] width 188 height 17
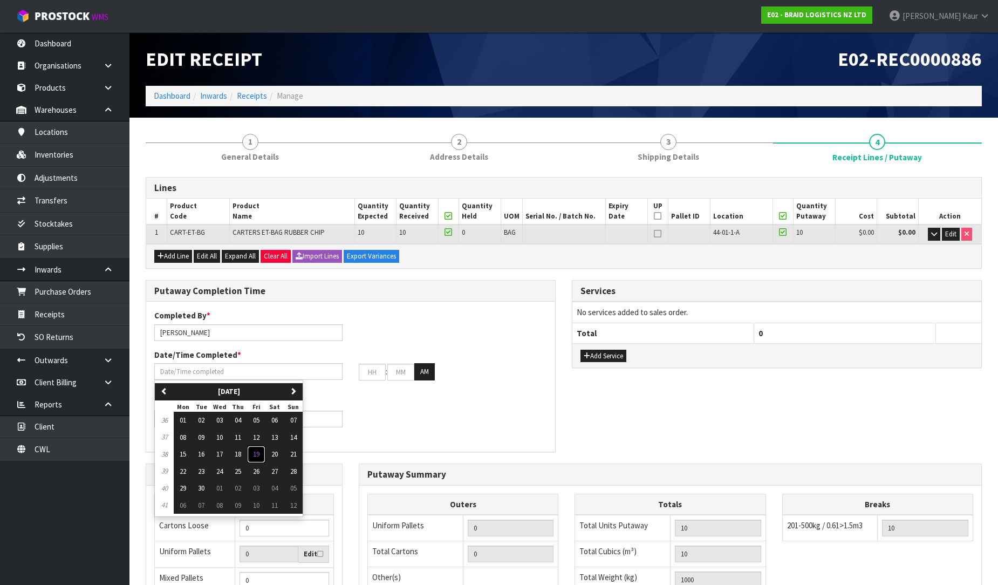
click at [259, 451] on span "19" at bounding box center [256, 453] width 6 height 9
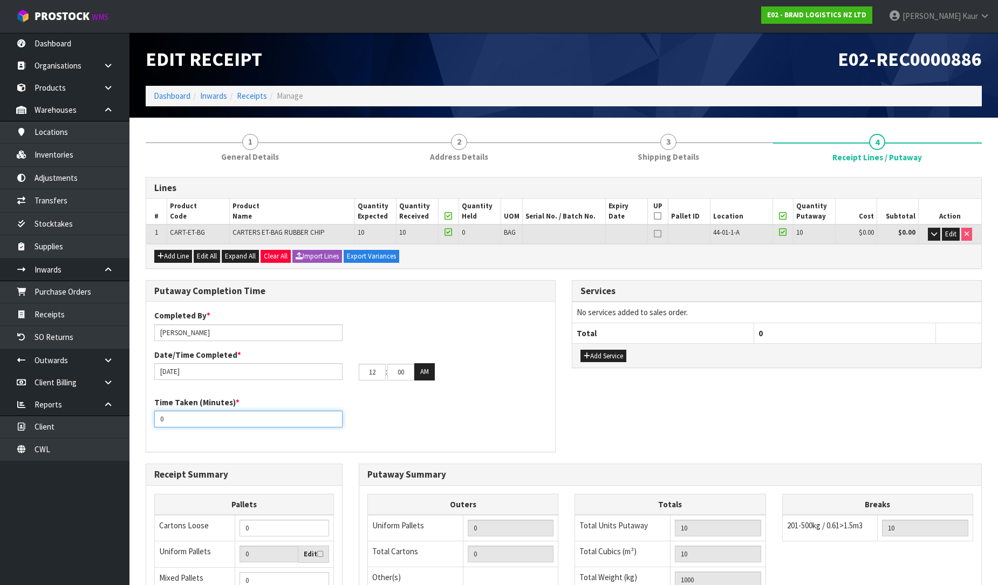
drag, startPoint x: 195, startPoint y: 419, endPoint x: 140, endPoint y: 421, distance: 54.5
click at [140, 421] on div "Putaway Completion Time Completed By * [PERSON_NAME] Date/Time Completed * [DAT…" at bounding box center [351, 371] width 426 height 183
drag, startPoint x: 386, startPoint y: 374, endPoint x: 358, endPoint y: 370, distance: 27.9
click at [359, 370] on tr "12 : 00 : 00 AM" at bounding box center [397, 371] width 76 height 17
click at [364, 385] on div "Completed By * [PERSON_NAME] Date/Time Completed * [DATE] 12 : 00 : 00 AM" at bounding box center [350, 349] width 409 height 78
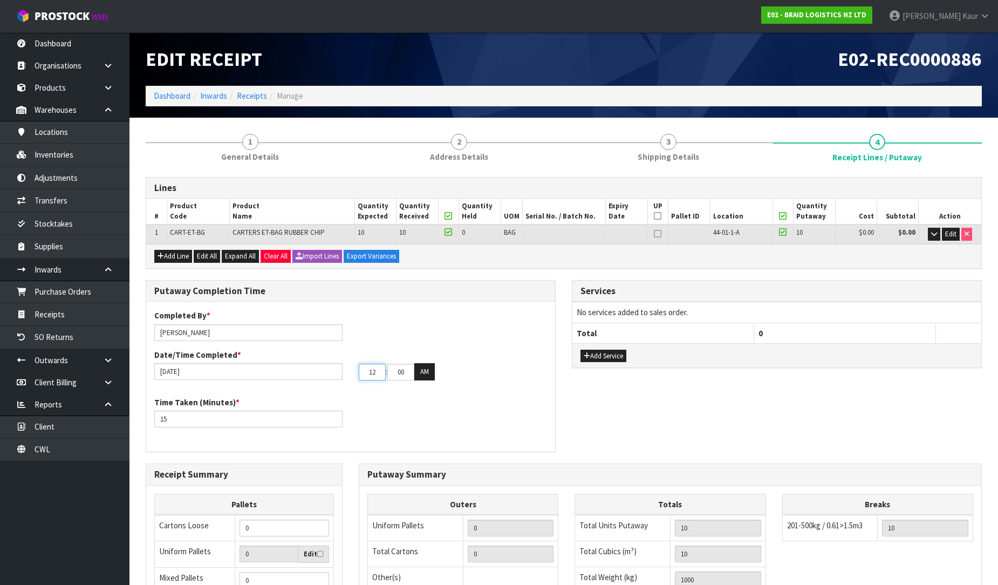
click at [369, 370] on input "12" at bounding box center [372, 372] width 27 height 17
drag, startPoint x: 407, startPoint y: 370, endPoint x: 382, endPoint y: 372, distance: 25.5
click at [382, 372] on tr "04 : 00 : 00 AM" at bounding box center [397, 371] width 76 height 17
click at [427, 371] on button "AM" at bounding box center [424, 371] width 21 height 17
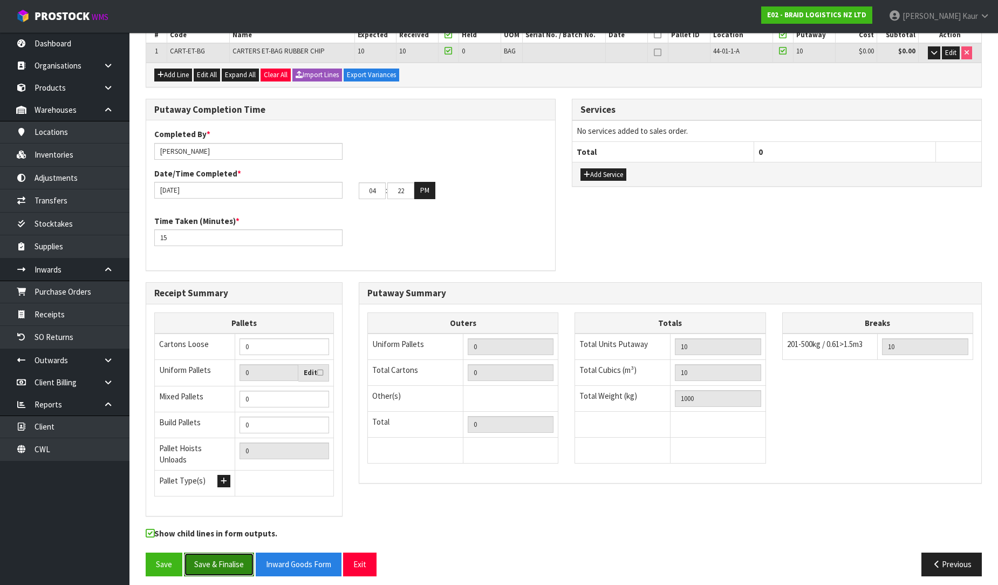
click at [218, 553] on button "Save & Finalise" at bounding box center [219, 564] width 70 height 23
click at [413, 193] on input "22" at bounding box center [400, 190] width 27 height 17
click at [216, 557] on button "Save & Finalise" at bounding box center [219, 564] width 70 height 23
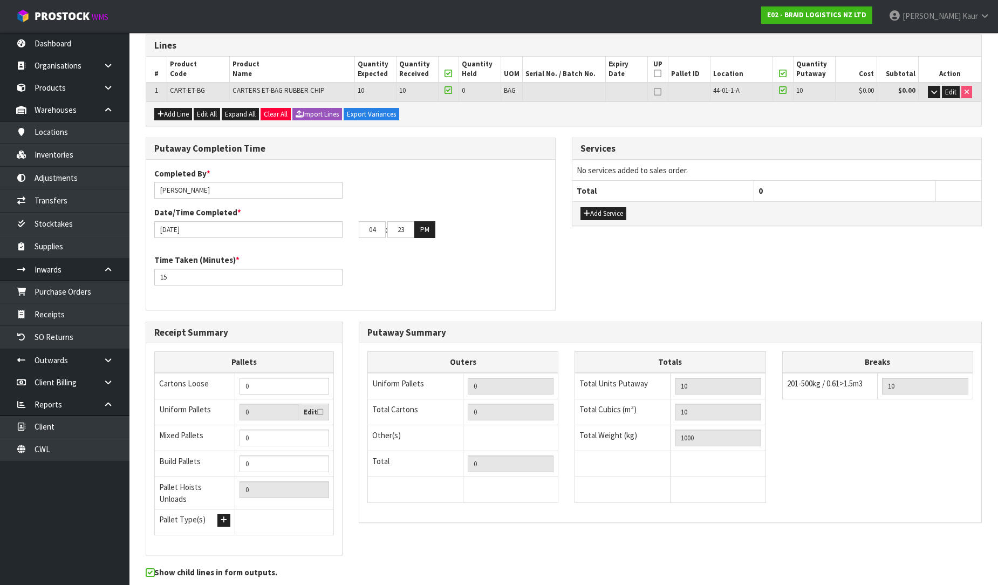
scroll to position [0, 0]
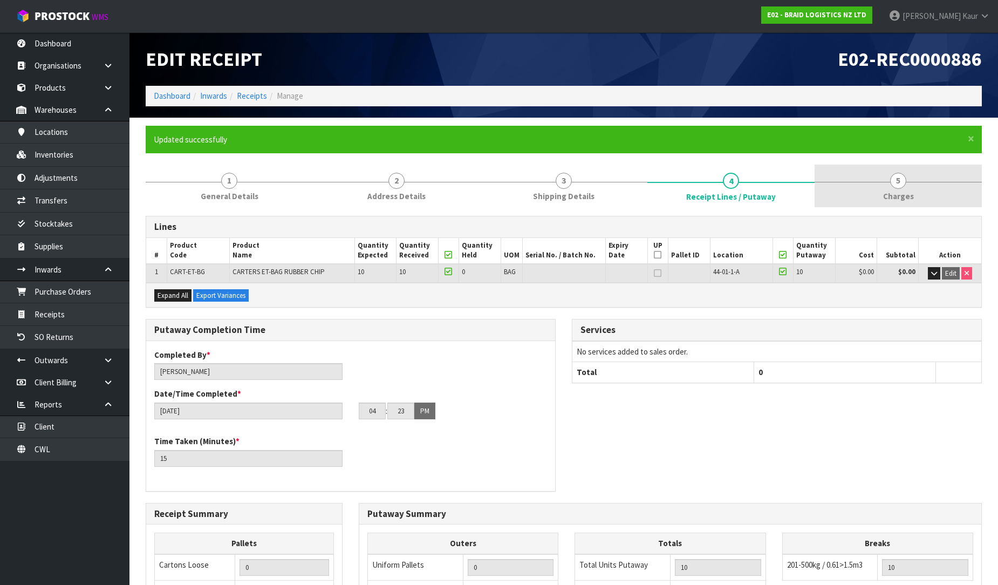
click at [903, 185] on span "5" at bounding box center [898, 181] width 16 height 16
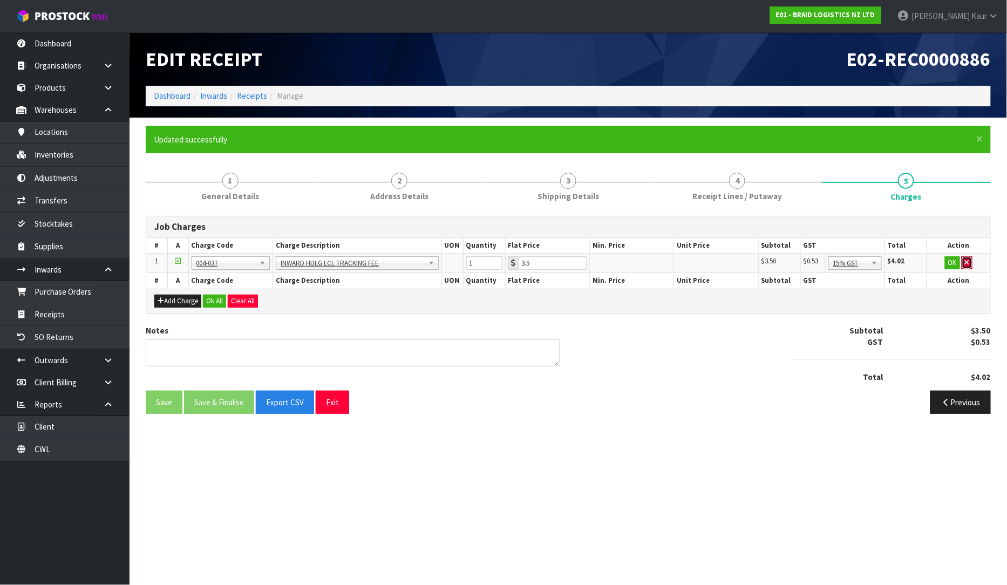
click at [966, 263] on icon "button" at bounding box center [967, 262] width 4 height 7
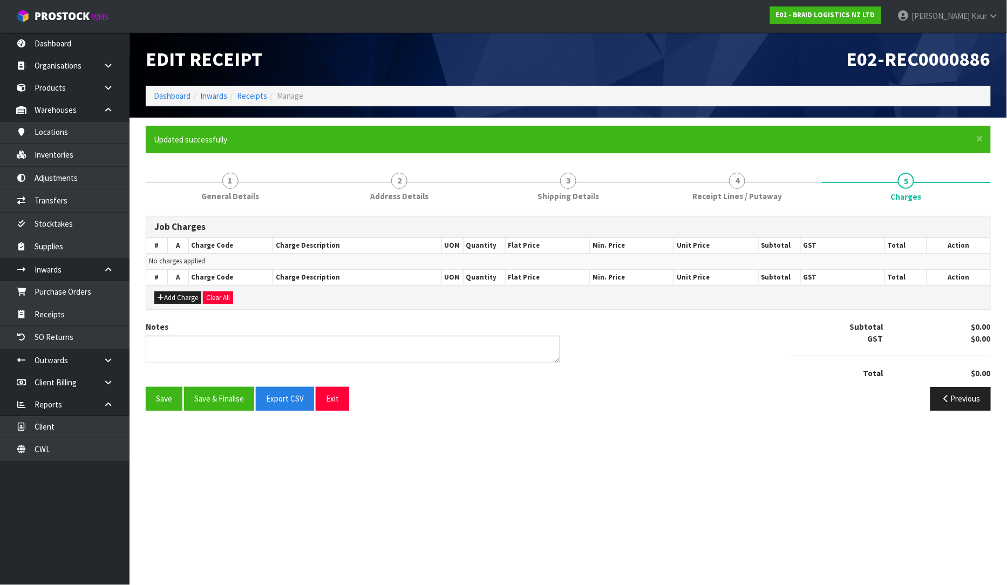
click at [139, 344] on div "Notes" at bounding box center [353, 346] width 431 height 50
click at [154, 350] on textarea at bounding box center [353, 350] width 414 height 28
click at [207, 390] on button "Save & Finalise" at bounding box center [219, 398] width 70 height 23
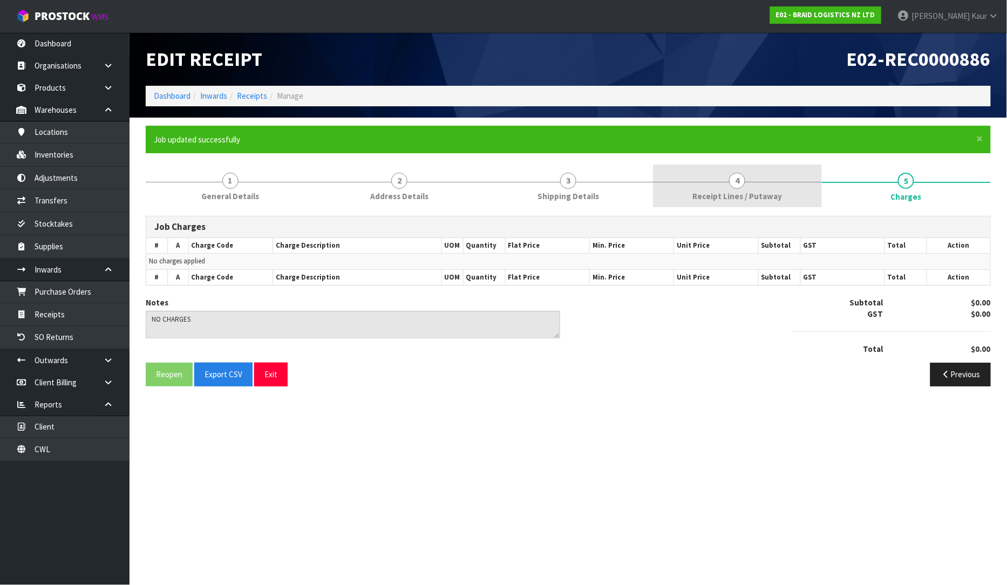
click at [697, 197] on span "Receipt Lines / Putaway" at bounding box center [737, 195] width 90 height 11
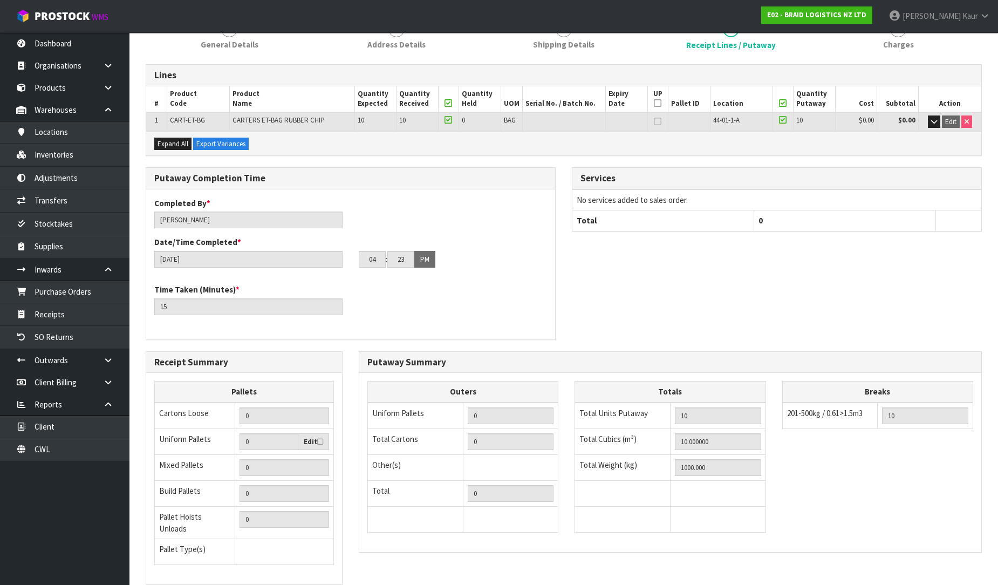
scroll to position [220, 0]
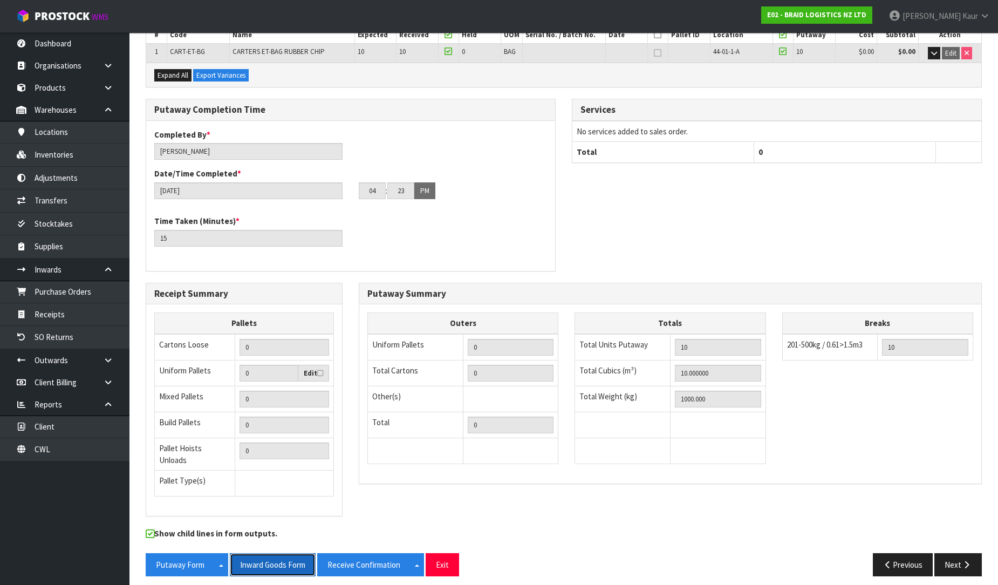
click at [293, 560] on button "Inward Goods Form" at bounding box center [273, 564] width 86 height 23
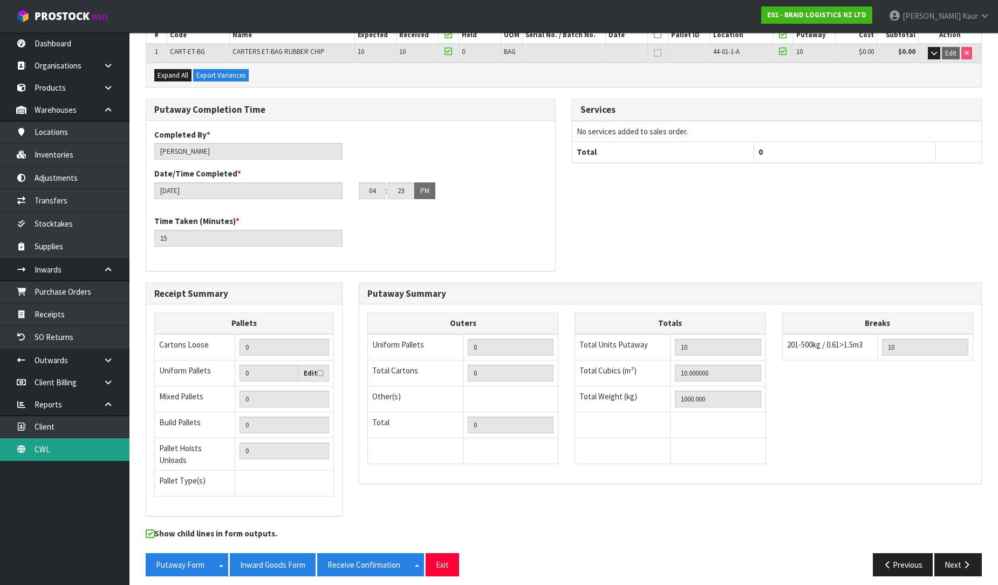
click at [71, 444] on link "CWL" at bounding box center [65, 449] width 130 height 22
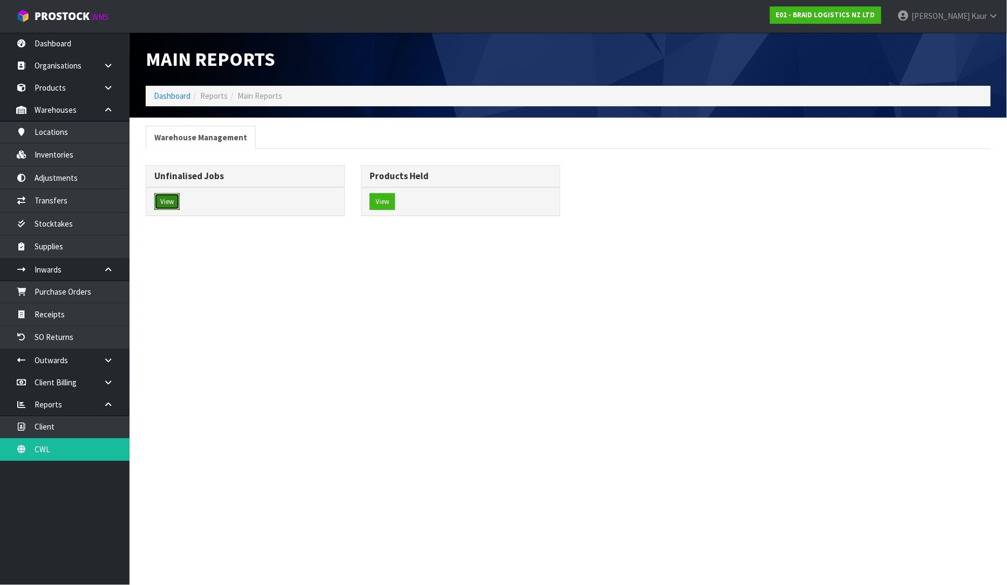
click at [174, 197] on button "View" at bounding box center [166, 201] width 25 height 17
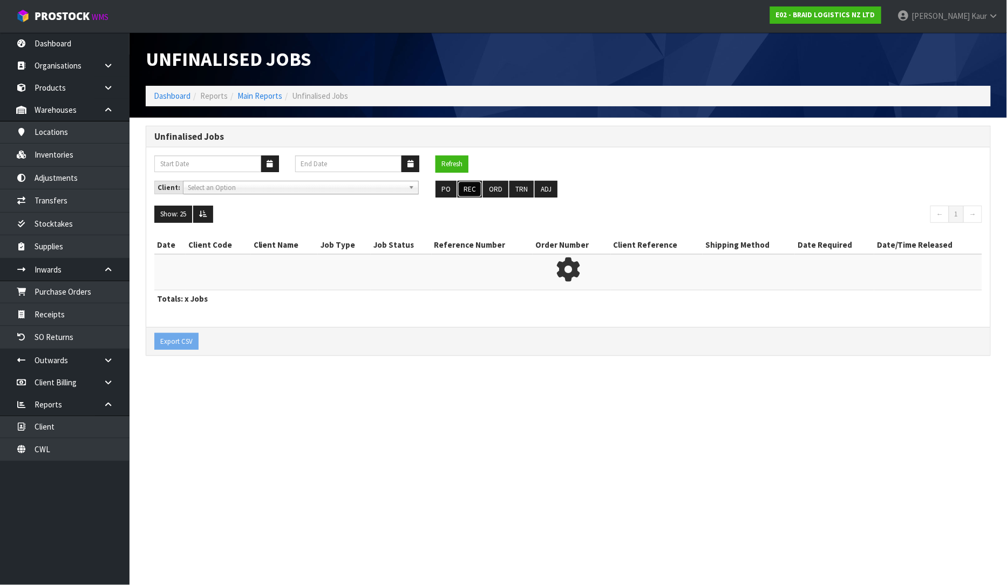
click at [466, 189] on button "REC" at bounding box center [470, 189] width 24 height 17
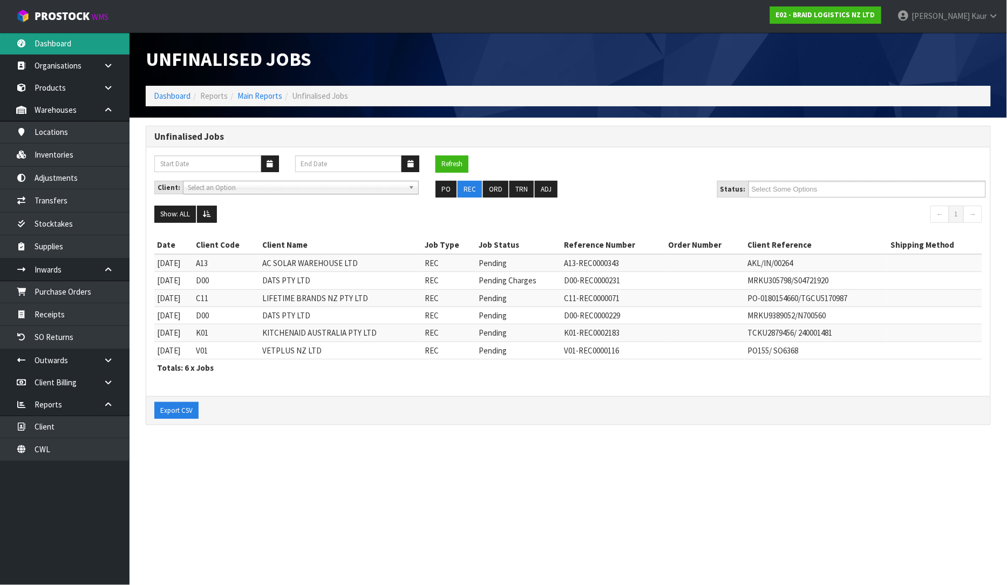
click at [62, 46] on link "Dashboard" at bounding box center [65, 43] width 130 height 22
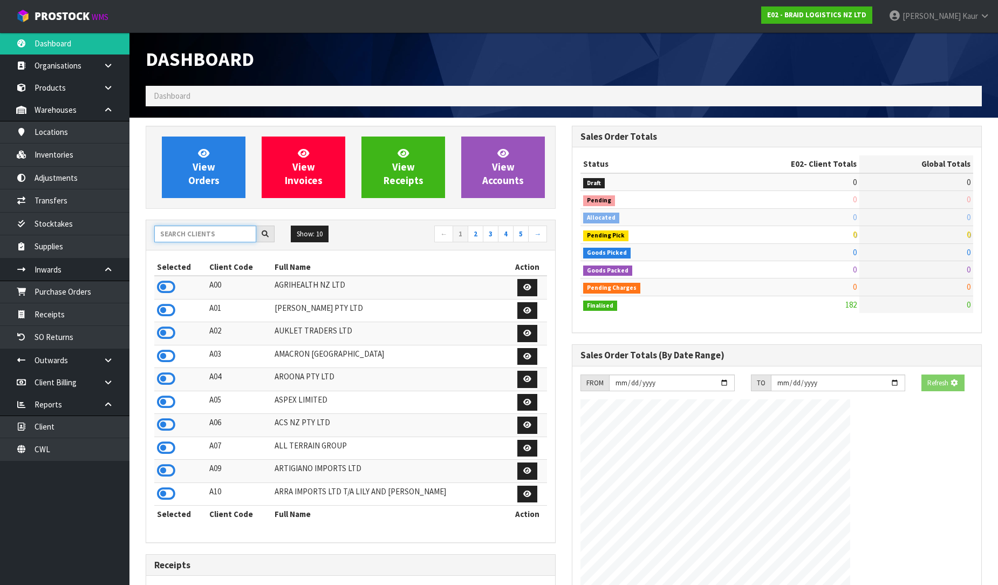
click at [172, 233] on input "text" at bounding box center [205, 234] width 102 height 17
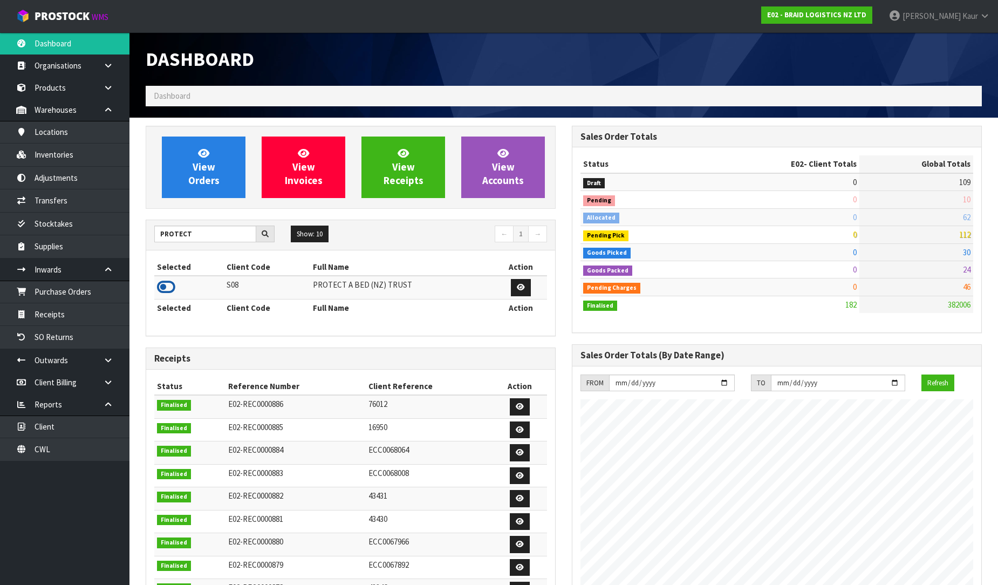
click at [165, 282] on icon at bounding box center [166, 287] width 18 height 16
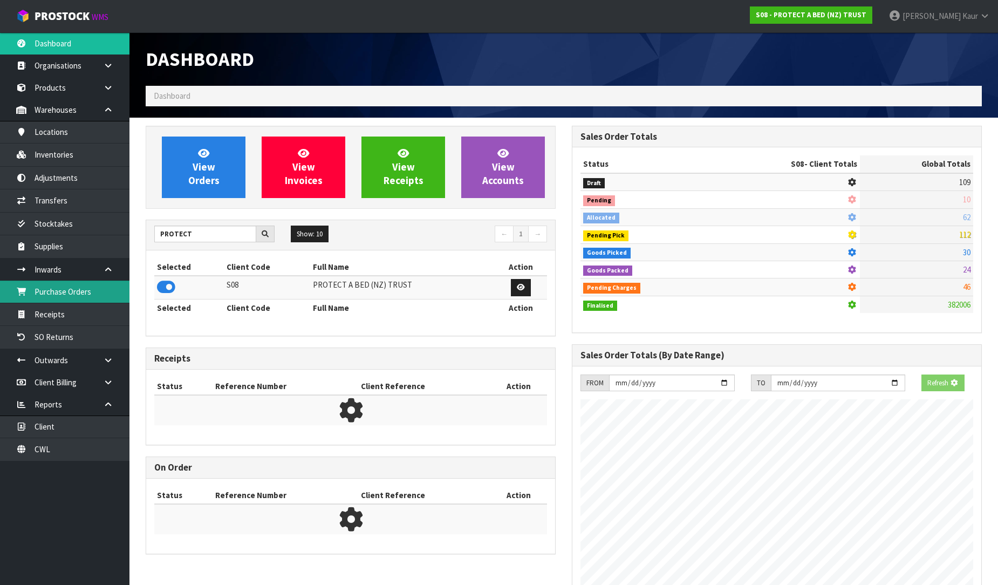
scroll to position [673, 426]
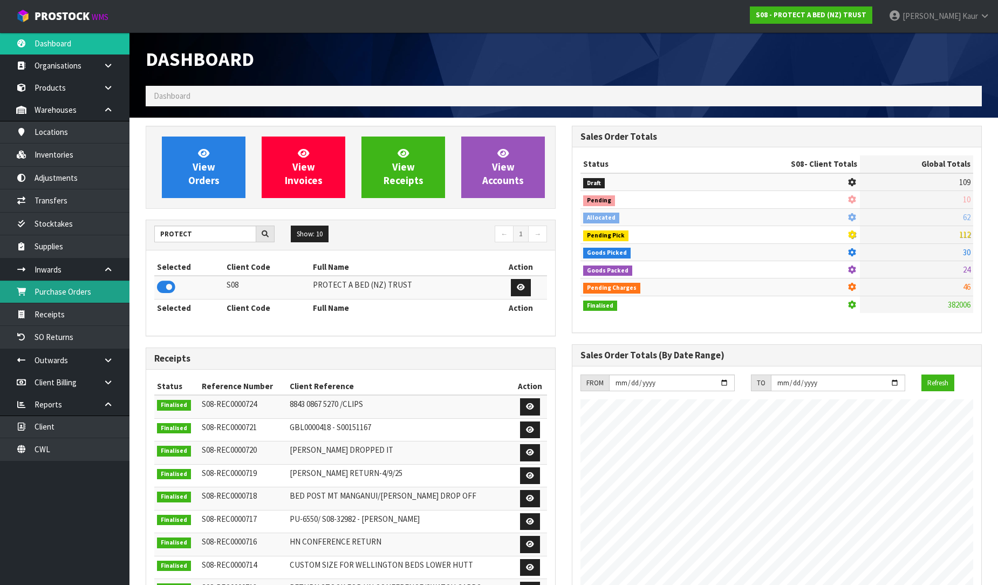
click at [120, 296] on link "Purchase Orders" at bounding box center [65, 292] width 130 height 22
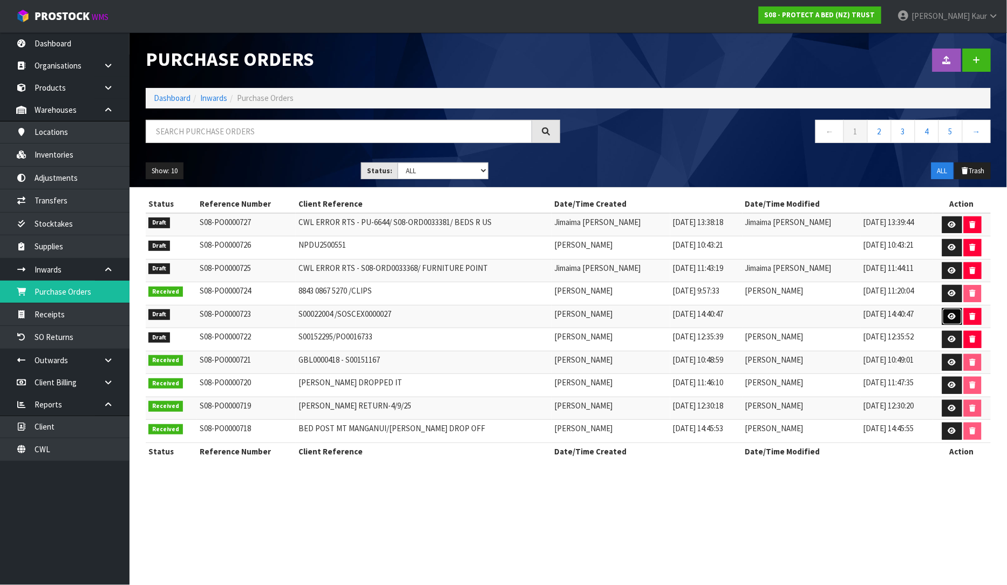
click at [944, 318] on link at bounding box center [952, 316] width 20 height 17
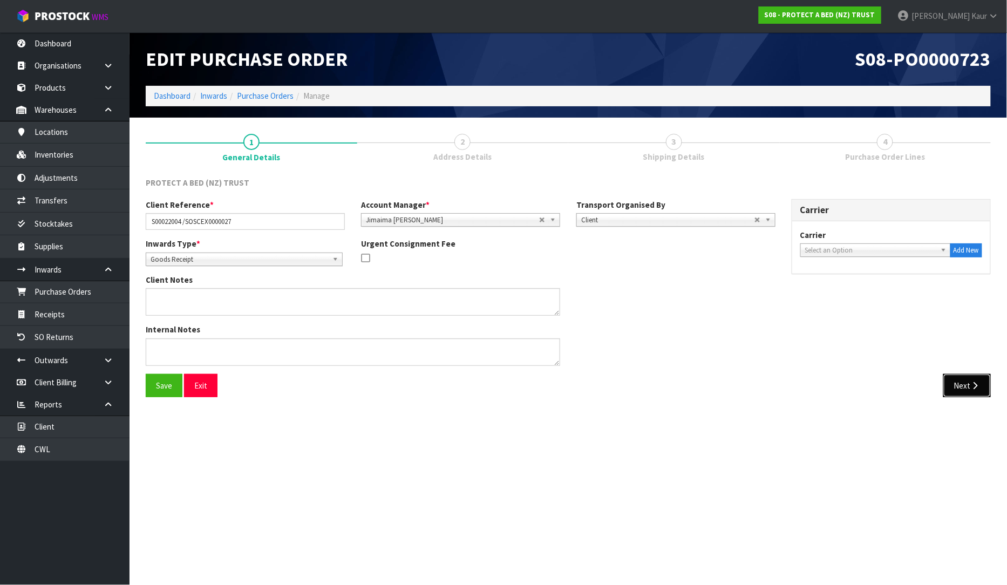
click at [950, 381] on button "Next" at bounding box center [966, 385] width 47 height 23
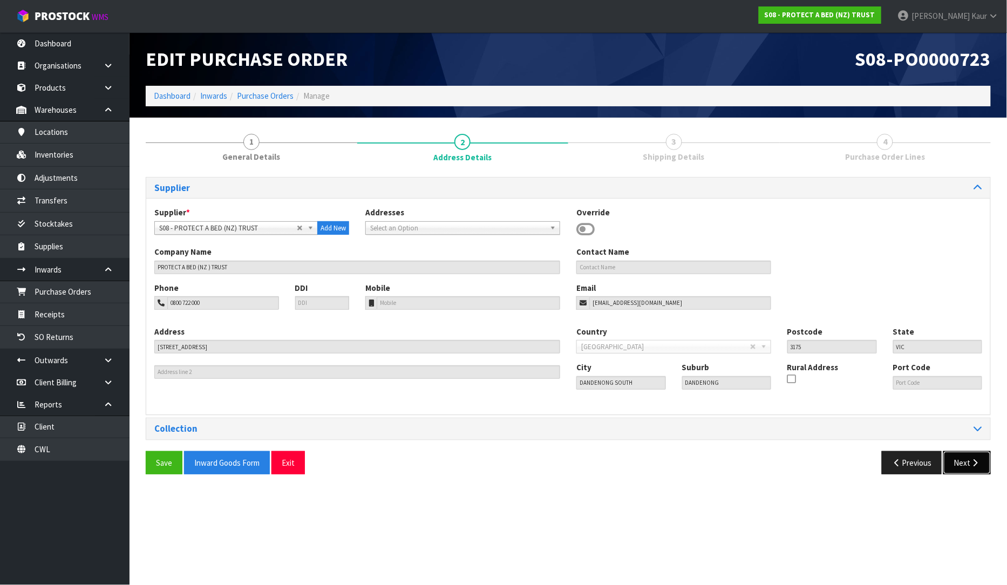
click at [968, 455] on button "Next" at bounding box center [966, 462] width 47 height 23
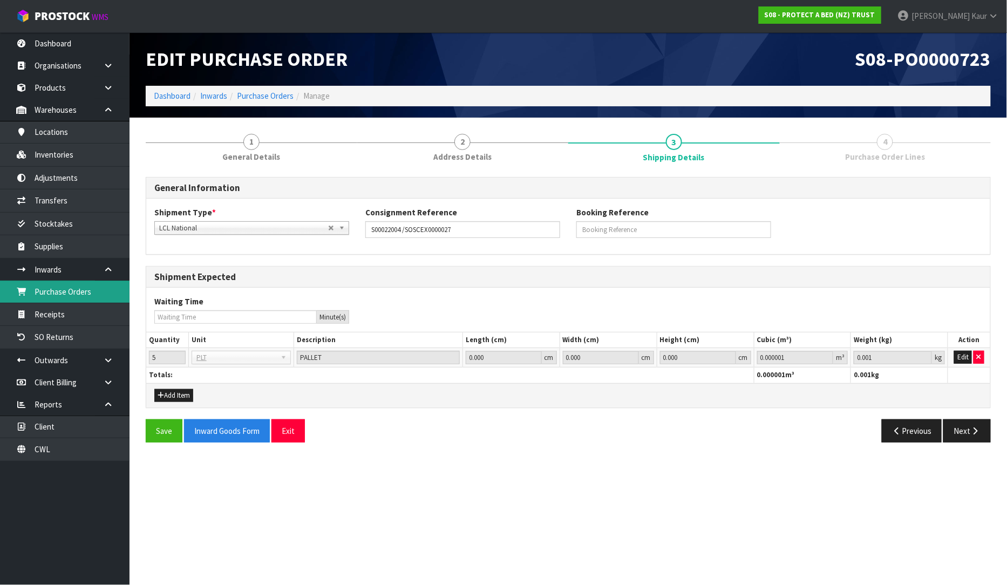
click at [91, 293] on link "Purchase Orders" at bounding box center [65, 292] width 130 height 22
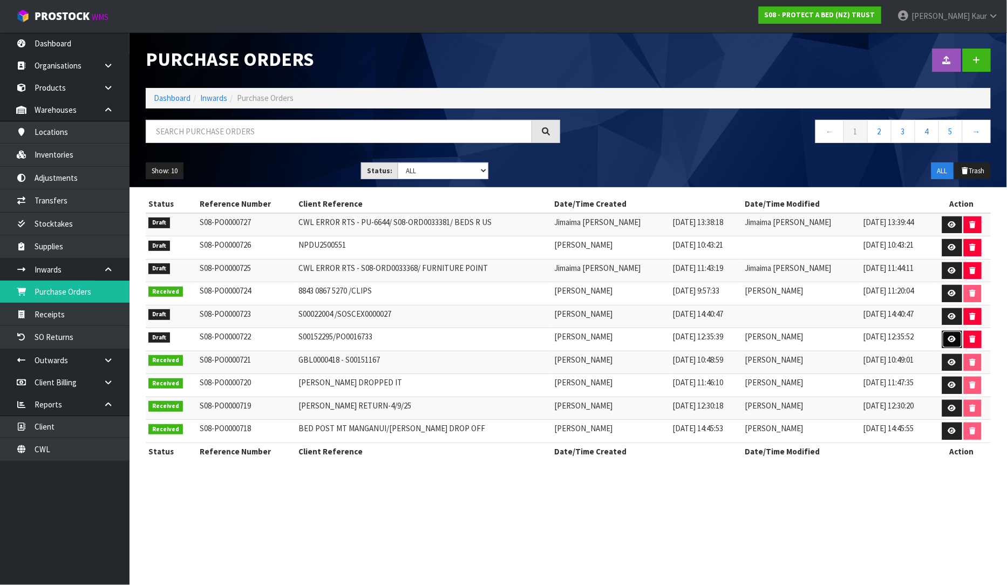
click at [951, 338] on icon at bounding box center [952, 339] width 8 height 7
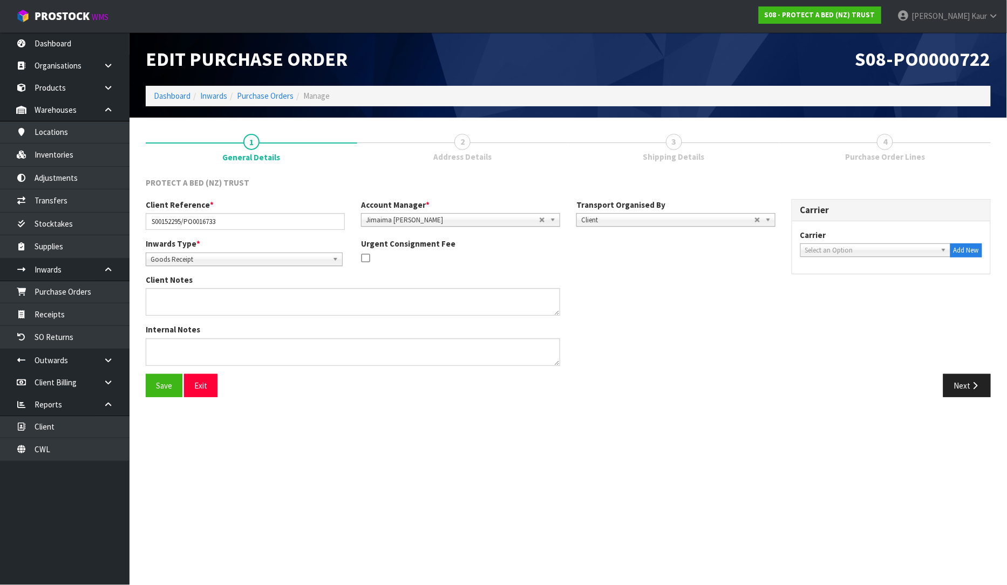
click at [977, 400] on div "Save Exit Next" at bounding box center [568, 389] width 861 height 31
click at [948, 378] on button "Next" at bounding box center [966, 385] width 47 height 23
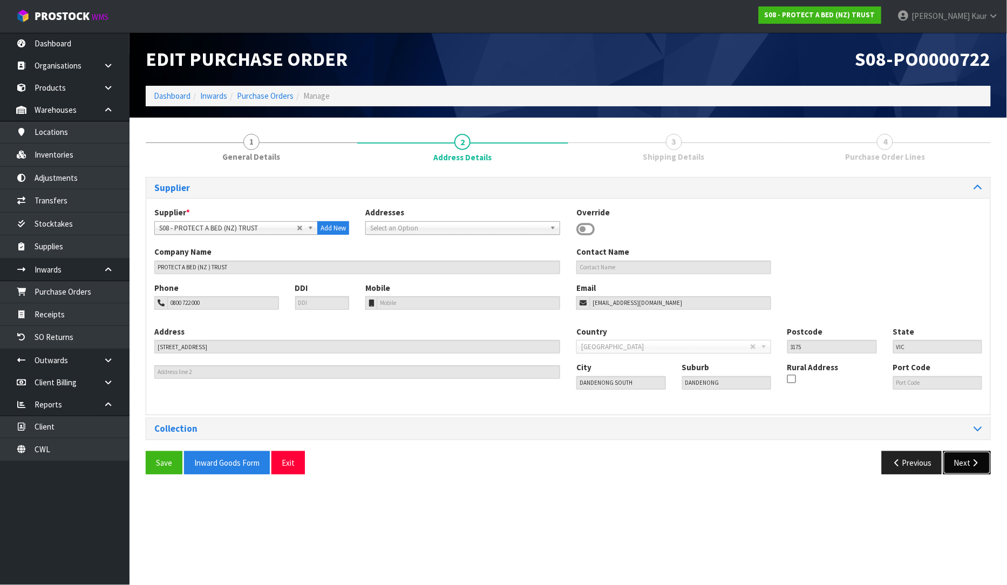
click at [961, 466] on button "Next" at bounding box center [966, 462] width 47 height 23
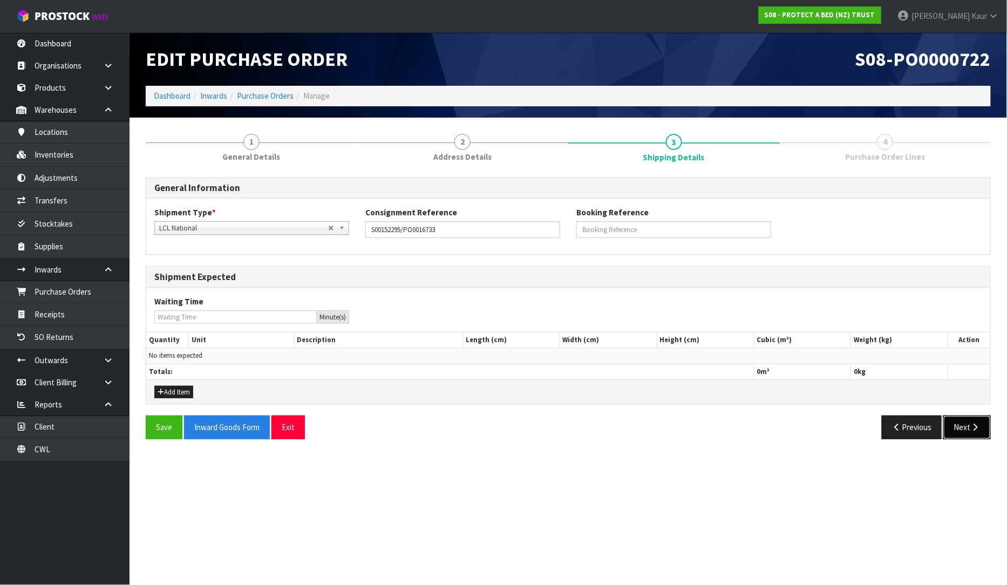
click at [955, 432] on button "Next" at bounding box center [966, 426] width 47 height 23
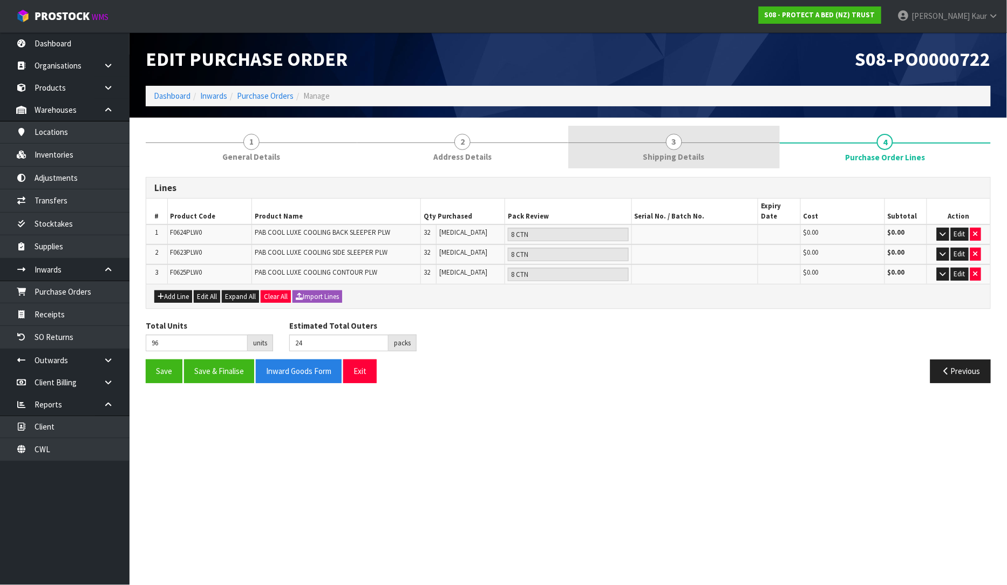
click at [648, 146] on link "3 Shipping Details" at bounding box center [674, 147] width 212 height 43
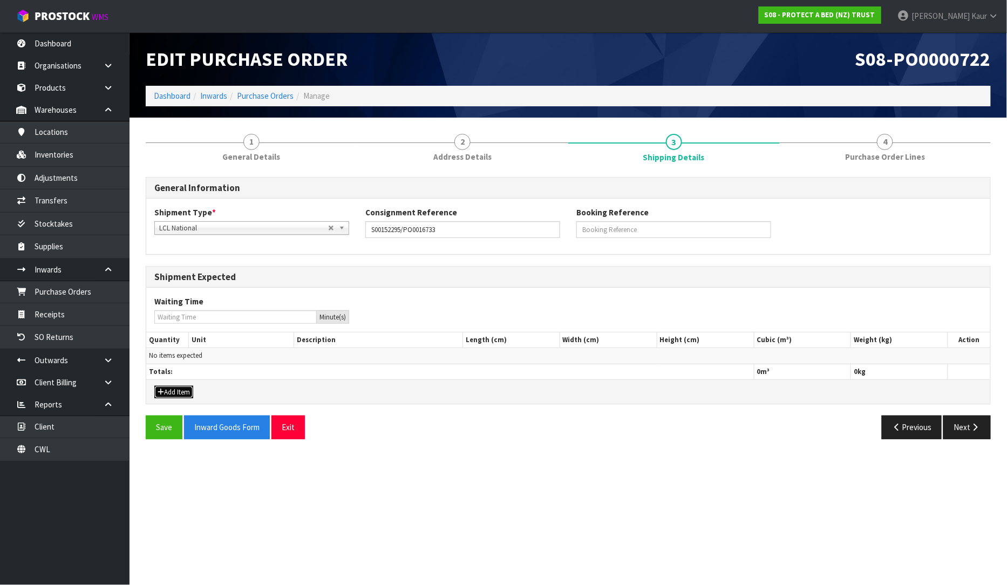
click at [169, 391] on button "Add Item" at bounding box center [173, 392] width 39 height 13
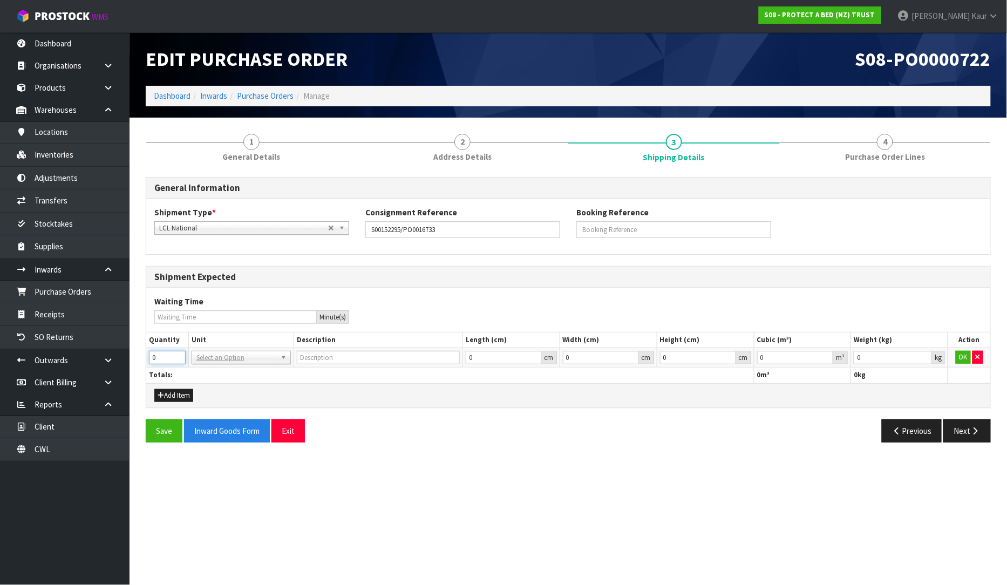
click at [170, 359] on input "0" at bounding box center [167, 357] width 37 height 13
click at [179, 353] on input "1" at bounding box center [167, 357] width 37 height 13
click at [179, 353] on input "2" at bounding box center [167, 357] width 37 height 13
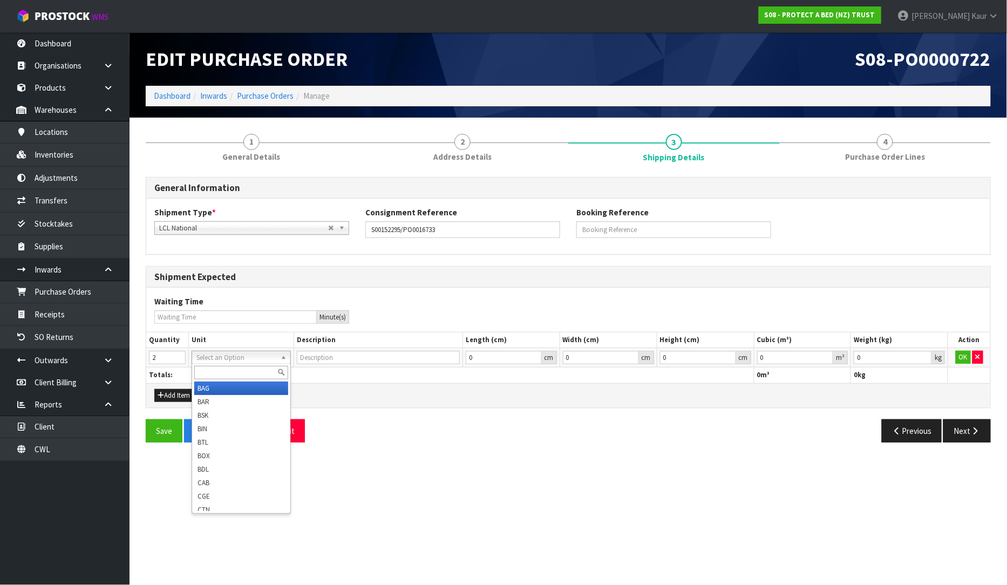
click at [201, 371] on input "text" at bounding box center [241, 372] width 94 height 13
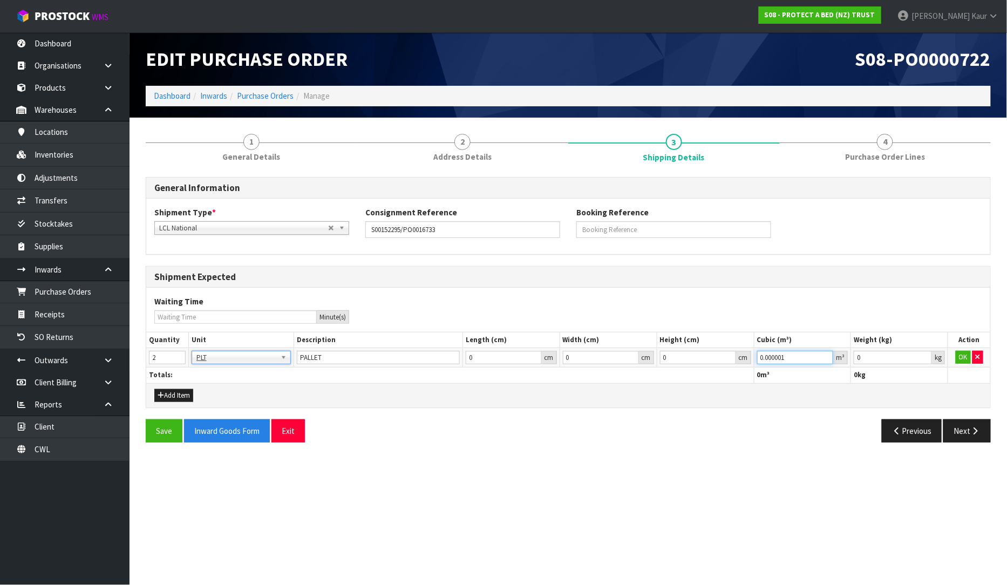
click at [826, 354] on input "0.000001" at bounding box center [795, 357] width 77 height 13
click at [921, 353] on input "0.001" at bounding box center [893, 357] width 78 height 13
click at [969, 355] on button "OK" at bounding box center [963, 357] width 15 height 13
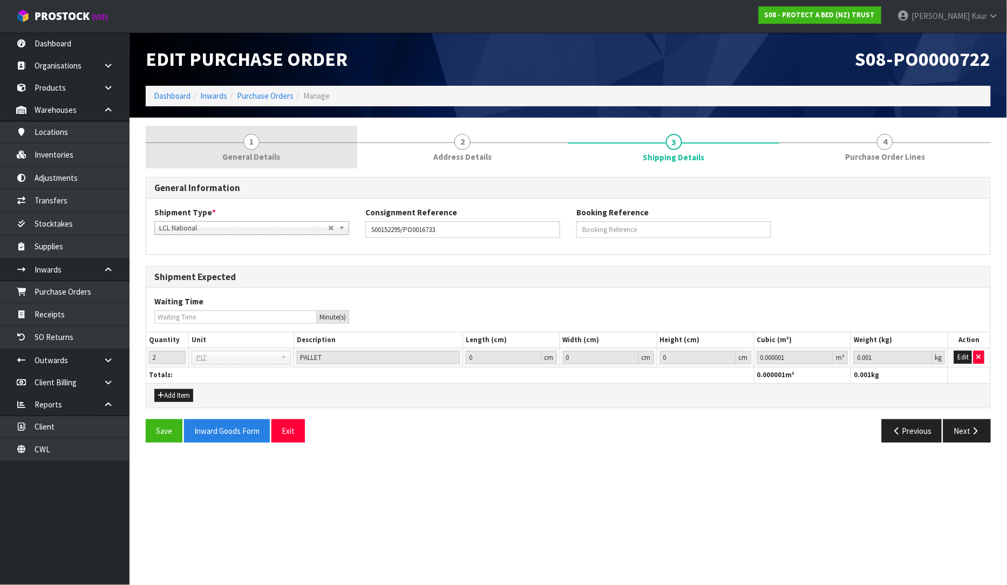
click at [261, 149] on link "1 General Details" at bounding box center [252, 147] width 212 height 43
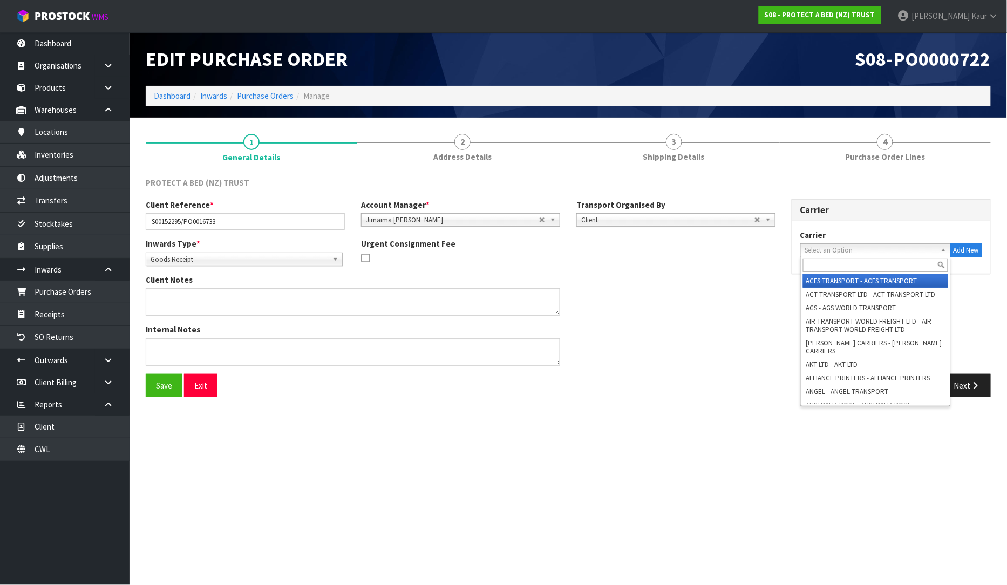
click at [843, 253] on span "Select an Option" at bounding box center [870, 250] width 131 height 13
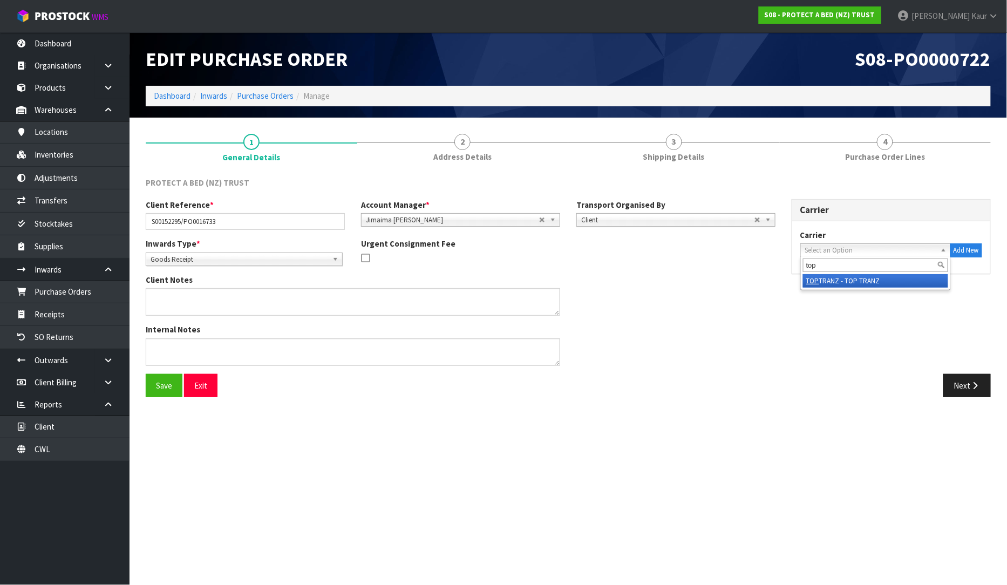
click at [833, 274] on li "TOP TRANZ - TOP TRANZ" at bounding box center [875, 280] width 145 height 13
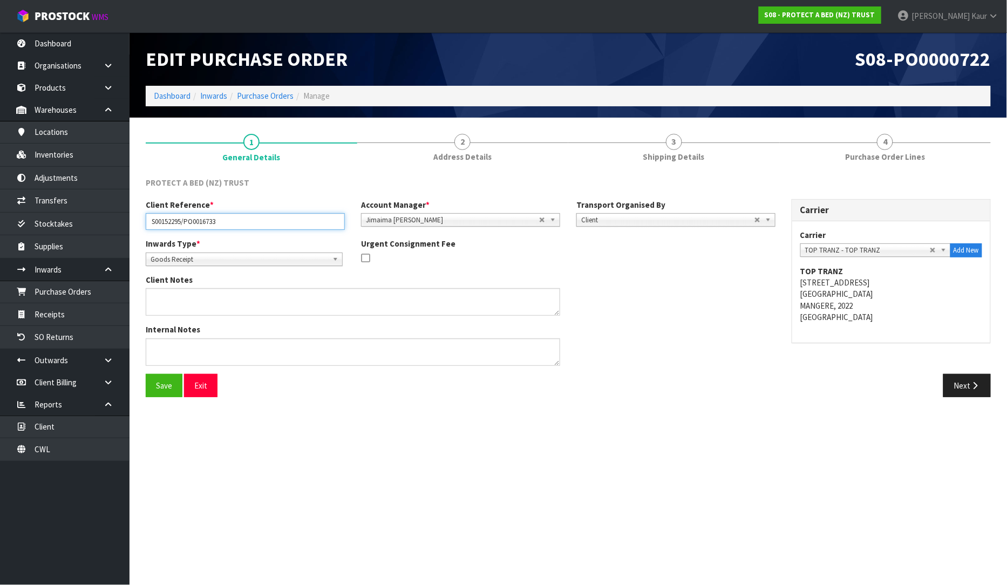
drag, startPoint x: 222, startPoint y: 222, endPoint x: 147, endPoint y: 226, distance: 74.6
click at [147, 226] on input "S00152295/PO0016733" at bounding box center [245, 221] width 199 height 17
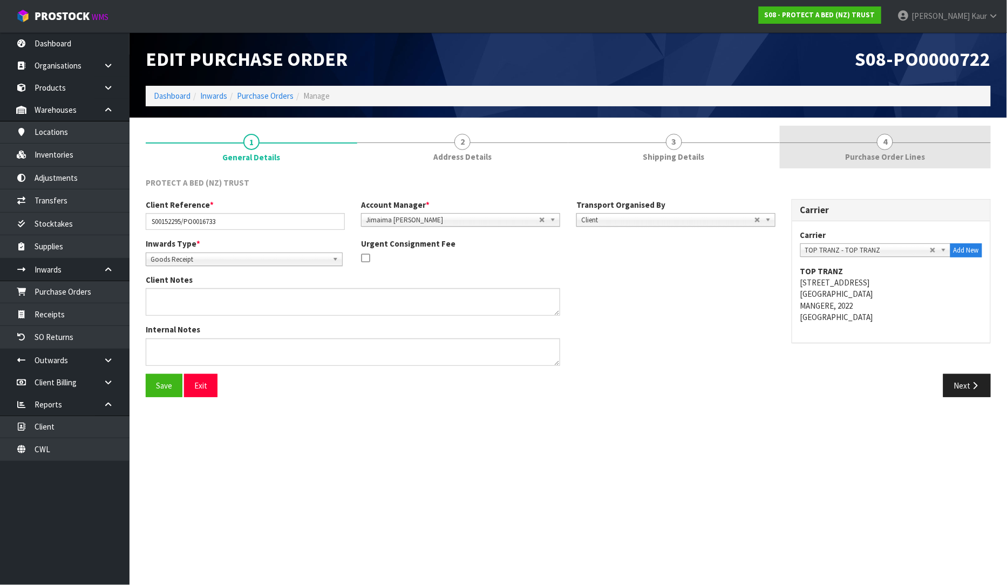
click at [942, 165] on link "4 Purchase Order Lines" at bounding box center [886, 147] width 212 height 43
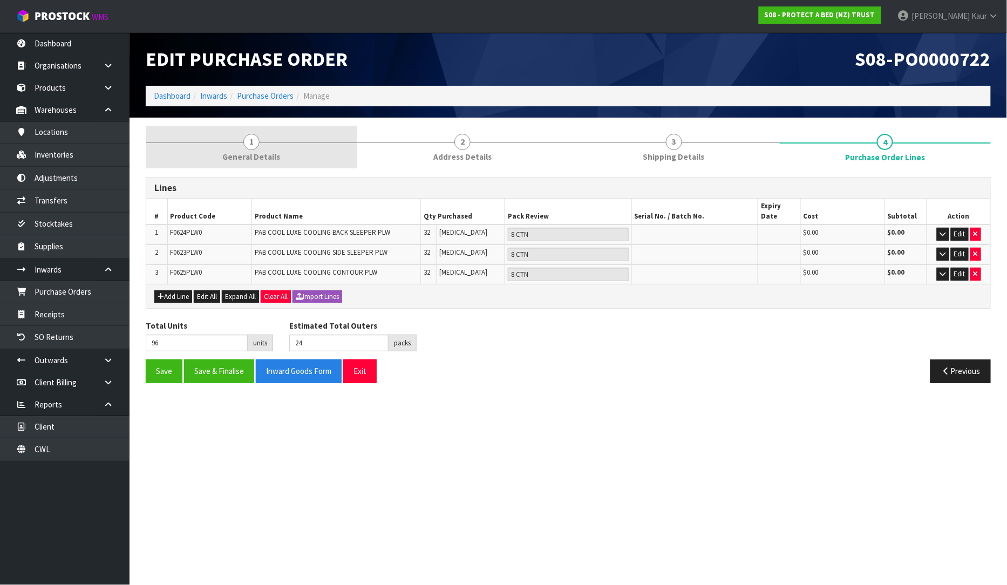
click at [236, 166] on link "1 General Details" at bounding box center [252, 147] width 212 height 43
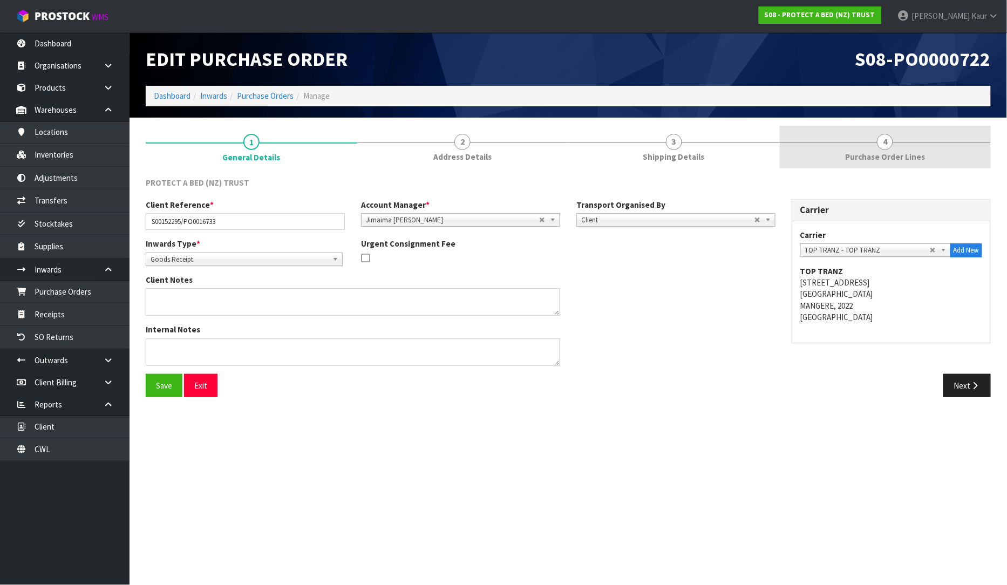
click at [887, 145] on span "4" at bounding box center [885, 142] width 16 height 16
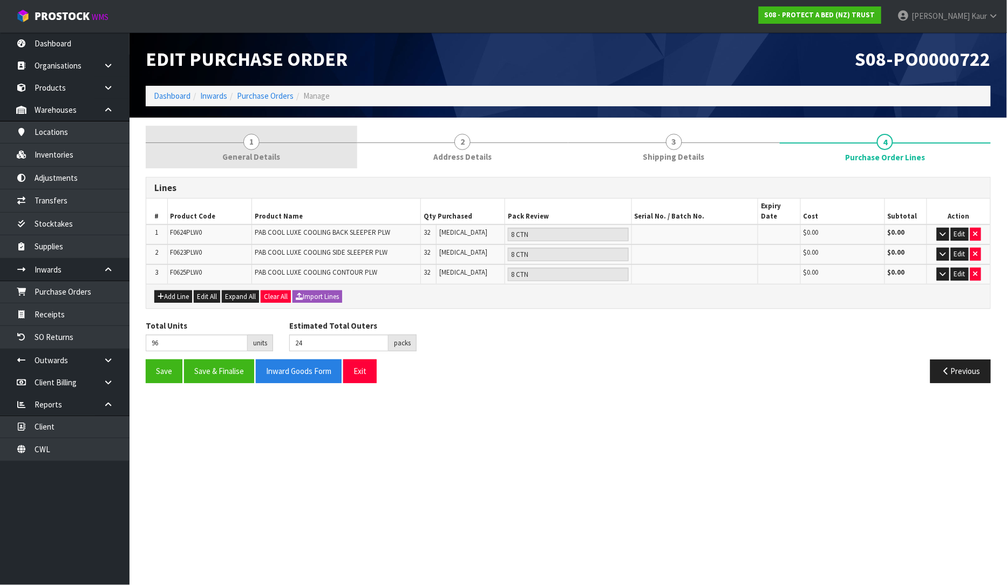
click at [246, 156] on span "General Details" at bounding box center [251, 156] width 58 height 11
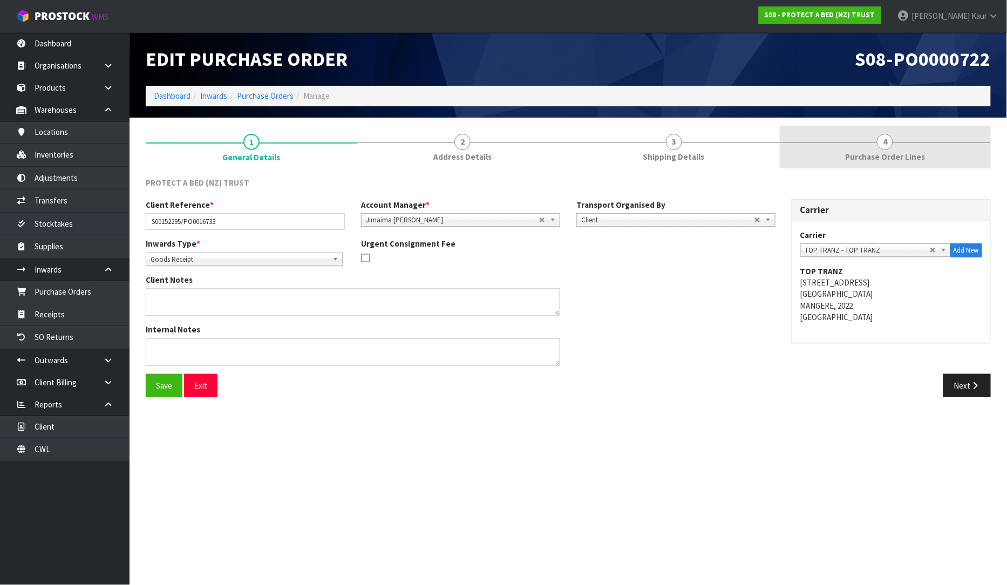
click at [926, 136] on link "4 Purchase Order Lines" at bounding box center [886, 147] width 212 height 43
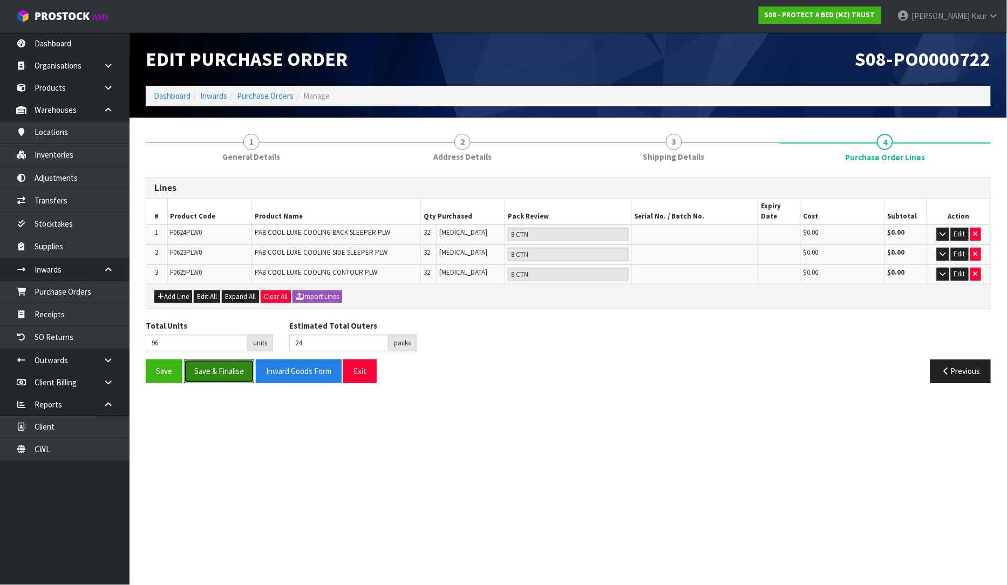
click at [222, 362] on button "Save & Finalise" at bounding box center [219, 370] width 70 height 23
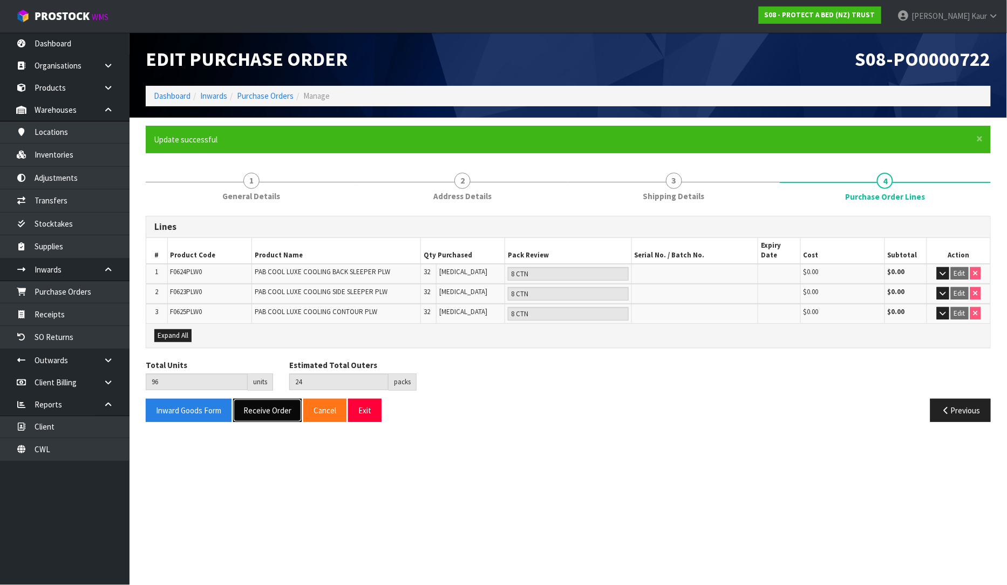
click at [254, 399] on button "Receive Order" at bounding box center [267, 410] width 69 height 23
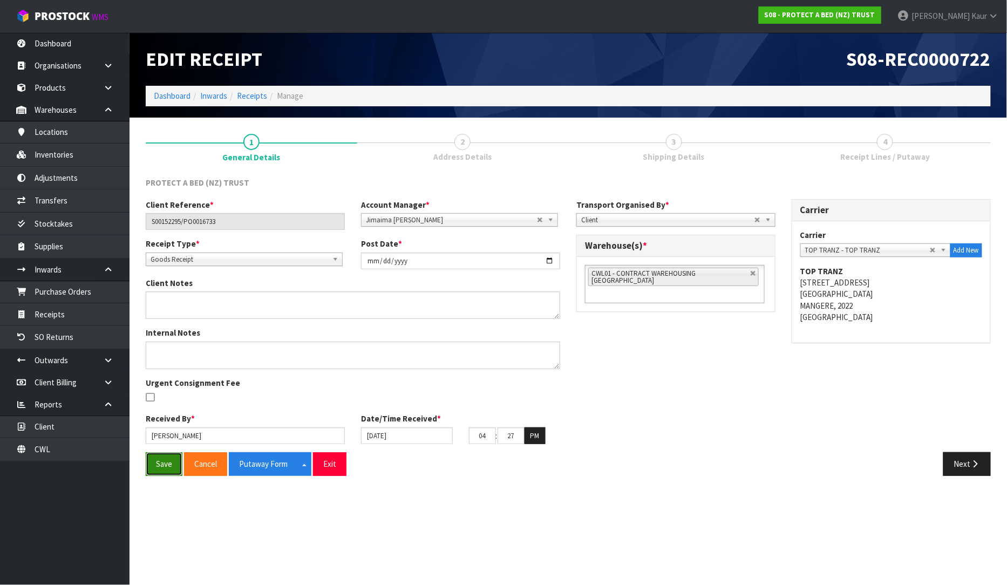
click at [169, 462] on button "Save" at bounding box center [164, 463] width 37 height 23
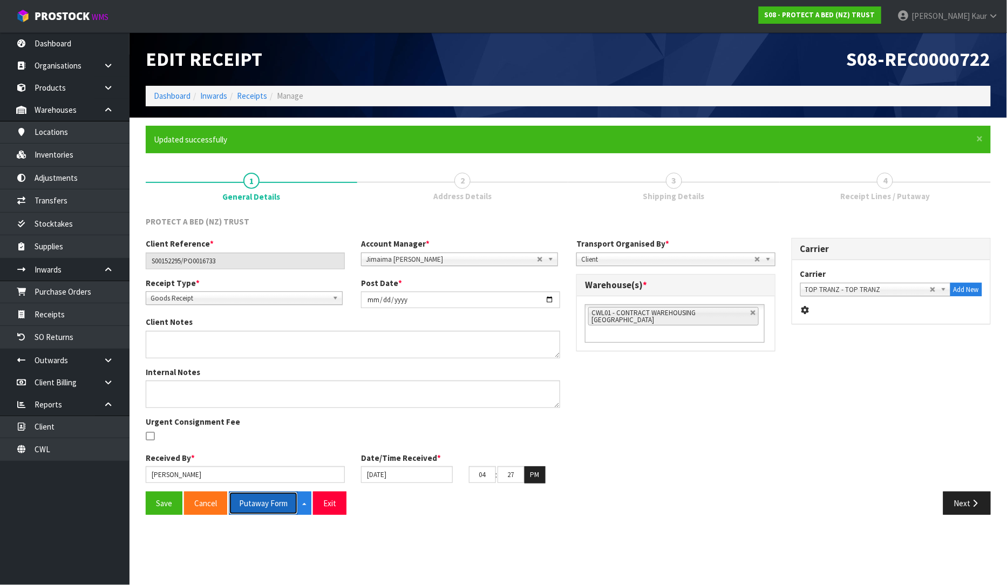
click at [269, 503] on button "Putaway Form" at bounding box center [263, 503] width 69 height 23
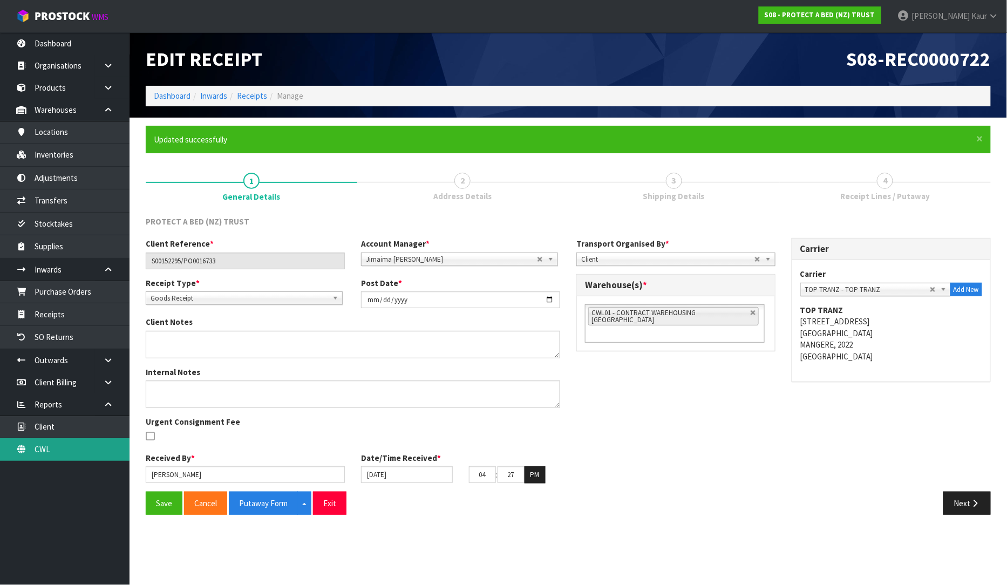
click at [54, 453] on link "CWL" at bounding box center [65, 449] width 130 height 22
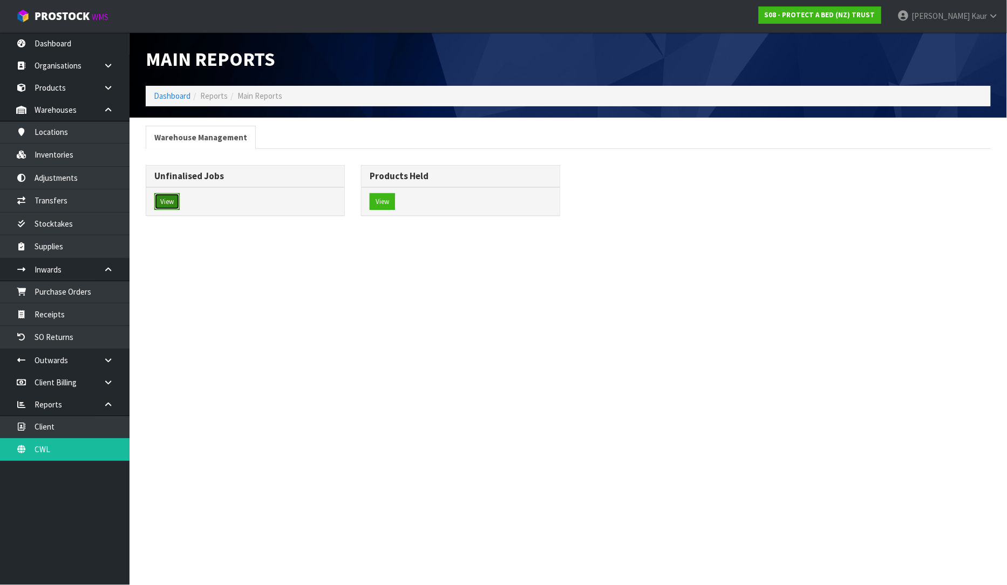
click at [169, 200] on button "View" at bounding box center [166, 201] width 25 height 17
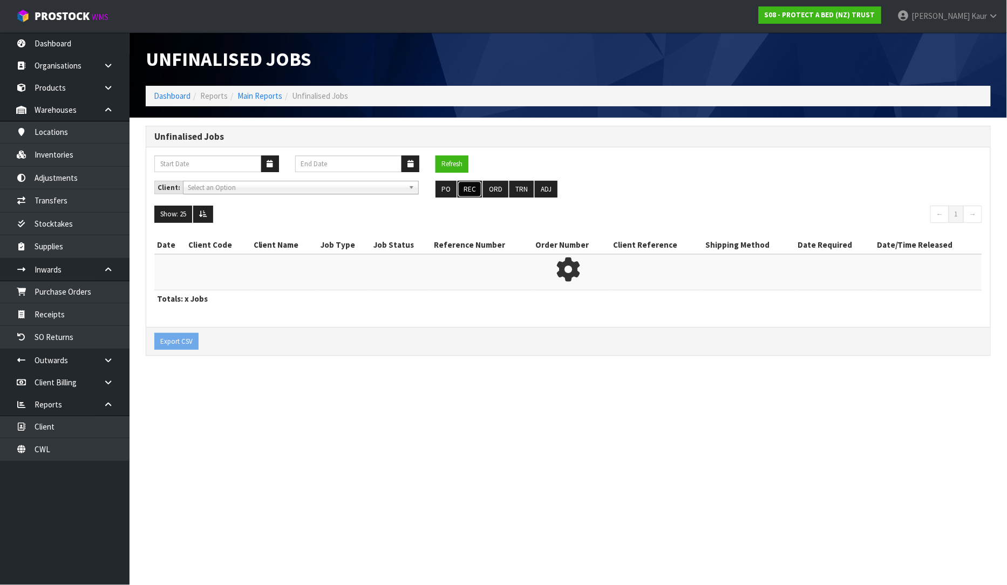
click at [474, 191] on button "REC" at bounding box center [470, 189] width 24 height 17
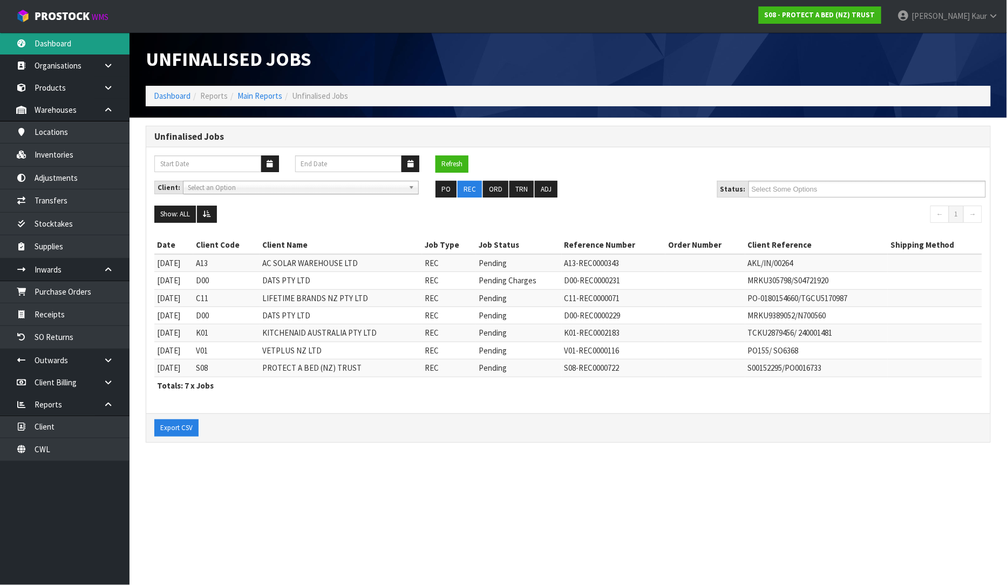
click at [44, 42] on link "Dashboard" at bounding box center [65, 43] width 130 height 22
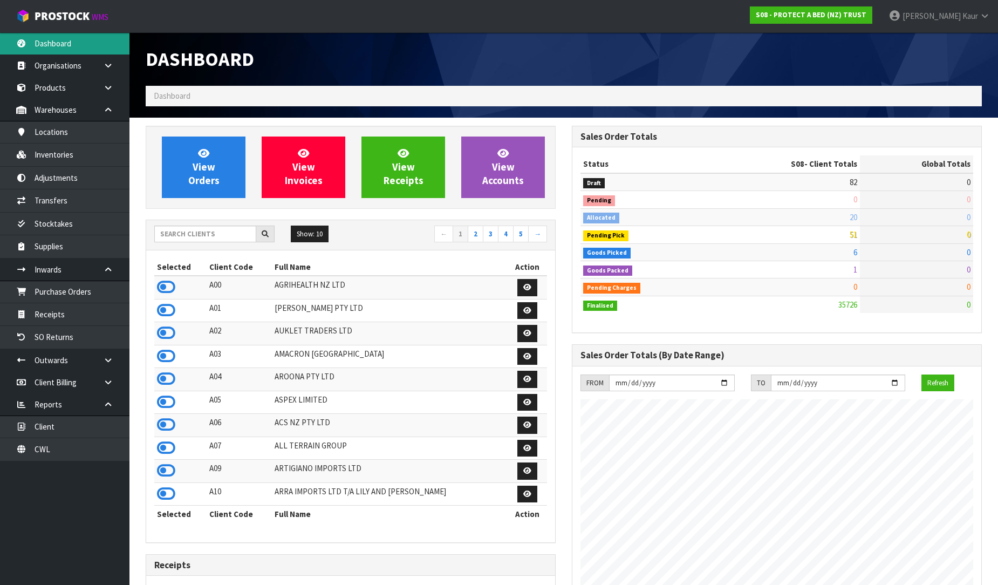
scroll to position [817, 426]
click at [166, 220] on div "Show: 10 5 10 25 50 ← 1 2 3 4 5 →" at bounding box center [350, 235] width 409 height 30
click at [159, 235] on input "text" at bounding box center [205, 234] width 102 height 17
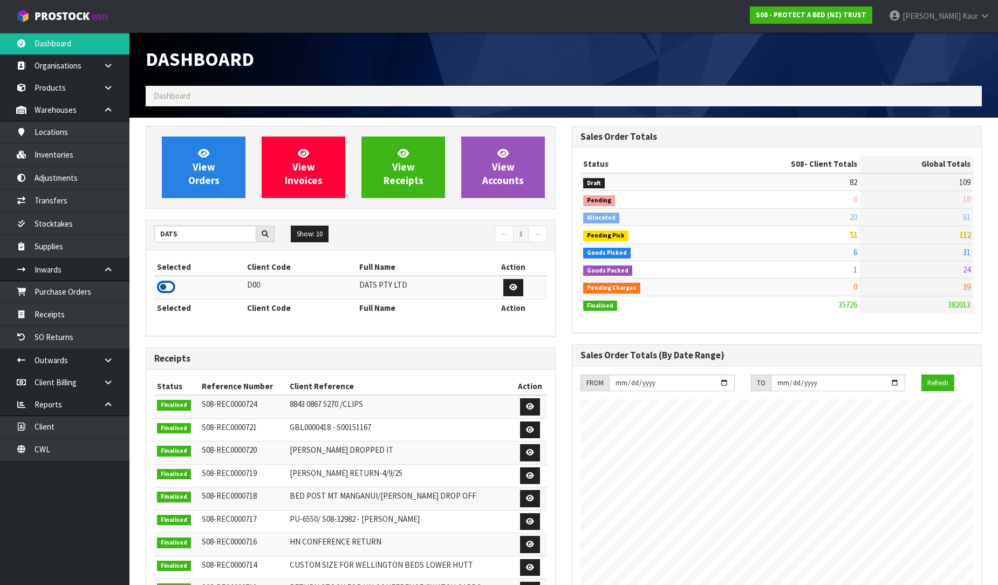
drag, startPoint x: 173, startPoint y: 286, endPoint x: 135, endPoint y: 283, distance: 37.9
click at [173, 287] on icon at bounding box center [166, 287] width 18 height 16
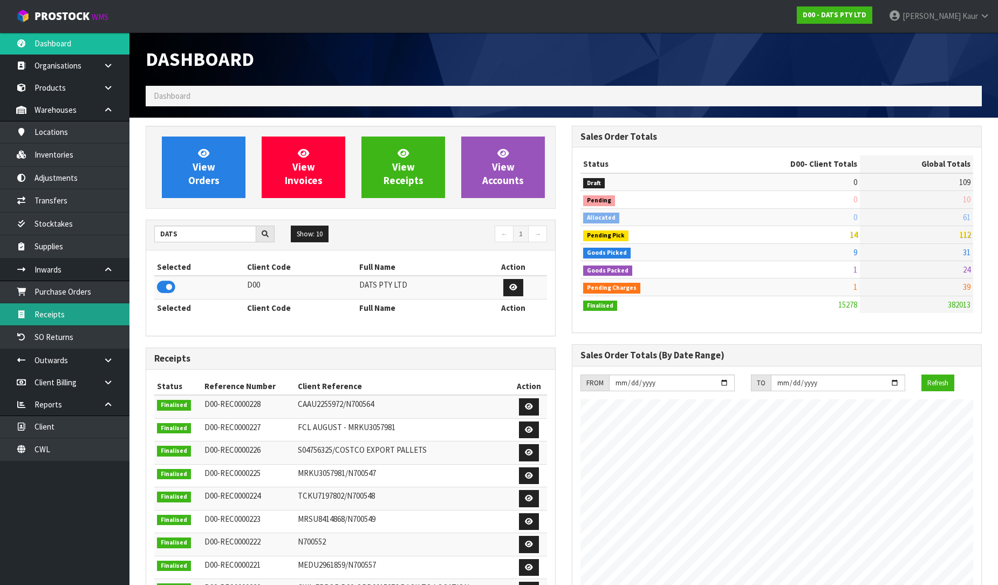
drag, startPoint x: 62, startPoint y: 313, endPoint x: 69, endPoint y: 313, distance: 7.0
click at [62, 313] on link "Receipts" at bounding box center [65, 314] width 130 height 22
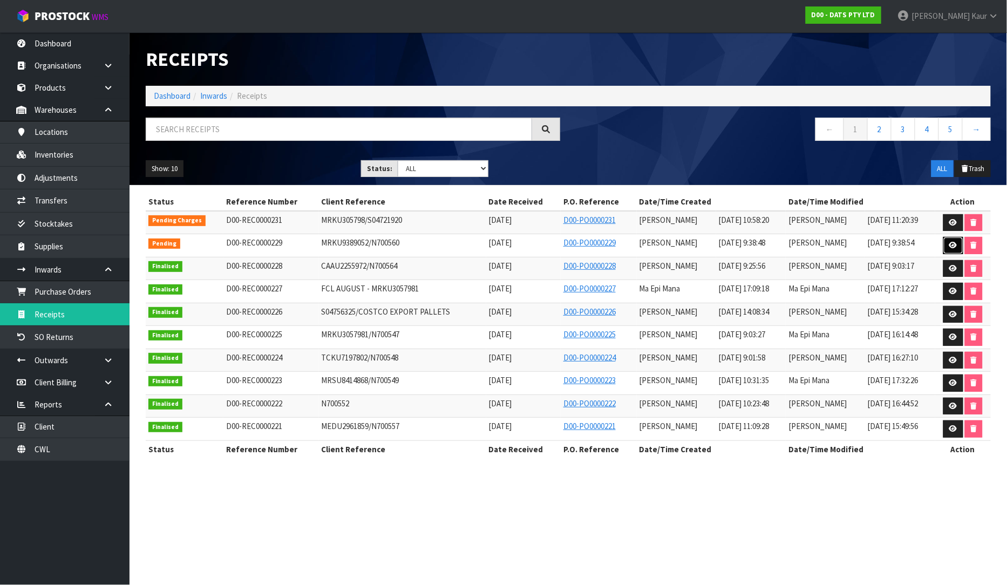
click at [947, 244] on link at bounding box center [953, 245] width 20 height 17
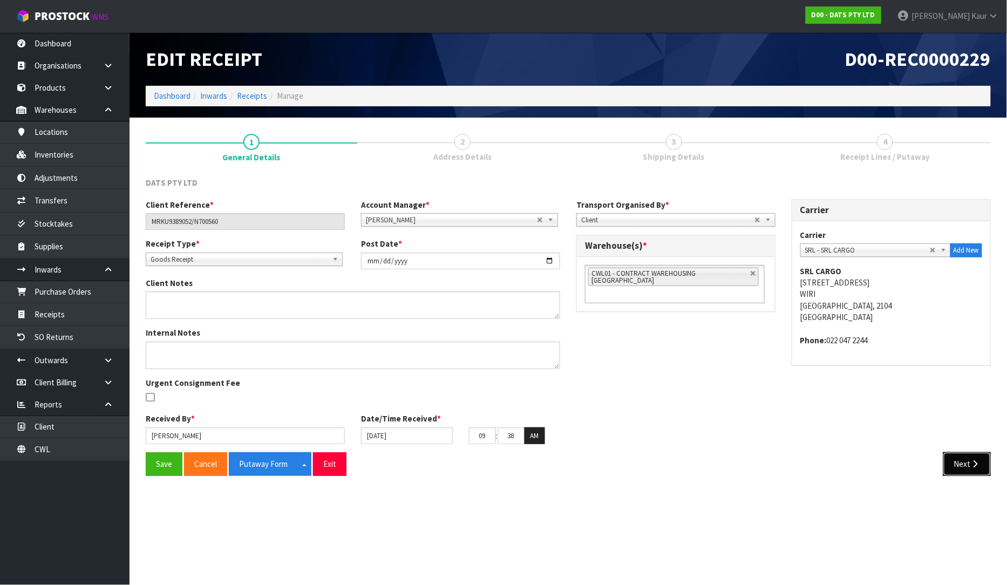
click at [950, 461] on button "Next" at bounding box center [966, 463] width 47 height 23
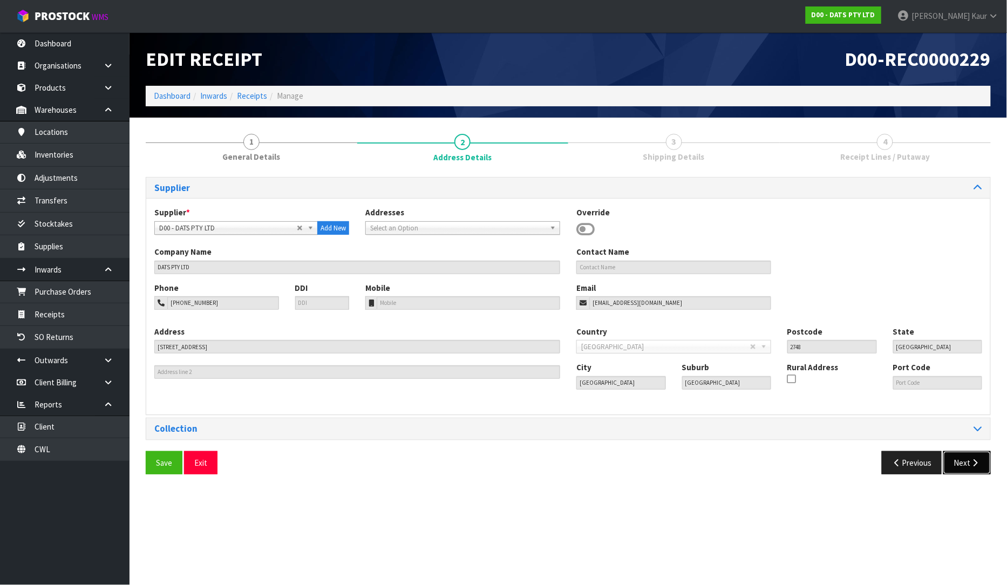
click at [953, 461] on button "Next" at bounding box center [966, 462] width 47 height 23
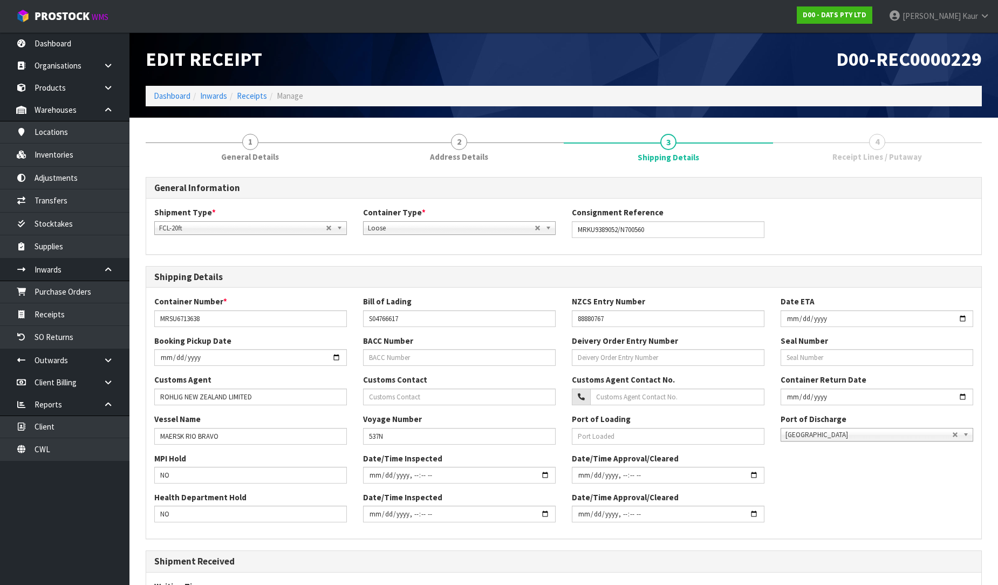
click at [856, 375] on label "Container Return Date" at bounding box center [824, 379] width 86 height 11
click at [854, 362] on input "text" at bounding box center [877, 357] width 193 height 17
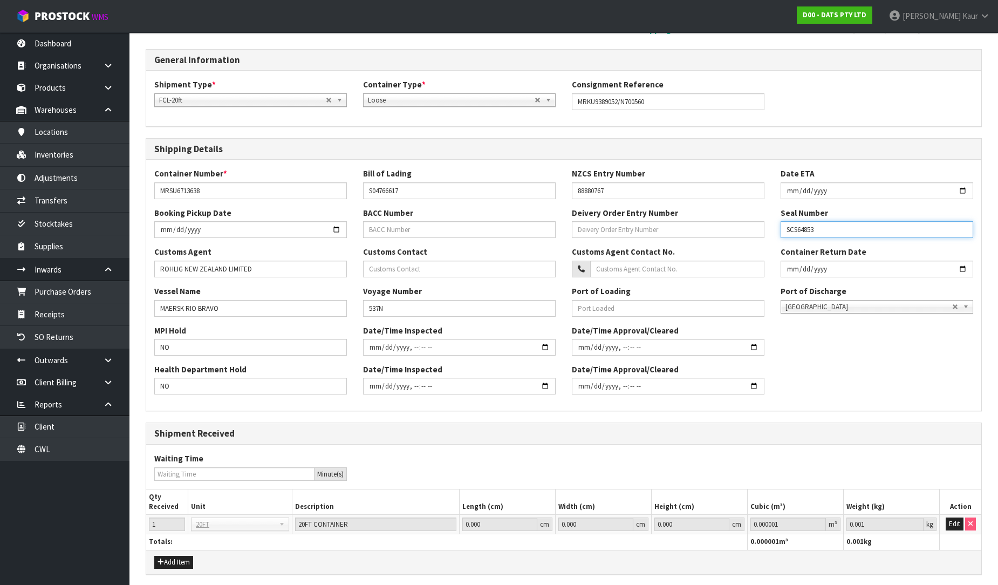
scroll to position [168, 0]
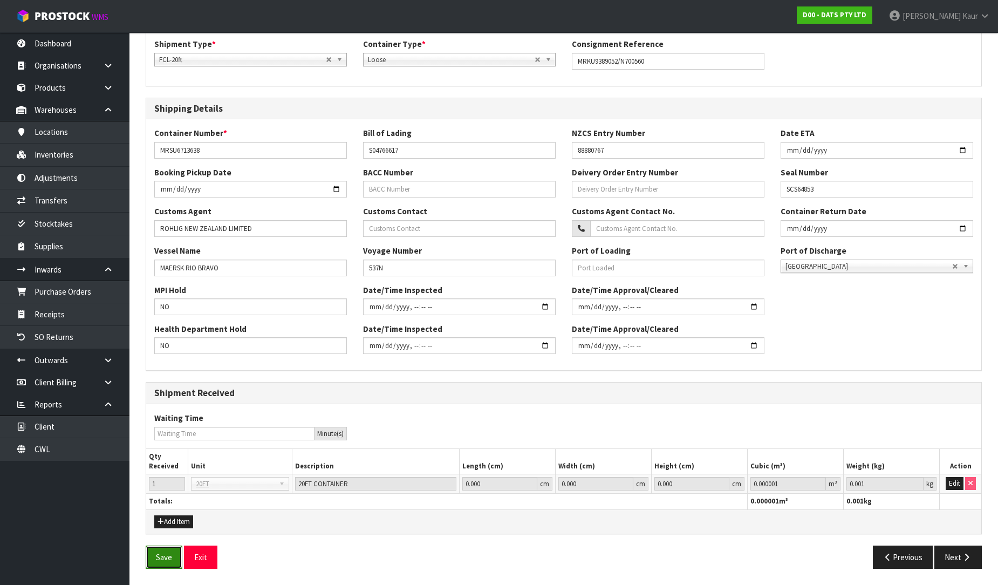
click at [162, 551] on button "Save" at bounding box center [164, 557] width 37 height 23
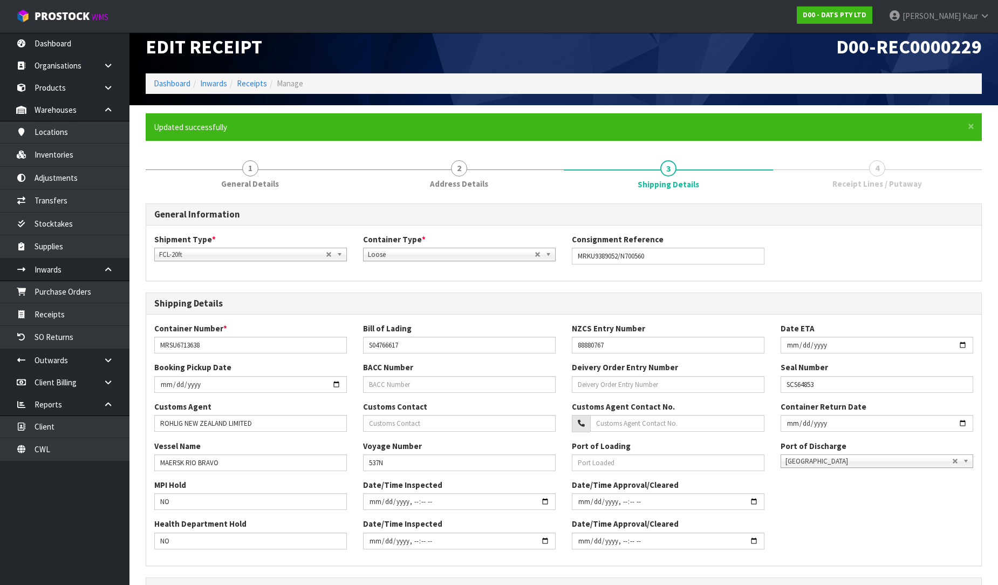
scroll to position [0, 0]
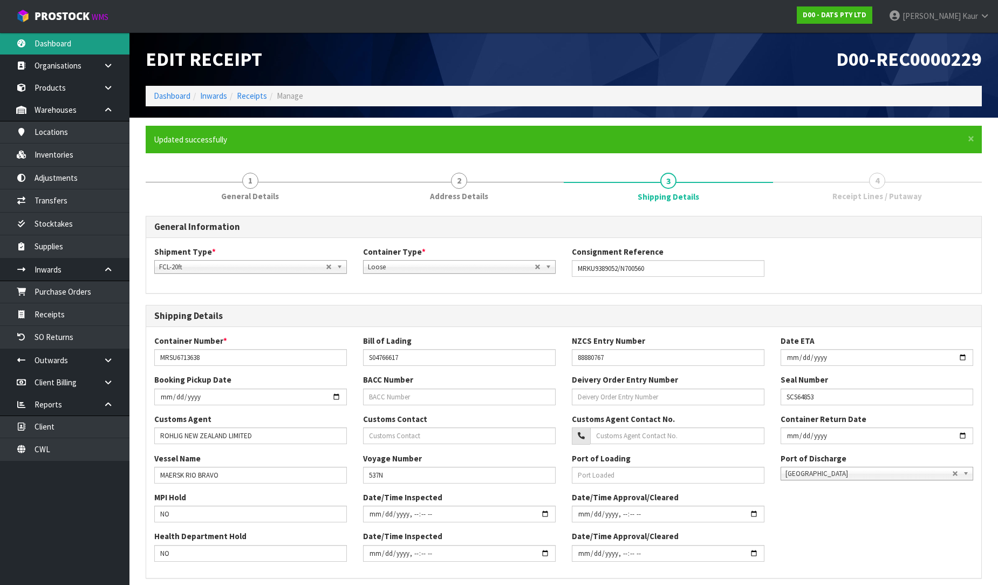
click at [92, 44] on link "Dashboard" at bounding box center [65, 43] width 130 height 22
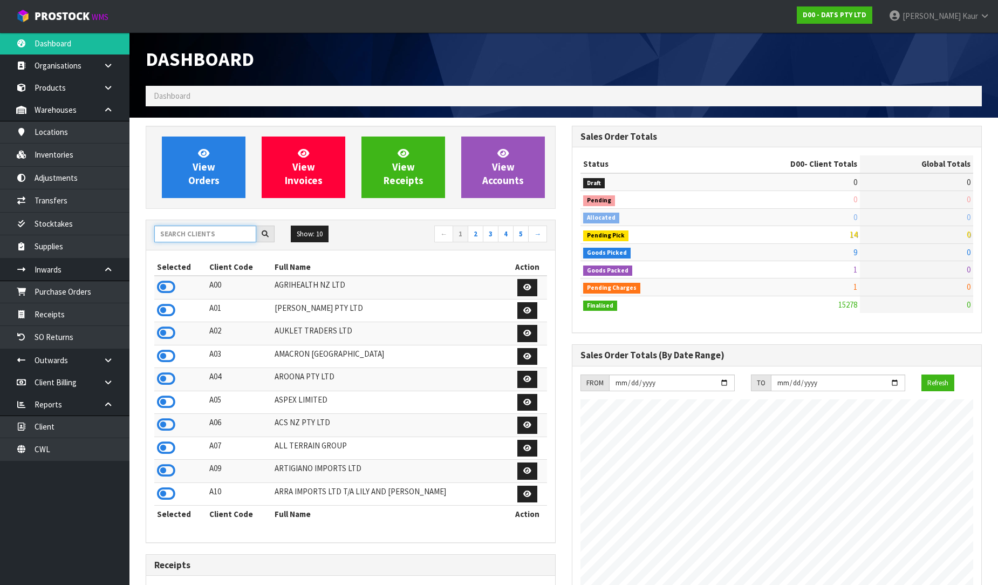
scroll to position [673, 426]
click at [195, 229] on input "text" at bounding box center [205, 234] width 102 height 17
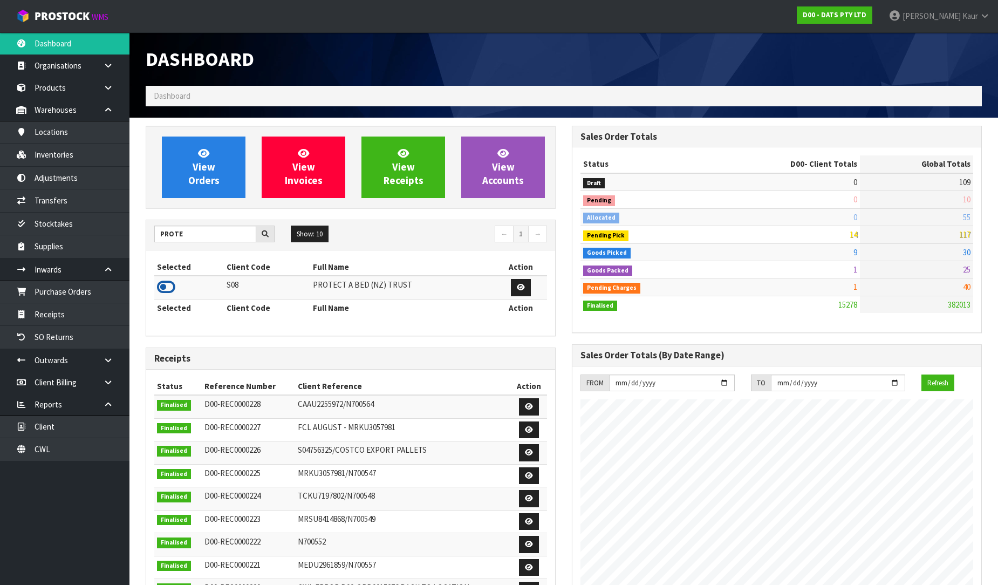
click at [167, 290] on icon at bounding box center [166, 287] width 18 height 16
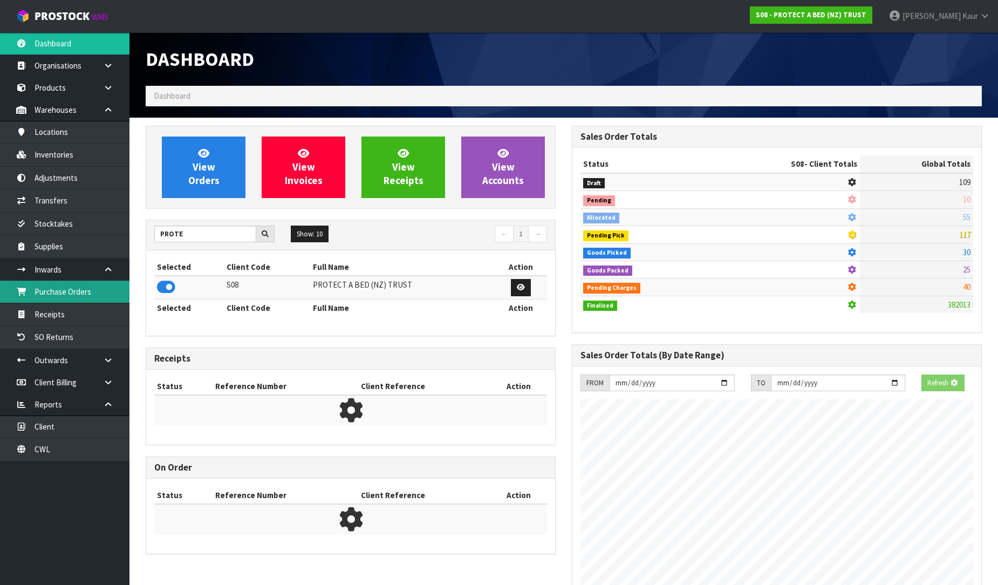
scroll to position [538922, 539168]
click at [94, 304] on link "Receipts" at bounding box center [65, 314] width 130 height 22
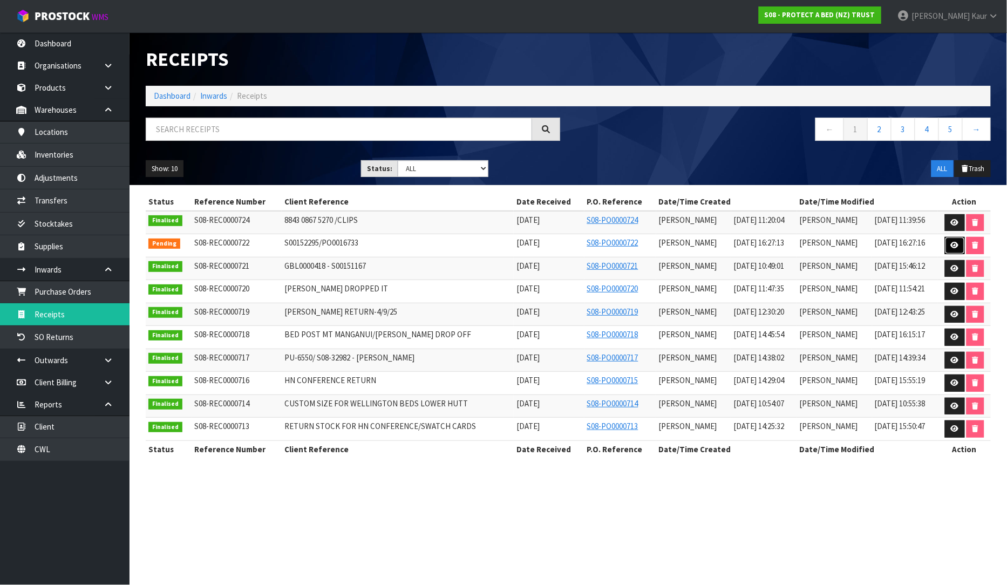
click at [953, 247] on icon at bounding box center [955, 245] width 8 height 7
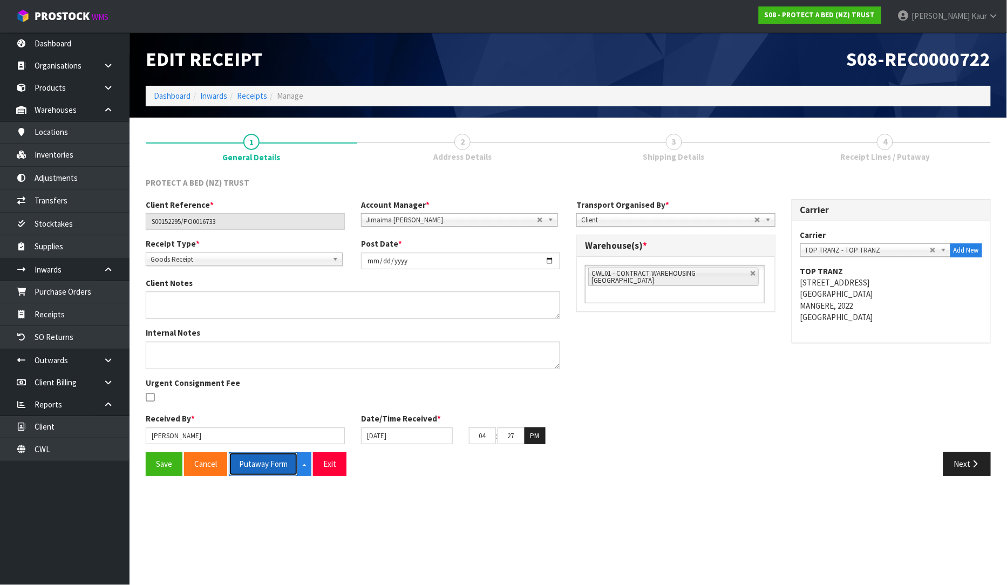
click at [254, 471] on button "Putaway Form" at bounding box center [263, 463] width 69 height 23
click at [266, 467] on button "Putaway Form" at bounding box center [269, 463] width 81 height 23
drag, startPoint x: 92, startPoint y: 454, endPoint x: 107, endPoint y: 439, distance: 21.4
click at [92, 454] on link "CWL" at bounding box center [65, 449] width 130 height 22
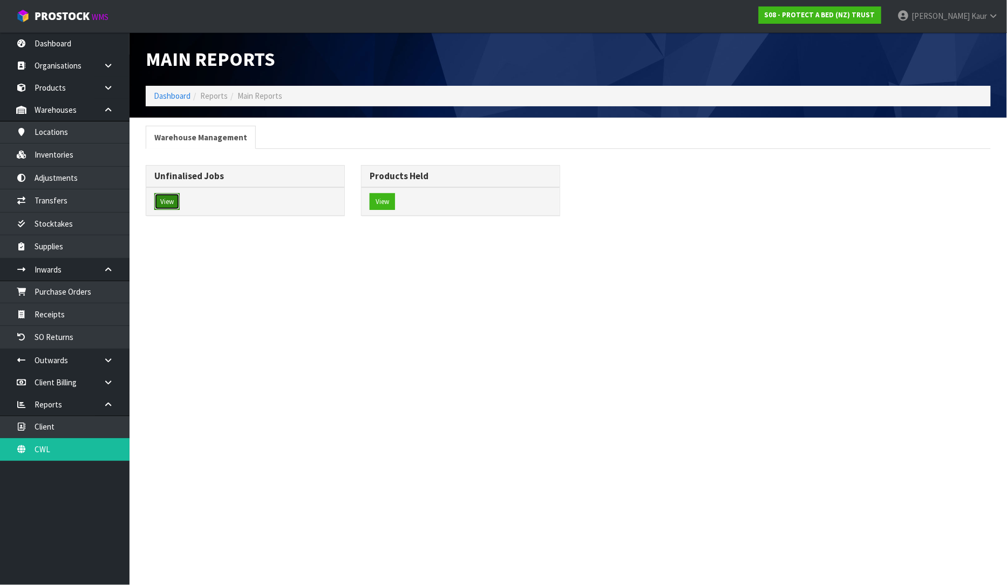
click at [165, 196] on button "View" at bounding box center [166, 201] width 25 height 17
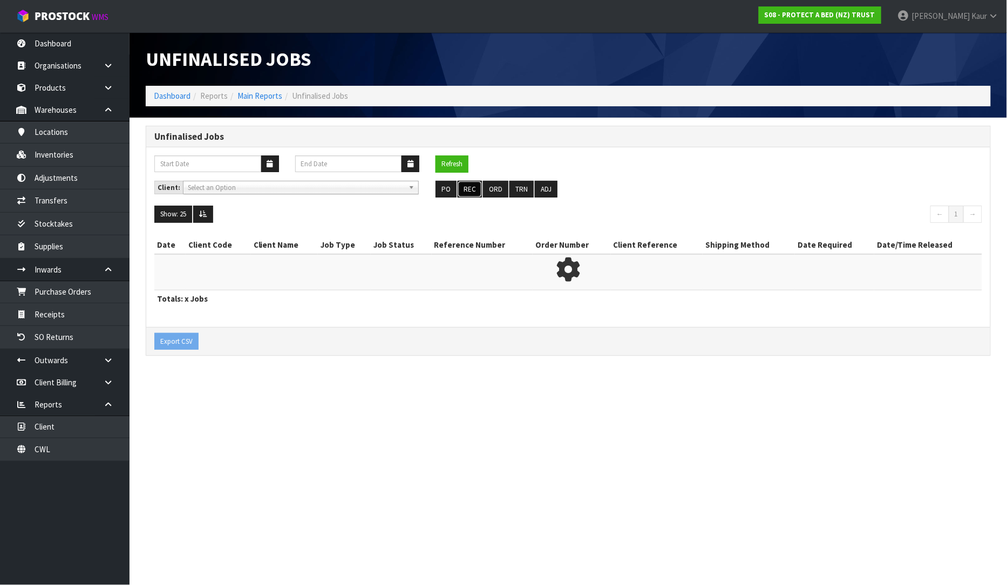
click at [462, 192] on button "REC" at bounding box center [470, 189] width 24 height 17
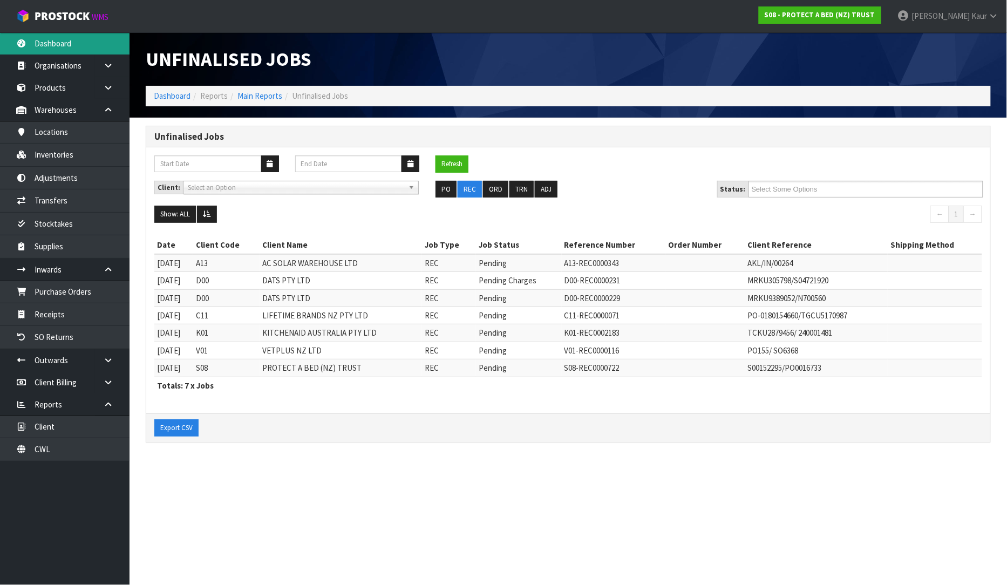
click at [39, 34] on link "Dashboard" at bounding box center [65, 43] width 130 height 22
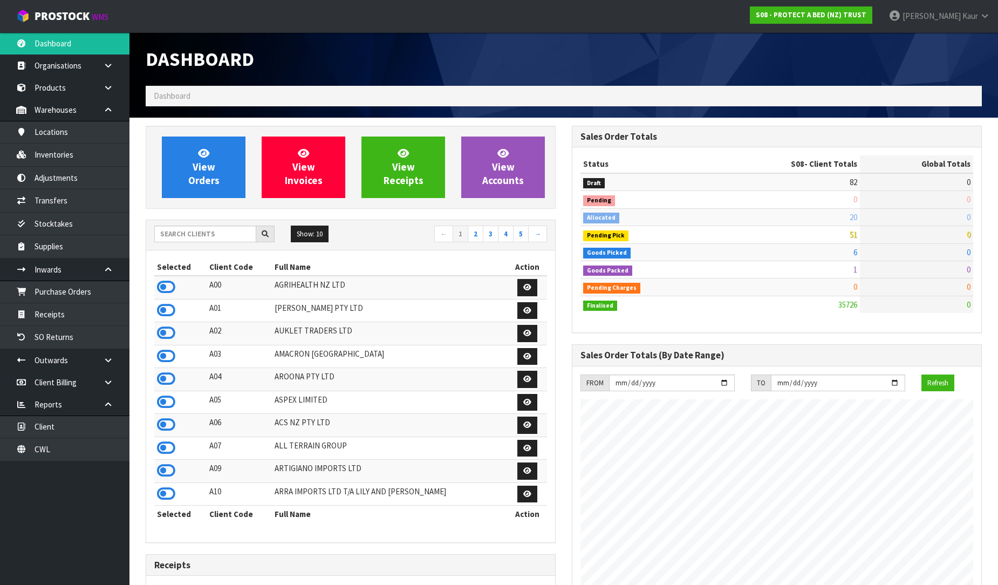
scroll to position [817, 426]
click at [219, 228] on input "text" at bounding box center [205, 234] width 102 height 17
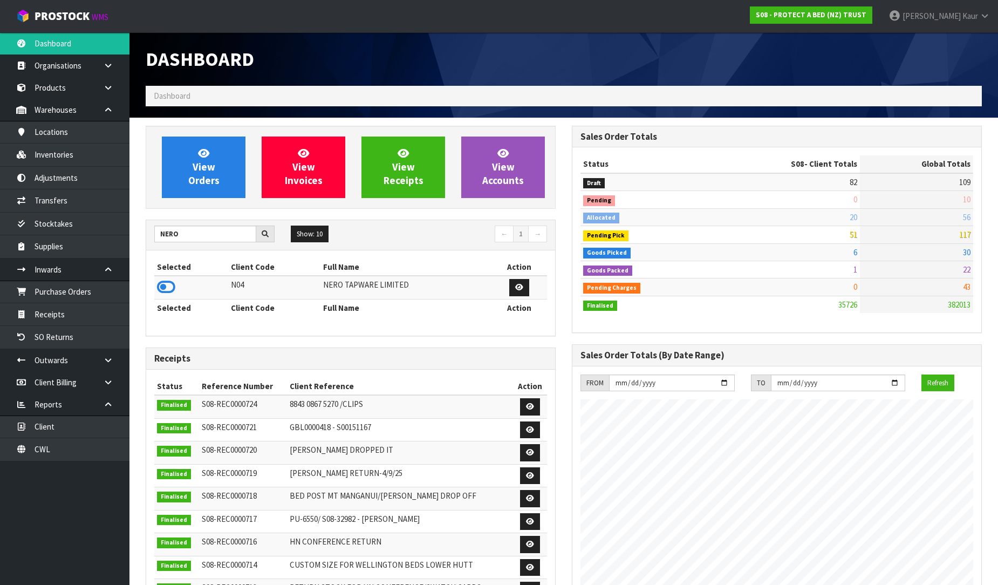
click at [165, 284] on icon at bounding box center [166, 287] width 18 height 16
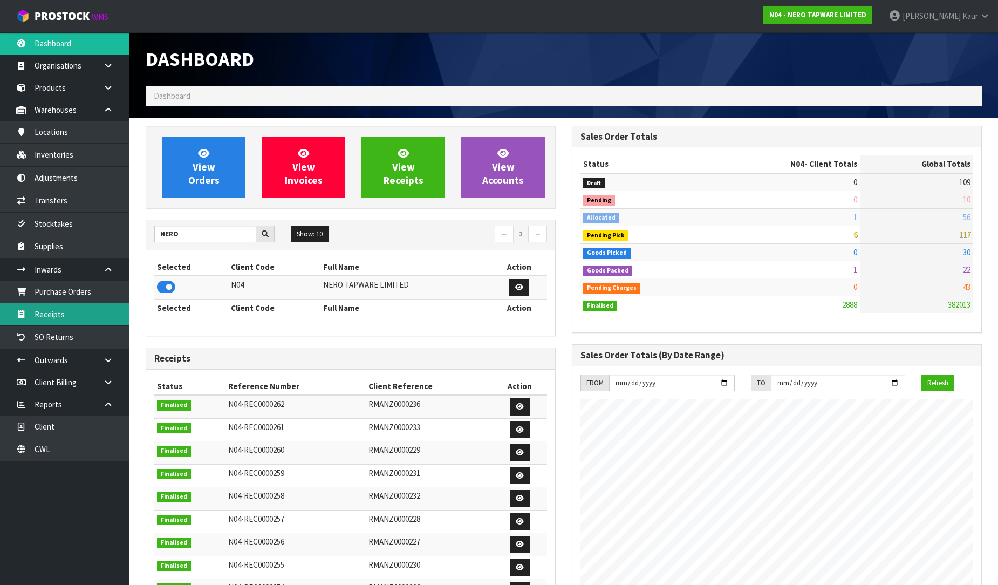
scroll to position [841, 426]
click at [87, 312] on link "Receipts" at bounding box center [65, 314] width 130 height 22
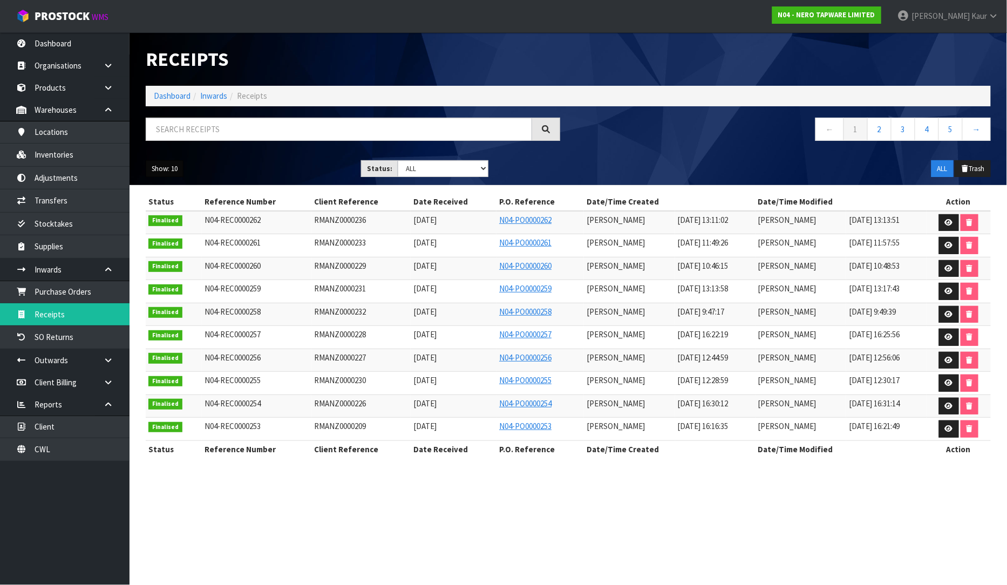
click at [171, 169] on button "Show: 10" at bounding box center [165, 168] width 38 height 17
click at [168, 216] on link "25" at bounding box center [188, 218] width 85 height 15
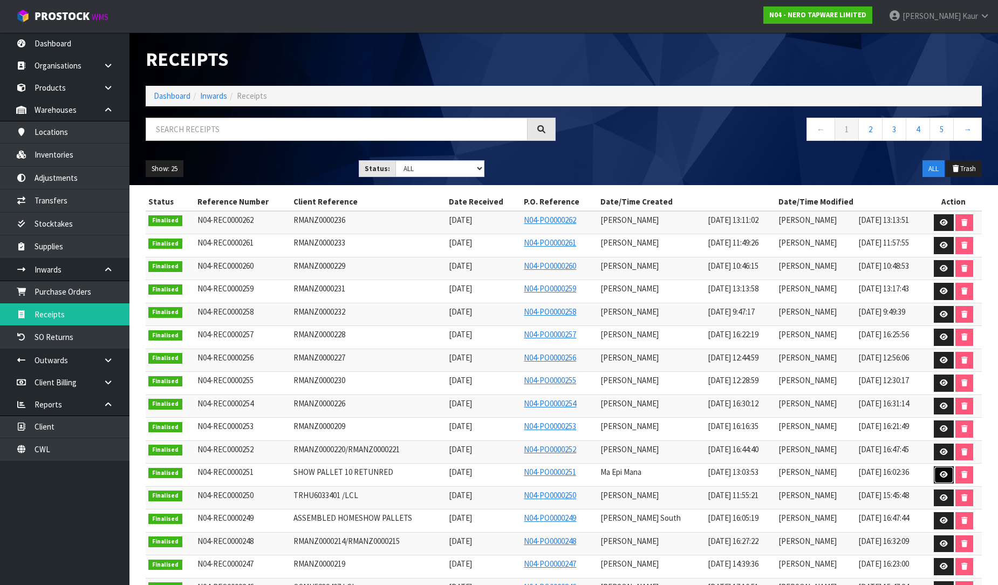
click at [936, 475] on link at bounding box center [944, 474] width 20 height 17
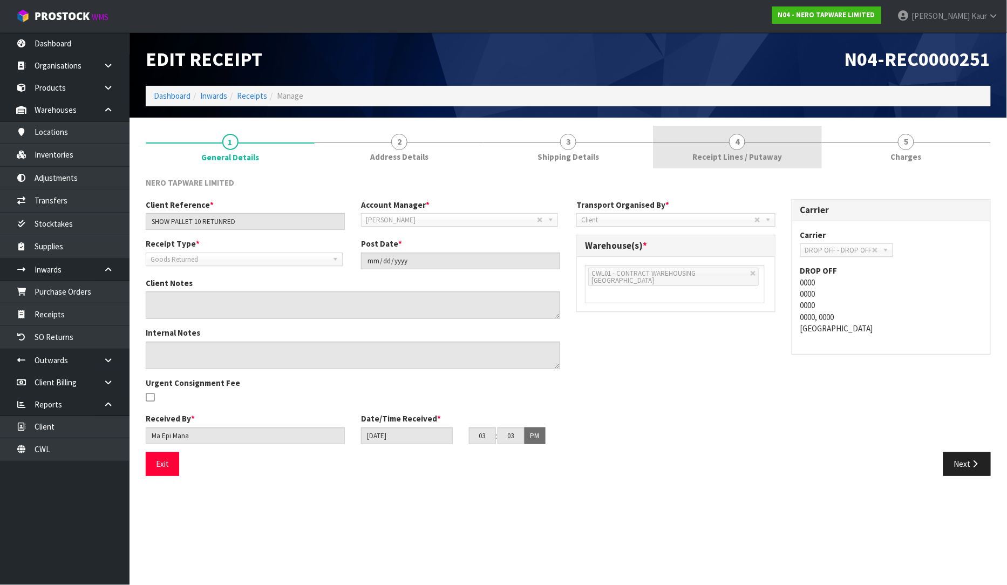
click at [699, 158] on span "Receipt Lines / Putaway" at bounding box center [737, 156] width 90 height 11
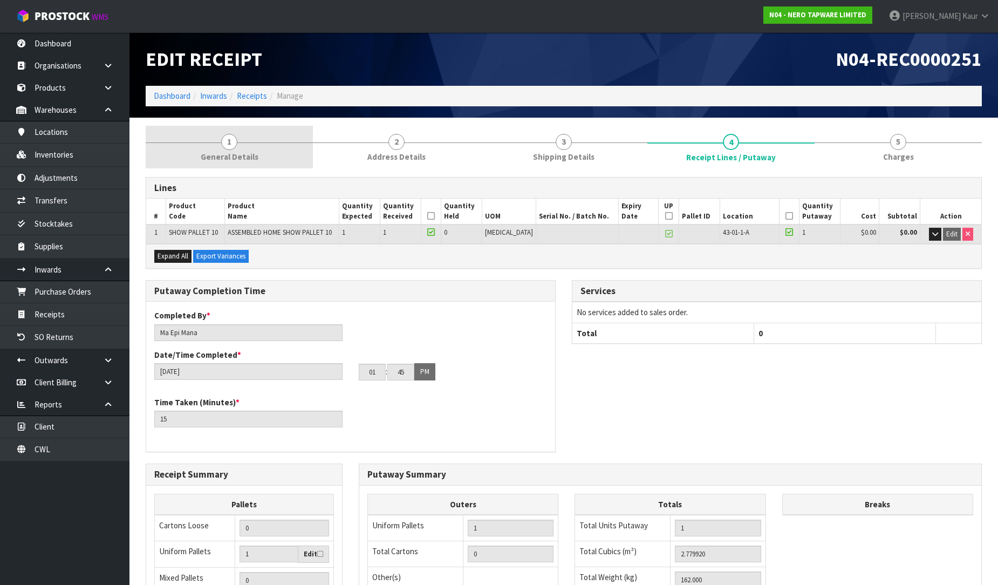
click at [226, 163] on link "1 General Details" at bounding box center [229, 147] width 167 height 43
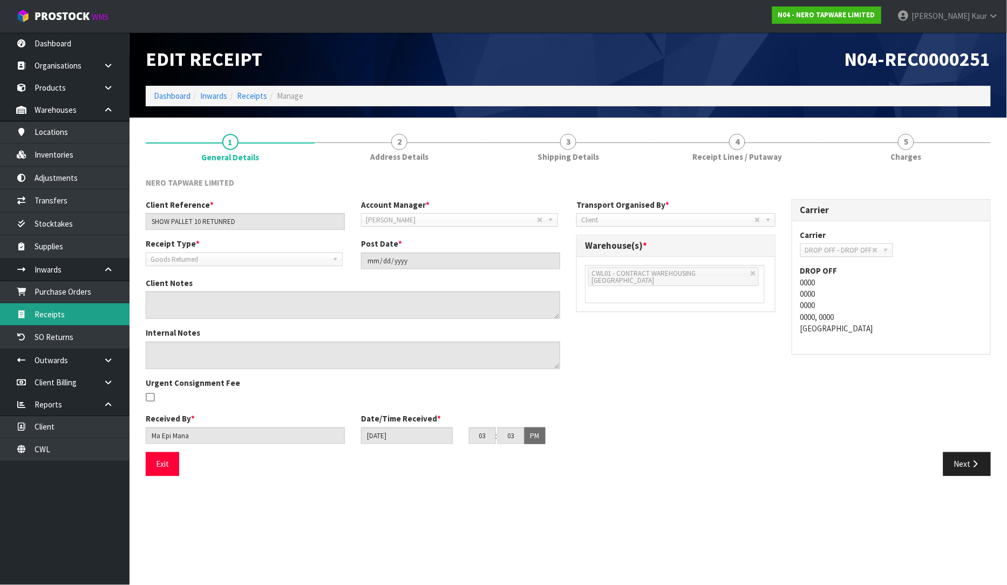
click at [65, 321] on link "Receipts" at bounding box center [65, 314] width 130 height 22
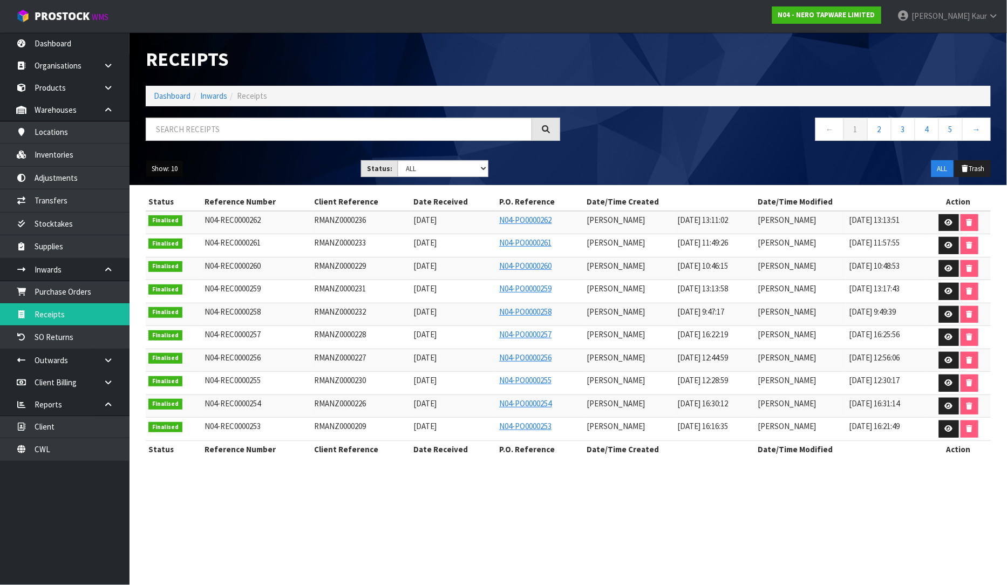
click at [166, 172] on button "Show: 10" at bounding box center [165, 168] width 38 height 17
click at [171, 216] on link "25" at bounding box center [188, 218] width 85 height 15
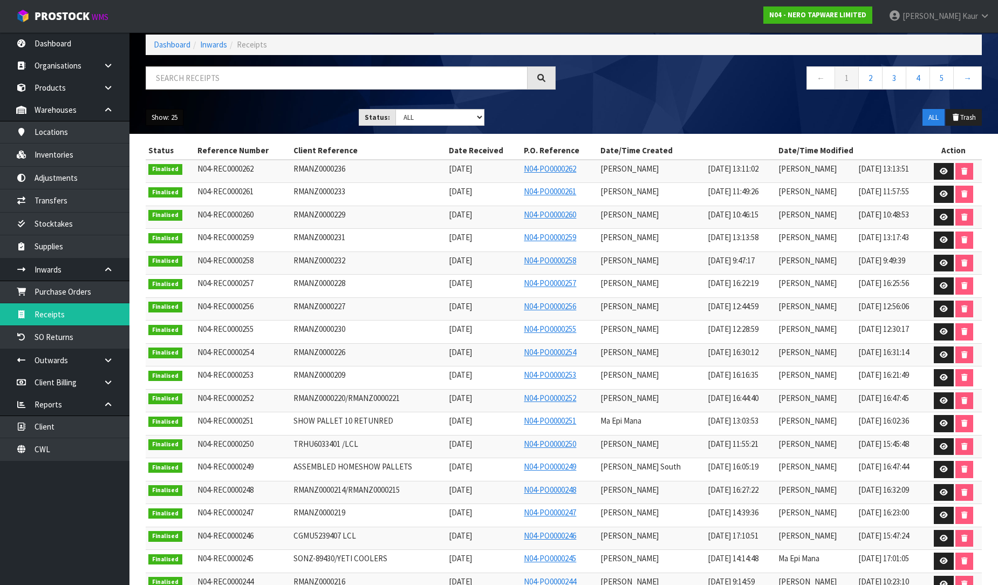
scroll to position [240, 0]
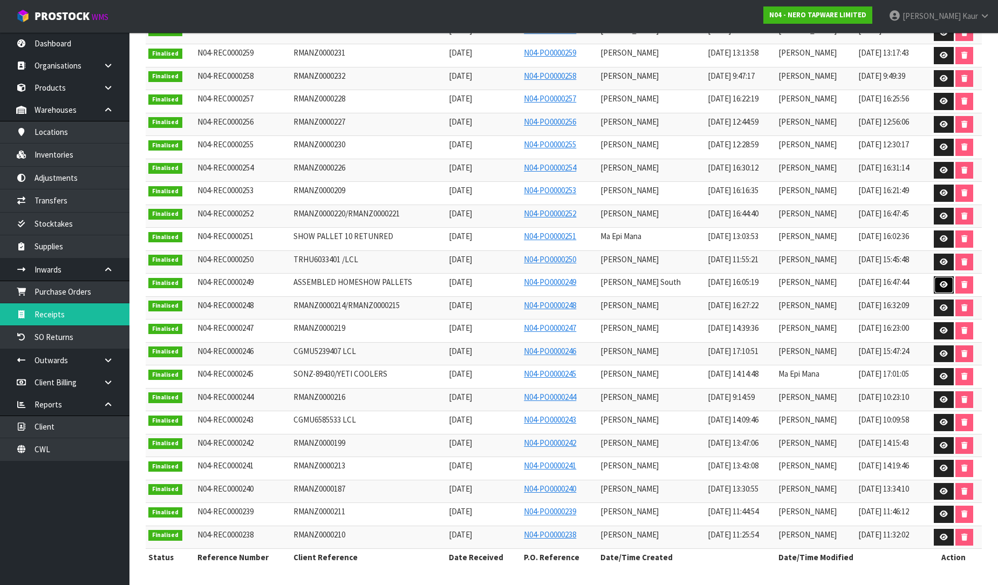
click at [940, 282] on icon at bounding box center [944, 284] width 8 height 7
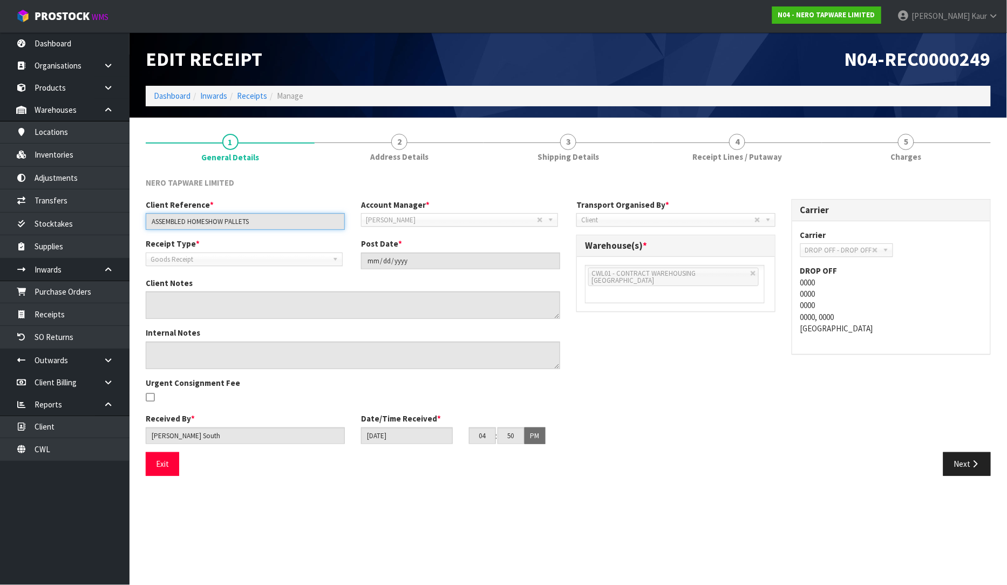
drag, startPoint x: 264, startPoint y: 220, endPoint x: 148, endPoint y: 227, distance: 116.8
click at [148, 227] on input "ASSEMBLED HOMESHOW PALLETS" at bounding box center [245, 221] width 199 height 17
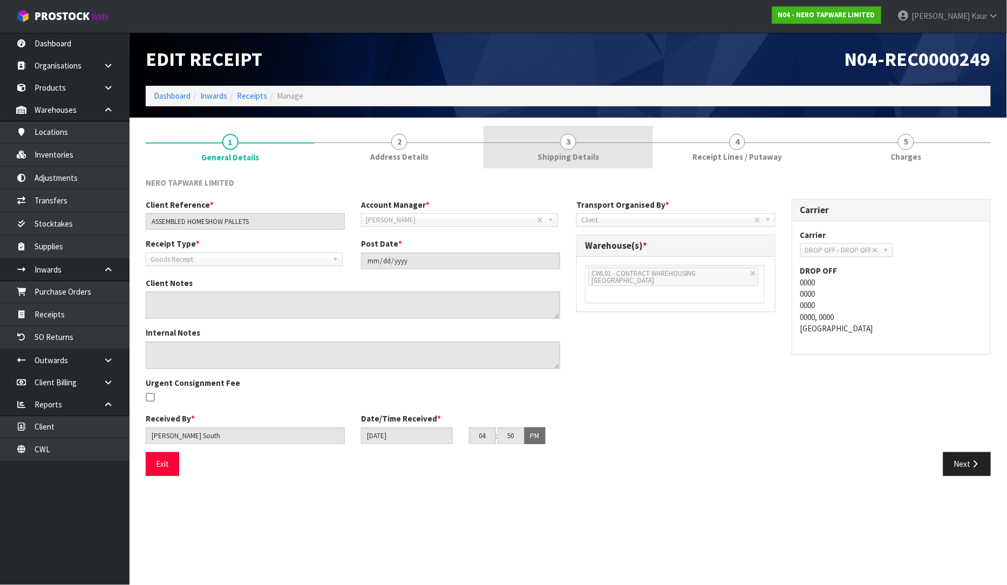
click at [584, 153] on span "Shipping Details" at bounding box center [568, 156] width 62 height 11
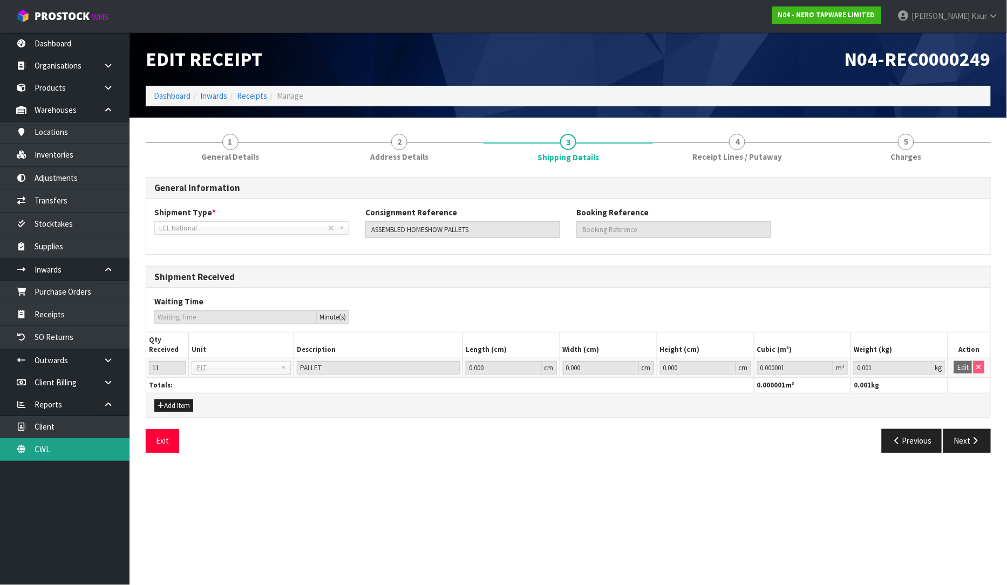
click at [69, 446] on link "CWL" at bounding box center [65, 449] width 130 height 22
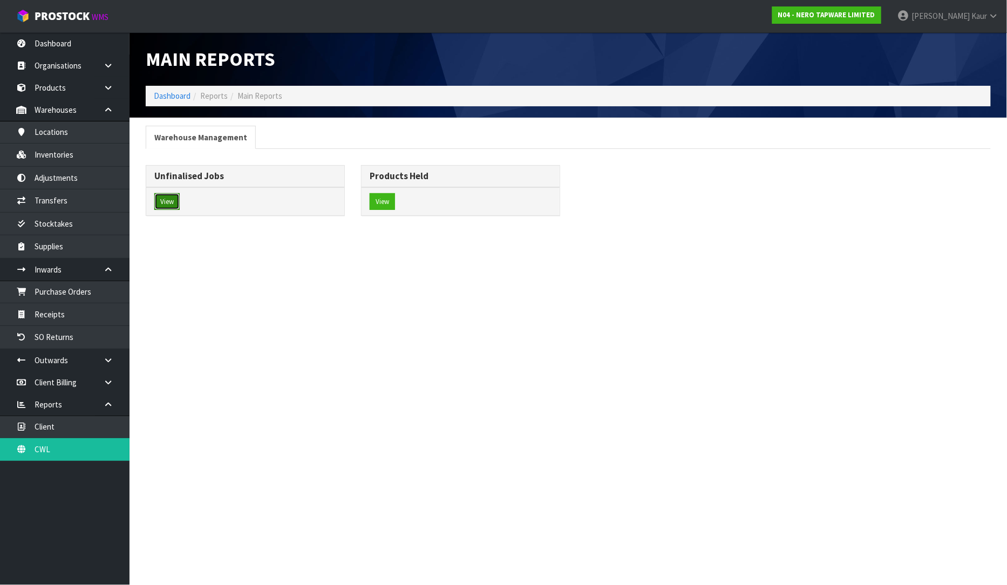
click at [174, 209] on button "View" at bounding box center [166, 201] width 25 height 17
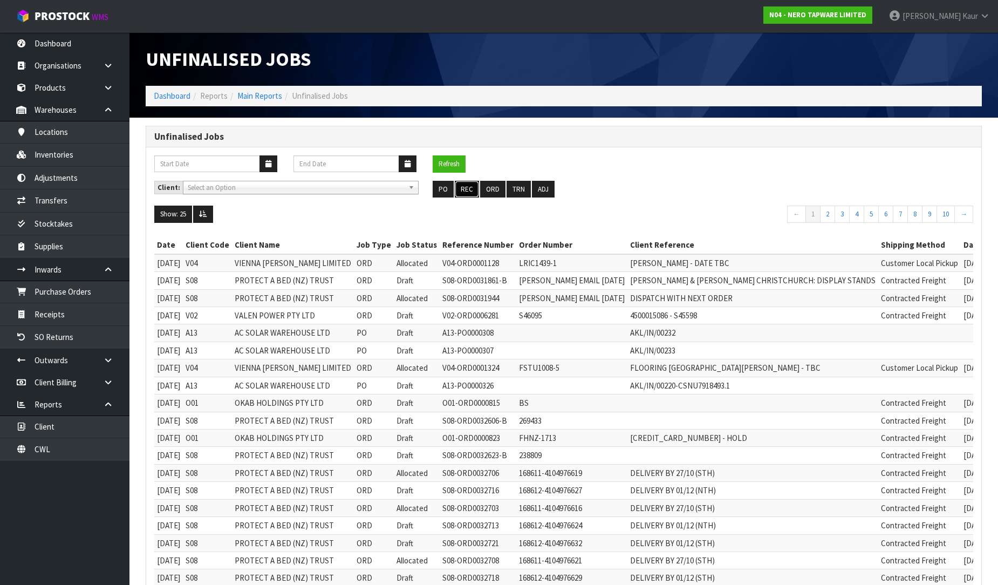
click at [471, 190] on button "REC" at bounding box center [467, 189] width 24 height 17
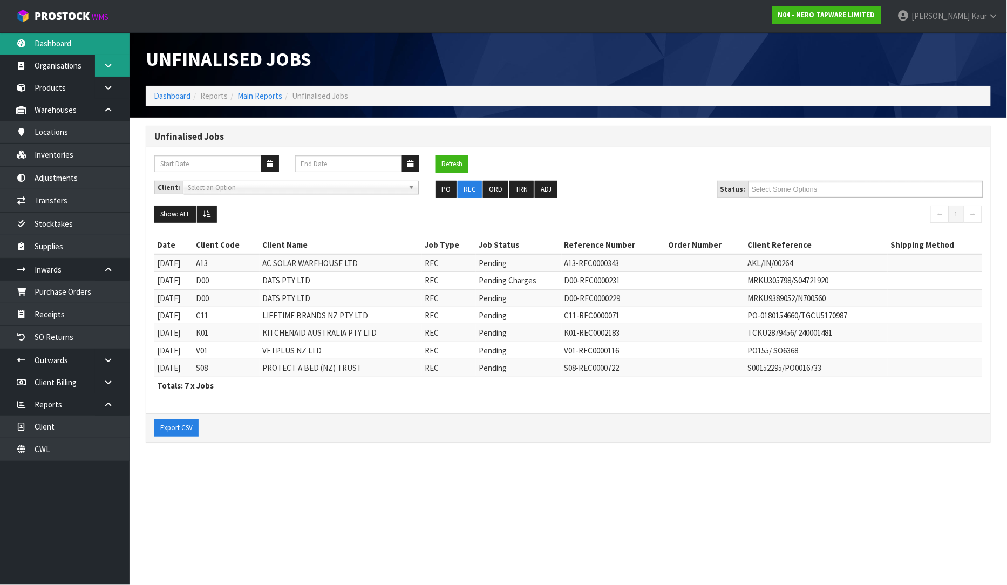
drag, startPoint x: 84, startPoint y: 41, endPoint x: 100, endPoint y: 54, distance: 21.1
click at [84, 42] on link "Dashboard" at bounding box center [65, 43] width 130 height 22
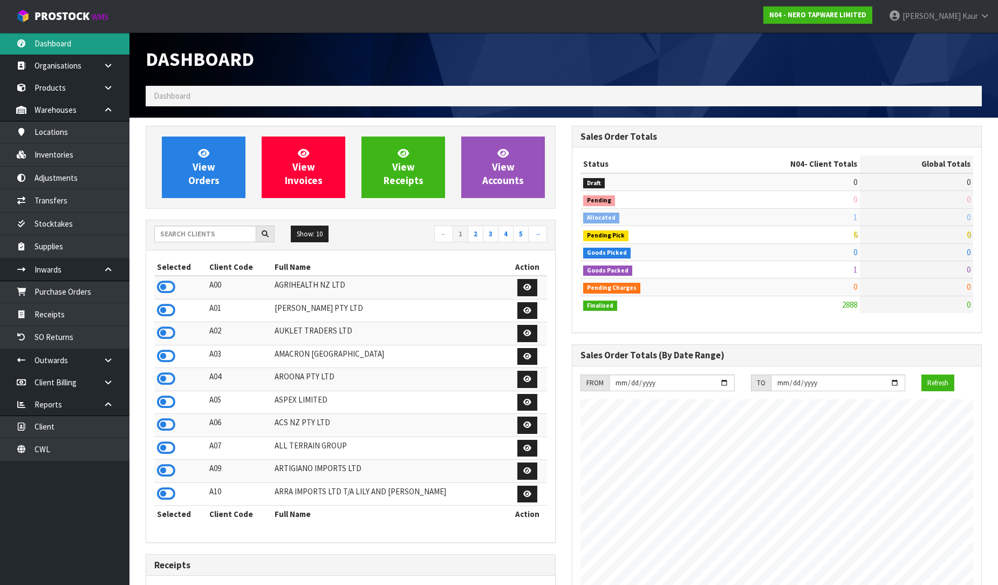
scroll to position [841, 426]
click at [982, 15] on icon at bounding box center [985, 16] width 10 height 8
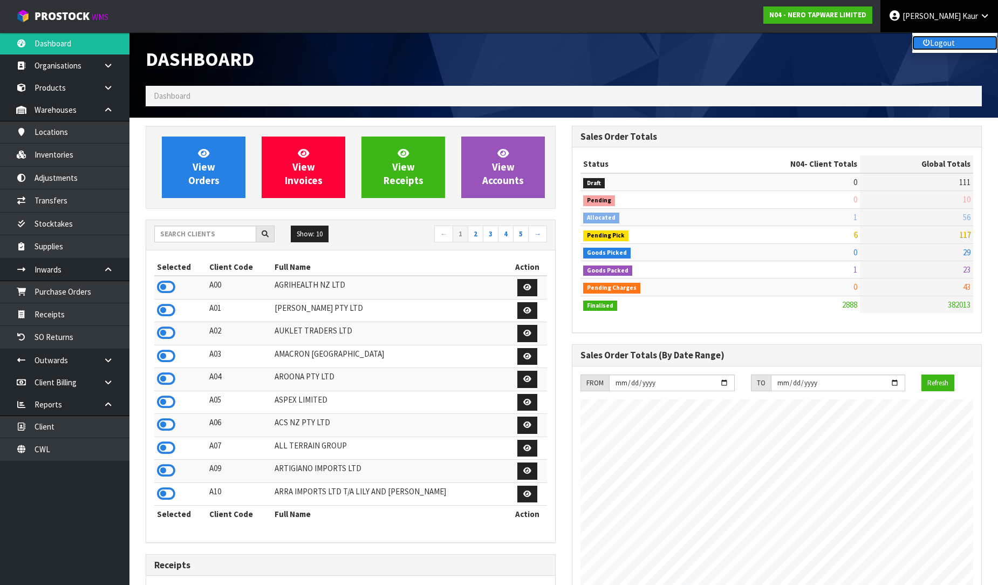
click at [950, 47] on link "Logout" at bounding box center [954, 43] width 85 height 15
